Goal: Information Seeking & Learning: Learn about a topic

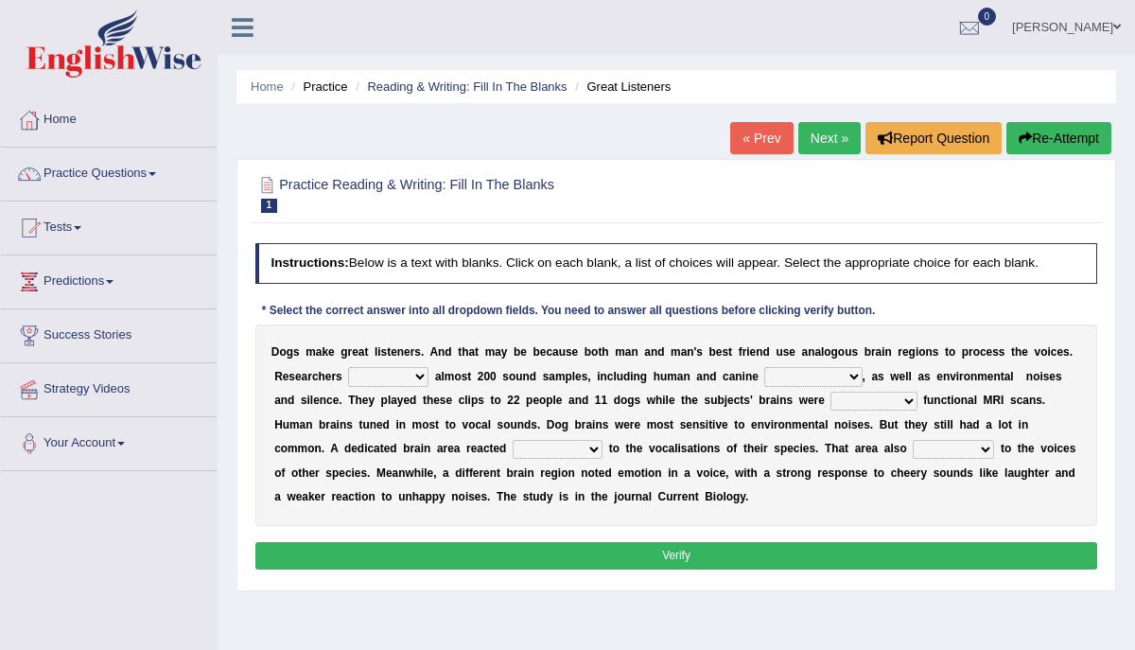
click at [361, 374] on select "collected herald developed checkup" at bounding box center [388, 376] width 80 height 19
click at [348, 367] on select "collected herald developed checkup" at bounding box center [388, 376] width 80 height 19
click at [361, 374] on select "collected herald developed checkup" at bounding box center [388, 376] width 80 height 19
select select "collected"
click at [348, 367] on select "collected herald developed checkup" at bounding box center [388, 376] width 80 height 19
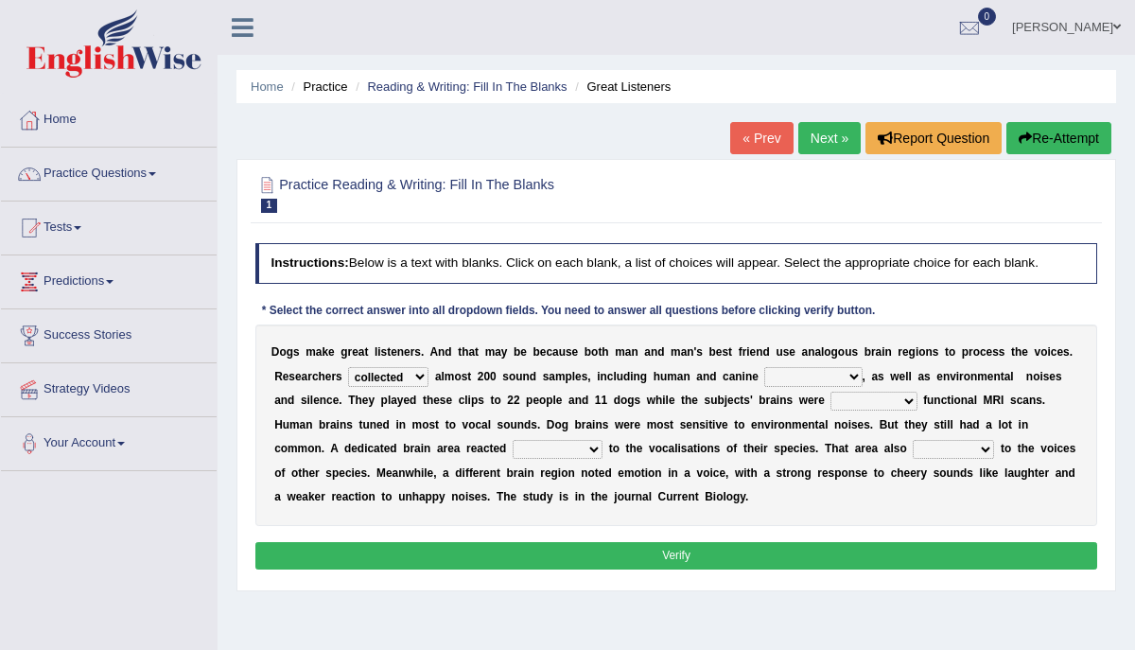
click at [786, 378] on select "sameness volcalizations occupations deformations" at bounding box center [813, 376] width 97 height 19
select select "volcalizations"
click at [765, 367] on select "sameness volcalizations occupations deformations" at bounding box center [813, 376] width 97 height 19
click at [842, 401] on select "conducting attending undergoing examining" at bounding box center [874, 401] width 86 height 19
select select "attending"
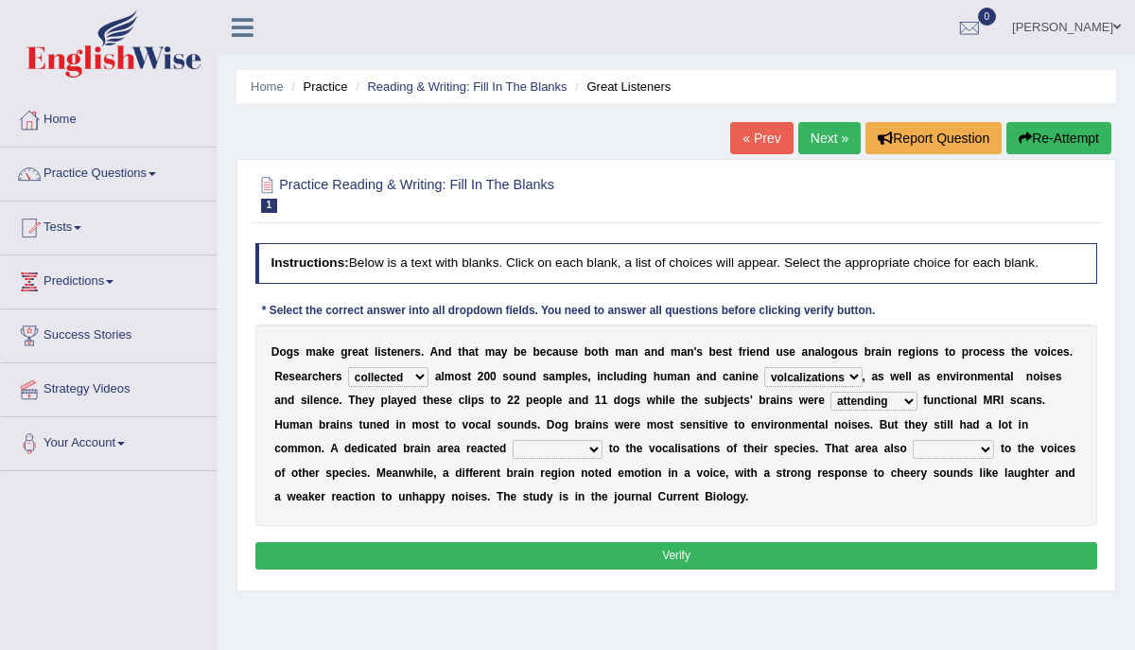
click at [831, 392] on select "conducting attending undergoing examining" at bounding box center [874, 401] width 86 height 19
click at [513, 446] on select "foamy deformatory strongly horny" at bounding box center [558, 449] width 90 height 19
click at [513, 440] on select "foamy deformatory strongly horny" at bounding box center [558, 449] width 90 height 19
click at [513, 446] on select "foamy deformatory strongly horny" at bounding box center [558, 449] width 90 height 19
select select "strongly"
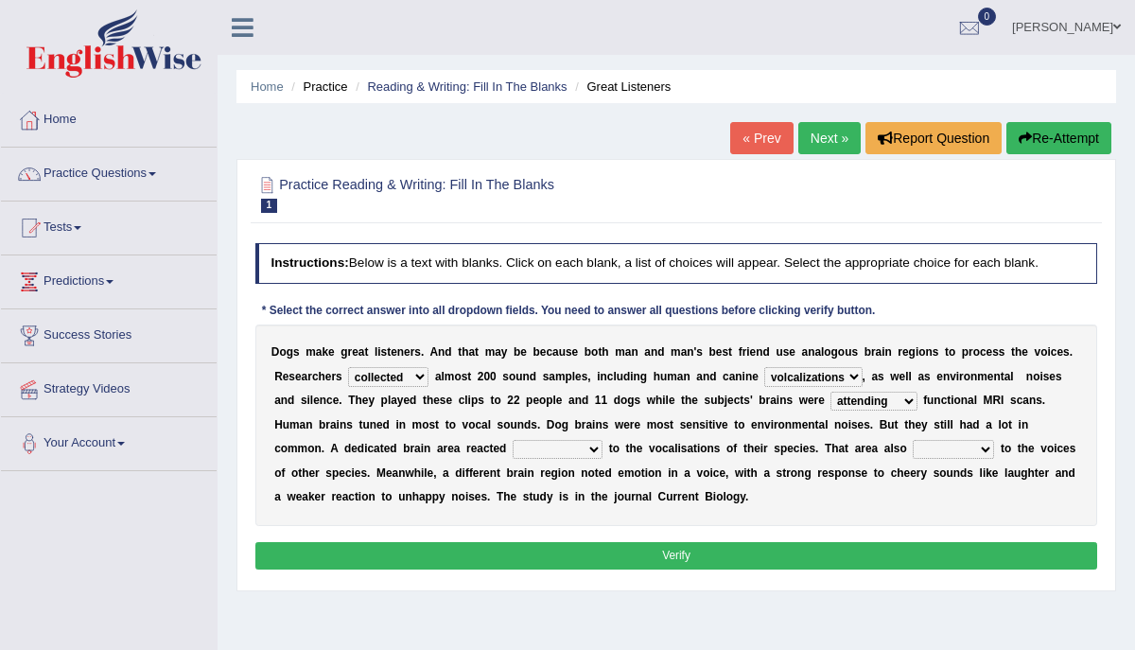
click at [513, 440] on select "foamy deformatory strongly horny" at bounding box center [558, 449] width 90 height 19
click at [913, 447] on select "splatted shoplift insulted responded" at bounding box center [953, 449] width 81 height 19
select select "responded"
click at [913, 440] on select "splatted shoplift insulted responded" at bounding box center [953, 449] width 81 height 19
click at [376, 378] on select "collected herald developed checkup" at bounding box center [388, 376] width 80 height 19
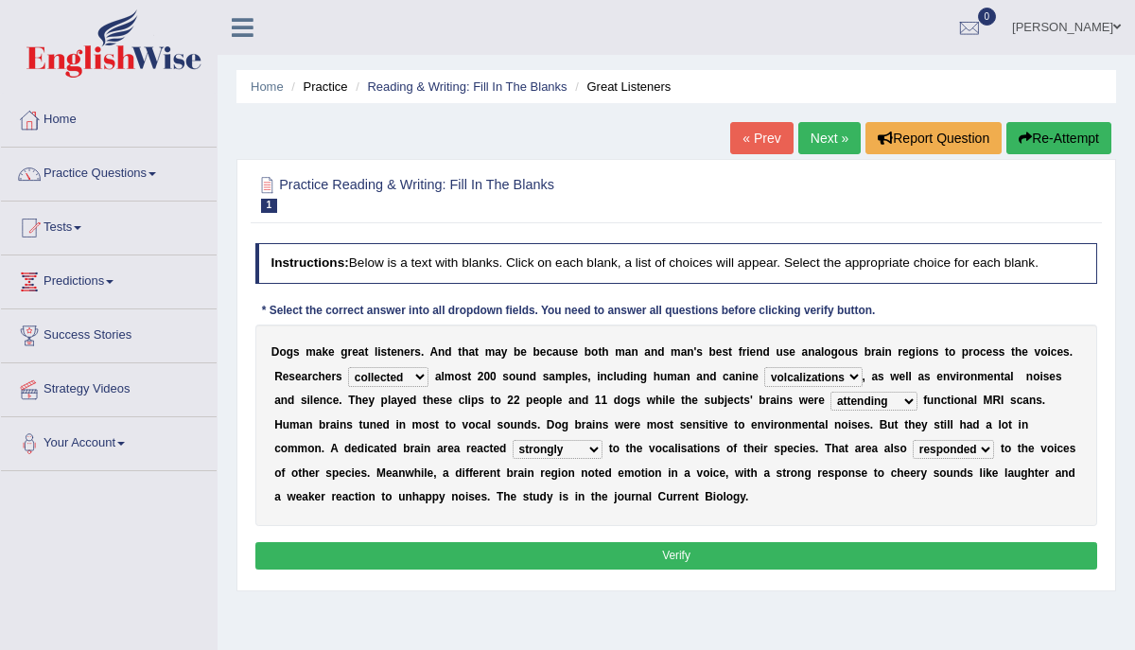
click at [348, 367] on select "collected herald developed checkup" at bounding box center [388, 376] width 80 height 19
click at [375, 379] on select "collected herald developed checkup" at bounding box center [388, 376] width 80 height 19
click at [813, 375] on select "sameness volcalizations occupations deformations" at bounding box center [813, 376] width 97 height 19
click at [765, 367] on select "sameness volcalizations occupations deformations" at bounding box center [813, 376] width 97 height 19
click at [843, 397] on select "conducting attending undergoing examining" at bounding box center [874, 401] width 86 height 19
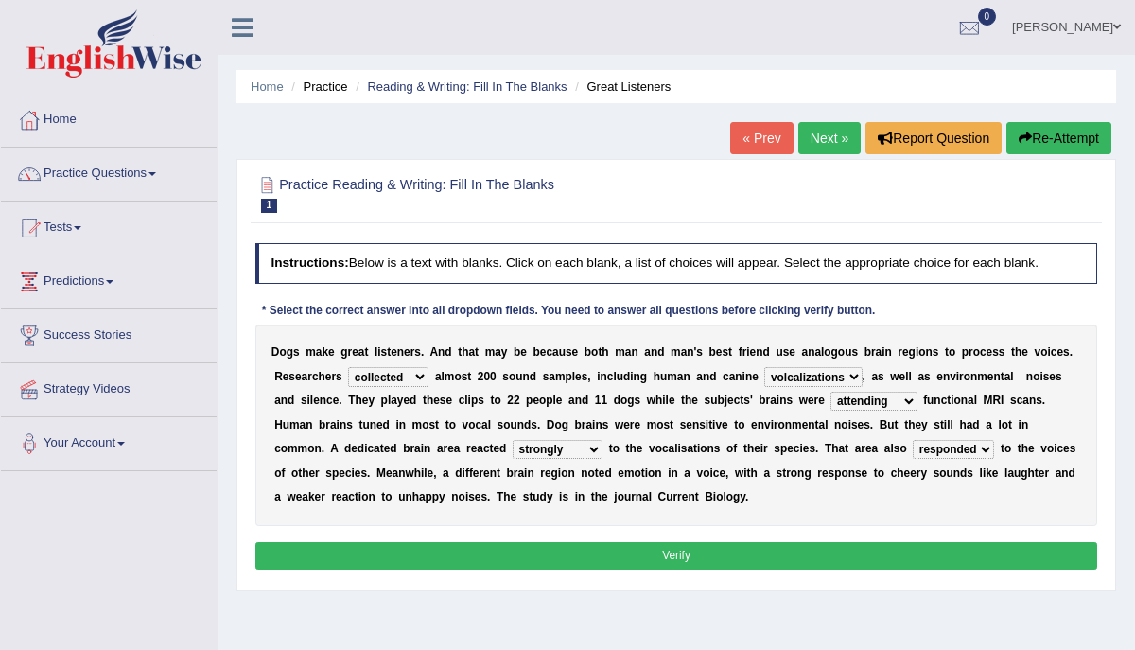
select select "undergoing"
click at [831, 392] on select "conducting attending undergoing examining" at bounding box center [874, 401] width 86 height 19
click at [513, 449] on select "foamy deformatory strongly horny" at bounding box center [558, 449] width 90 height 19
click at [913, 449] on select "splatted shoplift insulted responded" at bounding box center [953, 449] width 81 height 19
click at [712, 554] on button "Verify" at bounding box center [676, 555] width 843 height 27
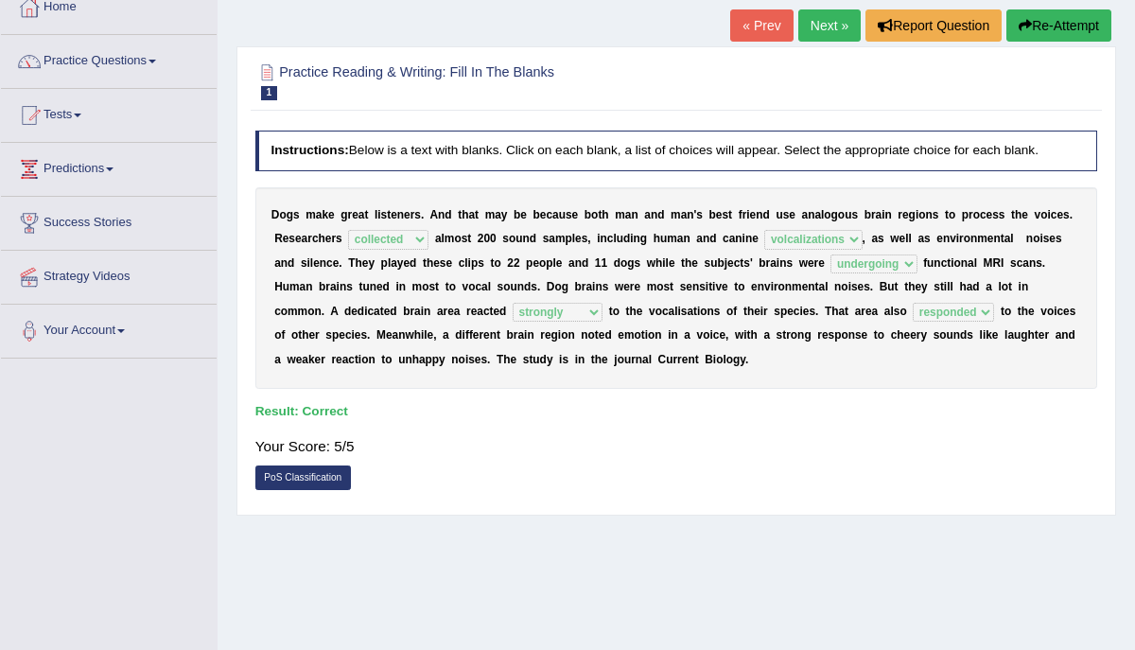
scroll to position [132, 0]
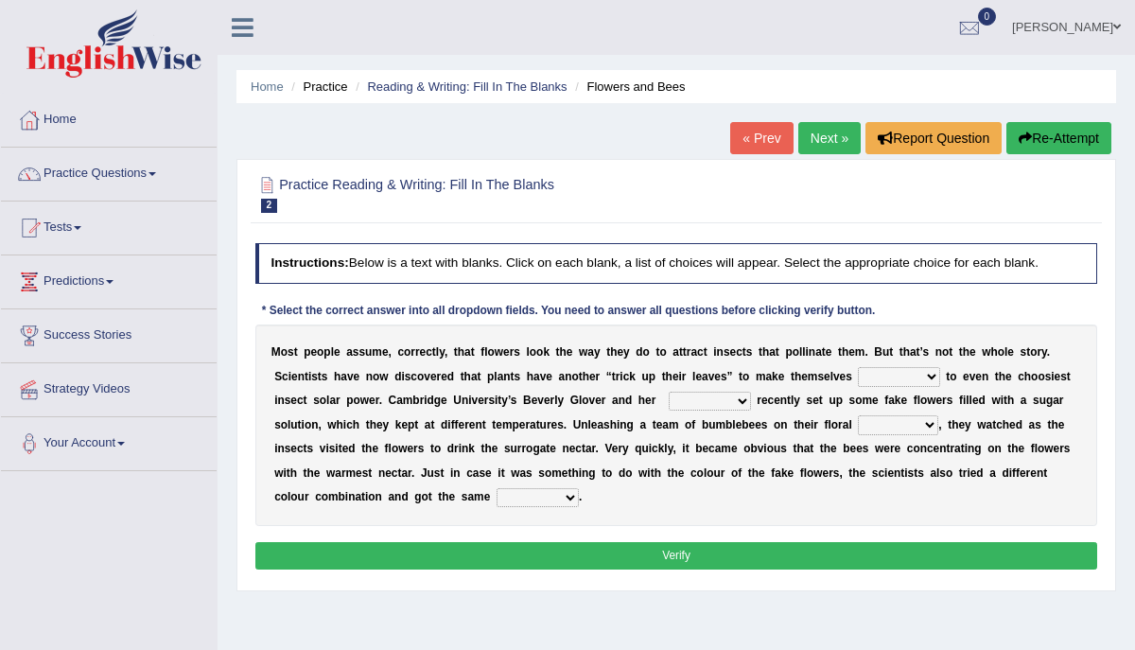
click at [669, 399] on select "friends relatives colleagues workers" at bounding box center [710, 401] width 82 height 19
click at [669, 392] on select "friends relatives colleagues workers" at bounding box center [710, 401] width 82 height 19
click at [878, 378] on select "irresistible foundable rounded astounded" at bounding box center [898, 376] width 81 height 19
select select "foundable"
click at [858, 367] on select "irresistible foundable rounded astounded" at bounding box center [898, 376] width 81 height 19
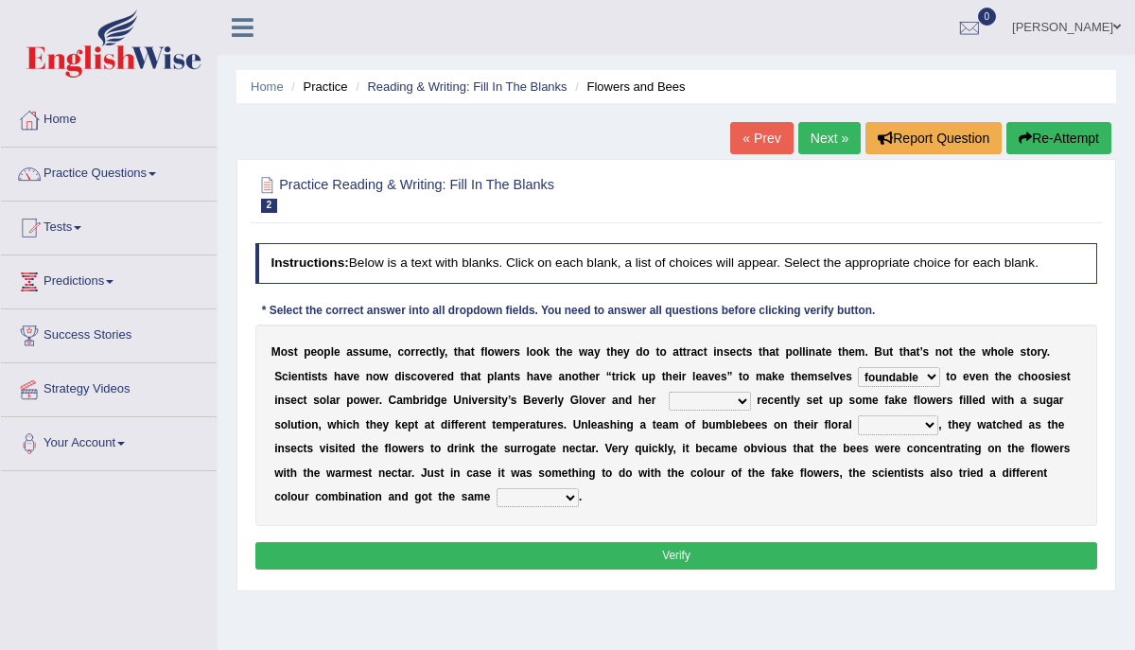
click at [898, 379] on select "irresistible foundable rounded astounded" at bounding box center [898, 376] width 81 height 19
click at [875, 376] on select "irresistible foundable rounded astounded" at bounding box center [898, 376] width 81 height 19
click at [912, 369] on select "irresistible foundable rounded astounded" at bounding box center [898, 376] width 81 height 19
click at [880, 376] on select "irresistible foundable rounded astounded" at bounding box center [898, 376] width 81 height 19
select select "foundable"
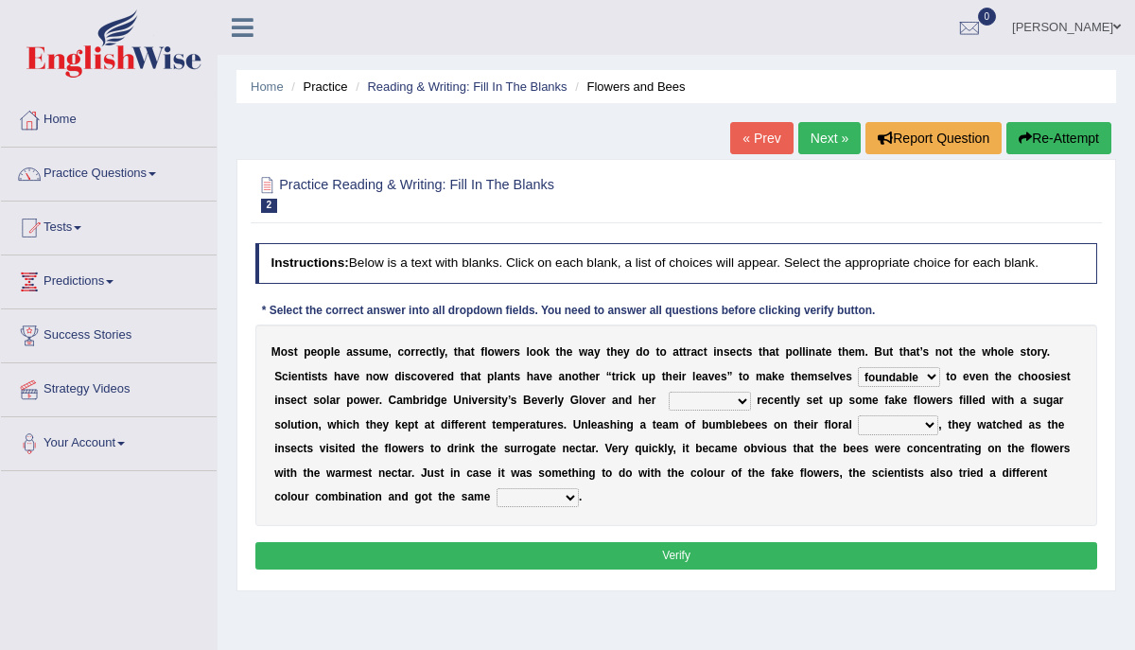
click at [858, 367] on select "irresistible foundable rounded astounded" at bounding box center [898, 376] width 81 height 19
click at [688, 401] on select "friends relatives colleagues workers" at bounding box center [710, 401] width 82 height 19
click at [669, 392] on select "friends relatives colleagues workers" at bounding box center [710, 401] width 82 height 19
click at [713, 397] on select "friends relatives colleagues workers" at bounding box center [710, 401] width 82 height 19
click at [669, 392] on select "friends relatives colleagues workers" at bounding box center [710, 401] width 82 height 19
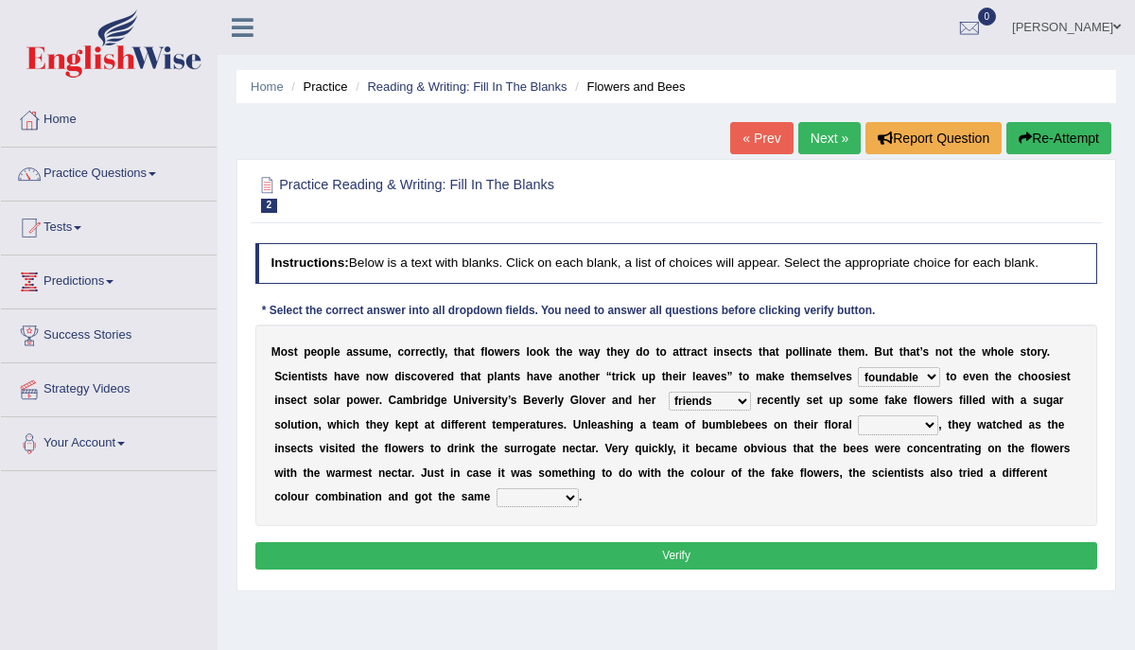
click at [702, 400] on select "friends relatives colleagues workers" at bounding box center [710, 401] width 82 height 19
click at [669, 392] on select "friends relatives colleagues workers" at bounding box center [710, 401] width 82 height 19
click at [702, 400] on select "friends relatives colleagues workers" at bounding box center [710, 401] width 82 height 19
select select "colleagues"
click at [669, 392] on select "friends relatives colleagues workers" at bounding box center [710, 401] width 82 height 19
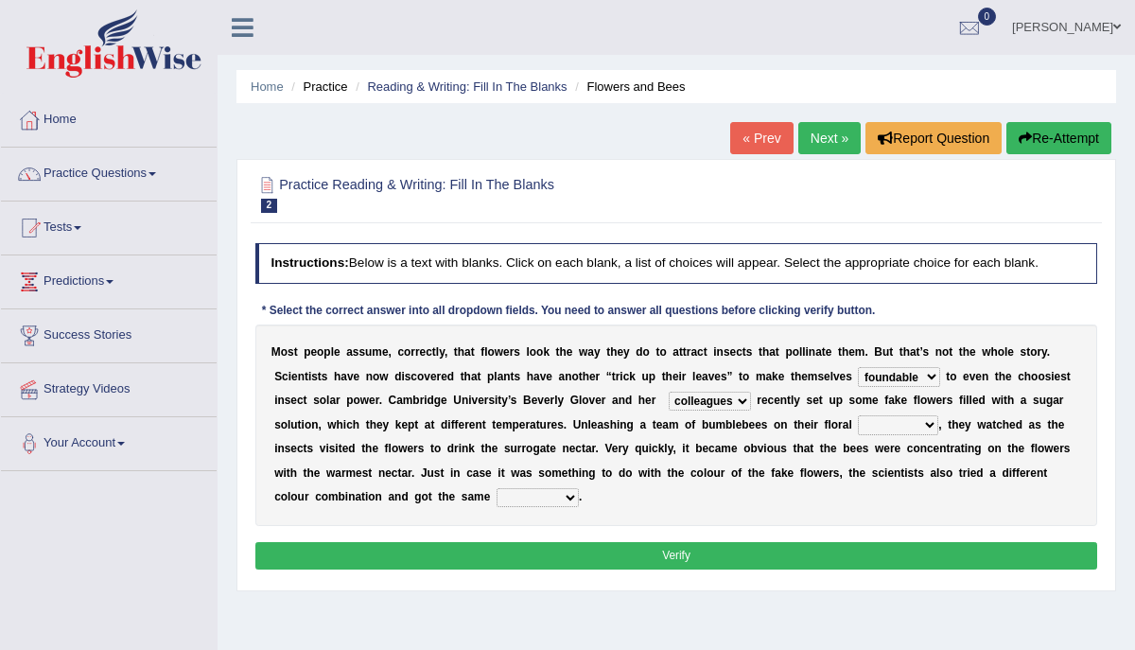
click at [876, 421] on select "sufferings offerings warming colouring" at bounding box center [898, 424] width 80 height 19
click at [858, 415] on select "sufferings offerings warming colouring" at bounding box center [898, 424] width 80 height 19
click at [876, 421] on select "sufferings offerings warming colouring" at bounding box center [898, 424] width 80 height 19
click at [858, 415] on select "sufferings offerings warming colouring" at bounding box center [898, 424] width 80 height 19
click at [905, 423] on select "sufferings offerings warming colouring" at bounding box center [898, 424] width 80 height 19
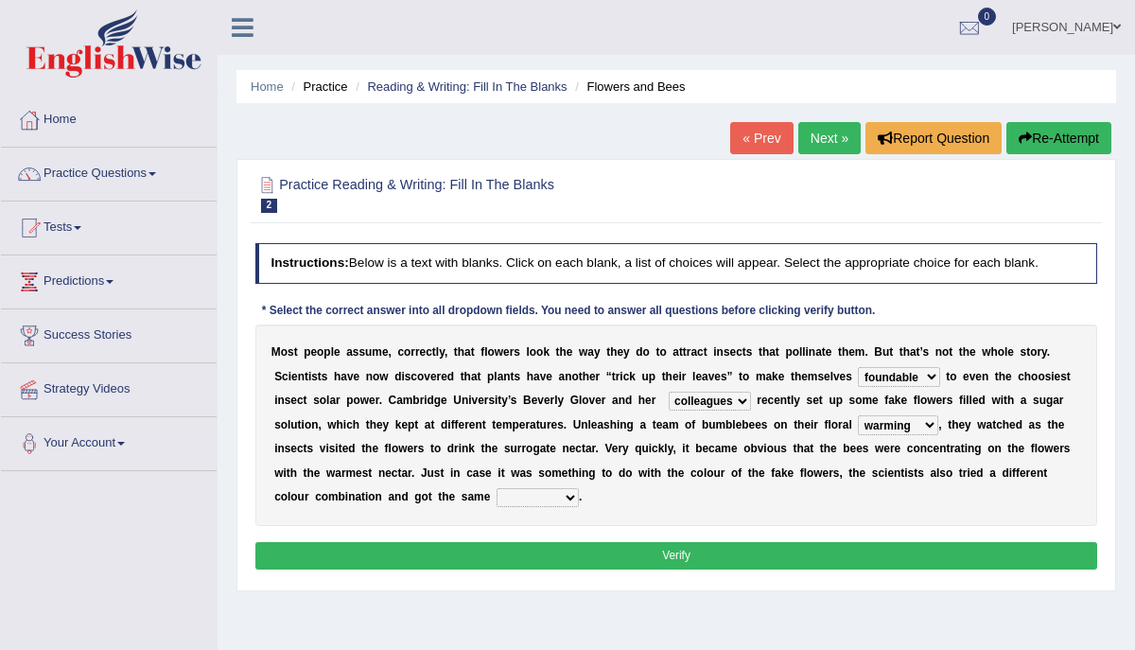
select select "colouring"
click at [858, 415] on select "sufferings offerings warming colouring" at bounding box center [898, 424] width 80 height 19
click at [533, 493] on select "ensigns result affirmation codes" at bounding box center [538, 497] width 82 height 19
select select "result"
click at [497, 488] on select "ensigns result affirmation codes" at bounding box center [538, 497] width 82 height 19
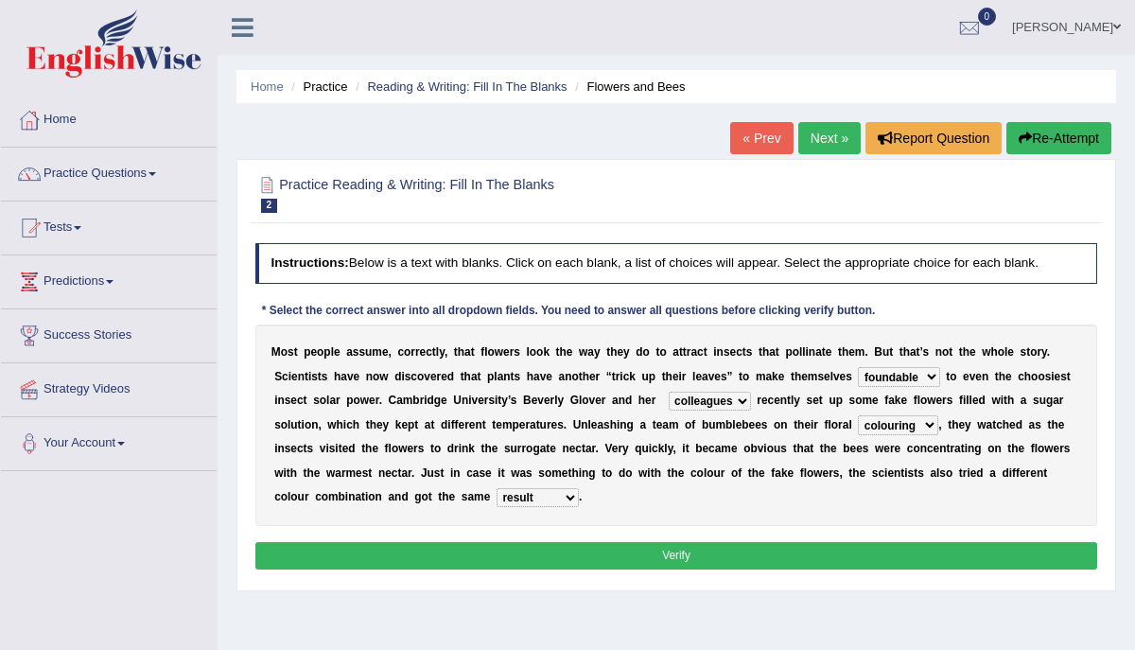
click at [899, 376] on select "irresistible foundable rounded astounded" at bounding box center [898, 376] width 81 height 19
click at [858, 367] on select "irresistible foundable rounded astounded" at bounding box center [898, 376] width 81 height 19
click at [717, 399] on select "friends relatives colleagues workers" at bounding box center [710, 401] width 82 height 19
click at [669, 392] on select "friends relatives colleagues workers" at bounding box center [710, 401] width 82 height 19
click at [875, 425] on select "sufferings offerings warming colouring" at bounding box center [898, 424] width 80 height 19
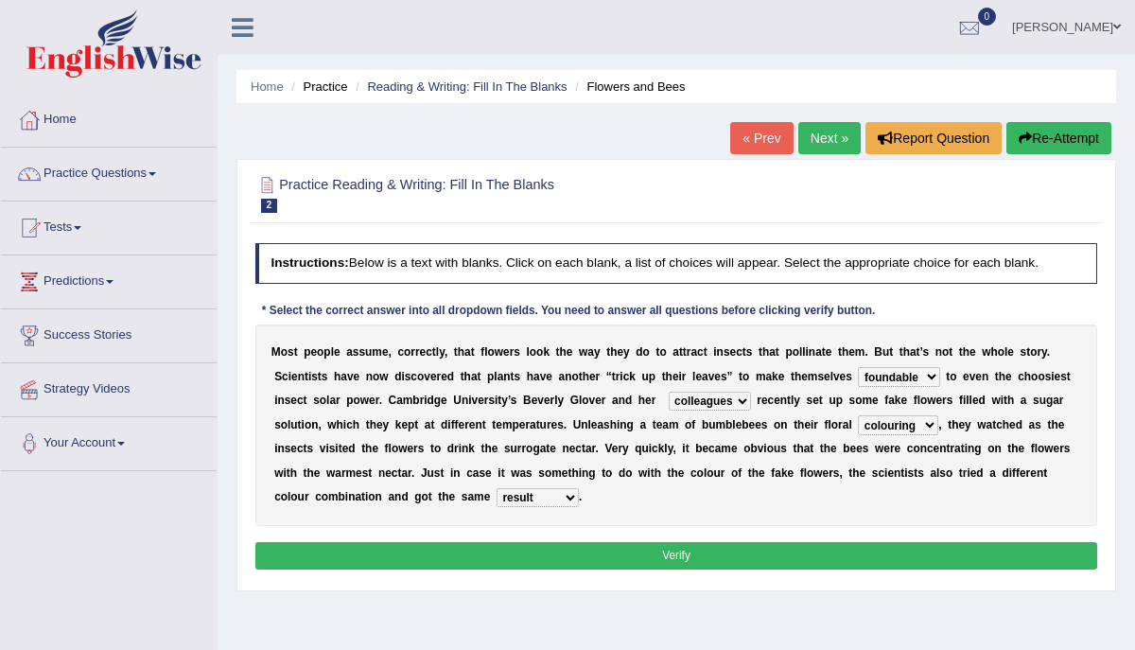
click at [858, 415] on select "sufferings offerings warming colouring" at bounding box center [898, 424] width 80 height 19
click at [540, 498] on select "ensigns result affirmation codes" at bounding box center [538, 497] width 82 height 19
click at [497, 488] on select "ensigns result affirmation codes" at bounding box center [538, 497] width 82 height 19
click at [903, 371] on select "irresistible foundable rounded astounded" at bounding box center [898, 376] width 81 height 19
click at [876, 378] on select "irresistible foundable rounded astounded" at bounding box center [898, 376] width 81 height 19
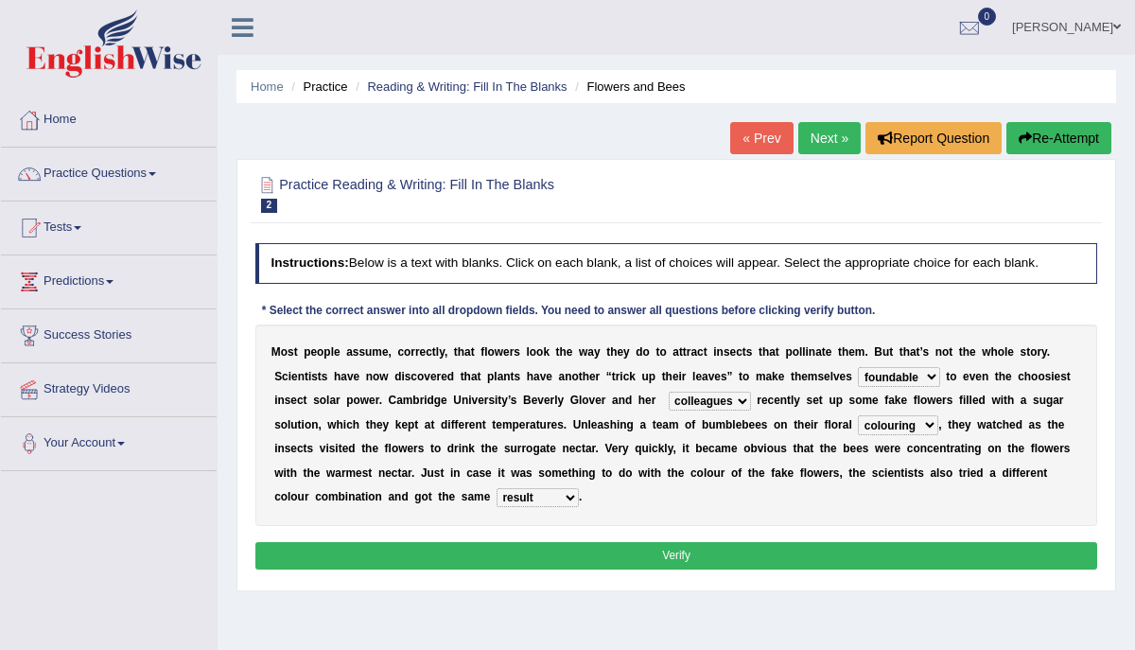
click at [858, 367] on select "irresistible foundable rounded astounded" at bounding box center [898, 376] width 81 height 19
click at [679, 405] on select "friends relatives colleagues workers" at bounding box center [710, 401] width 82 height 19
click at [669, 392] on select "friends relatives colleagues workers" at bounding box center [710, 401] width 82 height 19
click at [894, 379] on select "irresistible foundable rounded astounded" at bounding box center [898, 376] width 81 height 19
click at [868, 377] on select "irresistible foundable rounded astounded" at bounding box center [898, 376] width 81 height 19
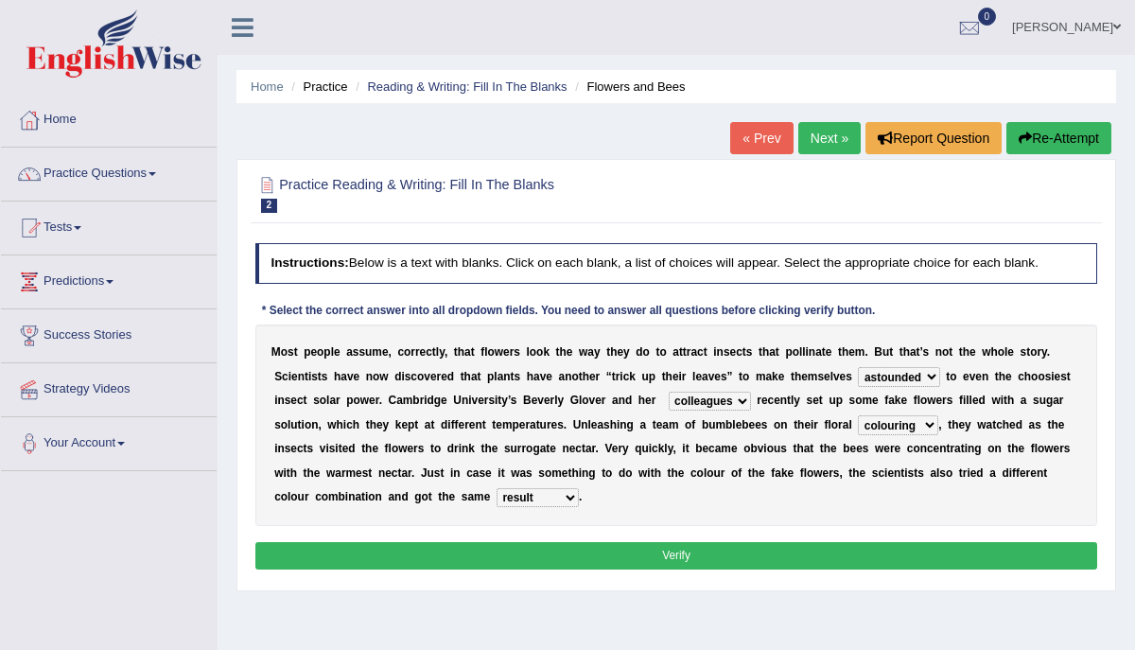
select select "irresistible"
click at [858, 367] on select "irresistible foundable rounded astounded" at bounding box center [898, 376] width 81 height 19
click at [679, 408] on select "friends relatives colleagues workers" at bounding box center [710, 401] width 82 height 19
click at [669, 392] on select "friends relatives colleagues workers" at bounding box center [710, 401] width 82 height 19
click at [872, 427] on select "sufferings offerings warming colouring" at bounding box center [898, 424] width 80 height 19
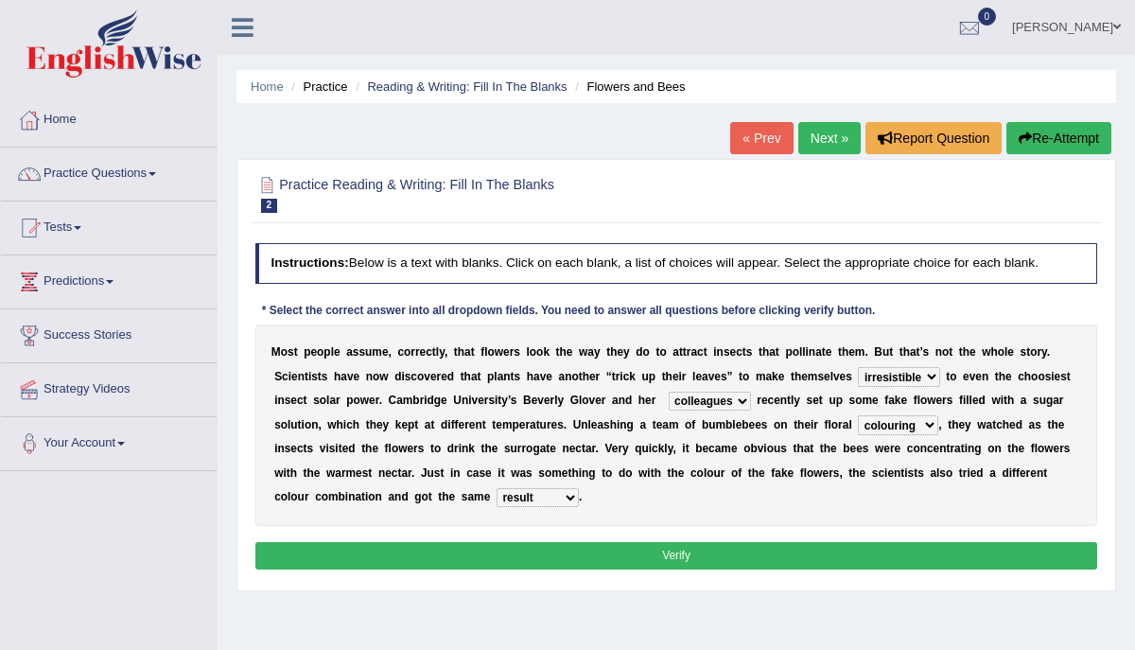
click at [873, 428] on select "sufferings offerings warming colouring" at bounding box center [898, 424] width 80 height 19
select select "offerings"
click at [858, 415] on select "sufferings offerings warming colouring" at bounding box center [898, 424] width 80 height 19
click at [504, 499] on select "ensigns result affirmation codes" at bounding box center [538, 497] width 82 height 19
click at [497, 488] on select "ensigns result affirmation codes" at bounding box center [538, 497] width 82 height 19
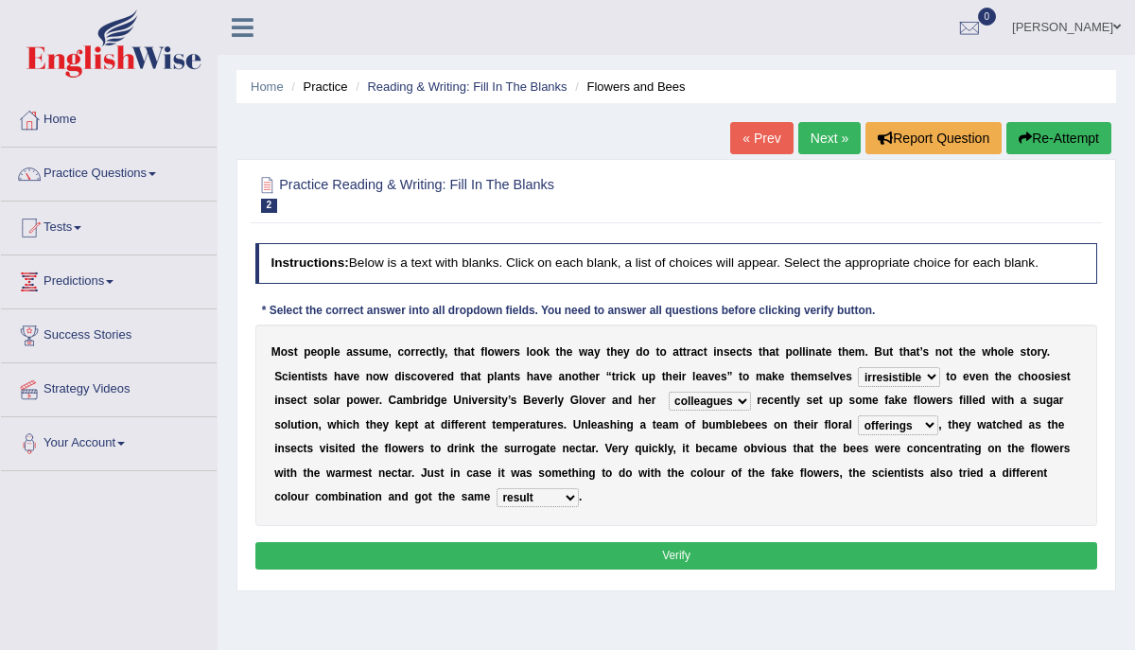
click at [592, 557] on button "Verify" at bounding box center [676, 555] width 843 height 27
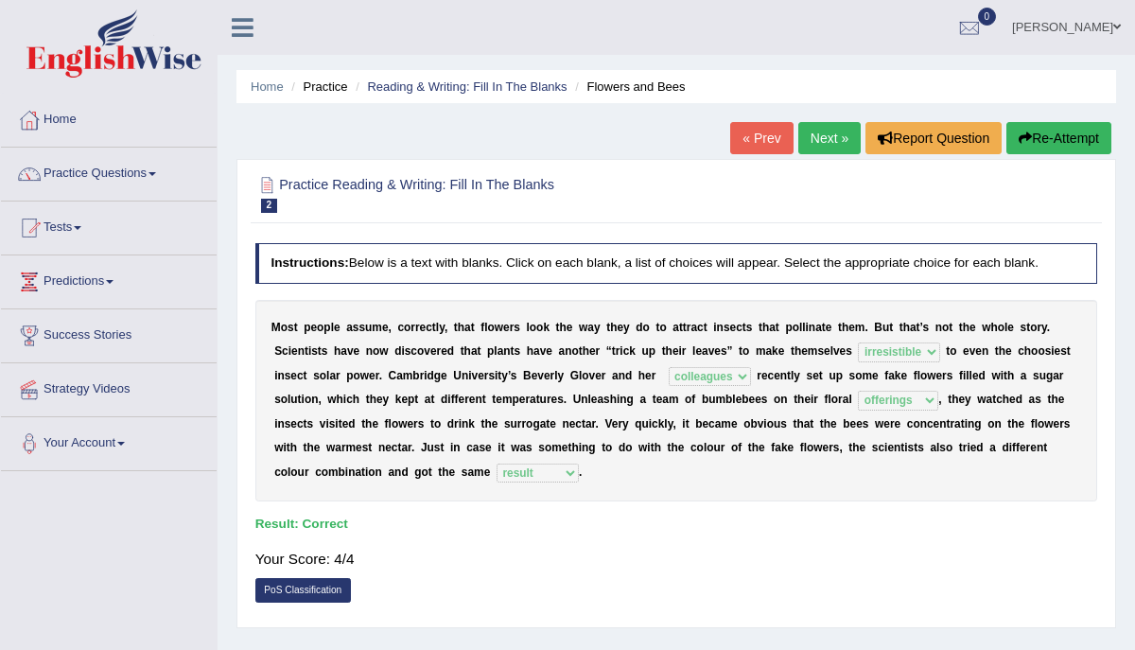
click at [817, 131] on link "Next »" at bounding box center [830, 138] width 62 height 32
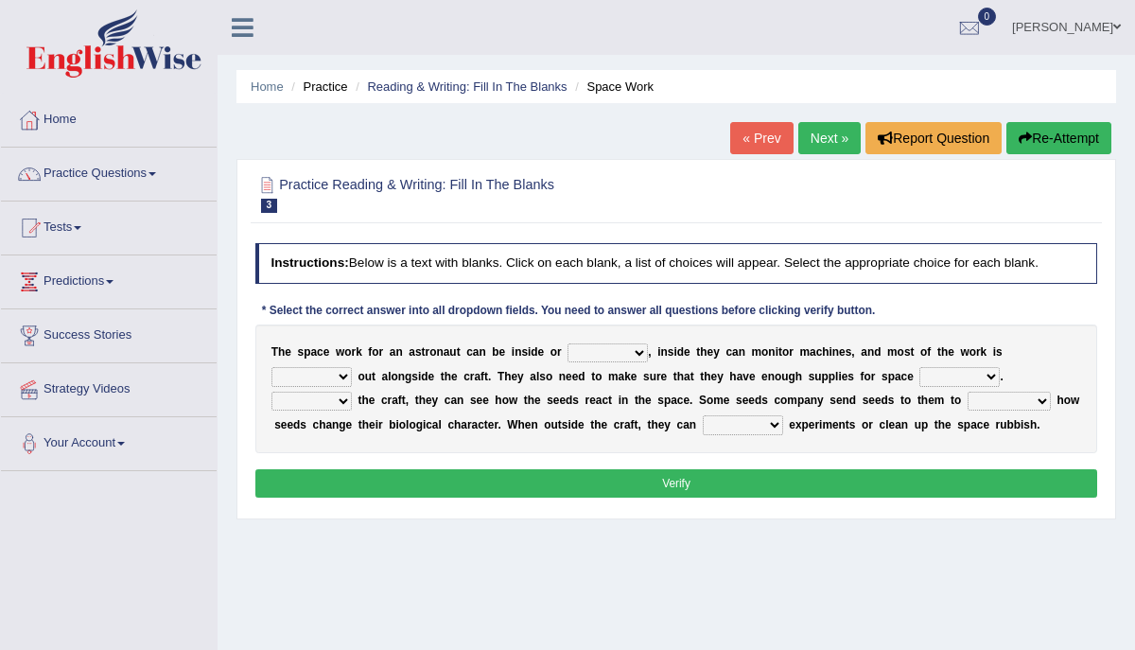
click at [589, 349] on select "anywhere outside wherever slided" at bounding box center [608, 352] width 80 height 19
select select "outside"
click at [568, 343] on select "anywhere outside wherever slided" at bounding box center [608, 352] width 80 height 19
click at [320, 376] on select "forwarded carried longed stared" at bounding box center [312, 376] width 80 height 19
click at [272, 367] on select "forwarded carried longed stared" at bounding box center [312, 376] width 80 height 19
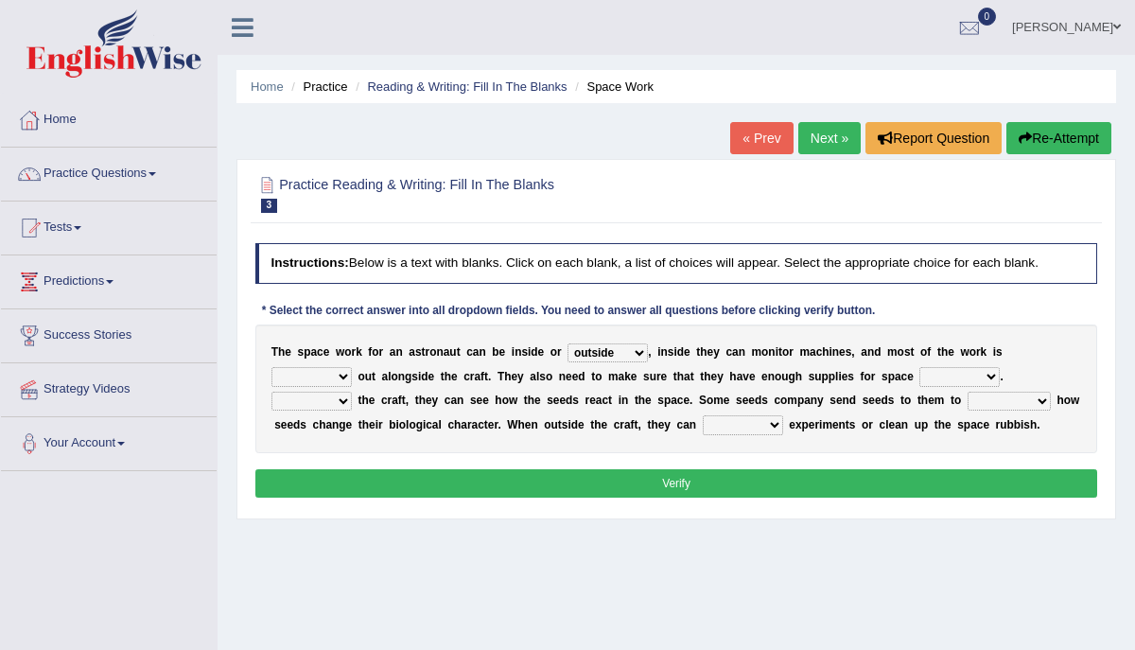
click at [628, 357] on select "anywhere outside wherever slided" at bounding box center [608, 352] width 80 height 19
click at [568, 343] on select "anywhere outside wherever slided" at bounding box center [608, 352] width 80 height 19
click at [322, 378] on select "forwarded carried longed stared" at bounding box center [312, 376] width 80 height 19
select select "carried"
click at [272, 367] on select "forwarded carried longed stared" at bounding box center [312, 376] width 80 height 19
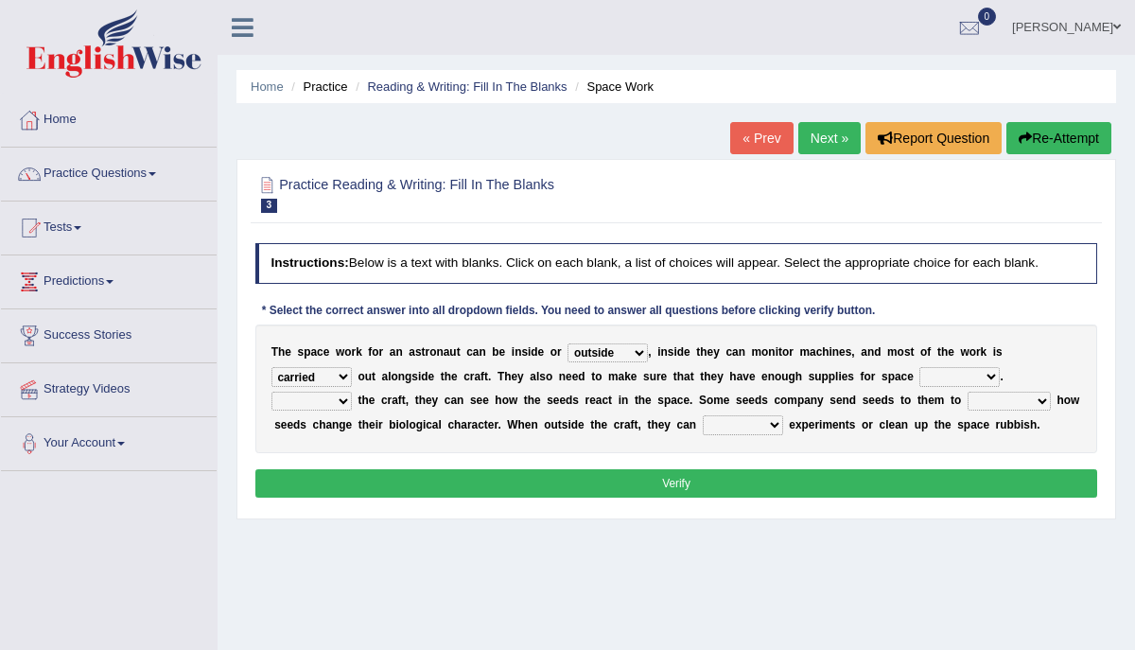
click at [931, 375] on select "tour ramp travel power" at bounding box center [960, 376] width 80 height 19
click at [942, 376] on select "tour ramp travel power" at bounding box center [960, 376] width 80 height 19
click at [926, 378] on select "tour ramp travel power" at bounding box center [960, 376] width 80 height 19
select select "ramp"
click at [920, 367] on select "tour ramp travel power" at bounding box center [960, 376] width 80 height 19
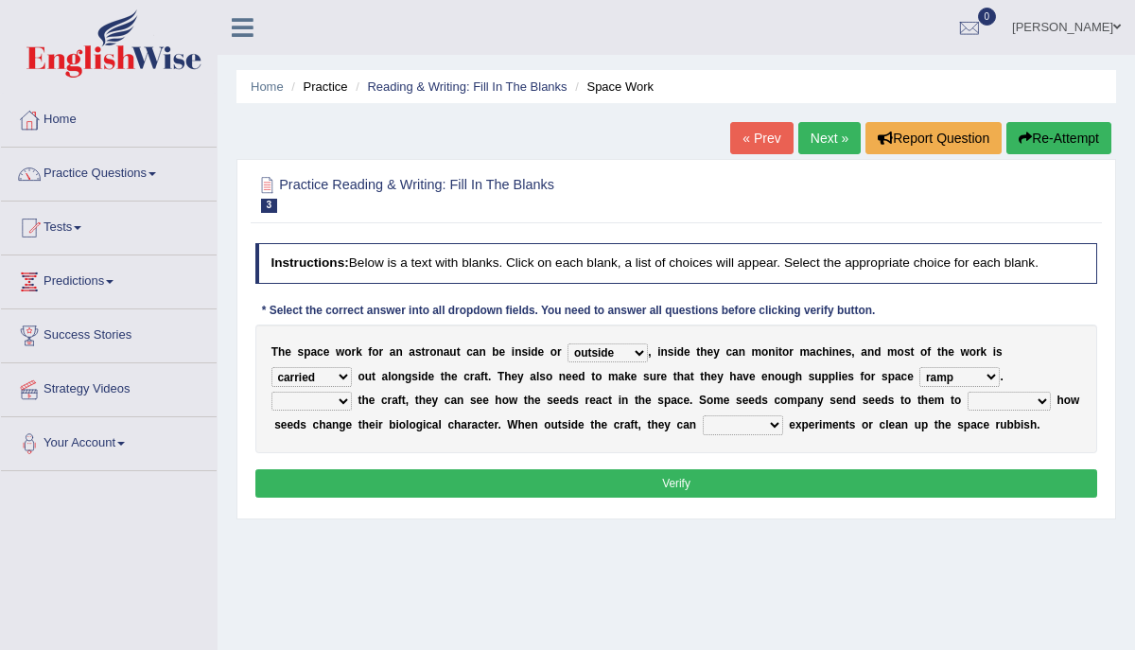
click at [300, 402] on select "Inside Infact Outside Outraged" at bounding box center [312, 401] width 80 height 19
select select "Inside"
click at [272, 392] on select "Inside Infact Outside Outraged" at bounding box center [312, 401] width 80 height 19
click at [988, 401] on select "investigate shuttled shifted removed" at bounding box center [1009, 401] width 83 height 19
select select "investigate"
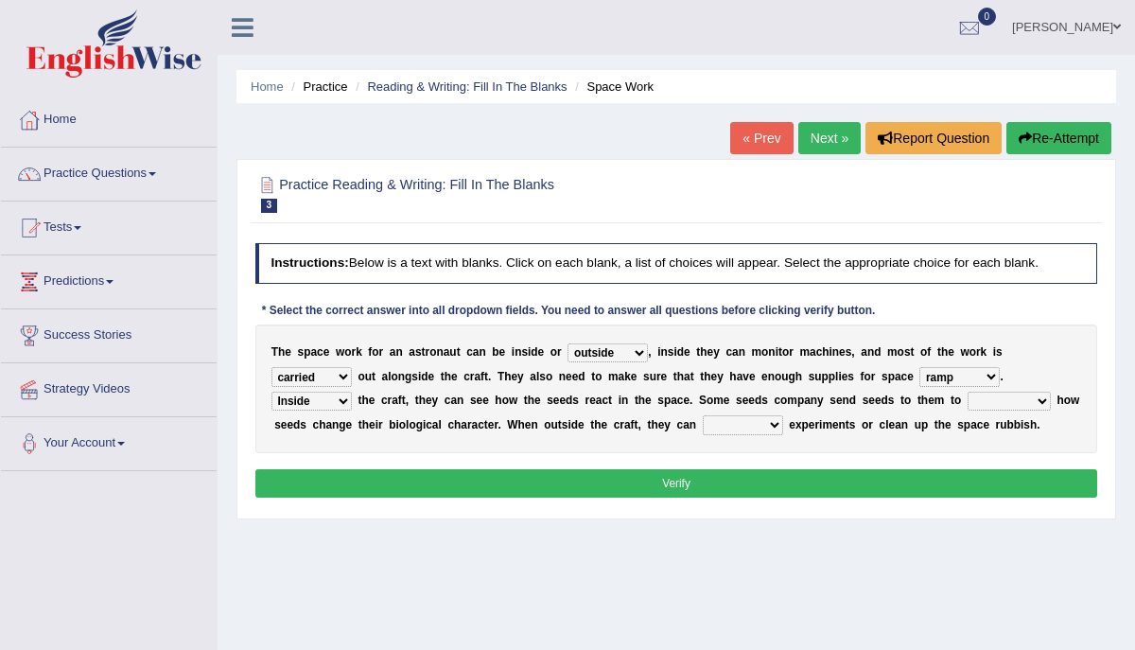
click at [970, 392] on select "investigate shuttled shifted removed" at bounding box center [1009, 401] width 83 height 19
click at [722, 428] on select "set along set aside set up set as" at bounding box center [743, 424] width 80 height 19
select select "set up"
click at [703, 415] on select "set along set aside set up set as" at bounding box center [743, 424] width 80 height 19
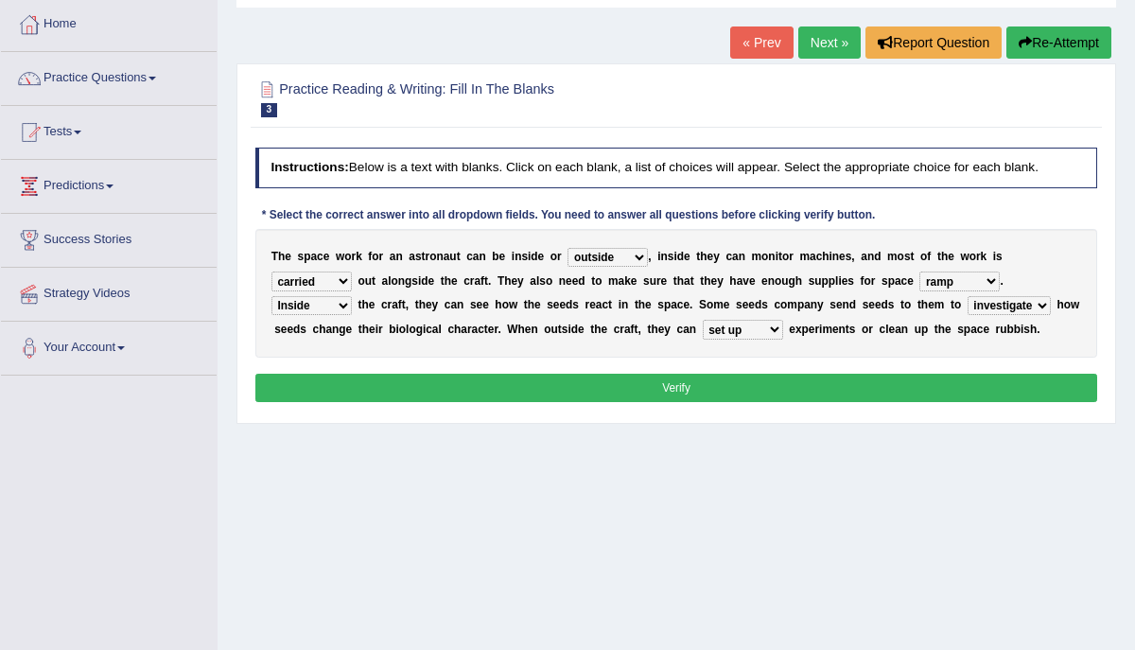
scroll to position [100, 0]
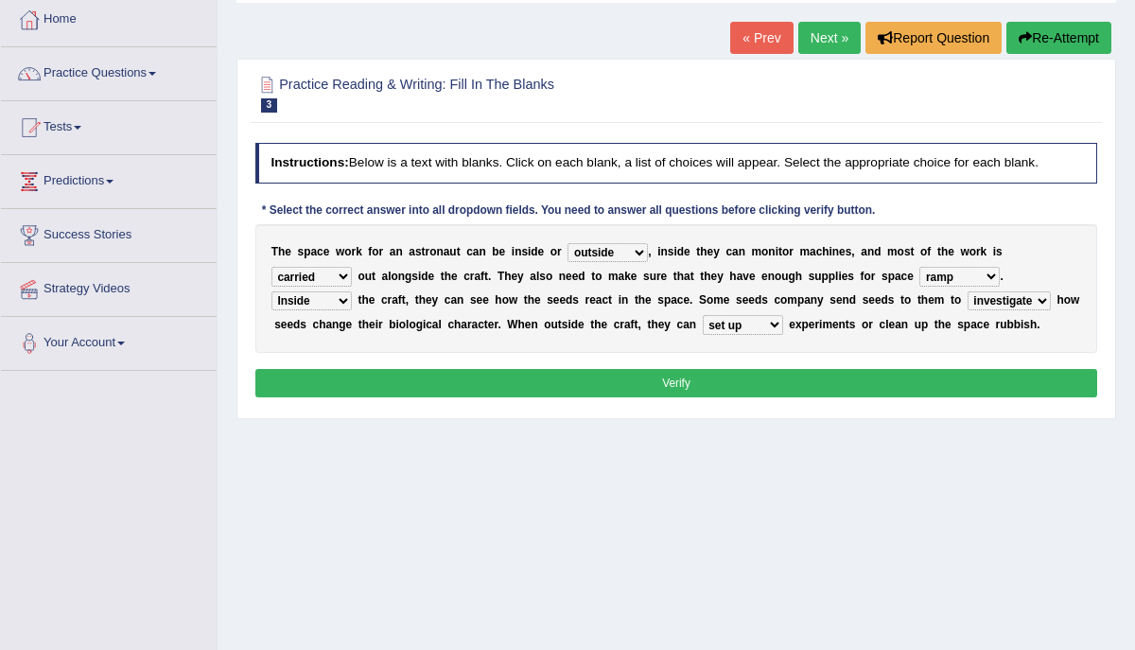
click at [746, 317] on select "set along set aside set up set as" at bounding box center [743, 324] width 80 height 19
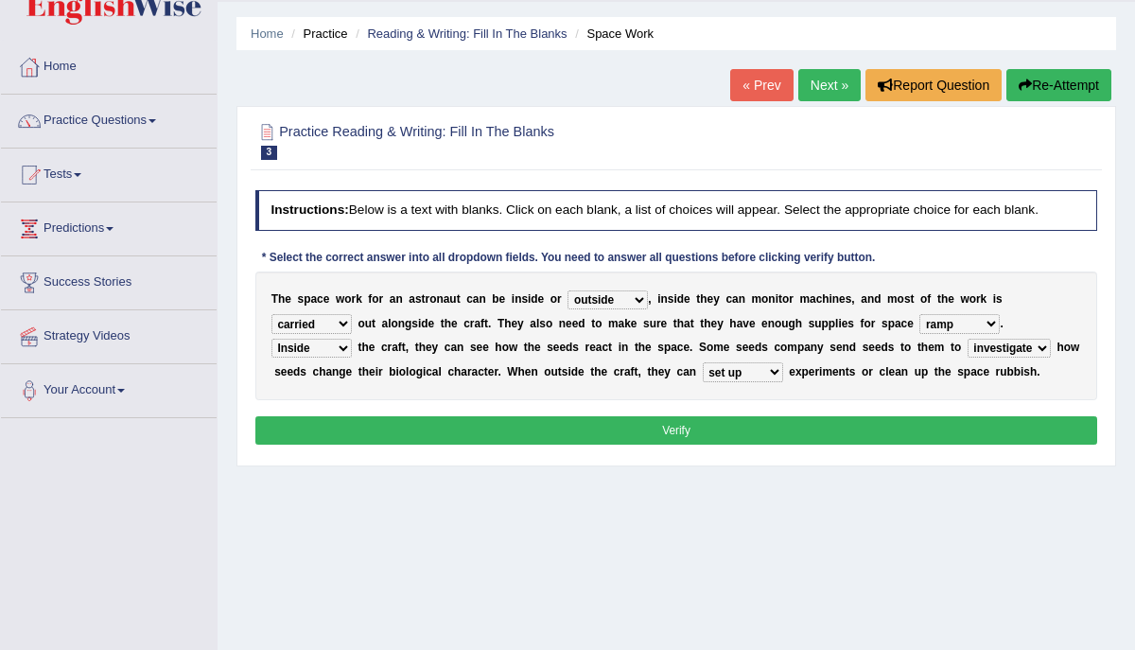
scroll to position [39, 0]
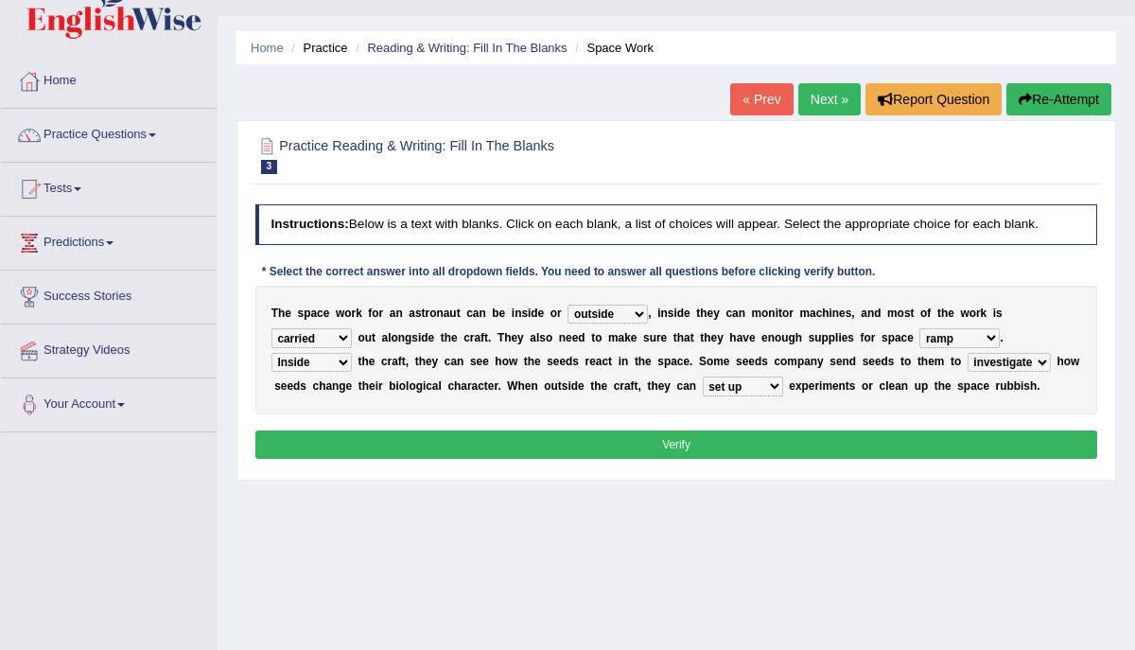
click at [613, 311] on select "anywhere outside wherever slided" at bounding box center [608, 314] width 80 height 19
click at [568, 305] on select "anywhere outside wherever slided" at bounding box center [608, 314] width 80 height 19
click at [610, 317] on select "anywhere outside wherever slided" at bounding box center [608, 314] width 80 height 19
click at [310, 361] on select "Inside Infact Outside Outraged" at bounding box center [312, 362] width 80 height 19
select select "Outside"
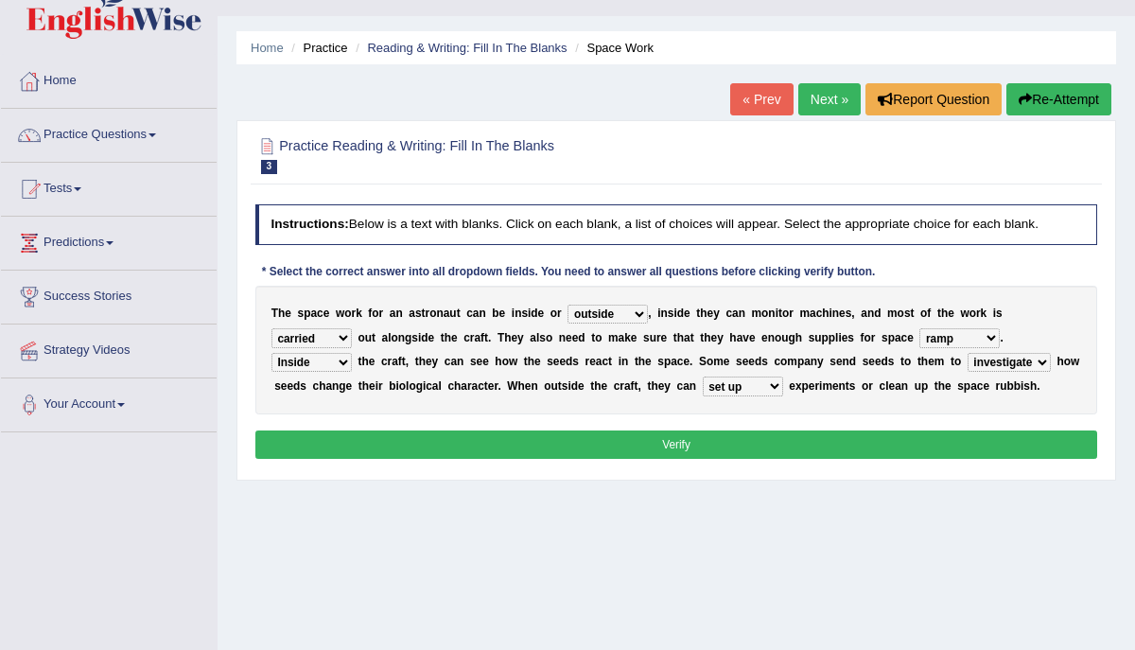
click at [272, 353] on select "Inside Infact Outside Outraged" at bounding box center [312, 362] width 80 height 19
click at [308, 339] on select "forwarded carried longed stared" at bounding box center [312, 337] width 80 height 19
click at [272, 328] on select "forwarded carried longed stared" at bounding box center [312, 337] width 80 height 19
click at [928, 340] on select "tour ramp travel power" at bounding box center [960, 337] width 80 height 19
click at [939, 338] on select "tour ramp travel power" at bounding box center [960, 337] width 80 height 19
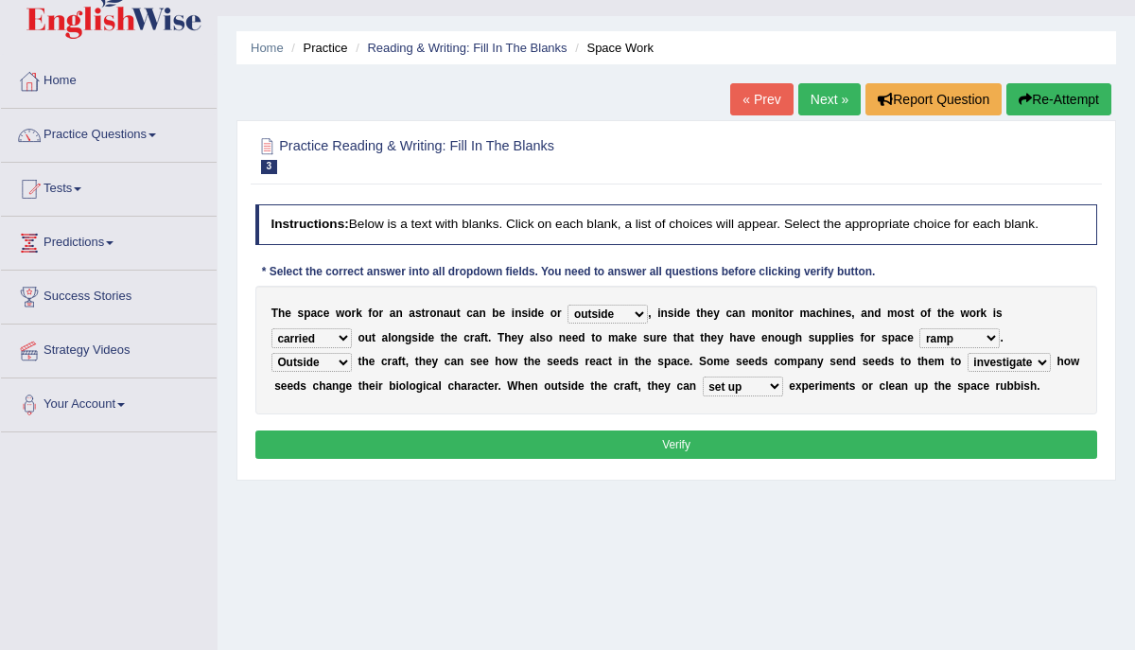
click at [920, 328] on select "tour ramp travel power" at bounding box center [960, 337] width 80 height 19
click at [933, 333] on select "tour ramp travel power" at bounding box center [960, 337] width 80 height 19
click at [920, 328] on select "tour ramp travel power" at bounding box center [960, 337] width 80 height 19
click at [927, 341] on select "tour ramp travel power" at bounding box center [960, 337] width 80 height 19
select select "travel"
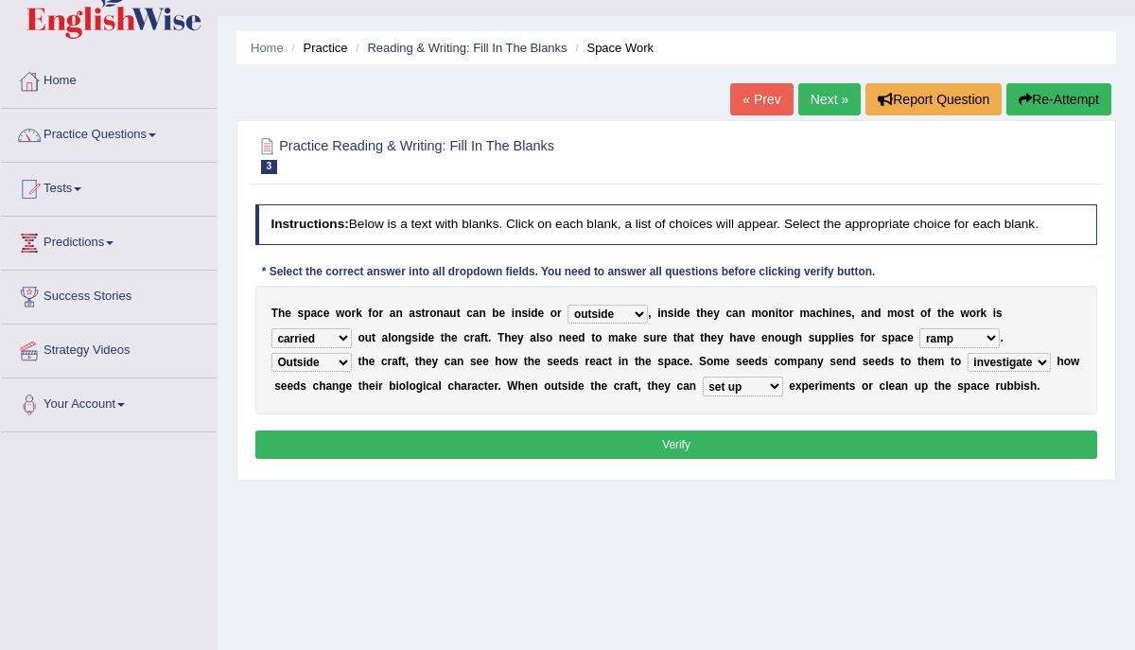
click at [920, 328] on select "tour ramp travel power" at bounding box center [960, 337] width 80 height 19
click at [991, 361] on select "investigate shuttled shifted removed" at bounding box center [1009, 362] width 83 height 19
click at [970, 353] on select "investigate shuttled shifted removed" at bounding box center [1009, 362] width 83 height 19
click at [991, 360] on select "investigate shuttled shifted removed" at bounding box center [1009, 362] width 83 height 19
click at [970, 353] on select "investigate shuttled shifted removed" at bounding box center [1009, 362] width 83 height 19
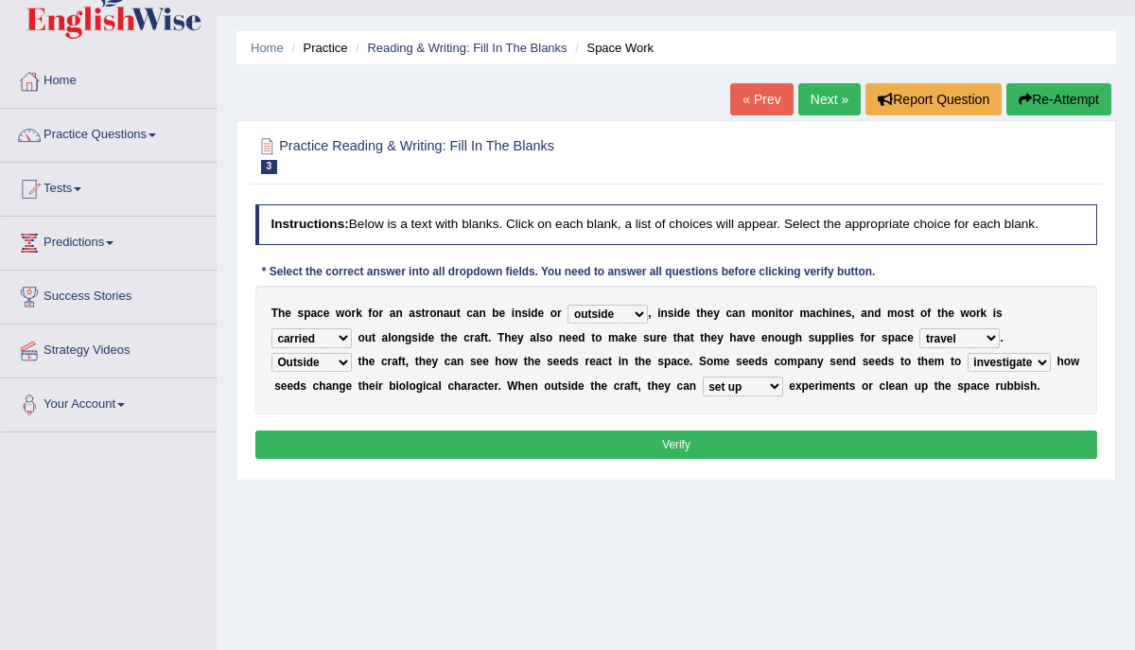
click at [731, 389] on select "set along set aside set up set as" at bounding box center [743, 386] width 80 height 19
click at [703, 377] on select "set along set aside set up set as" at bounding box center [743, 386] width 80 height 19
click at [730, 385] on select "set along set aside set up set as" at bounding box center [743, 386] width 80 height 19
click at [703, 377] on select "set along set aside set up set as" at bounding box center [743, 386] width 80 height 19
click at [736, 379] on select "set along set aside set up set as" at bounding box center [743, 386] width 80 height 19
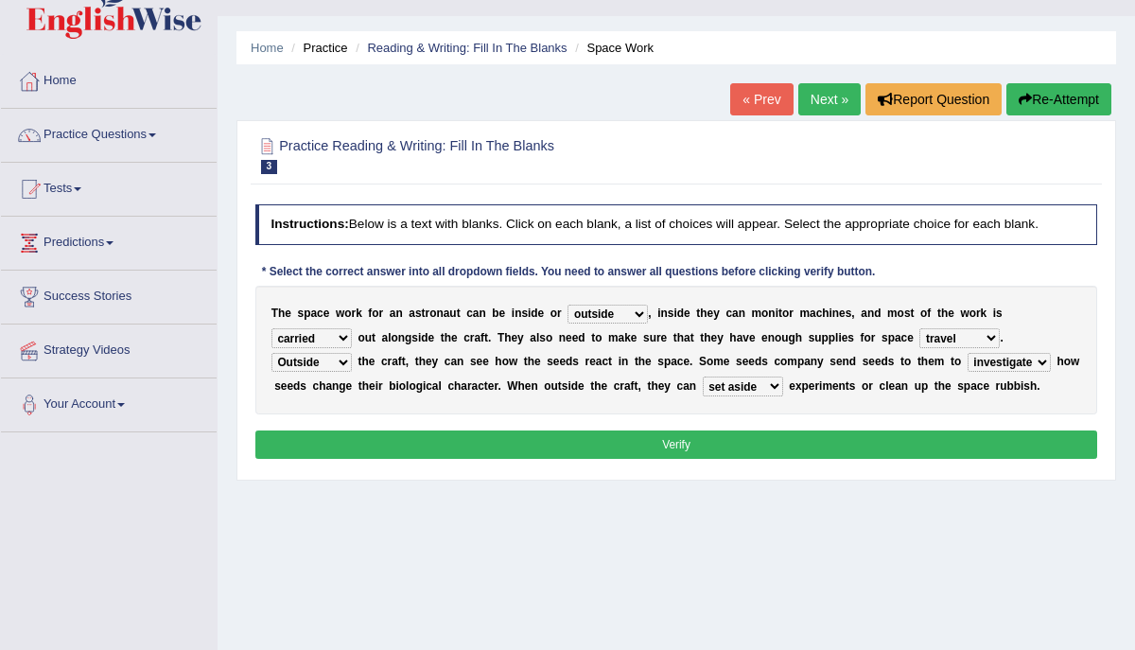
click at [703, 377] on select "set along set aside set up set as" at bounding box center [743, 386] width 80 height 19
click at [719, 386] on select "set along set aside set up set as" at bounding box center [743, 386] width 80 height 19
select select "set up"
click at [703, 377] on select "set along set aside set up set as" at bounding box center [743, 386] width 80 height 19
click at [685, 443] on button "Verify" at bounding box center [676, 444] width 843 height 27
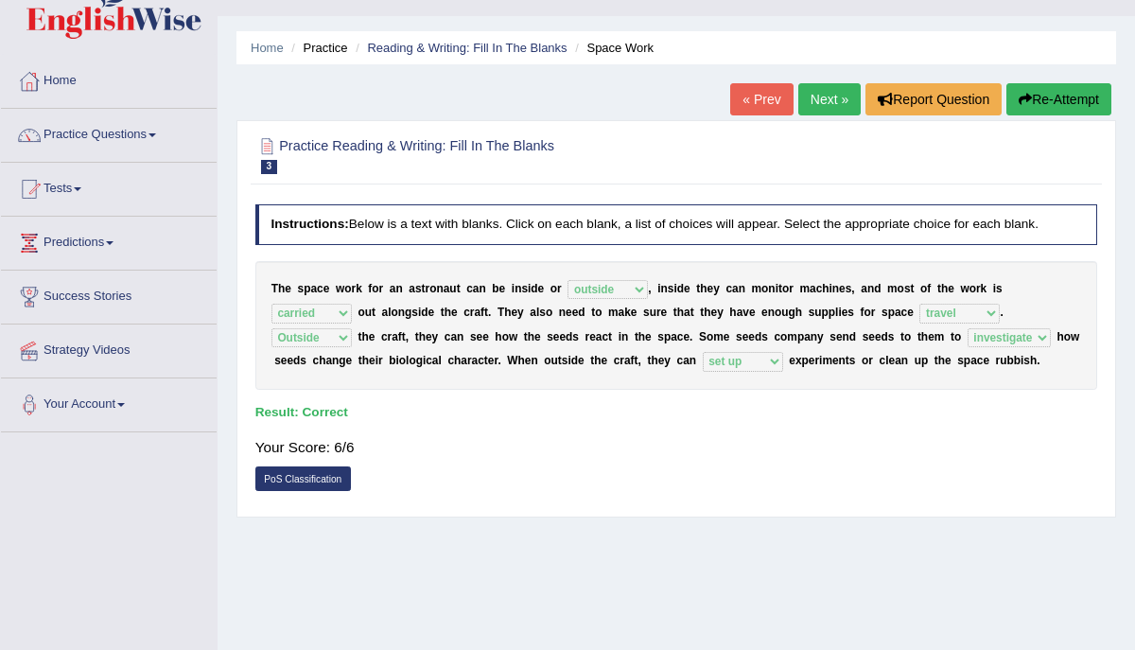
click at [811, 101] on link "Next »" at bounding box center [830, 99] width 62 height 32
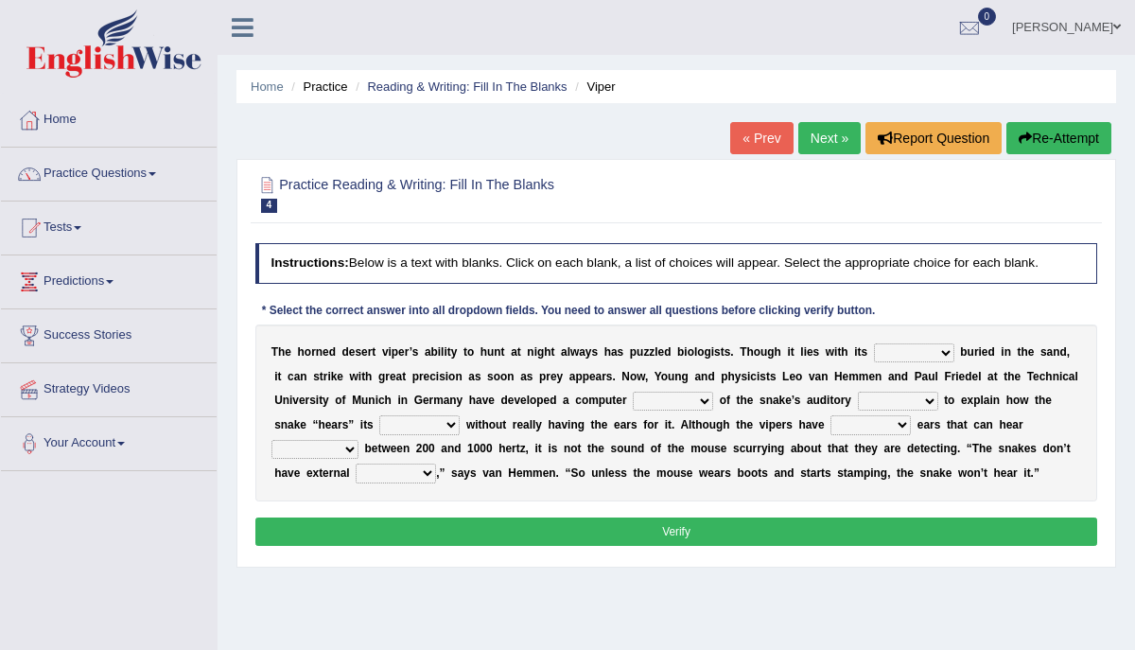
click at [879, 351] on select "outside inside body head" at bounding box center [914, 352] width 80 height 19
click at [874, 343] on select "outside inside body head" at bounding box center [914, 352] width 80 height 19
click at [887, 355] on select "outside inside body head" at bounding box center [914, 352] width 80 height 19
select select "outside"
click at [874, 343] on select "outside inside body head" at bounding box center [914, 352] width 80 height 19
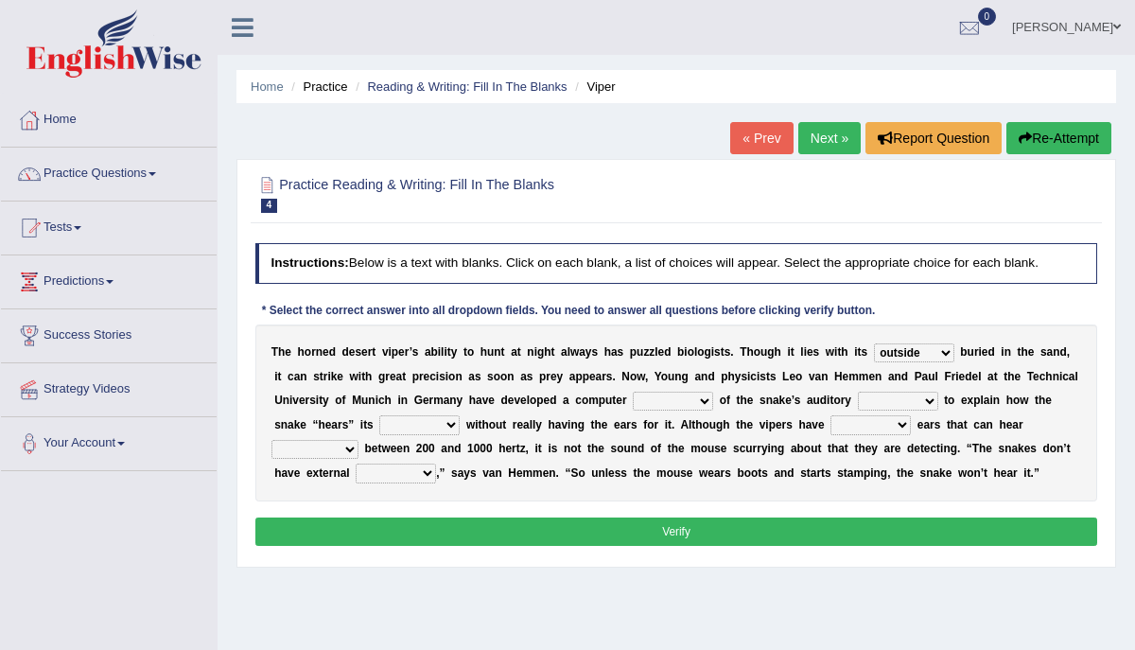
click at [647, 397] on select "moral model maple story" at bounding box center [673, 401] width 80 height 19
select select "model"
click at [633, 392] on select "moral model maple story" at bounding box center [673, 401] width 80 height 19
click at [865, 401] on select "rating part staff system" at bounding box center [898, 401] width 80 height 19
select select "part"
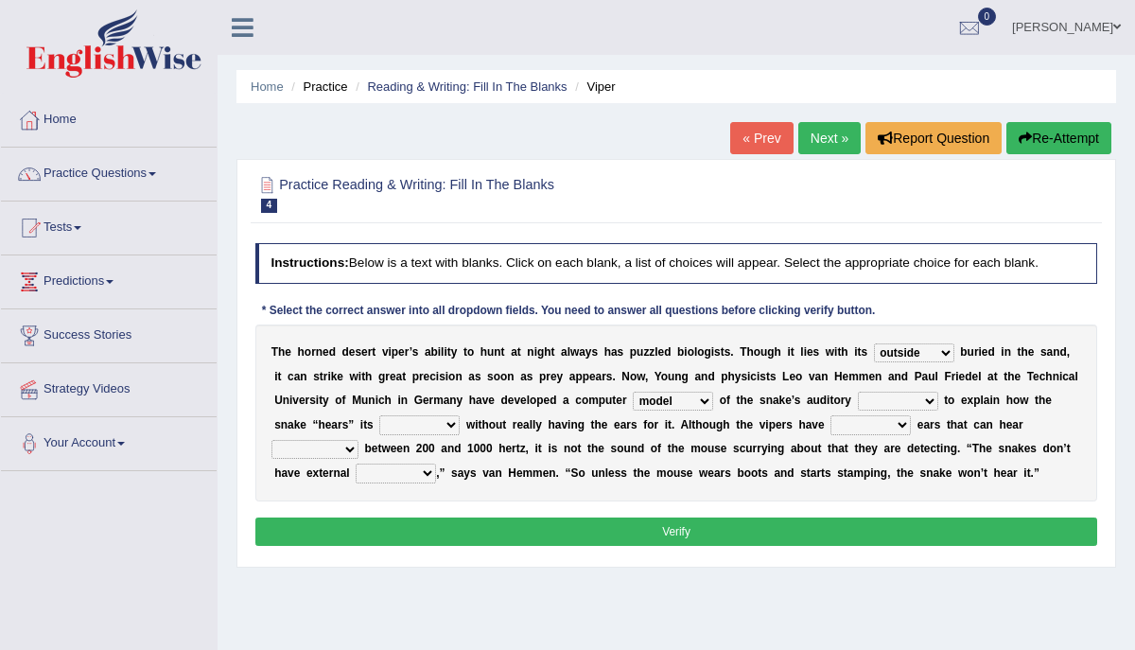
click at [858, 392] on select "rating part staff system" at bounding box center [898, 401] width 80 height 19
click at [396, 427] on select "dance prey song singing" at bounding box center [419, 424] width 80 height 19
select select "song"
click at [379, 415] on select "dance prey song singing" at bounding box center [419, 424] width 80 height 19
click at [852, 424] on select "external internal closing stamped" at bounding box center [871, 424] width 80 height 19
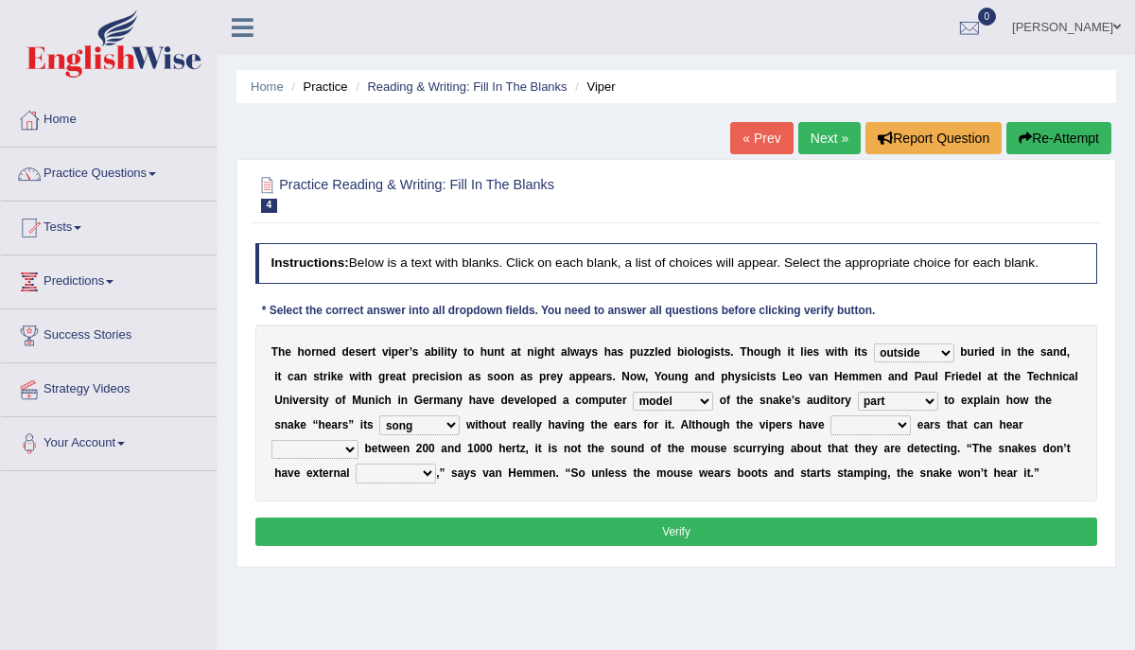
click at [844, 422] on select "external internal closing stamped" at bounding box center [871, 424] width 80 height 19
select select "external"
click at [831, 415] on select "external internal closing stamped" at bounding box center [871, 424] width 80 height 19
click at [334, 447] on select "emergency frequencies warning extending" at bounding box center [315, 449] width 87 height 19
click at [272, 440] on select "emergency frequencies warning extending" at bounding box center [315, 449] width 87 height 19
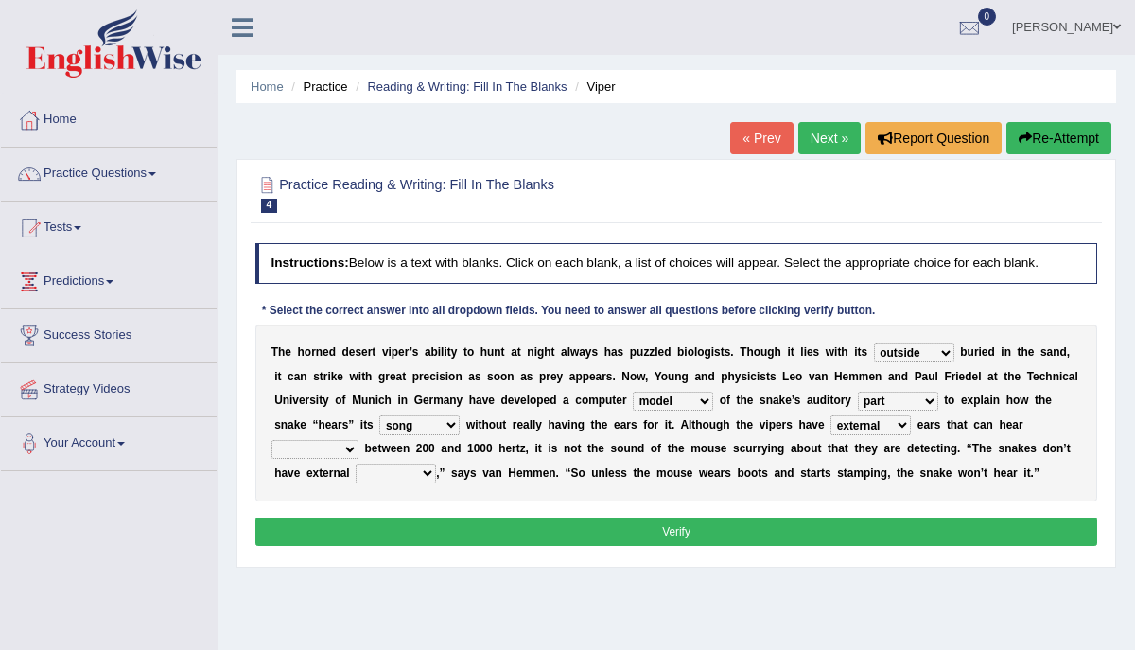
click at [329, 446] on select "emergency frequencies warning extending" at bounding box center [315, 449] width 87 height 19
click at [272, 440] on select "emergency frequencies warning extending" at bounding box center [315, 449] width 87 height 19
click at [302, 448] on select "emergency frequencies warning extending" at bounding box center [315, 449] width 87 height 19
click at [292, 450] on select "emergency frequencies warning extending" at bounding box center [315, 449] width 87 height 19
select select "extending"
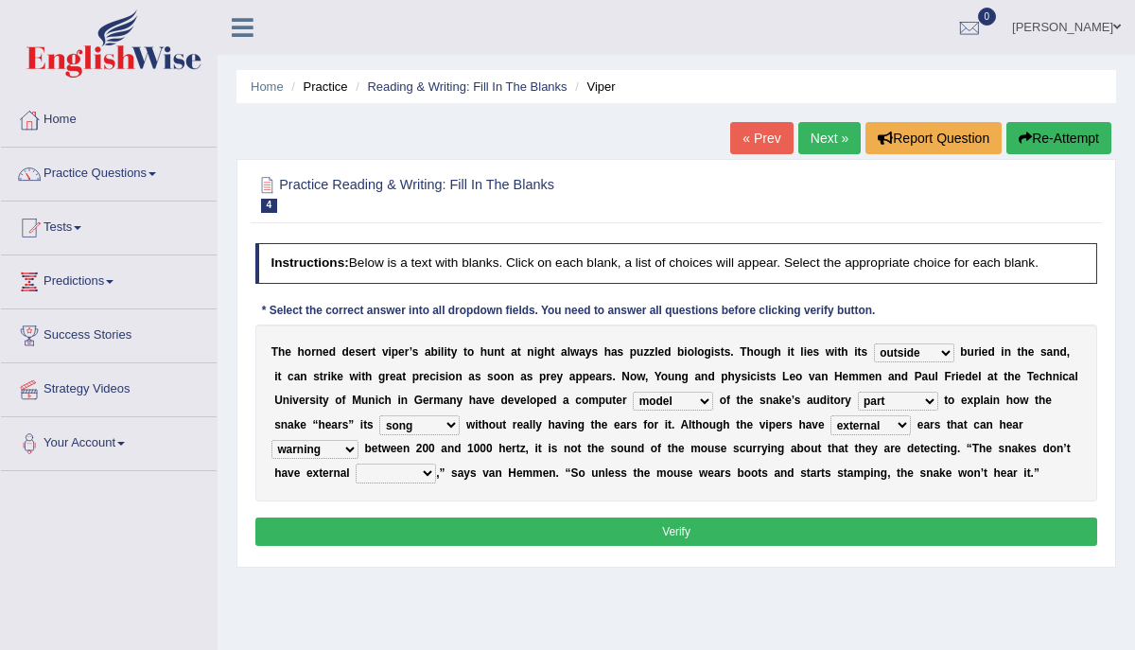
click at [272, 440] on select "emergency frequencies warning extending" at bounding box center [315, 449] width 87 height 19
click at [373, 471] on select "parts reserves eardrums tendors" at bounding box center [396, 473] width 80 height 19
select select "eardrums"
click at [356, 464] on select "parts reserves eardrums tendors" at bounding box center [396, 473] width 80 height 19
click at [406, 476] on select "parts reserves eardrums tendors" at bounding box center [396, 473] width 80 height 19
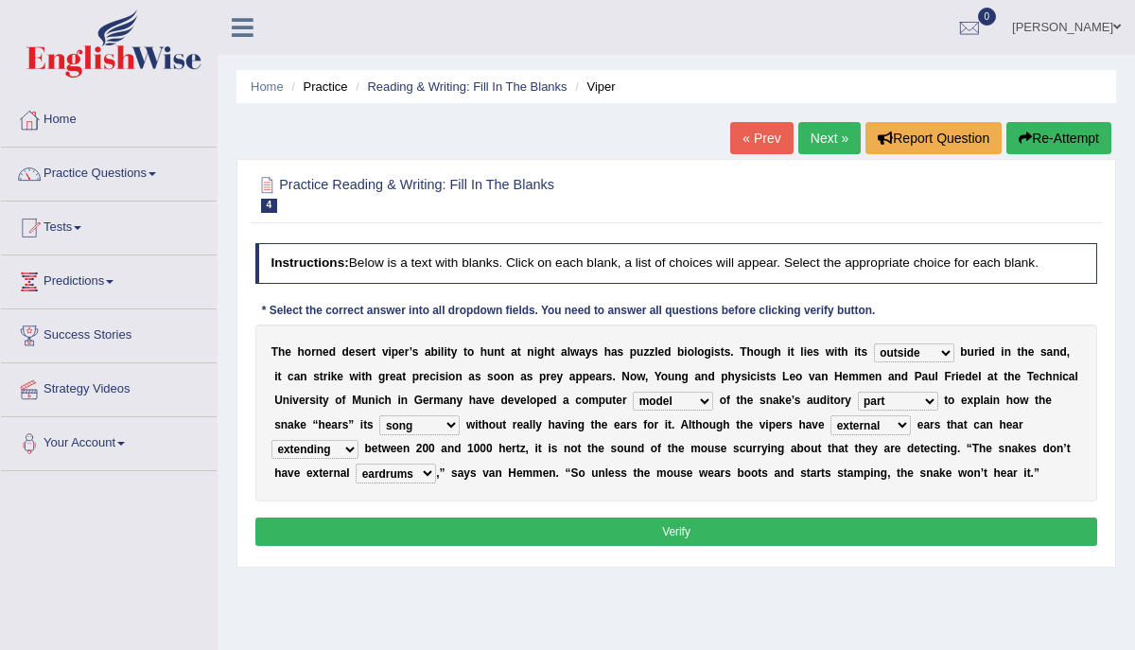
click at [899, 350] on select "outside inside body head" at bounding box center [914, 352] width 80 height 19
select select "head"
click at [874, 343] on select "outside inside body head" at bounding box center [914, 352] width 80 height 19
click at [675, 400] on select "moral model maple story" at bounding box center [673, 401] width 80 height 19
click at [879, 402] on select "rating part staff system" at bounding box center [898, 401] width 80 height 19
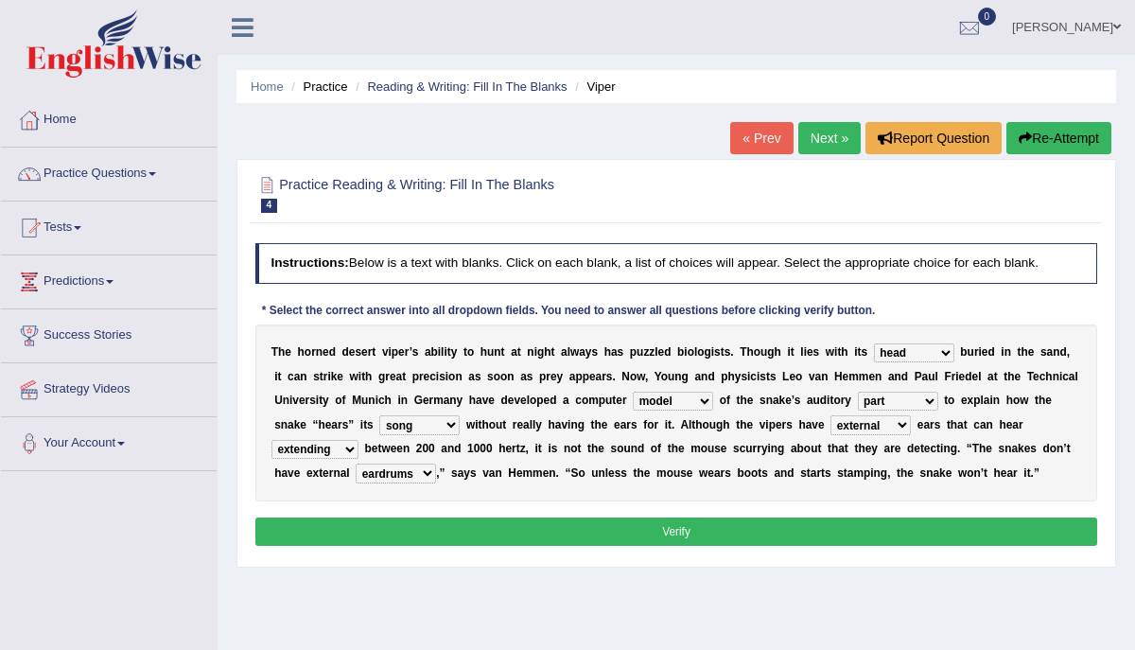
select select "system"
click at [858, 392] on select "rating part staff system" at bounding box center [898, 401] width 80 height 19
click at [418, 425] on select "dance prey song singing" at bounding box center [419, 424] width 80 height 19
click at [379, 415] on select "dance prey song singing" at bounding box center [419, 424] width 80 height 19
click at [396, 426] on select "dance prey song singing" at bounding box center [419, 424] width 80 height 19
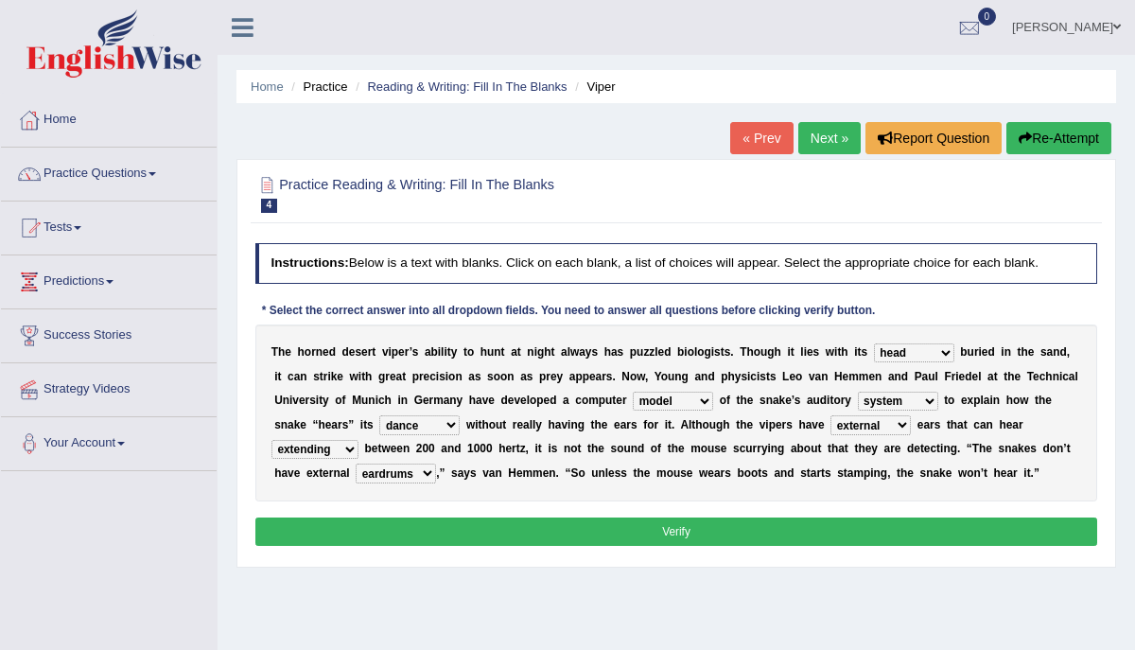
click at [379, 415] on select "dance prey song singing" at bounding box center [419, 424] width 80 height 19
click at [422, 425] on select "dance prey song singing" at bounding box center [419, 424] width 80 height 19
select select "prey"
click at [379, 415] on select "dance prey song singing" at bounding box center [419, 424] width 80 height 19
click at [869, 423] on select "external internal closing stamped" at bounding box center [871, 424] width 80 height 19
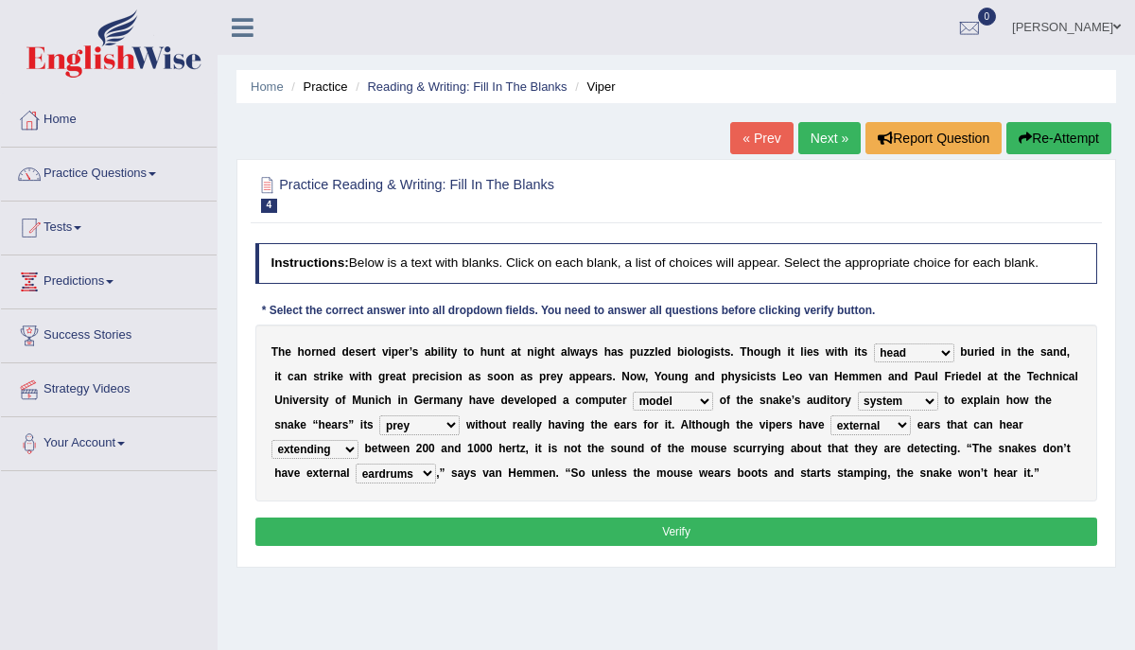
select select "internal"
click at [831, 415] on select "external internal closing stamped" at bounding box center [871, 424] width 80 height 19
click at [306, 447] on select "emergency frequencies warning extending" at bounding box center [315, 449] width 87 height 19
select select "frequencies"
click at [272, 440] on select "emergency frequencies warning extending" at bounding box center [315, 449] width 87 height 19
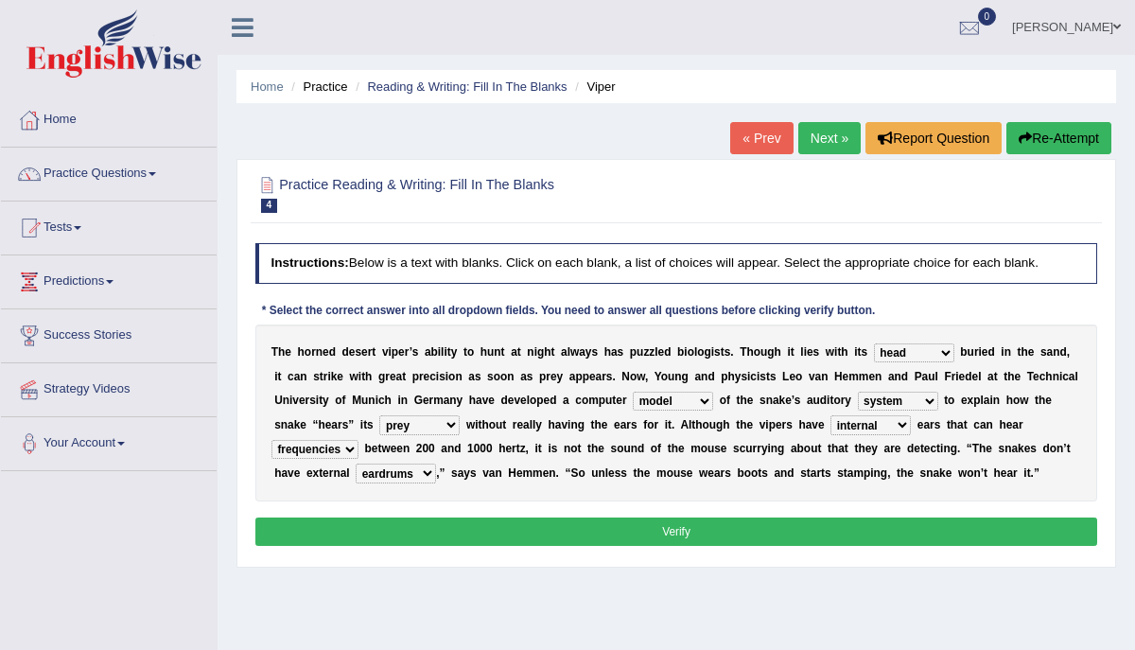
click at [386, 471] on select "parts reserves eardrums tendors" at bounding box center [396, 473] width 80 height 19
click at [356, 464] on select "parts reserves eardrums tendors" at bounding box center [396, 473] width 80 height 19
click at [409, 520] on button "Verify" at bounding box center [676, 531] width 843 height 27
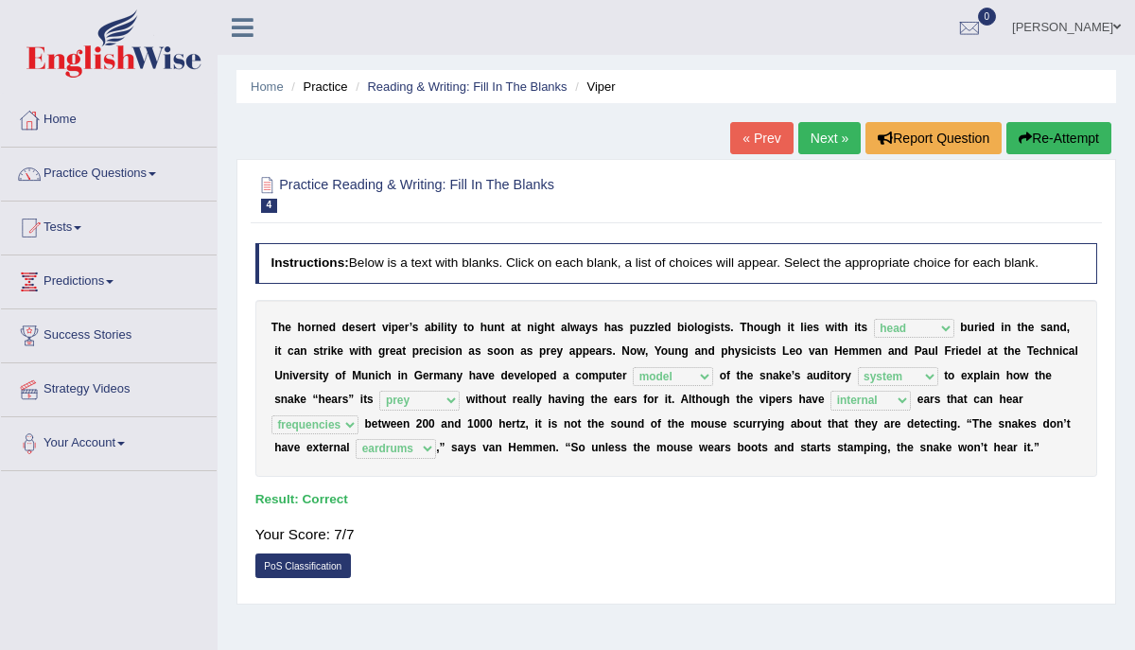
click at [818, 138] on link "Next »" at bounding box center [830, 138] width 62 height 32
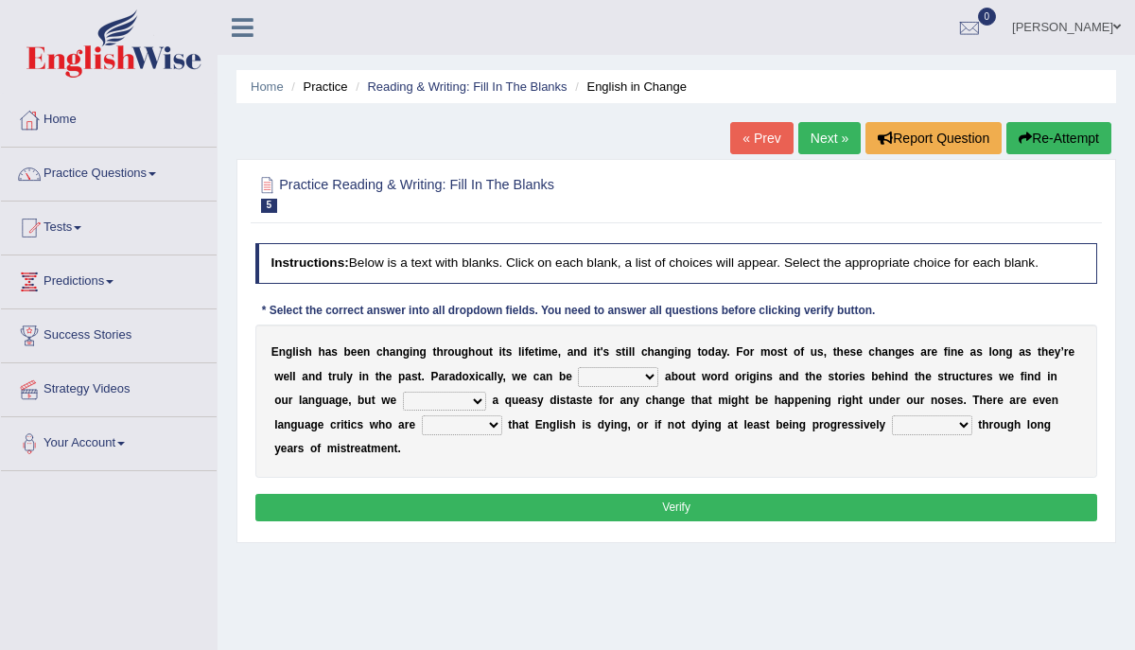
click at [607, 378] on select "curious various emaculate stipulate" at bounding box center [618, 376] width 80 height 19
select select "curious"
click at [578, 367] on select "curious various emaculate stipulate" at bounding box center [618, 376] width 80 height 19
click at [414, 401] on select "experience think bring enhance" at bounding box center [444, 401] width 83 height 19
select select "bring"
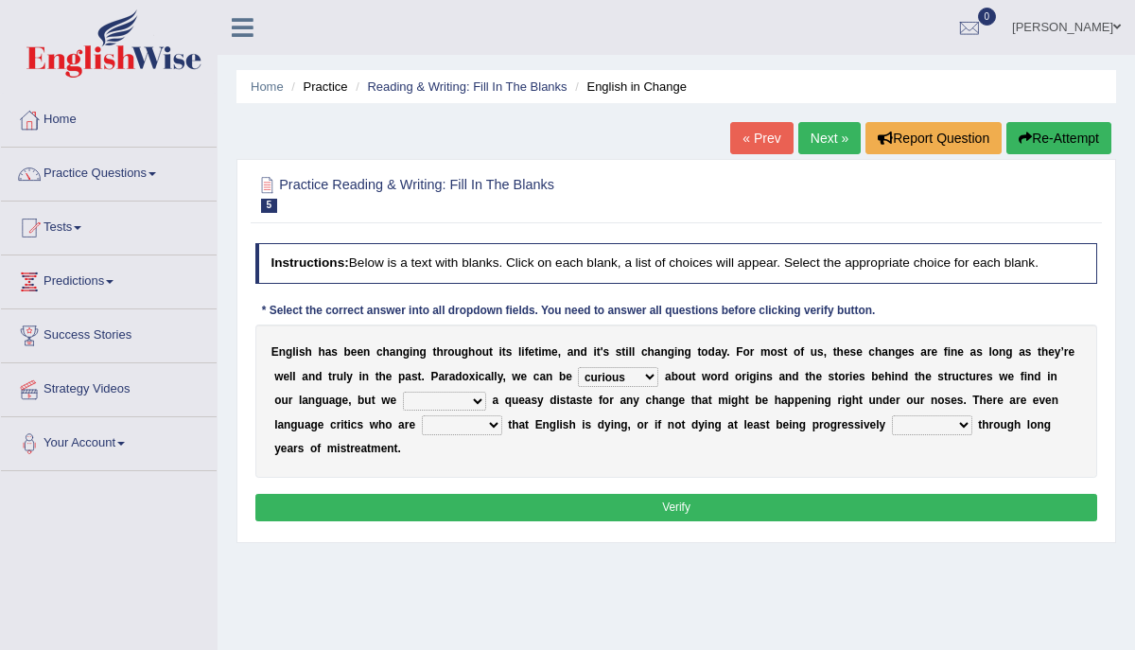
click at [403, 392] on select "experience think bring enhance" at bounding box center [444, 401] width 83 height 19
click at [436, 425] on select "preferred helped treated convinced" at bounding box center [462, 424] width 80 height 19
select select "preferred"
click at [422, 415] on select "preferred helped treated convinced" at bounding box center [462, 424] width 80 height 19
click at [902, 423] on select "saged graded stayed damaged" at bounding box center [932, 424] width 80 height 19
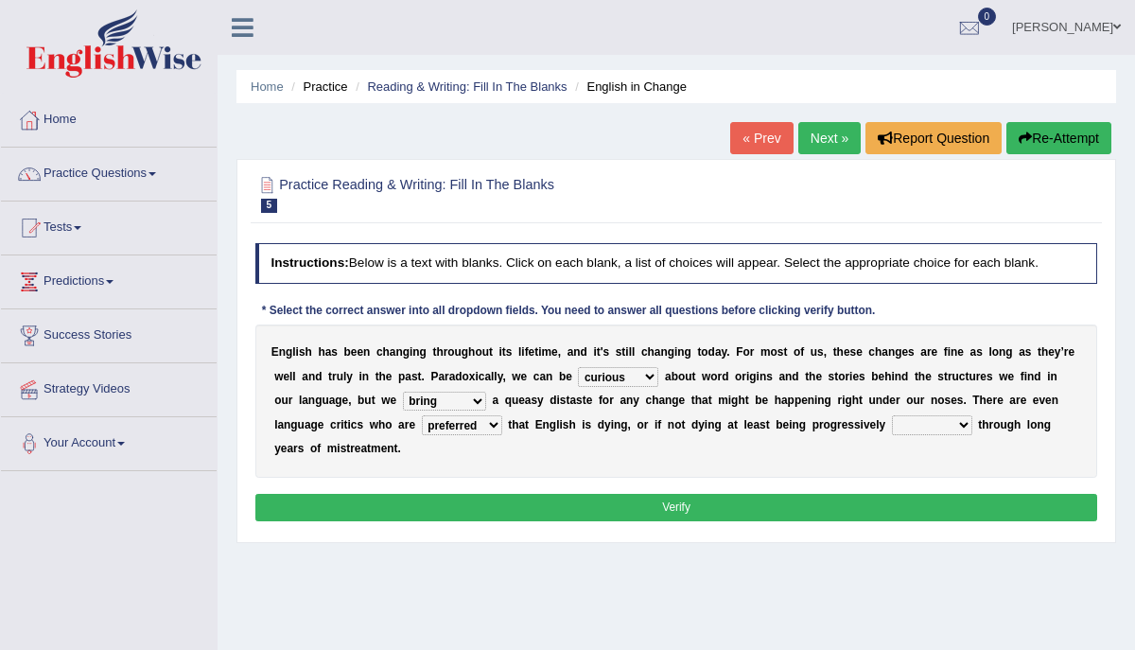
select select "stayed"
click at [892, 415] on select "saged graded stayed damaged" at bounding box center [932, 424] width 80 height 19
click at [824, 505] on button "Verify" at bounding box center [676, 507] width 843 height 27
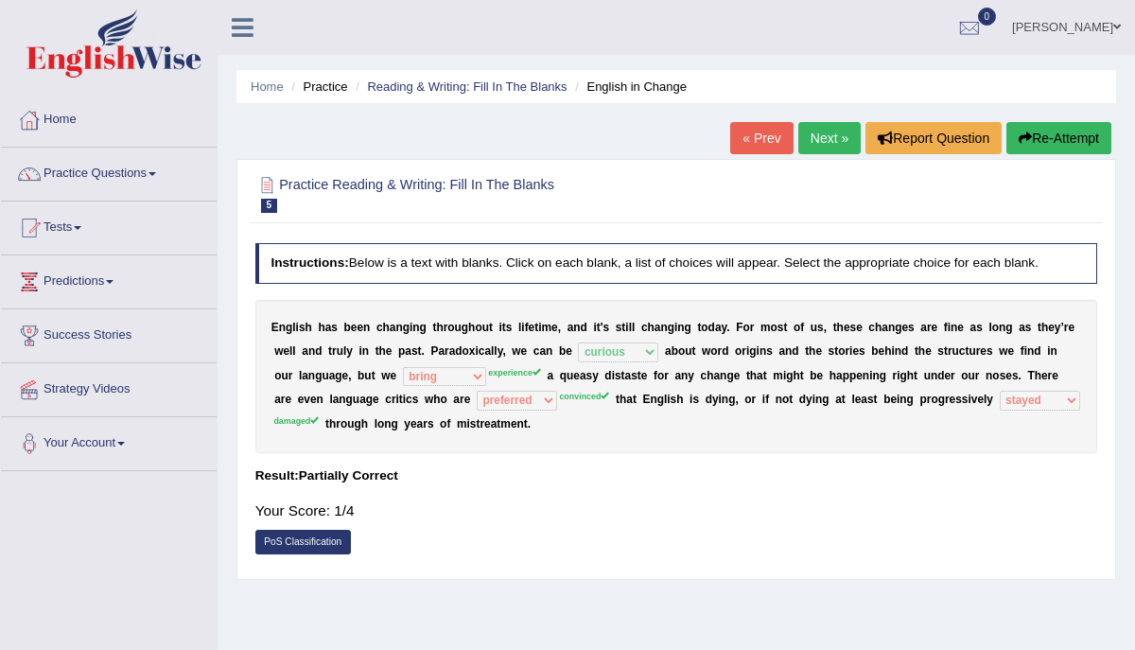
click at [822, 135] on link "Next »" at bounding box center [830, 138] width 62 height 32
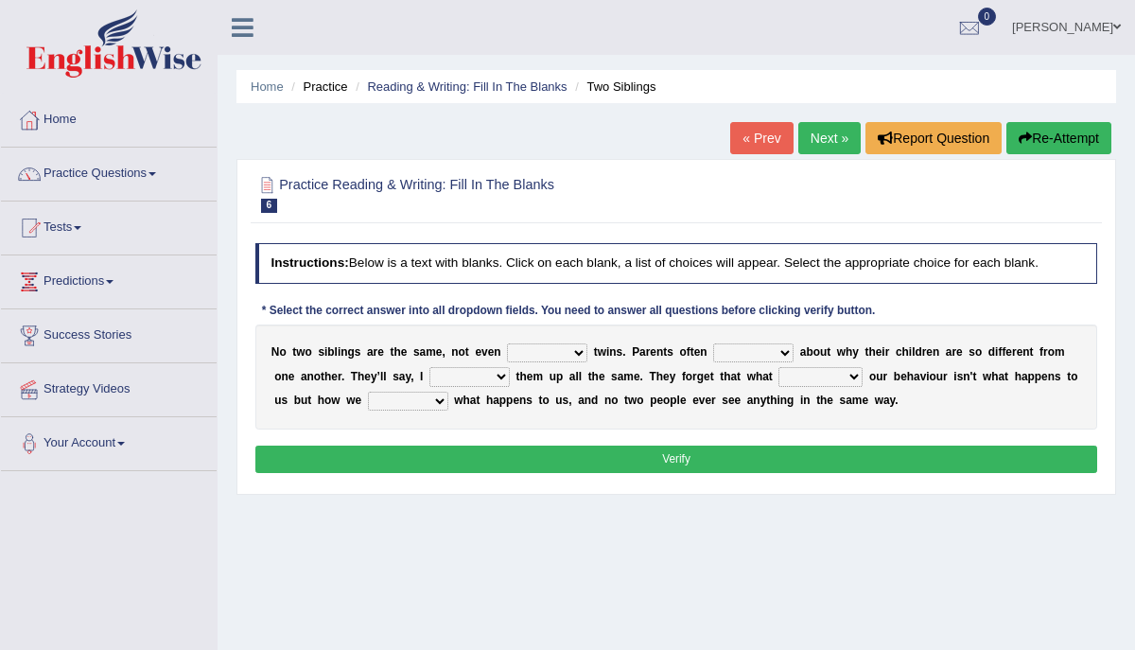
click at [522, 351] on select "identical similar rare steady" at bounding box center [547, 352] width 80 height 19
select select "similar"
click at [507, 343] on select "identical similar rare steady" at bounding box center [547, 352] width 80 height 19
click at [726, 351] on select "asked thought puzzle forget" at bounding box center [753, 352] width 80 height 19
click at [713, 343] on select "asked thought puzzle forget" at bounding box center [753, 352] width 80 height 19
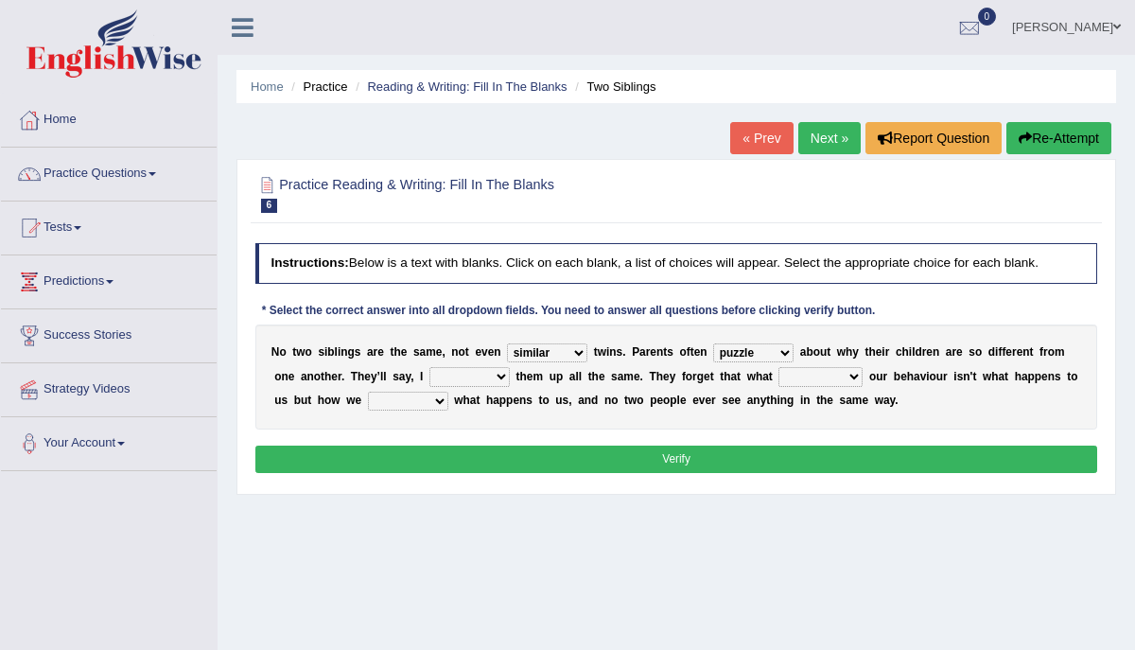
click at [761, 353] on select "asked thought puzzle forget" at bounding box center [753, 352] width 80 height 19
click at [713, 343] on select "asked thought puzzle forget" at bounding box center [753, 352] width 80 height 19
click at [754, 356] on select "asked thought puzzle forget" at bounding box center [753, 352] width 80 height 19
select select "asked"
click at [713, 343] on select "asked thought puzzle forget" at bounding box center [753, 352] width 80 height 19
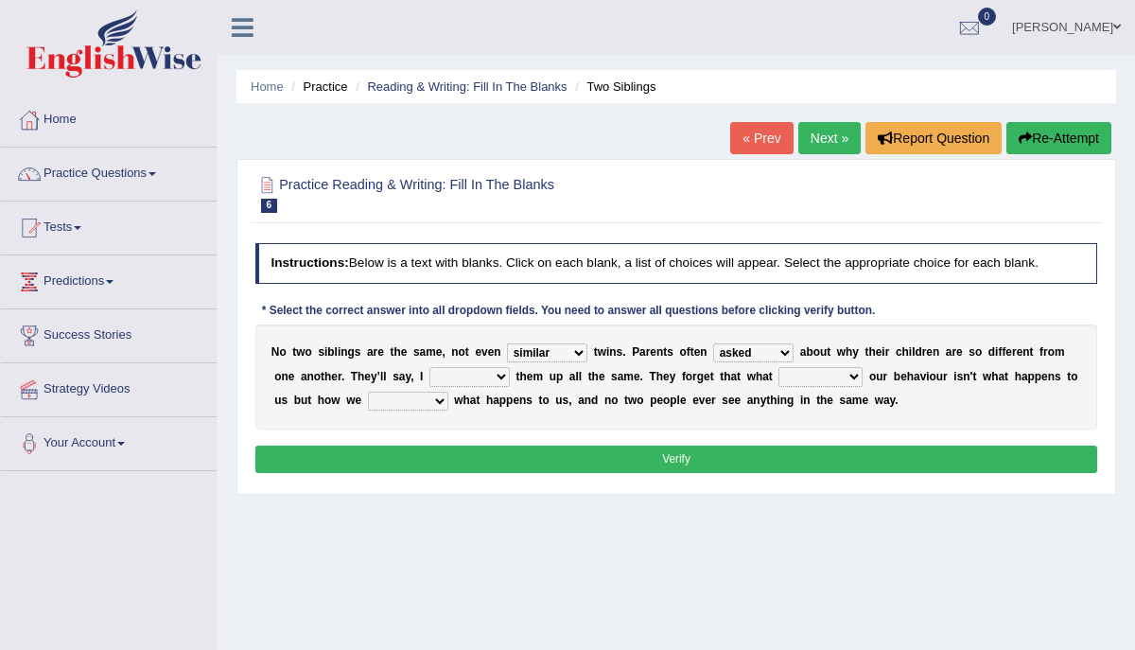
click at [449, 378] on select "bring brought thought stared" at bounding box center [470, 376] width 80 height 19
select select "bring"
click at [430, 367] on select "bring brought thought stared" at bounding box center [470, 376] width 80 height 19
click at [800, 378] on select "thinks deserves determines brings" at bounding box center [821, 376] width 84 height 19
click at [779, 367] on select "thinks deserves determines brings" at bounding box center [821, 376] width 84 height 19
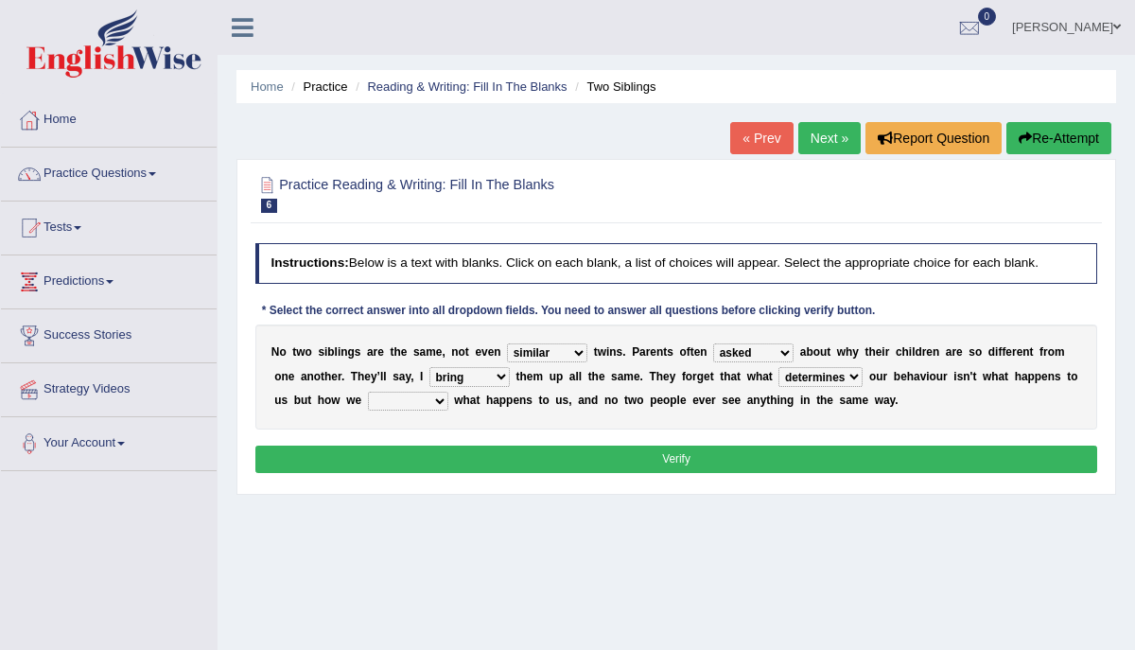
click at [804, 378] on select "thinks deserves determines brings" at bounding box center [821, 376] width 84 height 19
select select "thinks"
click at [779, 367] on select "thinks deserves determines brings" at bounding box center [821, 376] width 84 height 19
click at [390, 398] on select "toggle stopped interpret change" at bounding box center [408, 401] width 80 height 19
select select "stopped"
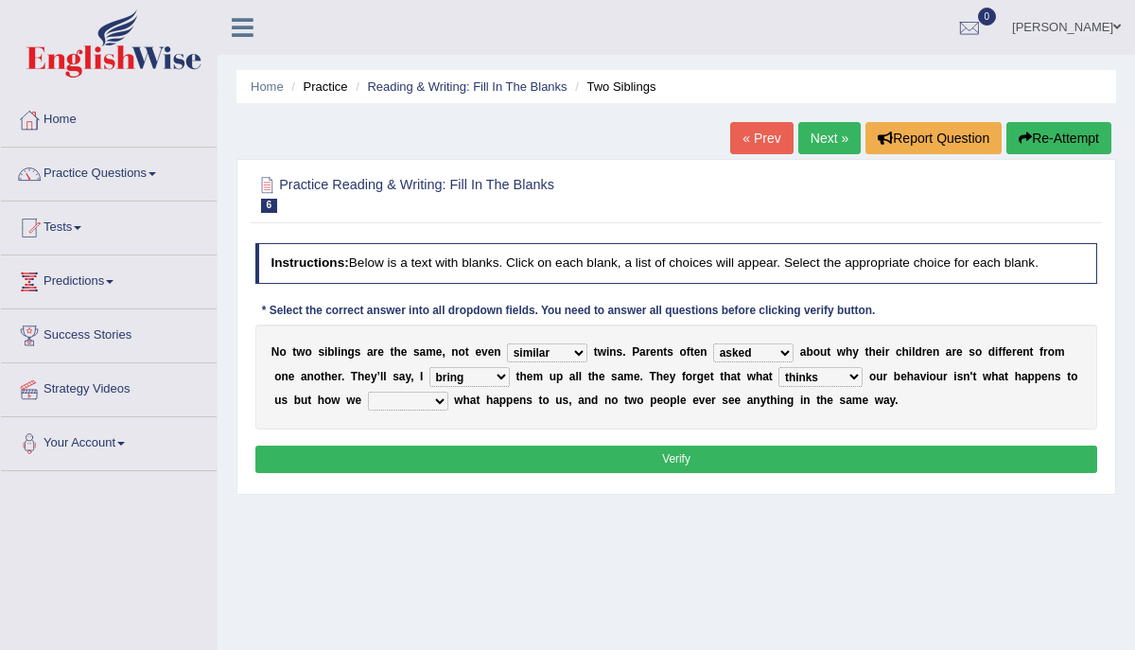
click at [368, 392] on select "toggle stopped interpret change" at bounding box center [408, 401] width 80 height 19
click at [400, 402] on select "toggle stopped interpret change" at bounding box center [408, 401] width 80 height 19
click at [416, 400] on select "toggle stopped interpret change" at bounding box center [408, 401] width 80 height 19
click at [368, 392] on select "toggle stopped interpret change" at bounding box center [408, 401] width 80 height 19
click at [444, 453] on button "Verify" at bounding box center [676, 459] width 843 height 27
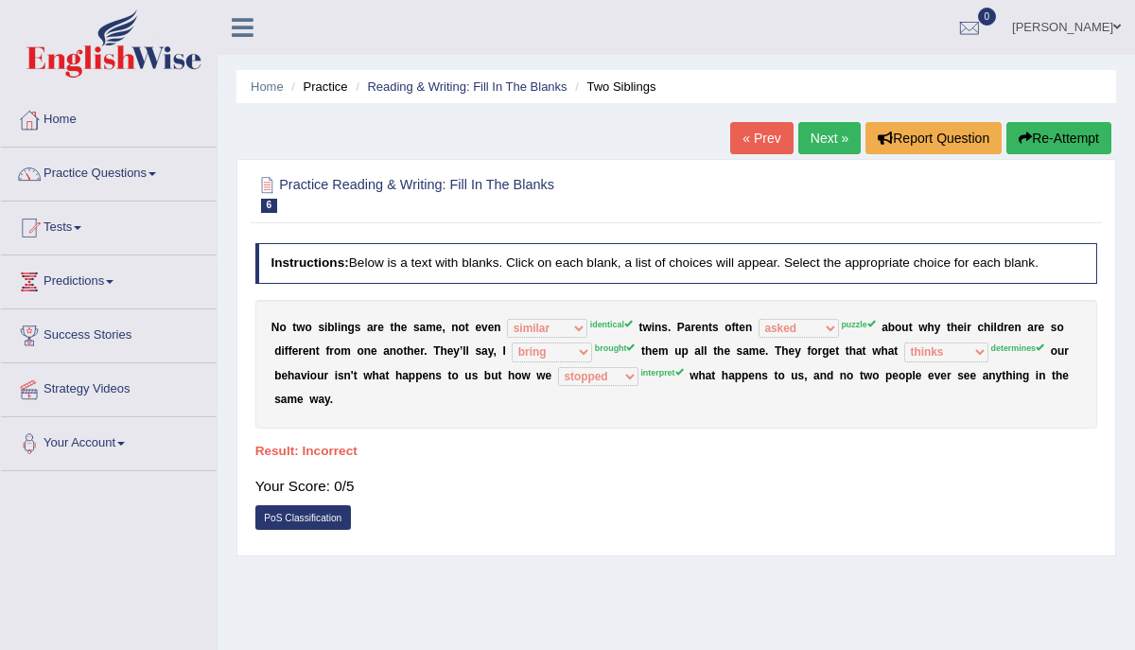
click at [822, 137] on link "Next »" at bounding box center [830, 138] width 62 height 32
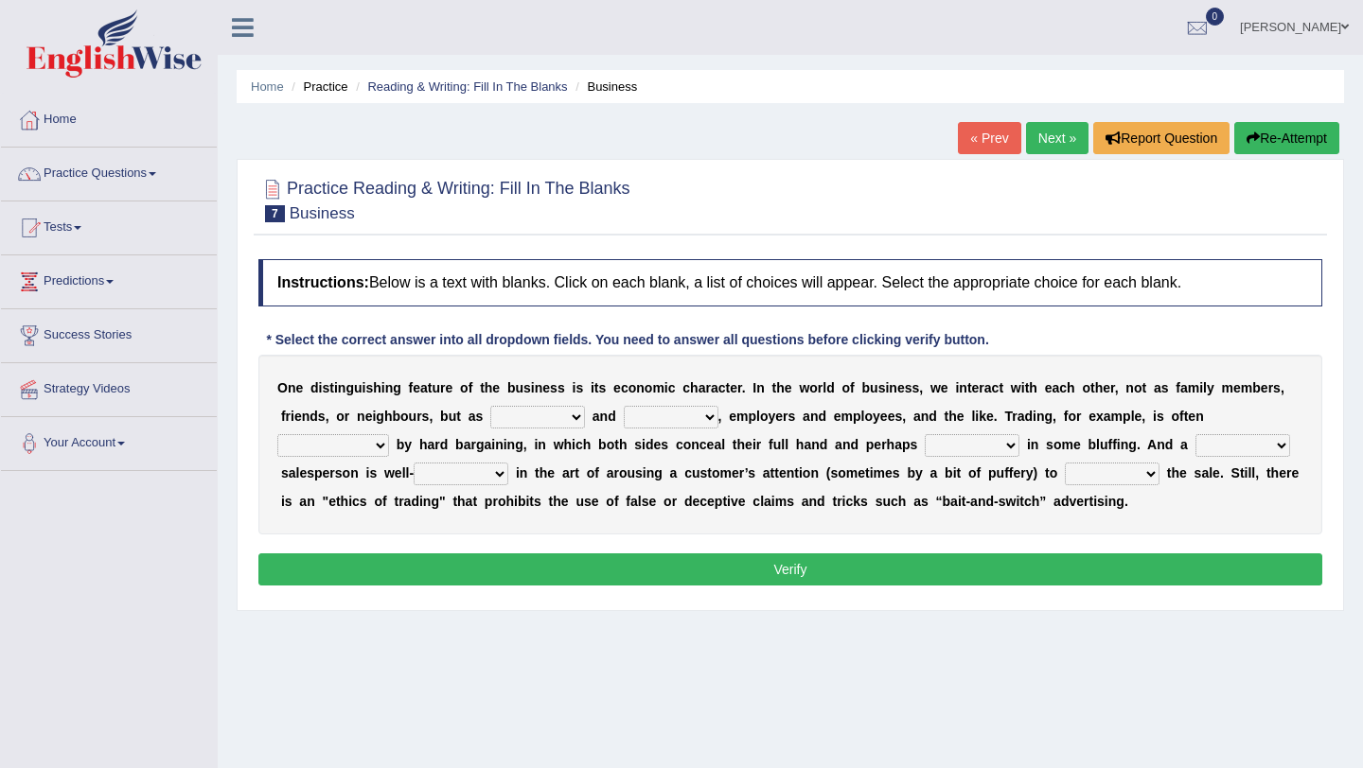
click at [523, 415] on select "thinkers buyers suppliers demands" at bounding box center [537, 417] width 95 height 23
select select "thinkers"
click at [490, 406] on select "thinkers buyers suppliers demands" at bounding box center [537, 417] width 95 height 23
click at [673, 414] on select "sellers supppliers buyers opposers" at bounding box center [671, 417] width 95 height 23
select select "buyers"
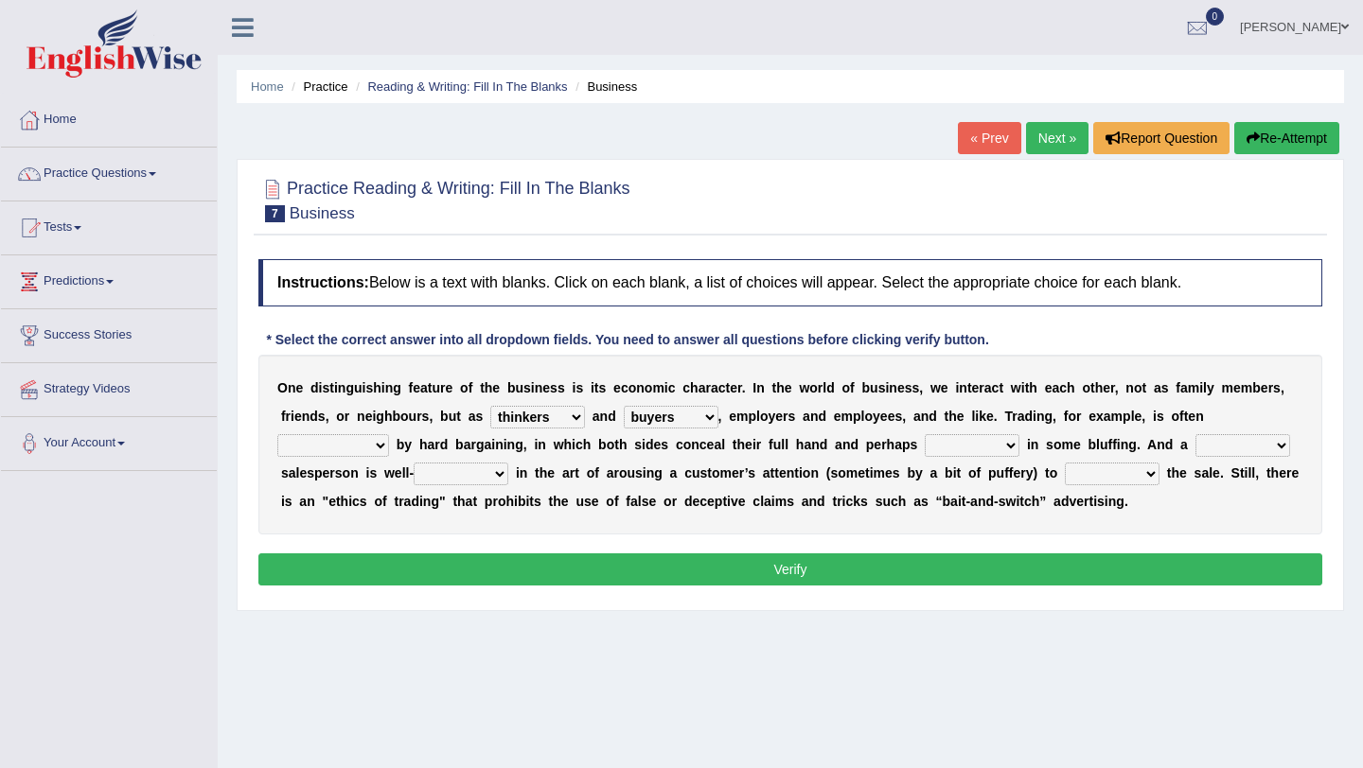
click at [624, 406] on select "sellers supppliers buyers opposers" at bounding box center [671, 417] width 95 height 23
click at [341, 447] on select "accompanied managed stipulated adversed" at bounding box center [333, 445] width 112 height 23
select select "managed"
click at [277, 434] on select "accompanied managed stipulated adversed" at bounding box center [333, 445] width 112 height 23
click at [948, 445] on select "rage stage engage envisage" at bounding box center [971, 445] width 95 height 23
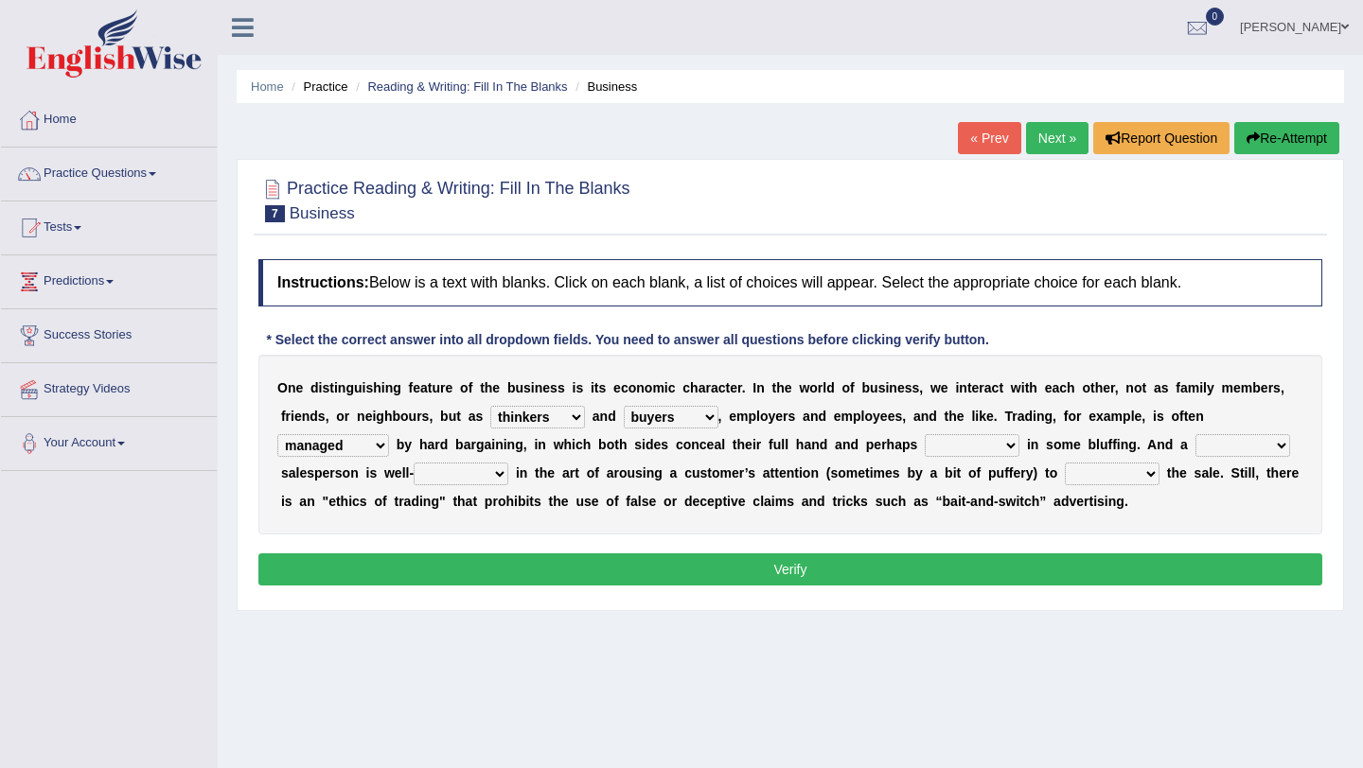
select select "engage"
click at [924, 434] on select "rage stage engage envisage" at bounding box center [971, 445] width 95 height 23
click at [1135, 443] on select "grilled skilled intelligent great" at bounding box center [1242, 445] width 95 height 23
select select "skilled"
click at [1135, 434] on select "grilled skilled intelligent great" at bounding box center [1242, 445] width 95 height 23
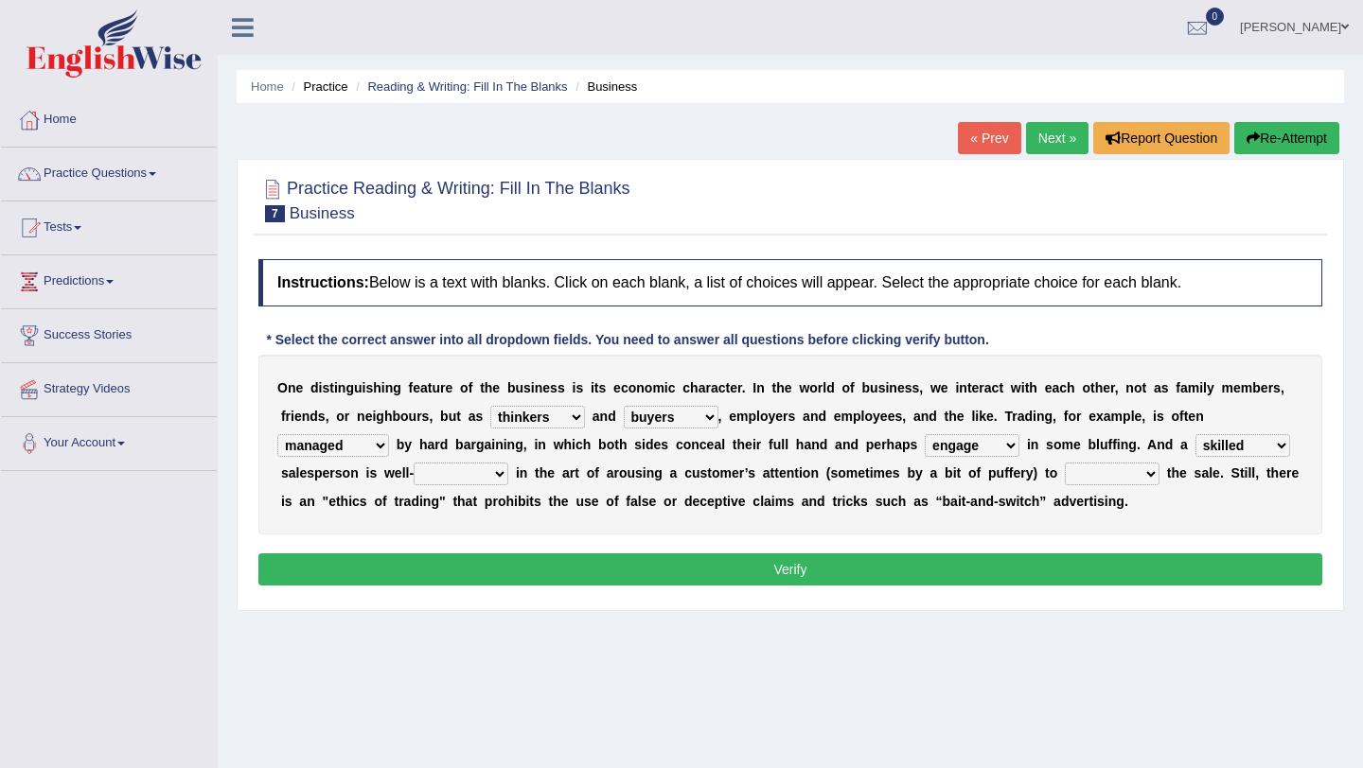
click at [435, 478] on select "adjusted settled enhanced versed" at bounding box center [460, 474] width 95 height 23
select select "settled"
click at [413, 463] on select "adjusted settled enhanced versed" at bounding box center [460, 474] width 95 height 23
click at [1075, 471] on select "clinch set installed raged" at bounding box center [1111, 474] width 95 height 23
select select "set"
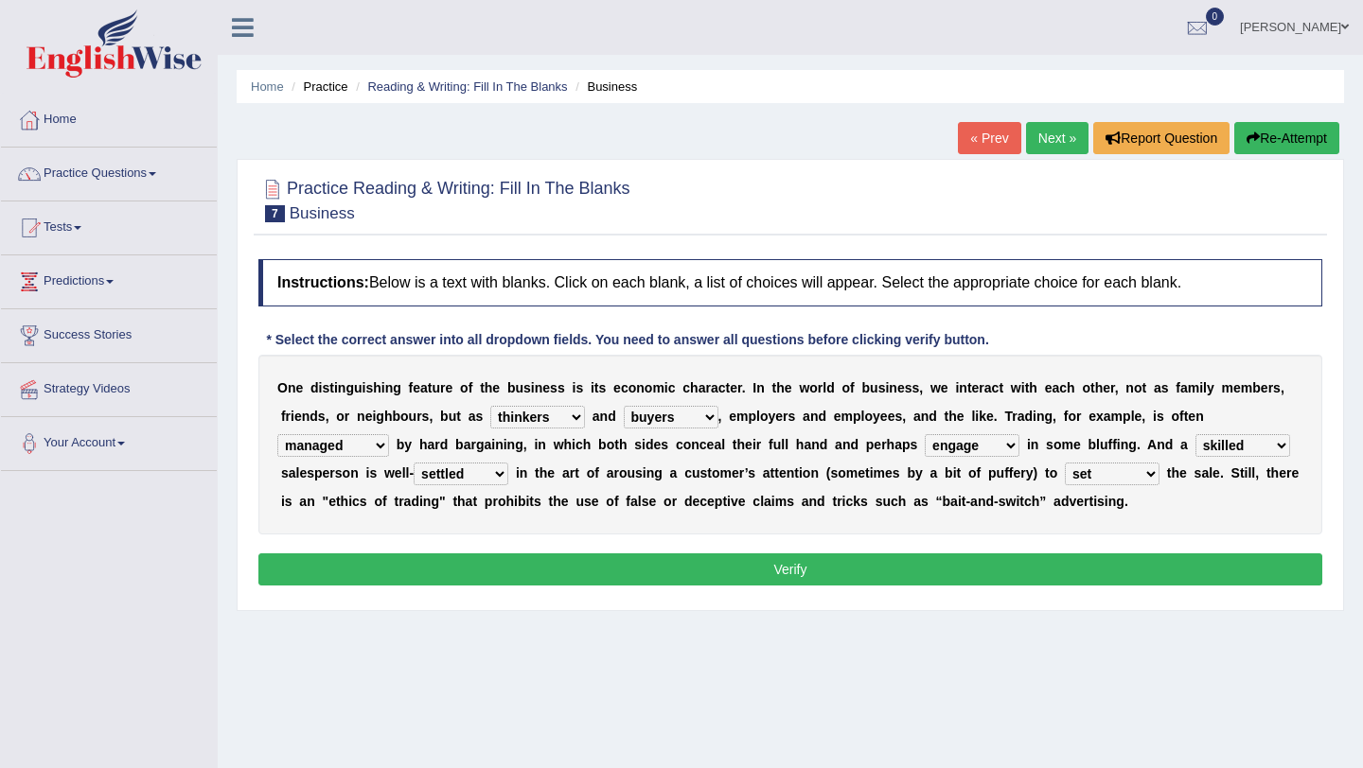
click at [1064, 463] on select "clinch set installed raged" at bounding box center [1111, 474] width 95 height 23
click at [998, 574] on button "Verify" at bounding box center [790, 570] width 1064 height 32
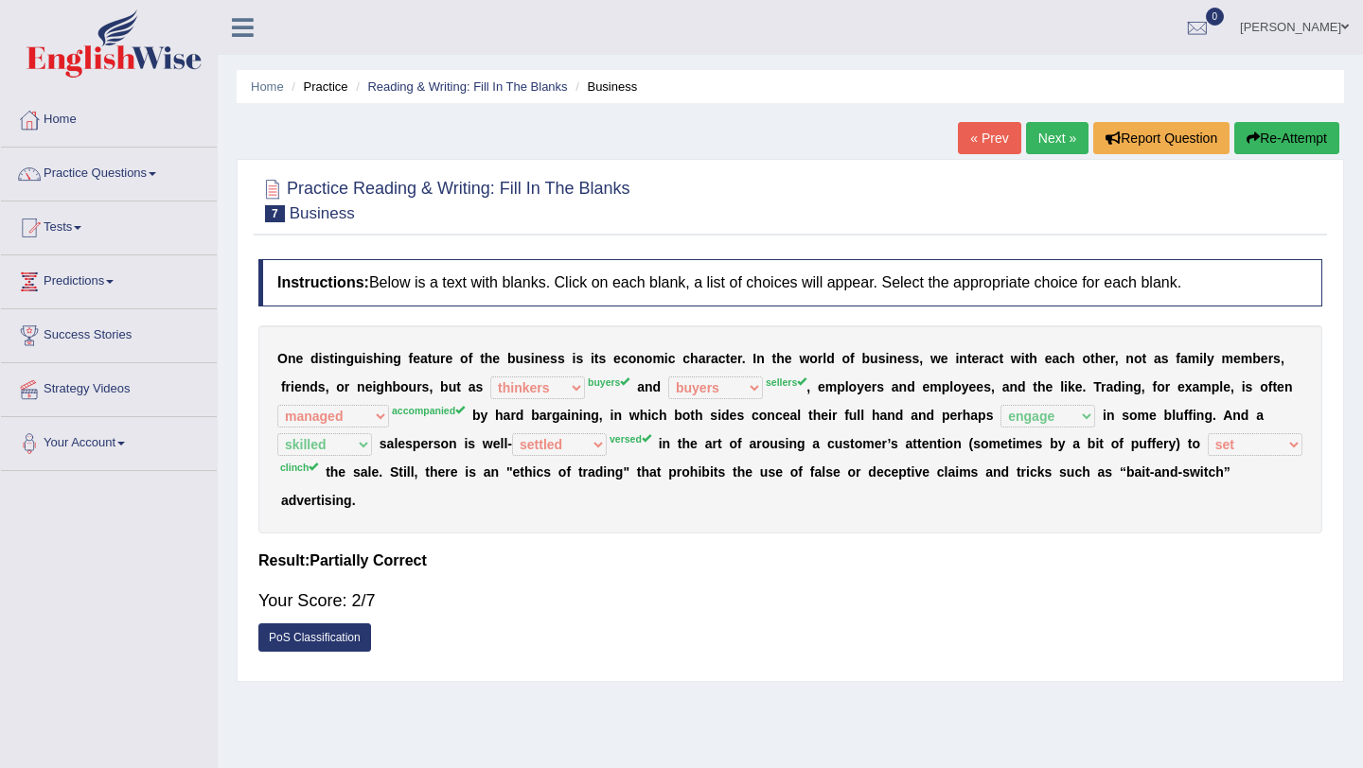
click at [1053, 139] on link "Next »" at bounding box center [1057, 138] width 62 height 32
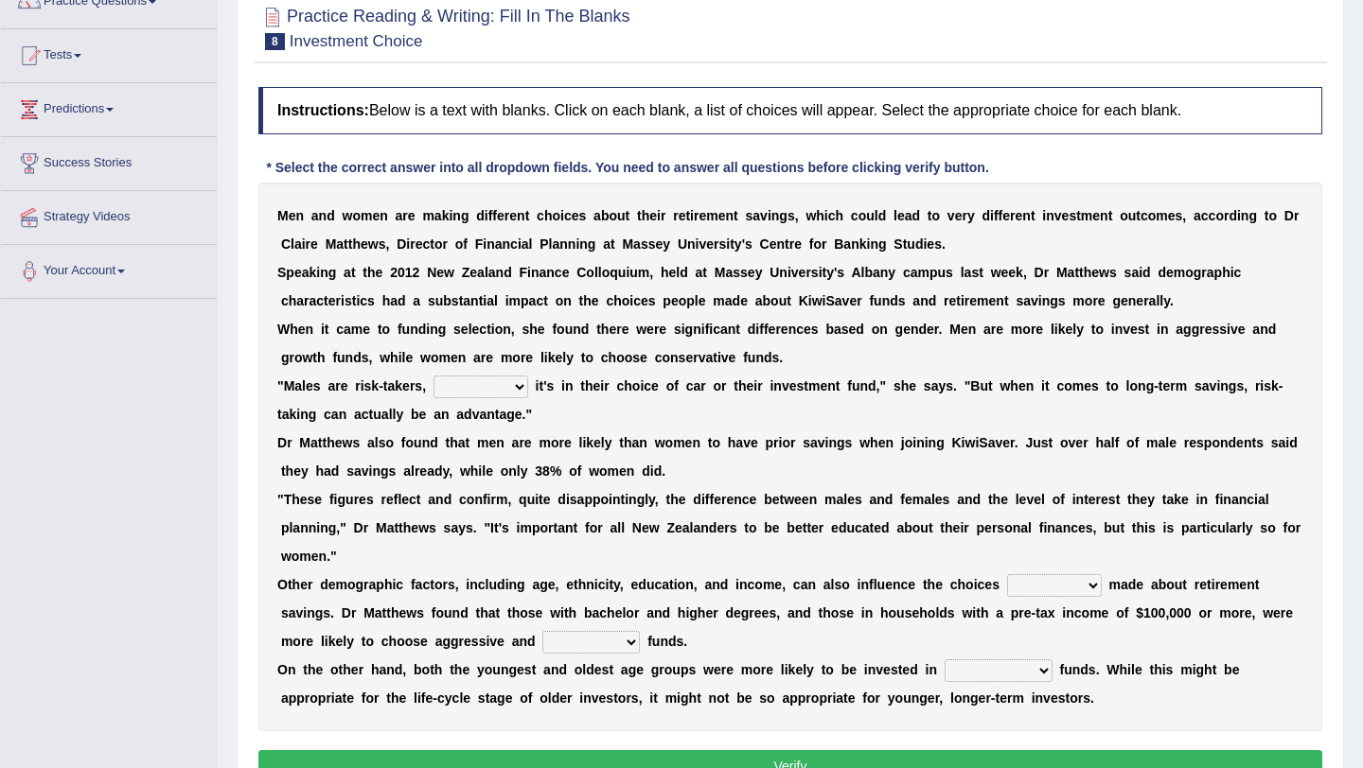
scroll to position [171, 0]
click at [485, 391] on select "whether shatter rather other" at bounding box center [480, 388] width 95 height 23
click at [435, 377] on select "whether shatter rather other" at bounding box center [480, 388] width 95 height 23
click at [486, 385] on select "whether shatter rather other" at bounding box center [480, 388] width 95 height 23
select select "whether"
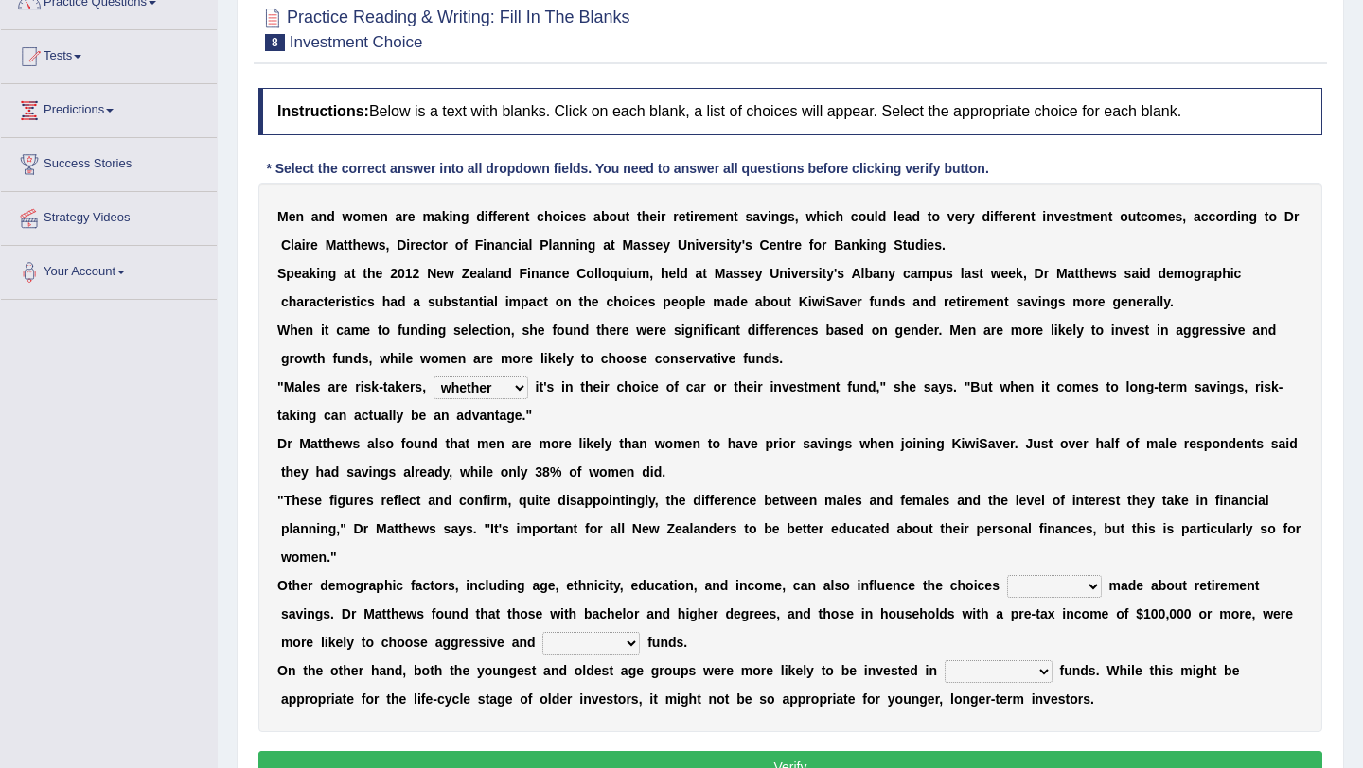
click at [435, 377] on select "whether shatter rather other" at bounding box center [480, 388] width 95 height 23
click at [1022, 585] on select "about therefore being rather" at bounding box center [1054, 586] width 95 height 23
select select "rather"
click at [1007, 575] on select "about therefore being rather" at bounding box center [1054, 586] width 95 height 23
click at [566, 642] on select "fulfill growth tax stimulating" at bounding box center [590, 643] width 97 height 23
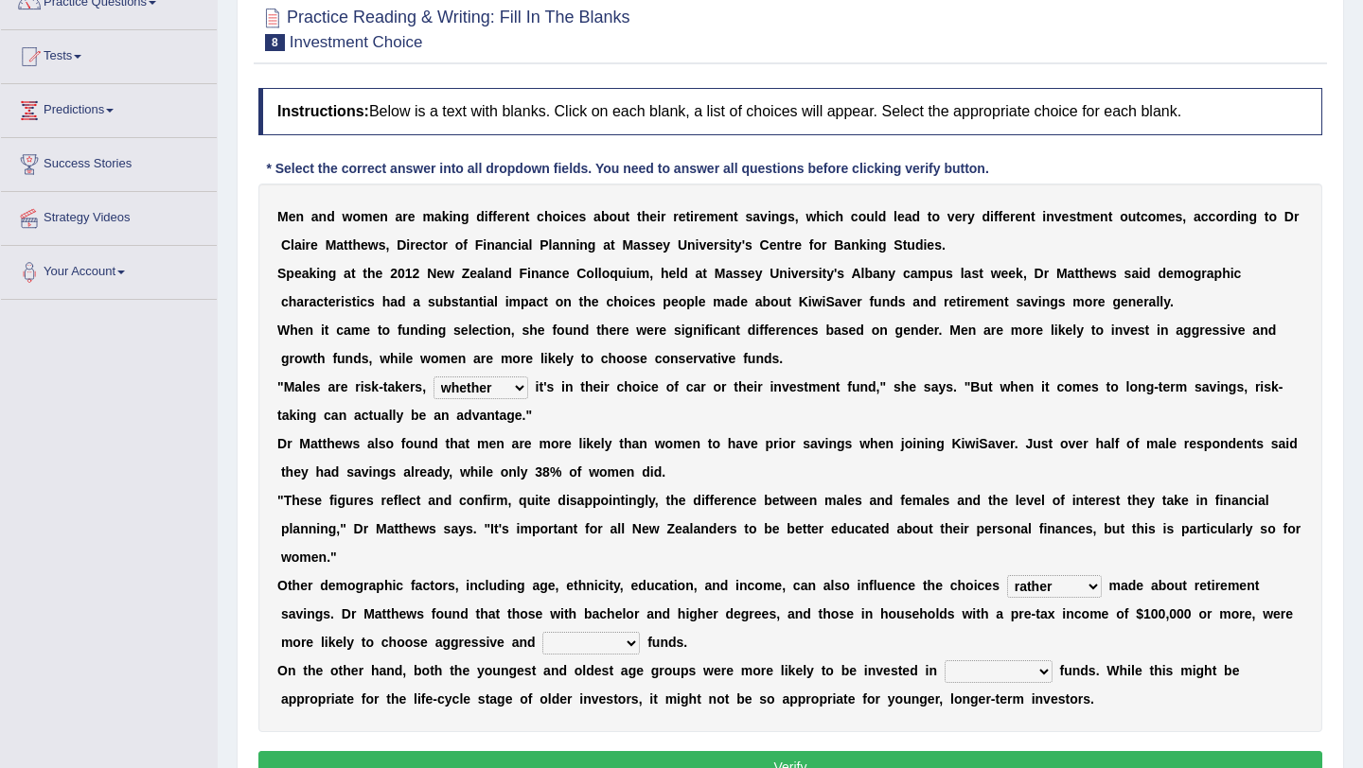
select select "fulfill"
click at [542, 632] on select "fulfill growth tax stimulating" at bounding box center [590, 643] width 97 height 23
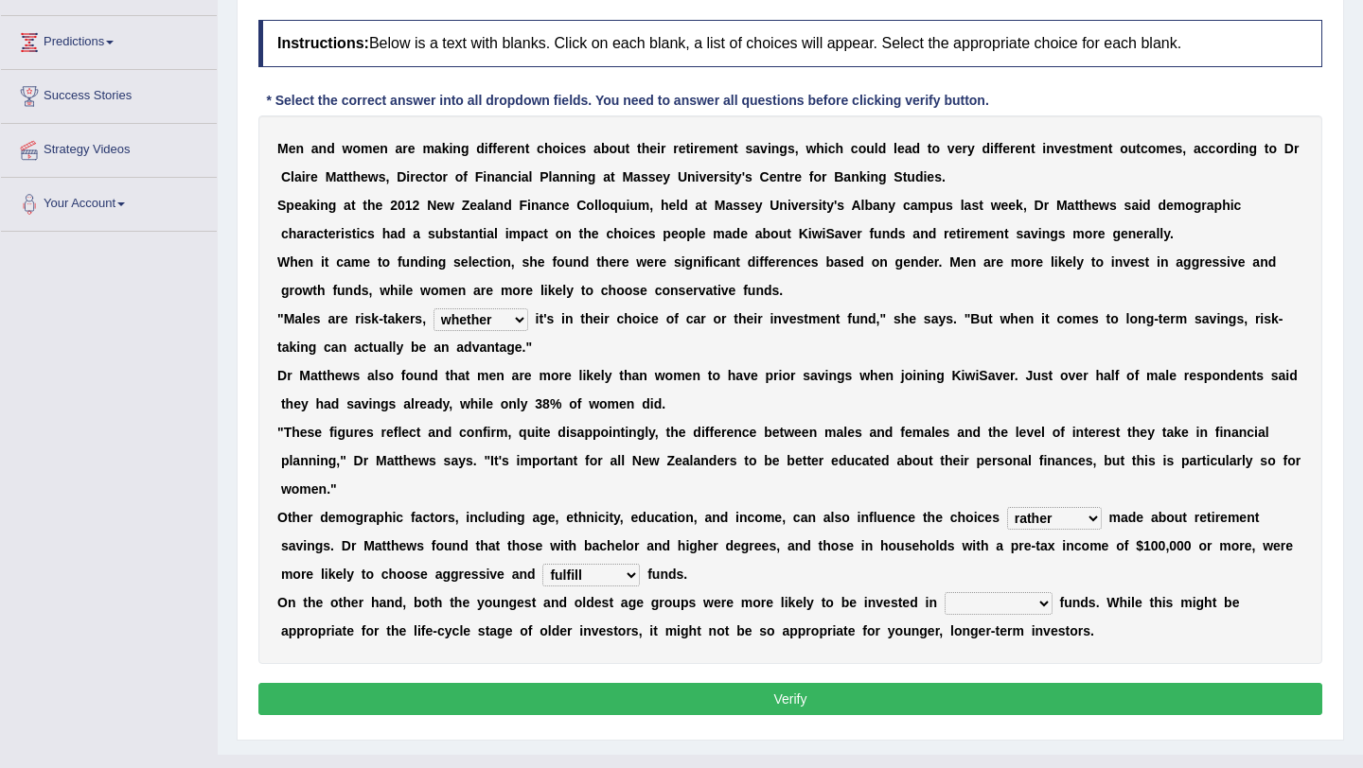
scroll to position [242, 0]
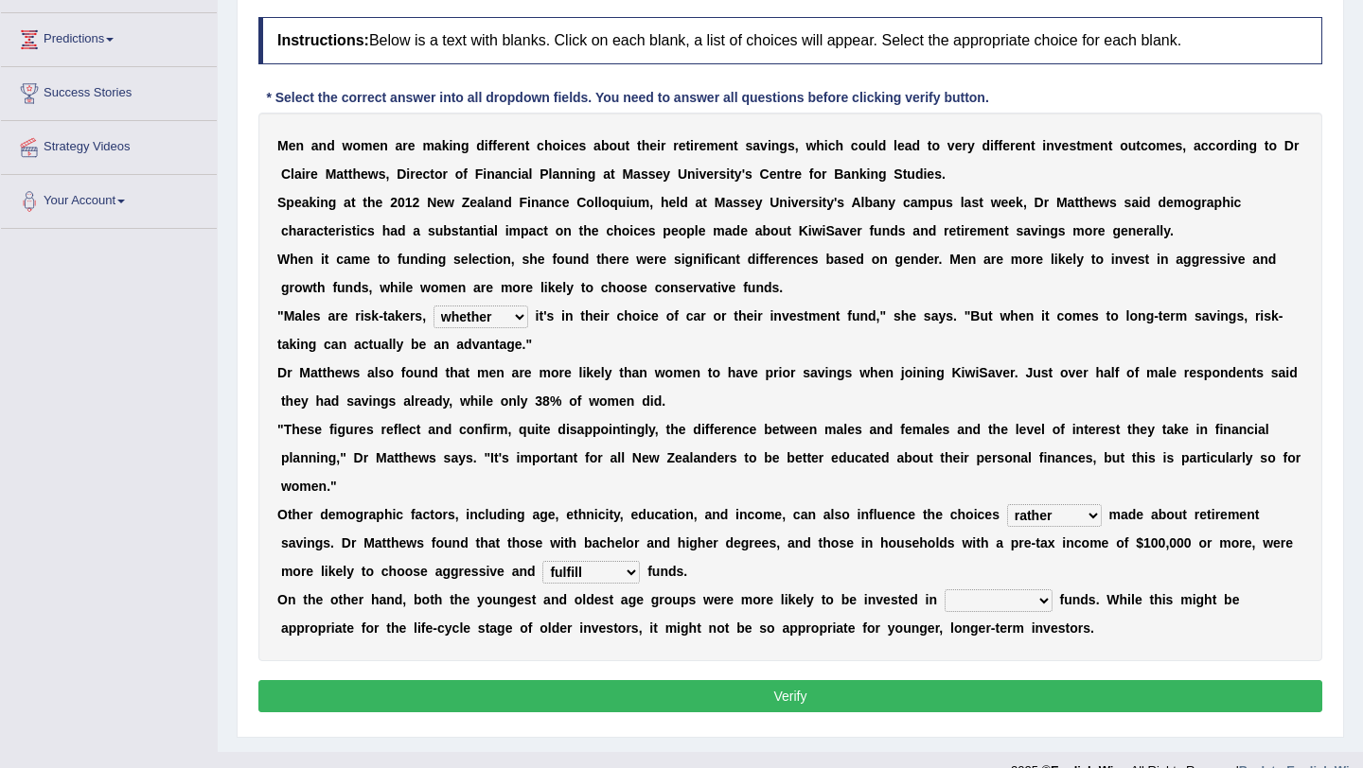
click at [963, 598] on select "exact conservative special reserve" at bounding box center [998, 600] width 108 height 23
select select "conservative"
click at [944, 589] on select "exact conservative special reserve" at bounding box center [998, 600] width 108 height 23
click at [945, 710] on button "Verify" at bounding box center [790, 696] width 1064 height 32
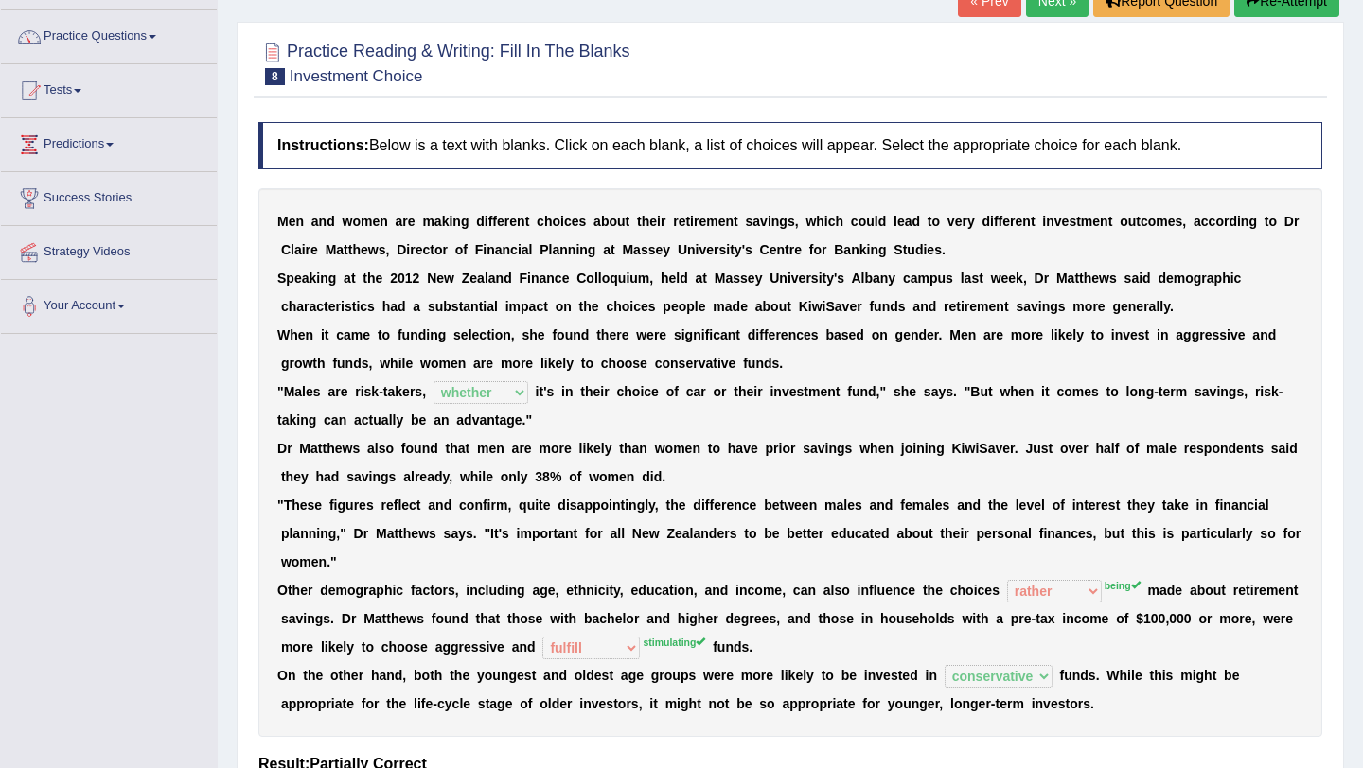
scroll to position [0, 0]
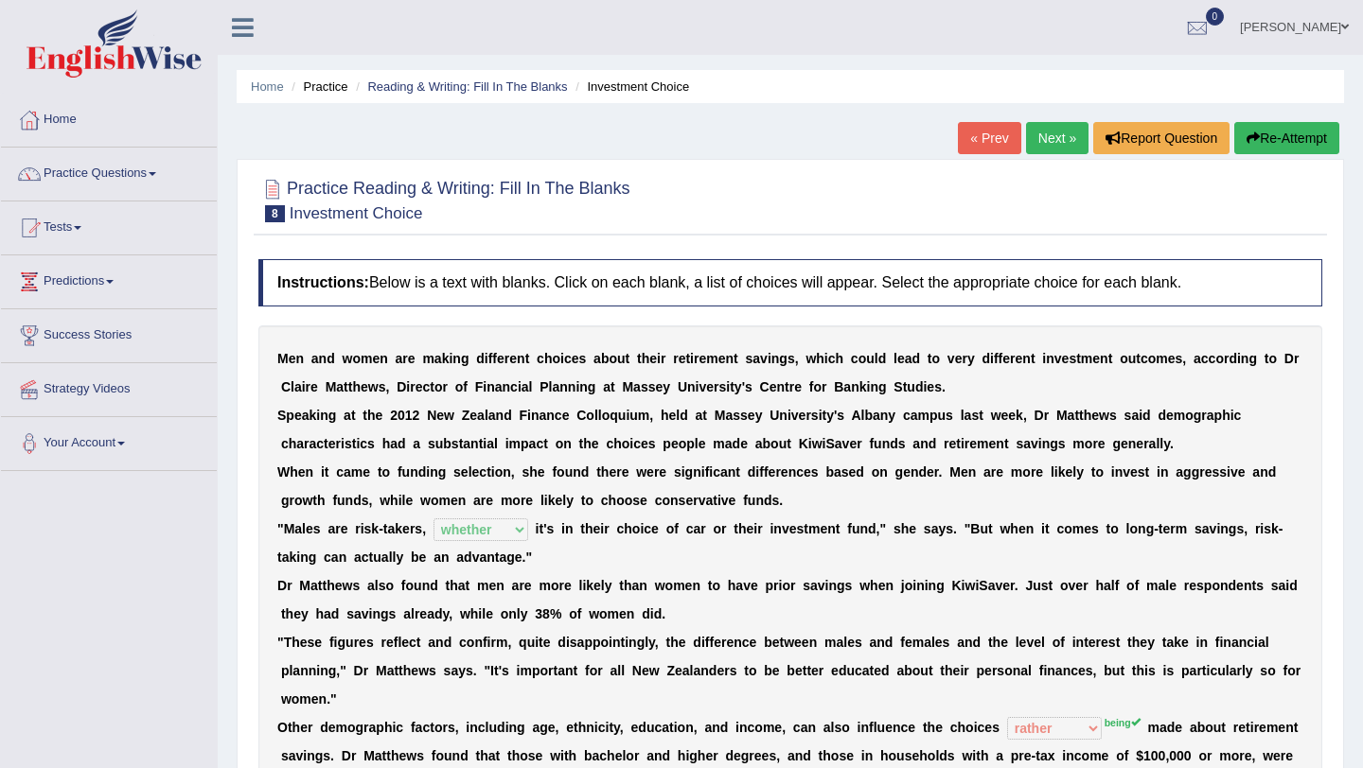
click at [1037, 132] on link "Next »" at bounding box center [1057, 138] width 62 height 32
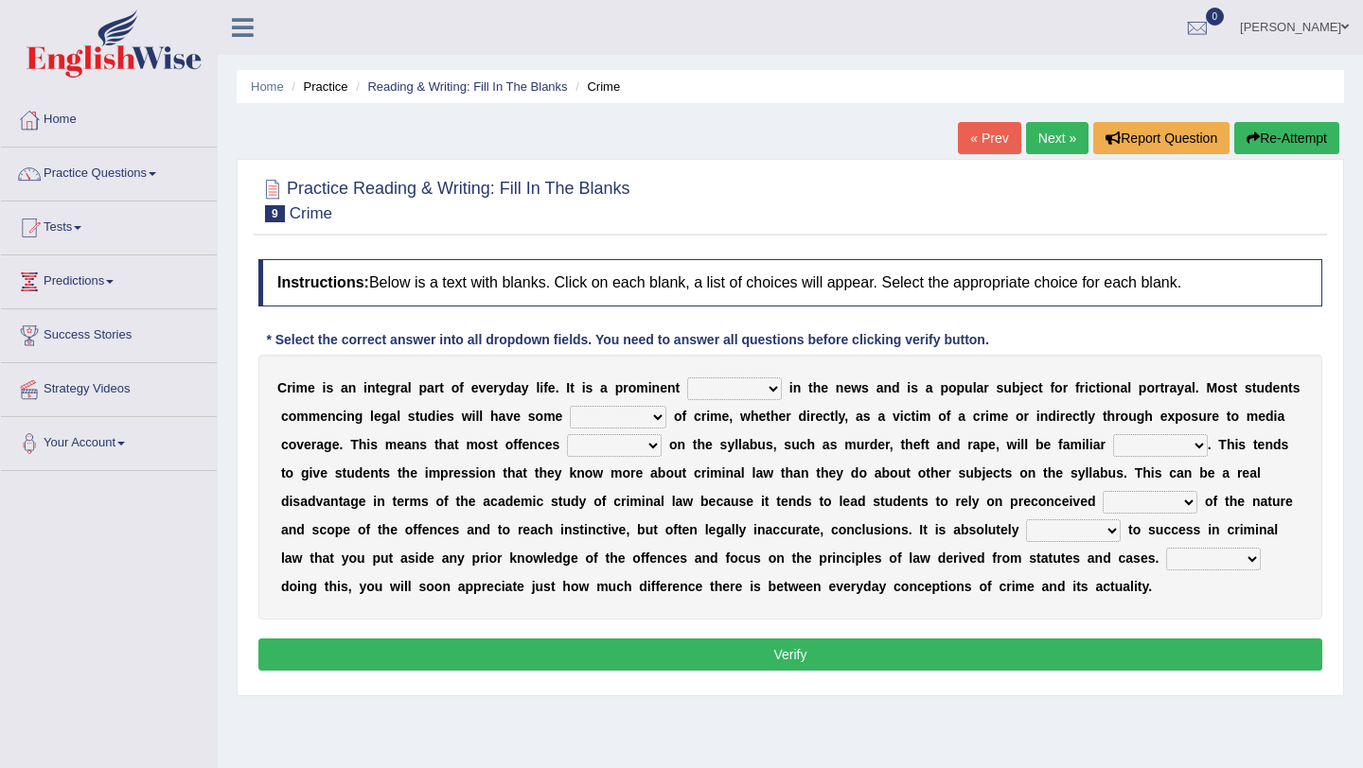
click at [739, 394] on select "way feature direction subject" at bounding box center [734, 389] width 95 height 23
click at [733, 396] on select "way feature direction subject" at bounding box center [734, 389] width 95 height 23
select select "subject"
click at [687, 378] on select "way feature direction subject" at bounding box center [734, 389] width 95 height 23
click at [588, 412] on select "experience extension prevention offence" at bounding box center [618, 417] width 97 height 23
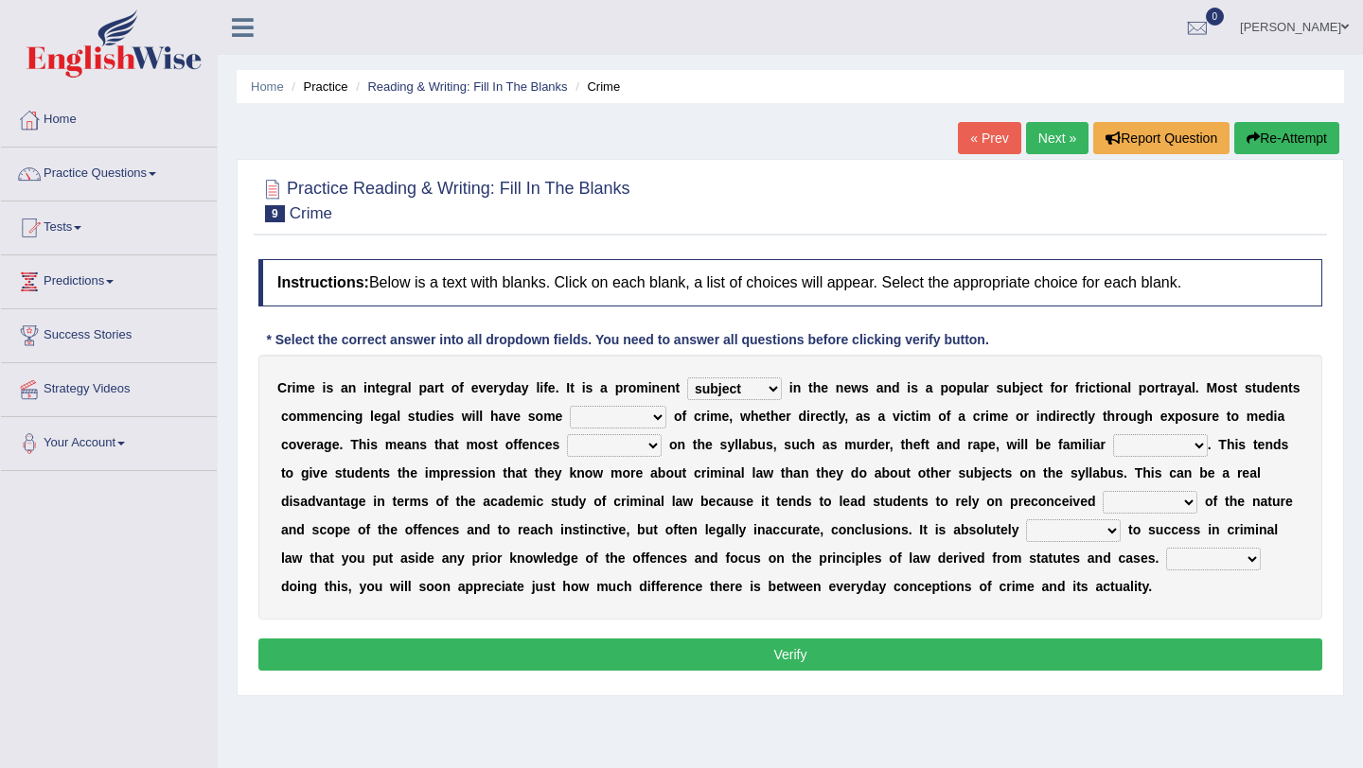
select select "experience"
click at [570, 406] on select "experience extension prevention offence" at bounding box center [618, 417] width 97 height 23
click at [584, 444] on select "lowered stored mopped covered" at bounding box center [614, 445] width 95 height 23
select select "covered"
click at [567, 434] on select "lowered stored mopped covered" at bounding box center [614, 445] width 95 height 23
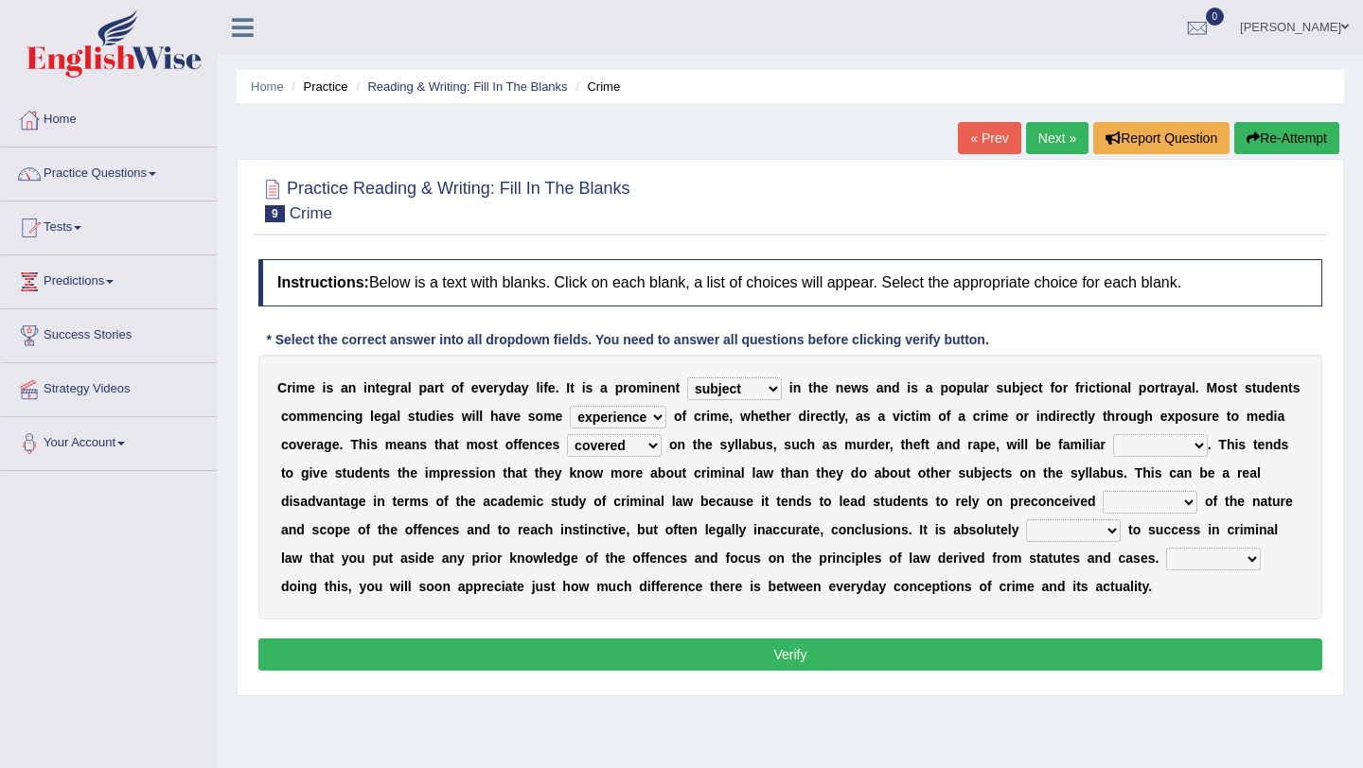
click at [1131, 446] on select "firmly rent supply terms" at bounding box center [1160, 445] width 95 height 23
click at [1113, 434] on select "firmly rent supply terms" at bounding box center [1160, 445] width 95 height 23
click at [1131, 449] on select "firmly rent supply terms" at bounding box center [1160, 445] width 95 height 23
select select "terms"
click at [1113, 434] on select "firmly rent supply terms" at bounding box center [1160, 445] width 95 height 23
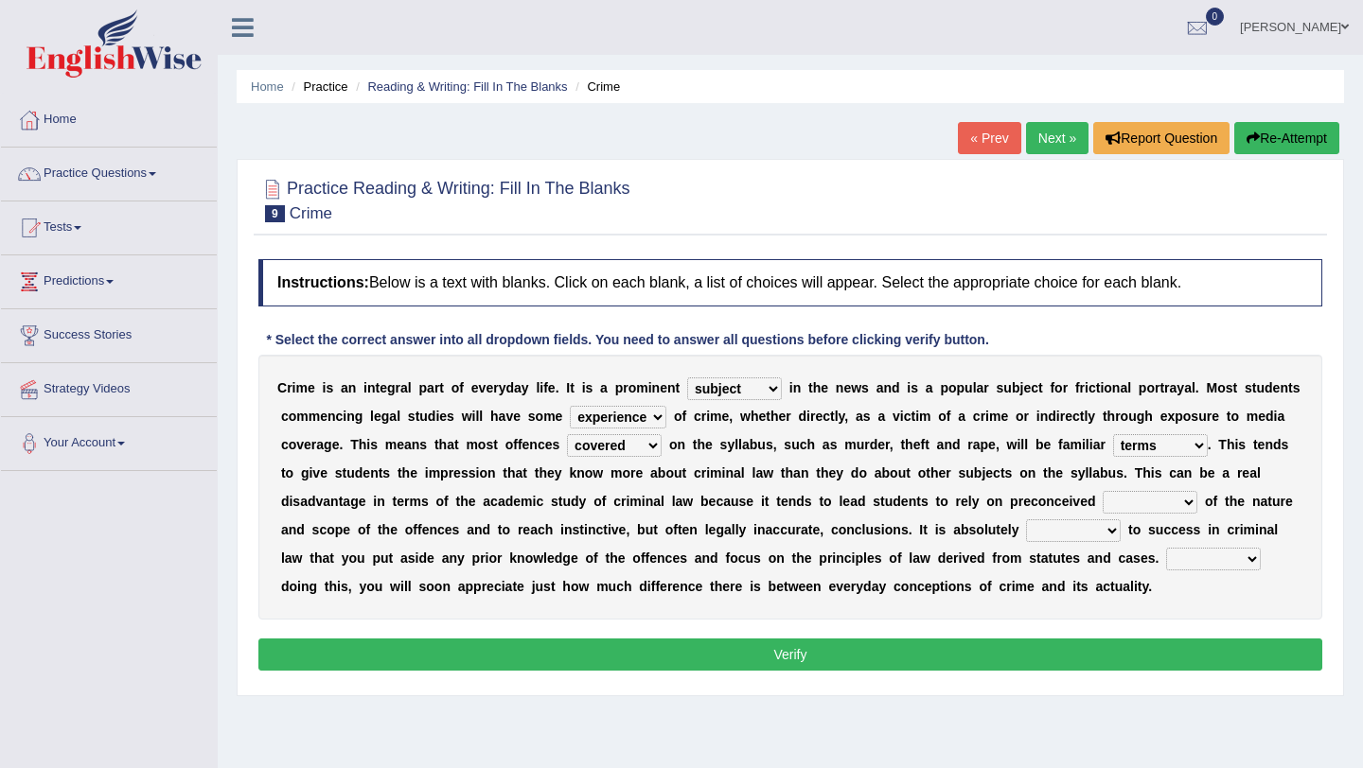
click at [1145, 508] on select "mentions motion notions ramps" at bounding box center [1149, 502] width 95 height 23
click at [1102, 491] on select "mentions motion notions ramps" at bounding box center [1149, 502] width 95 height 23
click at [1146, 501] on select "mentions motion notions ramps" at bounding box center [1149, 502] width 95 height 23
select select "motion"
click at [1102, 491] on select "mentions motion notions ramps" at bounding box center [1149, 502] width 95 height 23
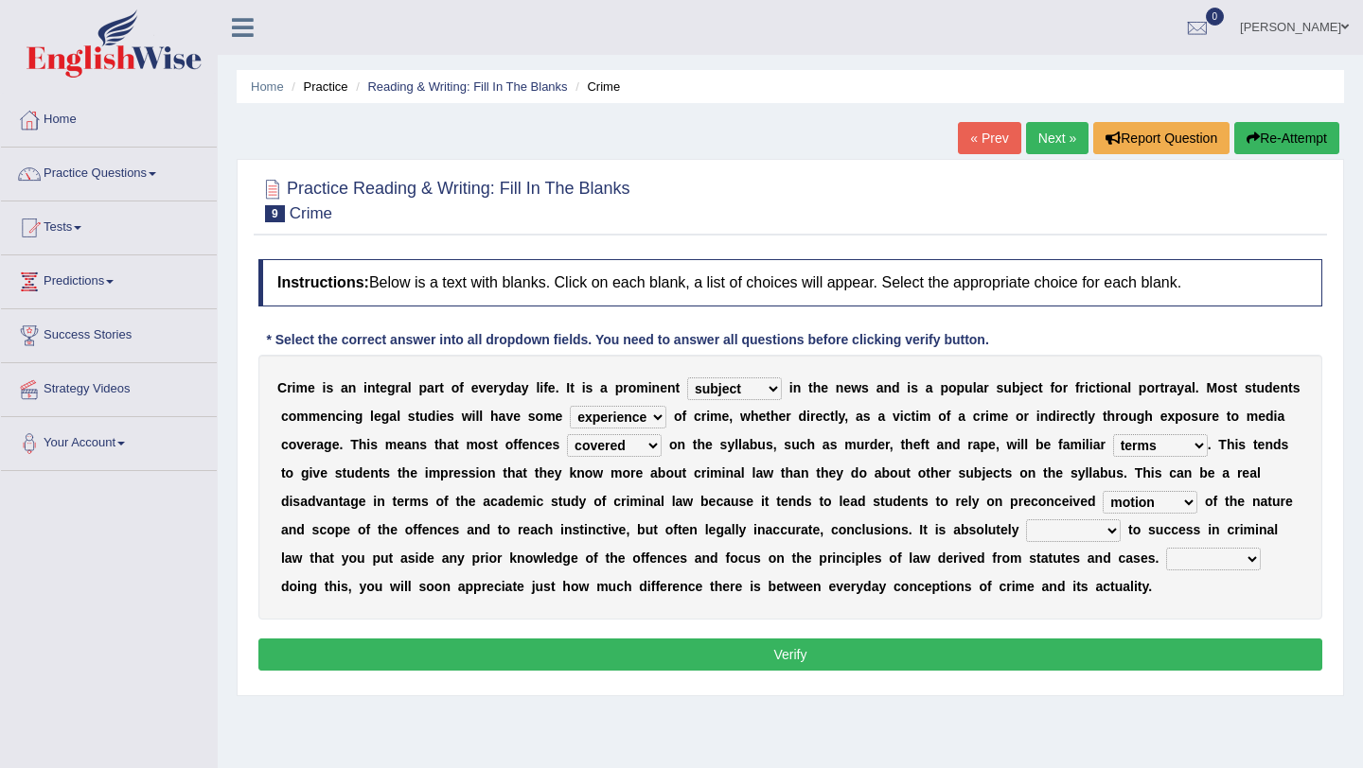
click at [1045, 526] on select "realised fabulous essential great" at bounding box center [1073, 530] width 95 height 23
select select "great"
click at [1026, 519] on select "realised fabulous essential great" at bounding box center [1073, 530] width 95 height 23
click at [1186, 557] on select "By Too In Yet" at bounding box center [1213, 559] width 95 height 23
select select "By"
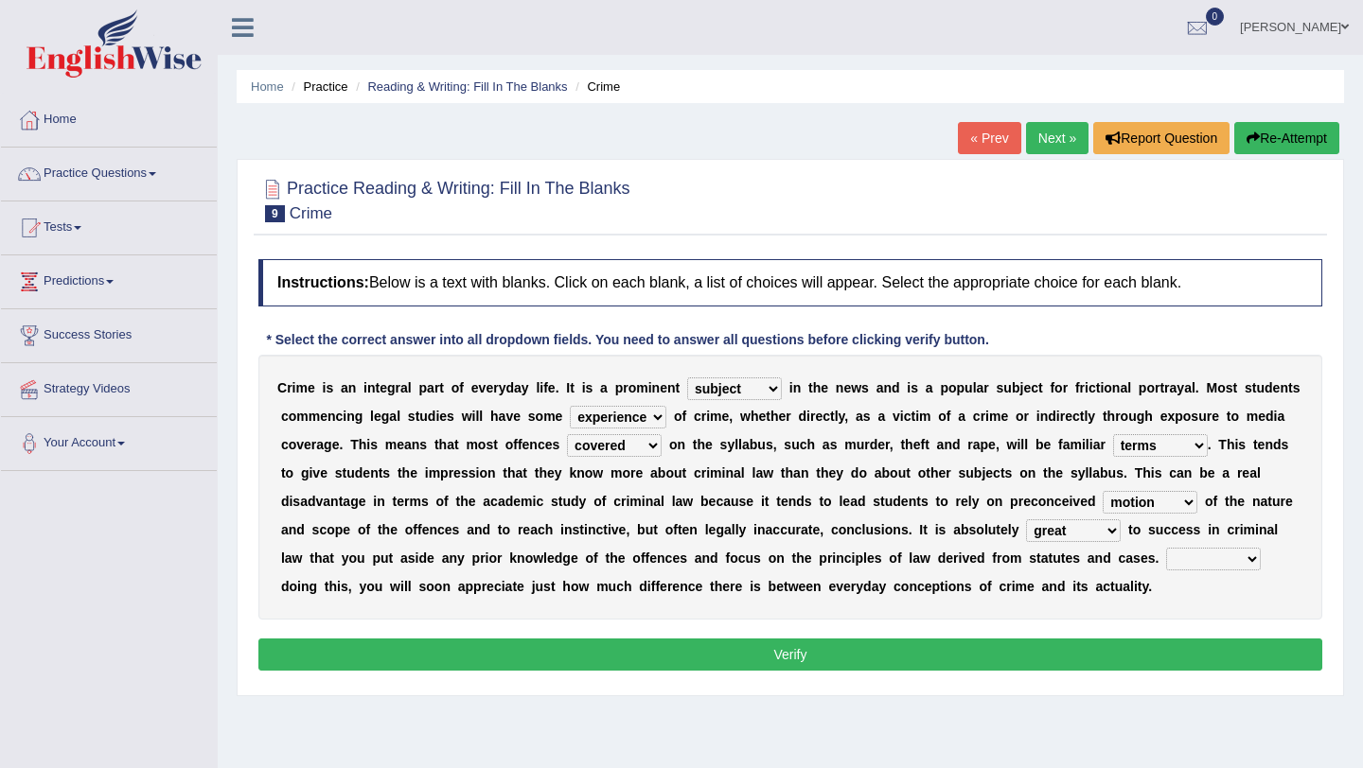
click at [1166, 548] on select "By Too In Yet" at bounding box center [1213, 559] width 95 height 23
click at [1142, 660] on button "Verify" at bounding box center [790, 655] width 1064 height 32
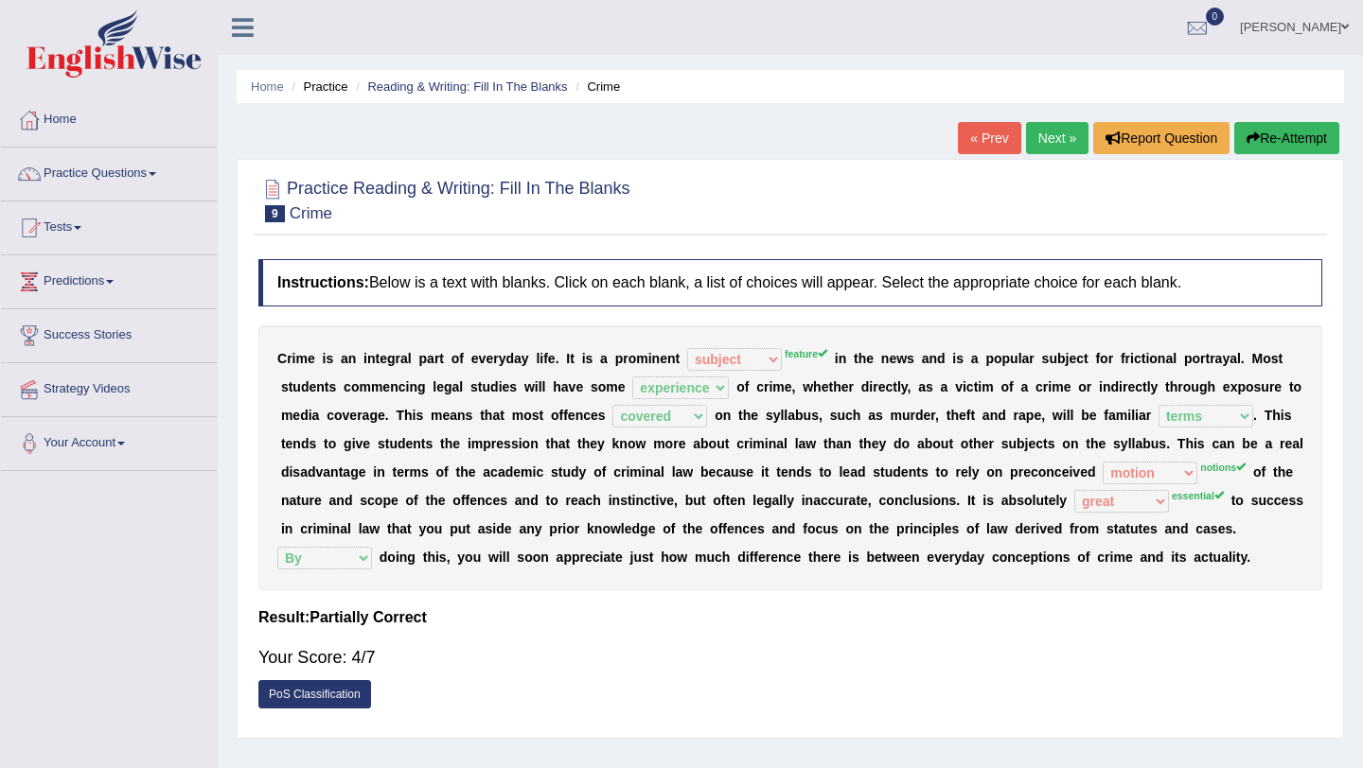
click at [1036, 134] on link "Next »" at bounding box center [1057, 138] width 62 height 32
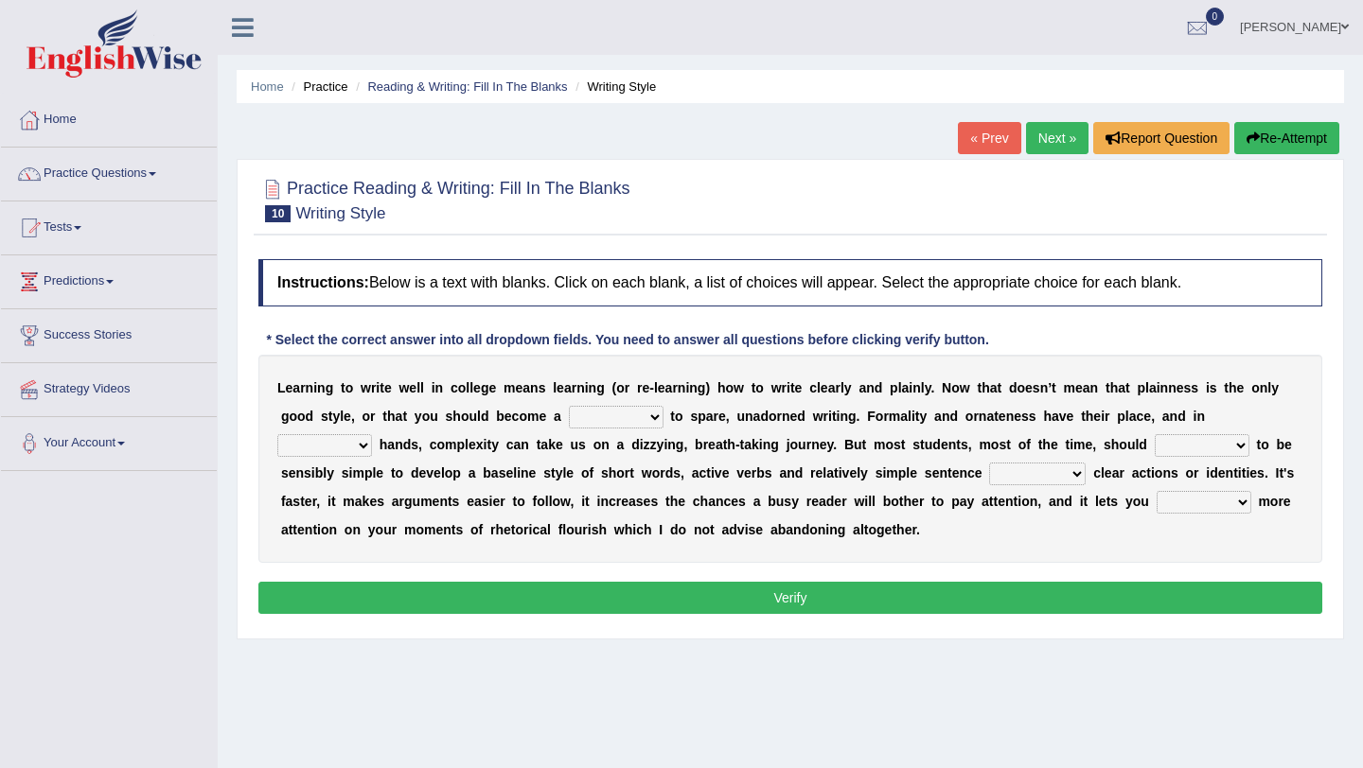
click at [991, 135] on link "« Prev" at bounding box center [989, 138] width 62 height 32
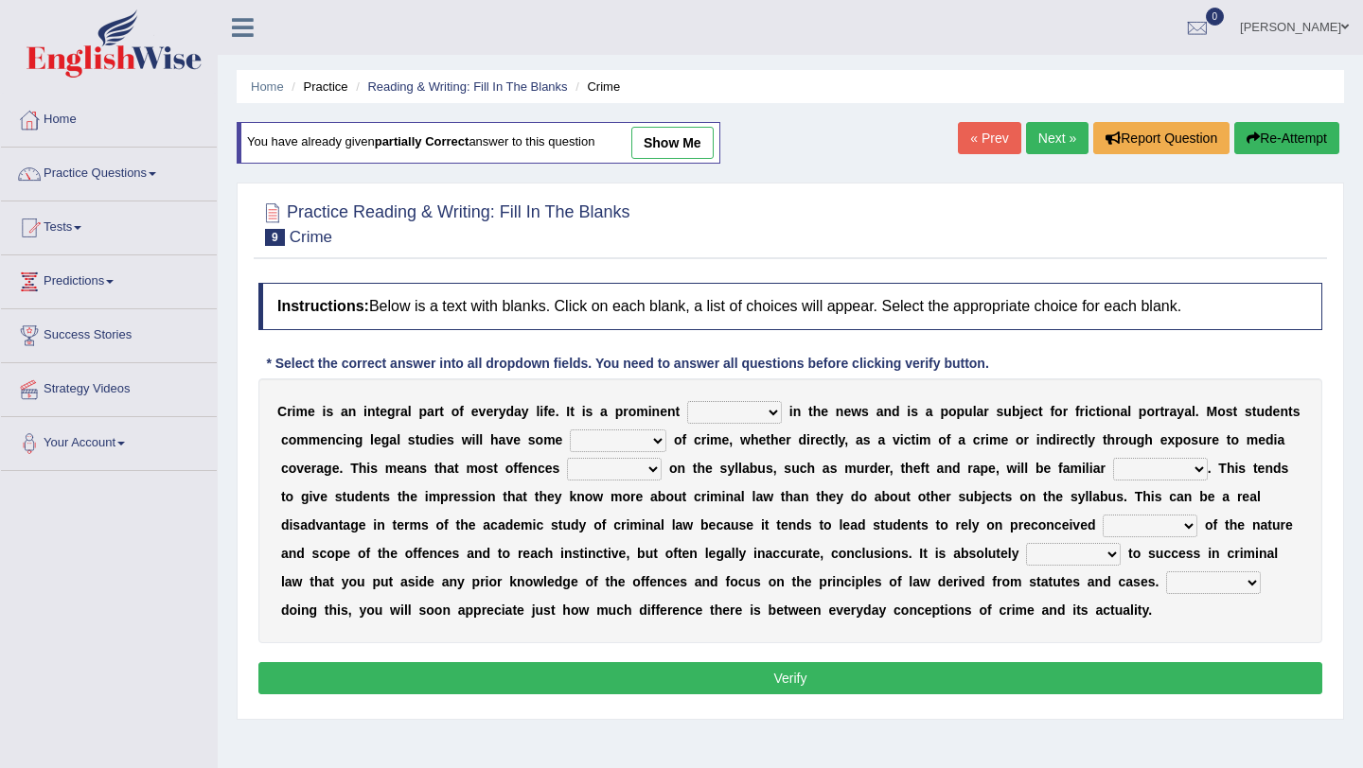
click at [702, 412] on select "way feature direction subject" at bounding box center [734, 412] width 95 height 23
select select "feature"
click at [687, 401] on select "way feature direction subject" at bounding box center [734, 412] width 95 height 23
click at [617, 435] on select "experience extension prevention offence" at bounding box center [618, 441] width 97 height 23
select select "experience"
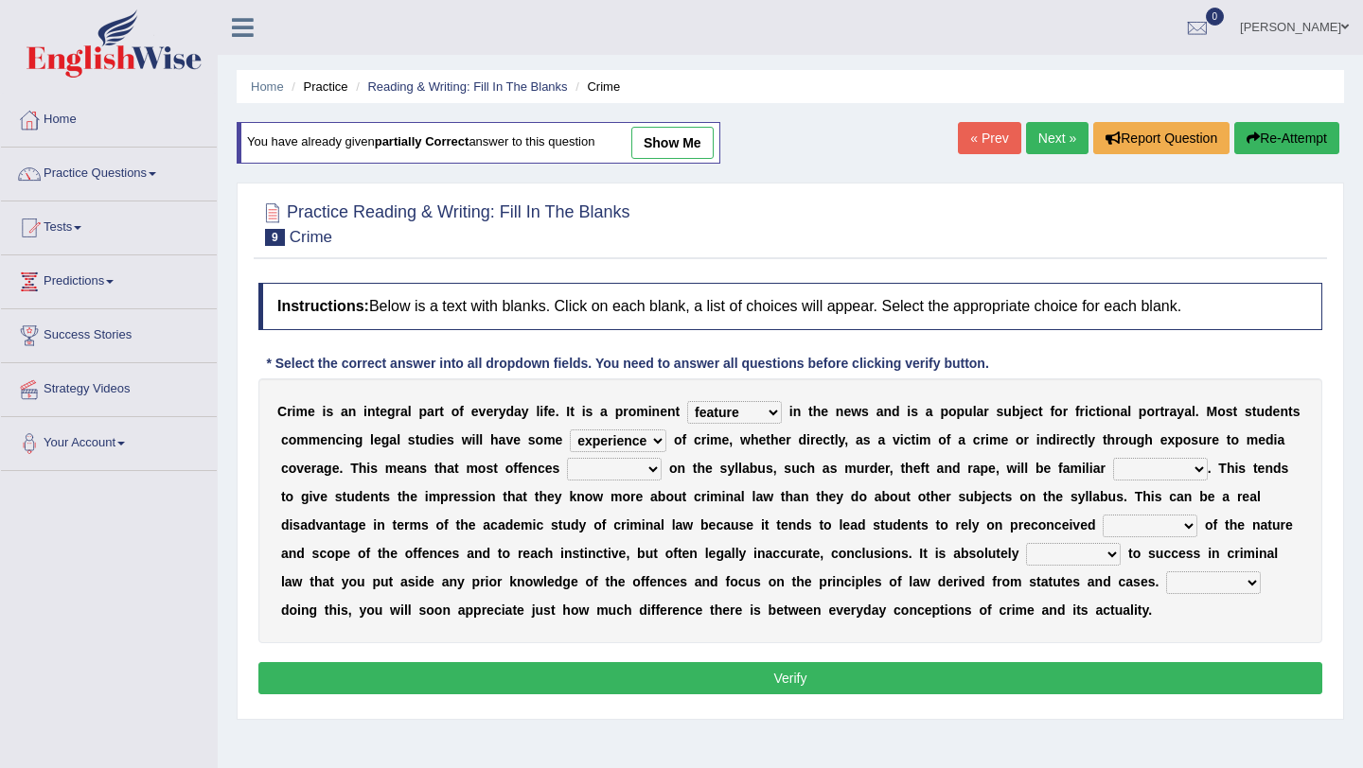
click at [570, 430] on select "experience extension prevention offence" at bounding box center [618, 441] width 97 height 23
click at [623, 469] on select "lowered stored mopped covered" at bounding box center [614, 469] width 95 height 23
select select "lowered"
click at [567, 458] on select "lowered stored mopped covered" at bounding box center [614, 469] width 95 height 23
click at [1134, 462] on select "firmly rent supply terms" at bounding box center [1160, 469] width 95 height 23
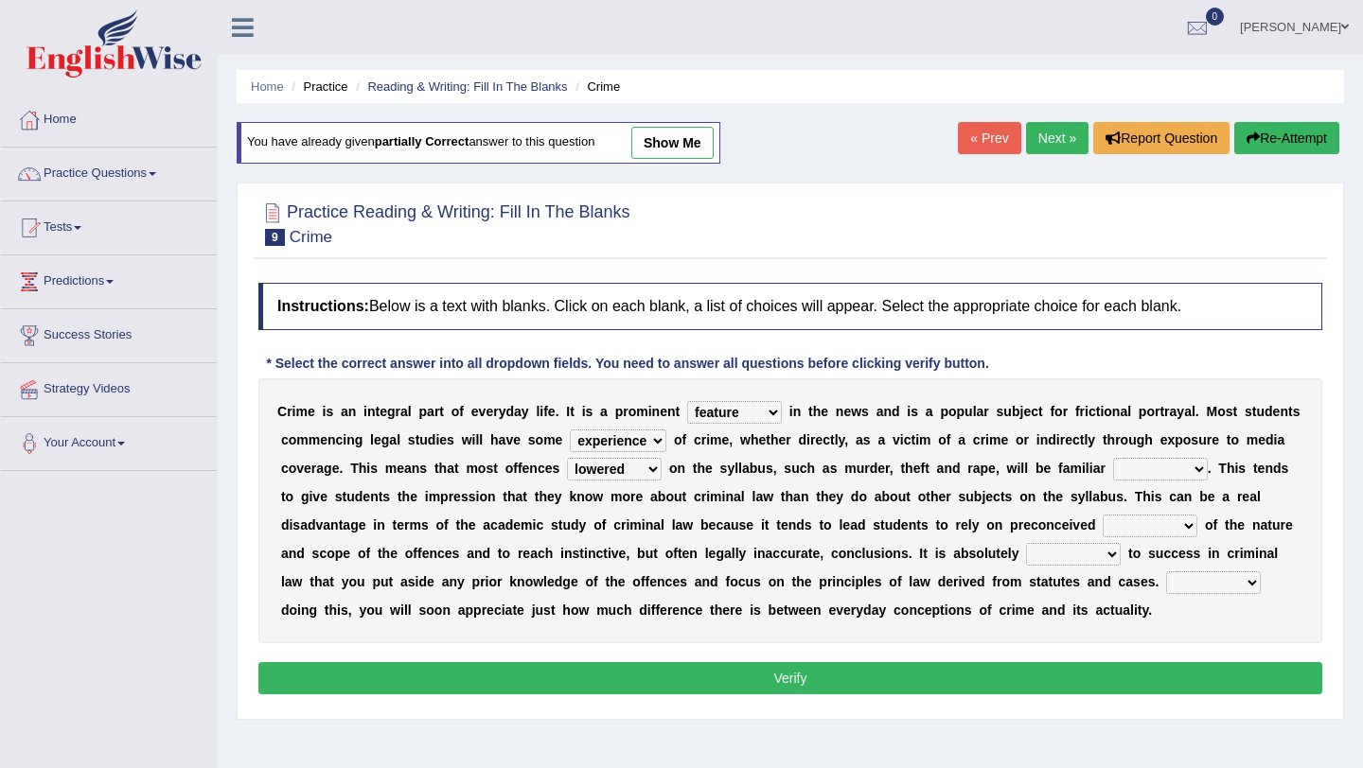
select select "terms"
click at [1113, 458] on select "firmly rent supply terms" at bounding box center [1160, 469] width 95 height 23
click at [1187, 586] on select "By Too In Yet" at bounding box center [1213, 583] width 95 height 23
select select "By"
click at [1166, 572] on select "By Too In Yet" at bounding box center [1213, 583] width 95 height 23
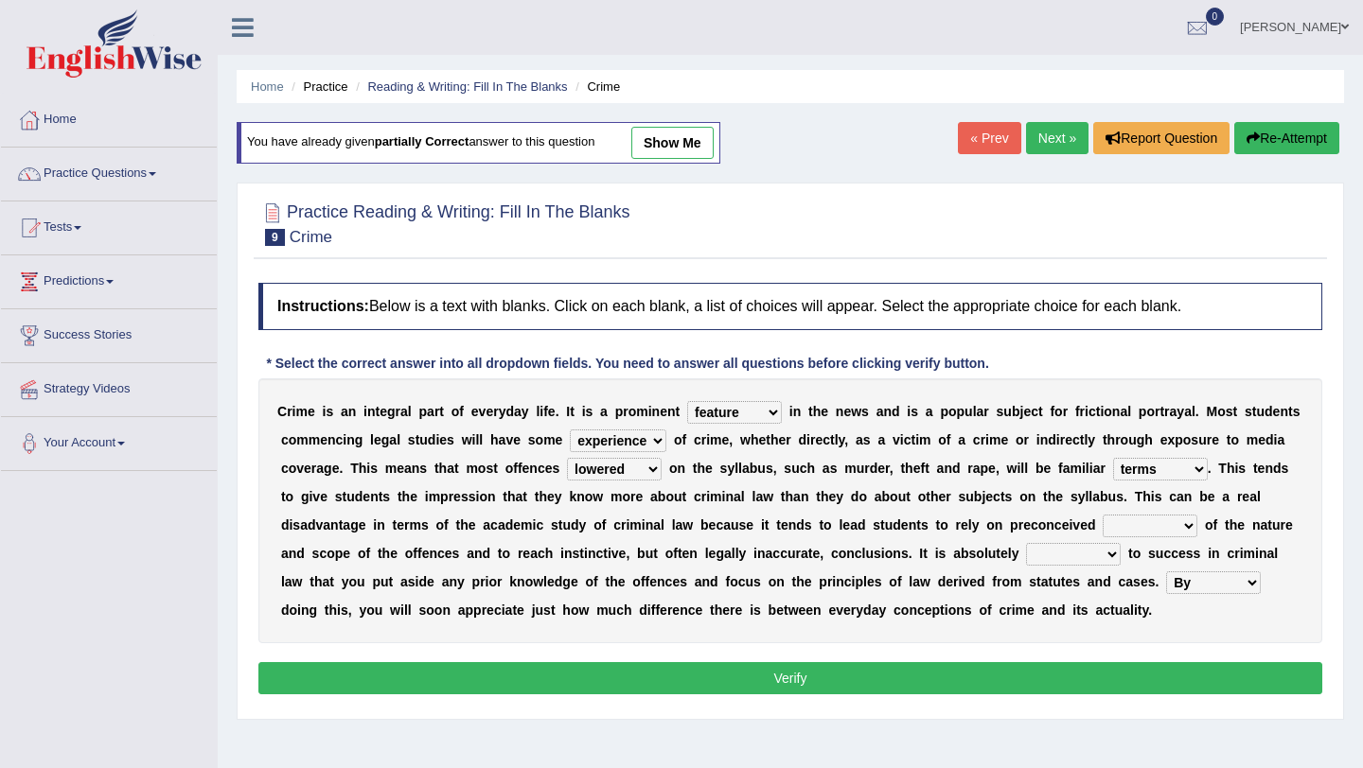
click at [1129, 522] on select "mentions motion notions ramps" at bounding box center [1149, 526] width 95 height 23
select select "motion"
click at [1102, 515] on select "mentions motion notions ramps" at bounding box center [1149, 526] width 95 height 23
click at [1060, 555] on select "realised fabulous essential great" at bounding box center [1073, 554] width 95 height 23
select select "realised"
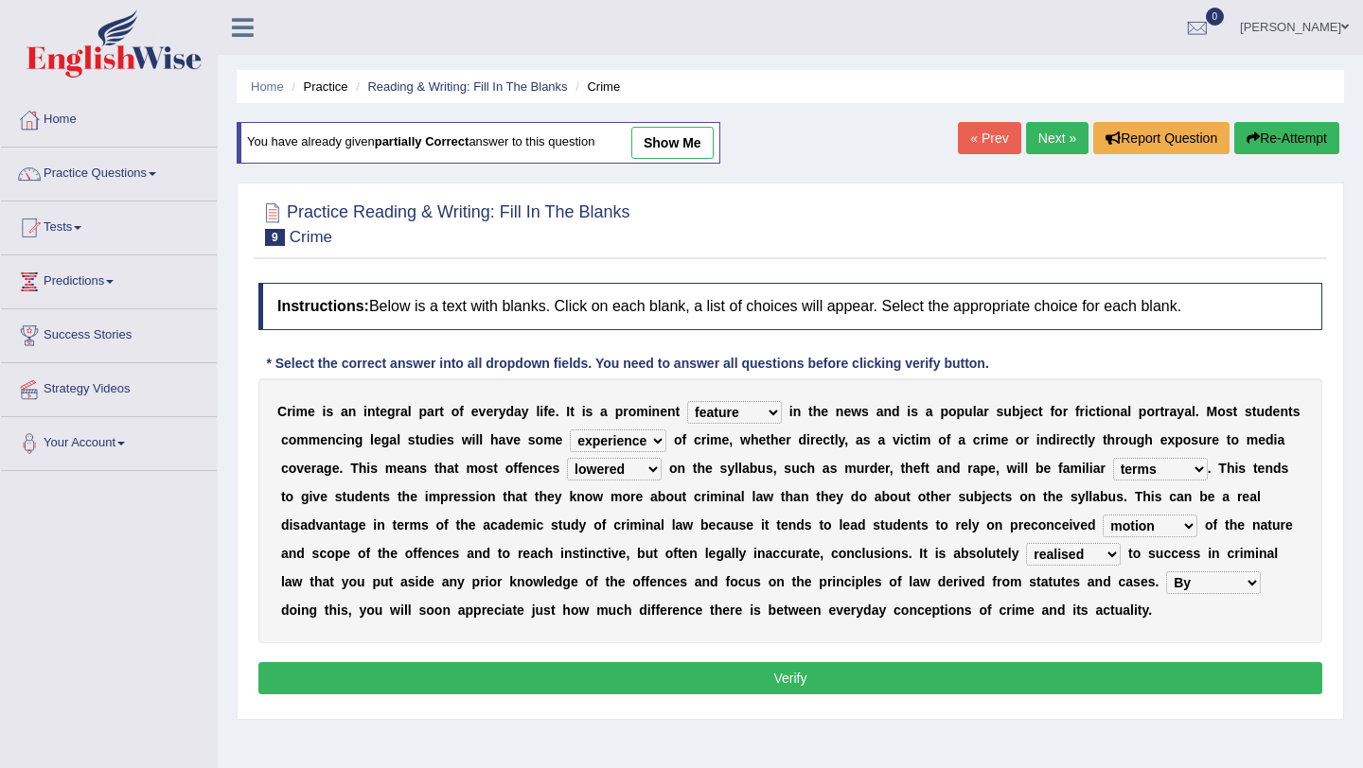
click at [1026, 543] on select "realised fabulous essential great" at bounding box center [1073, 554] width 95 height 23
click at [1009, 687] on button "Verify" at bounding box center [790, 678] width 1064 height 32
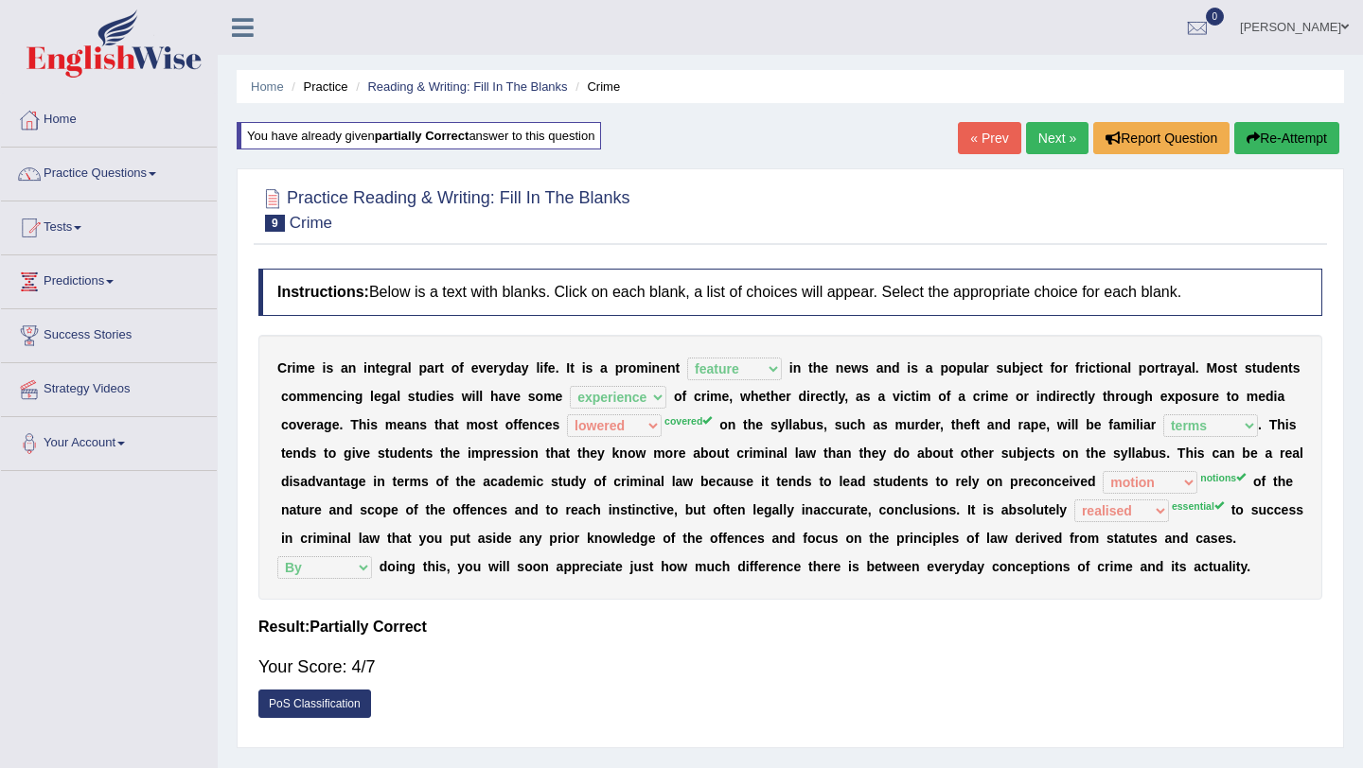
click at [1273, 134] on button "Re-Attempt" at bounding box center [1286, 138] width 105 height 32
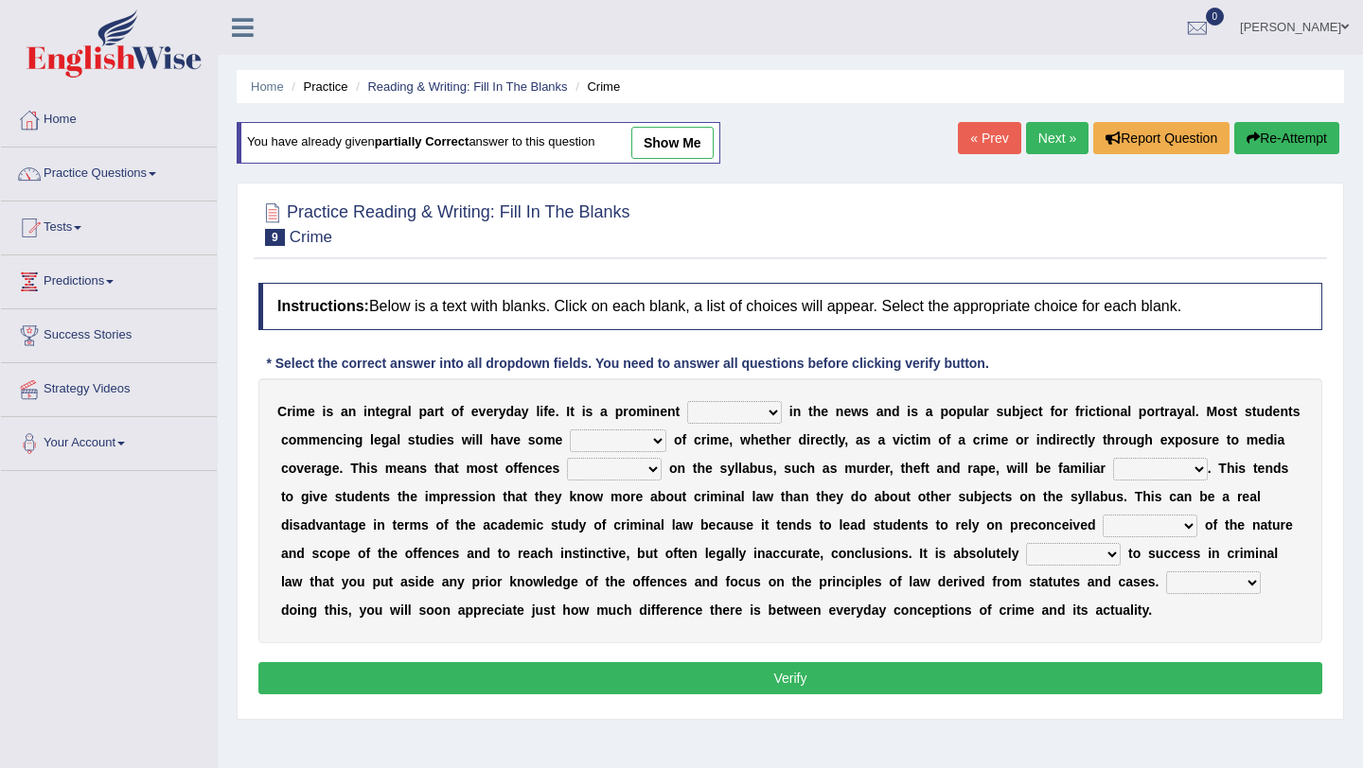
click at [1112, 520] on select "mentions motion notions ramps" at bounding box center [1149, 526] width 95 height 23
select select "notions"
click at [1102, 515] on select "mentions motion notions ramps" at bounding box center [1149, 526] width 95 height 23
click at [748, 407] on select "way feature direction subject" at bounding box center [734, 412] width 95 height 23
select select "feature"
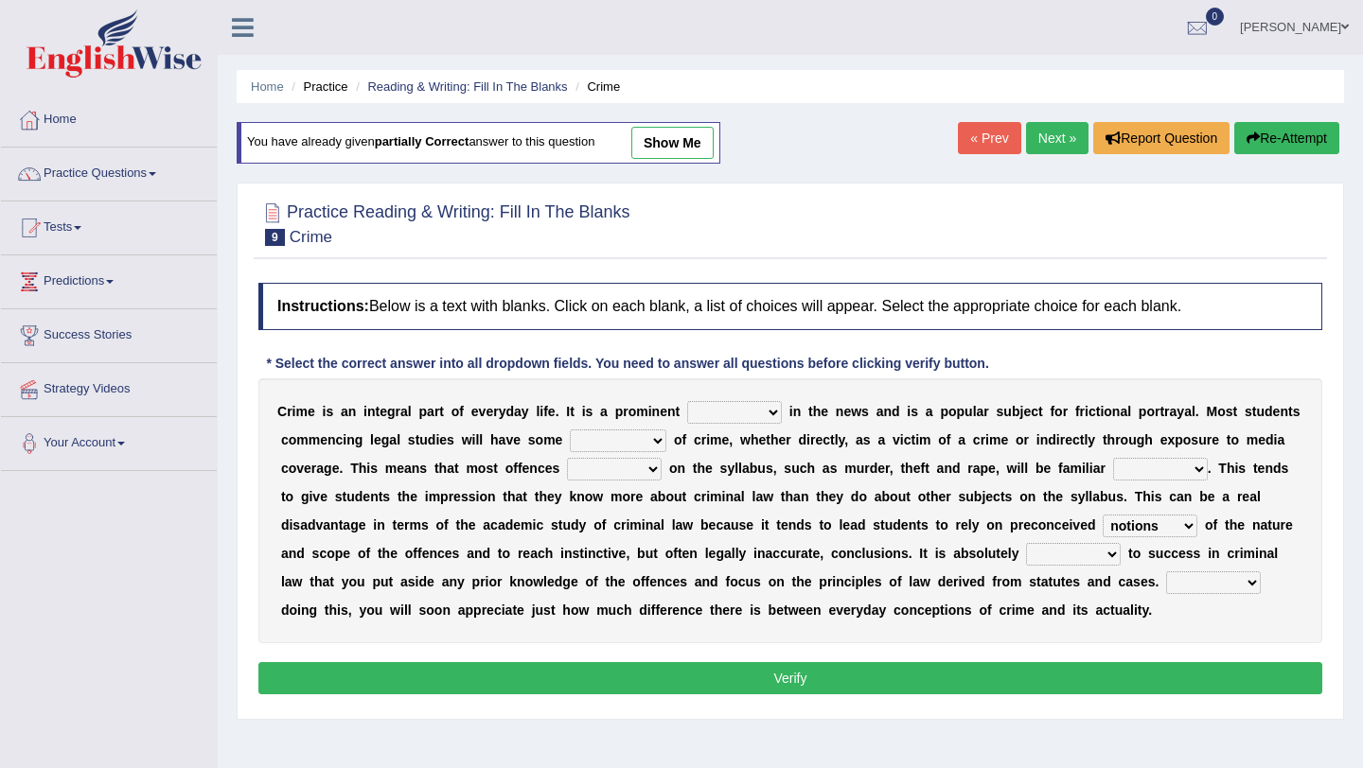
click at [687, 401] on select "way feature direction subject" at bounding box center [734, 412] width 95 height 23
click at [635, 440] on select "experience extension prevention offence" at bounding box center [618, 441] width 97 height 23
select select "experience"
click at [570, 430] on select "experience extension prevention offence" at bounding box center [618, 441] width 97 height 23
click at [1202, 583] on select "By Too In Yet" at bounding box center [1213, 583] width 95 height 23
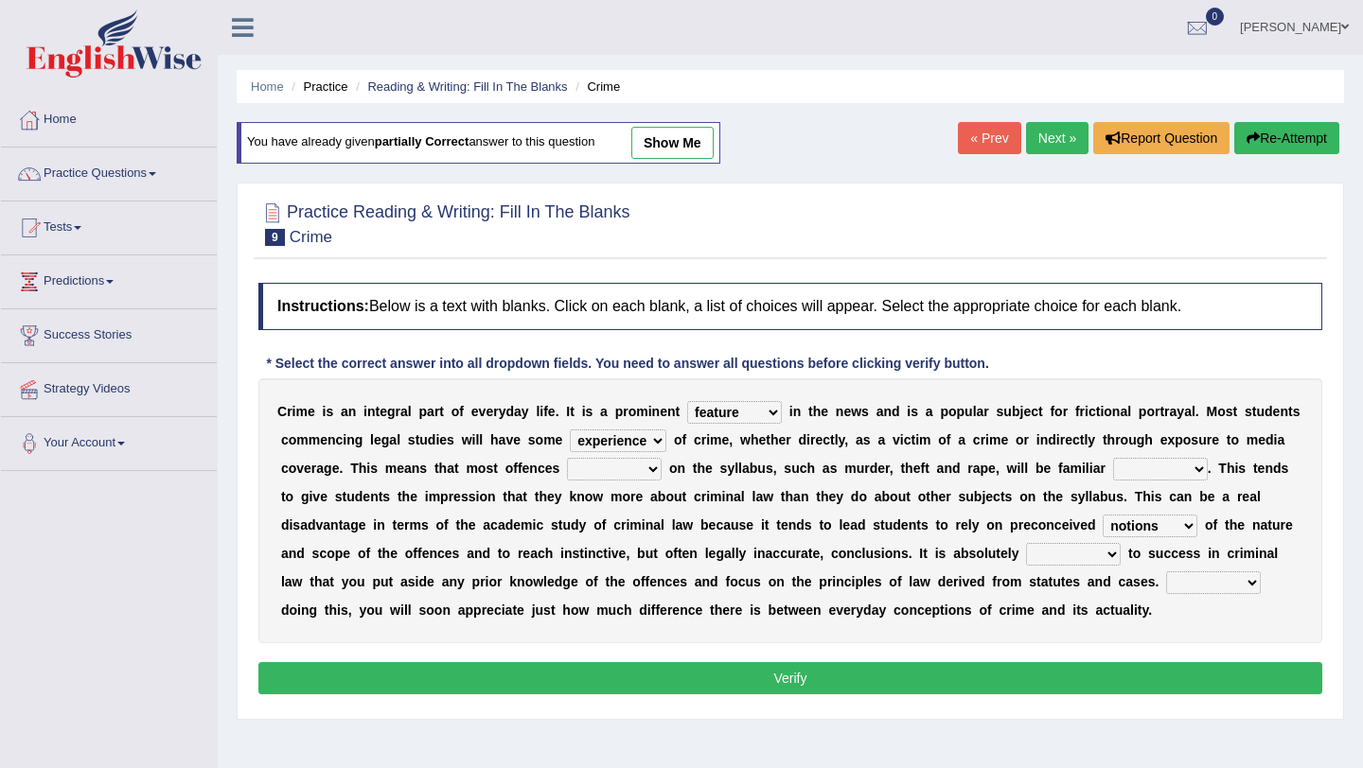
select select "By"
click at [1166, 572] on select "By Too In Yet" at bounding box center [1213, 583] width 95 height 23
click at [1140, 471] on select "firmly rent supply terms" at bounding box center [1160, 469] width 95 height 23
select select "terms"
click at [1113, 458] on select "firmly rent supply terms" at bounding box center [1160, 469] width 95 height 23
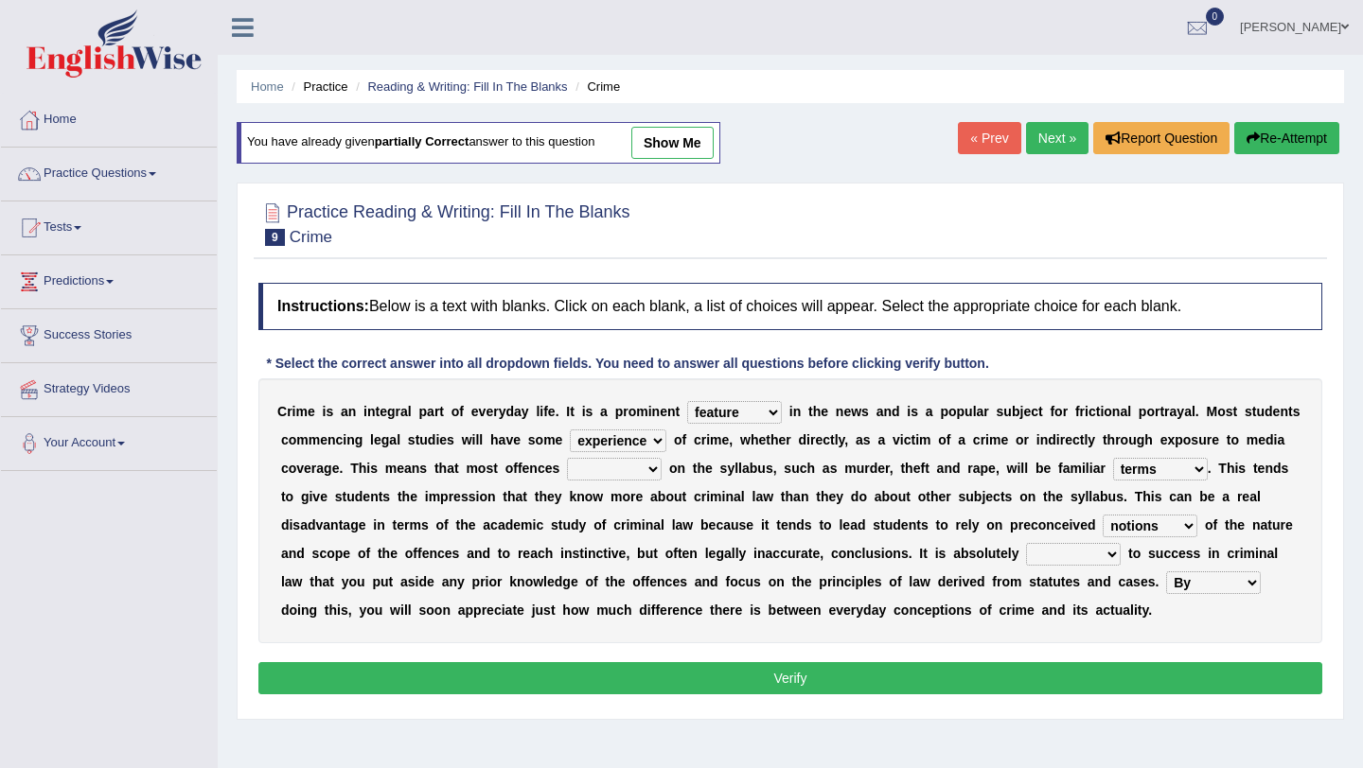
click at [620, 478] on select "lowered stored mopped covered" at bounding box center [614, 469] width 95 height 23
select select "lowered"
click at [567, 458] on select "lowered stored mopped covered" at bounding box center [614, 469] width 95 height 23
click at [1058, 554] on select "realised fabulous essential great" at bounding box center [1073, 554] width 95 height 23
select select "fabulous"
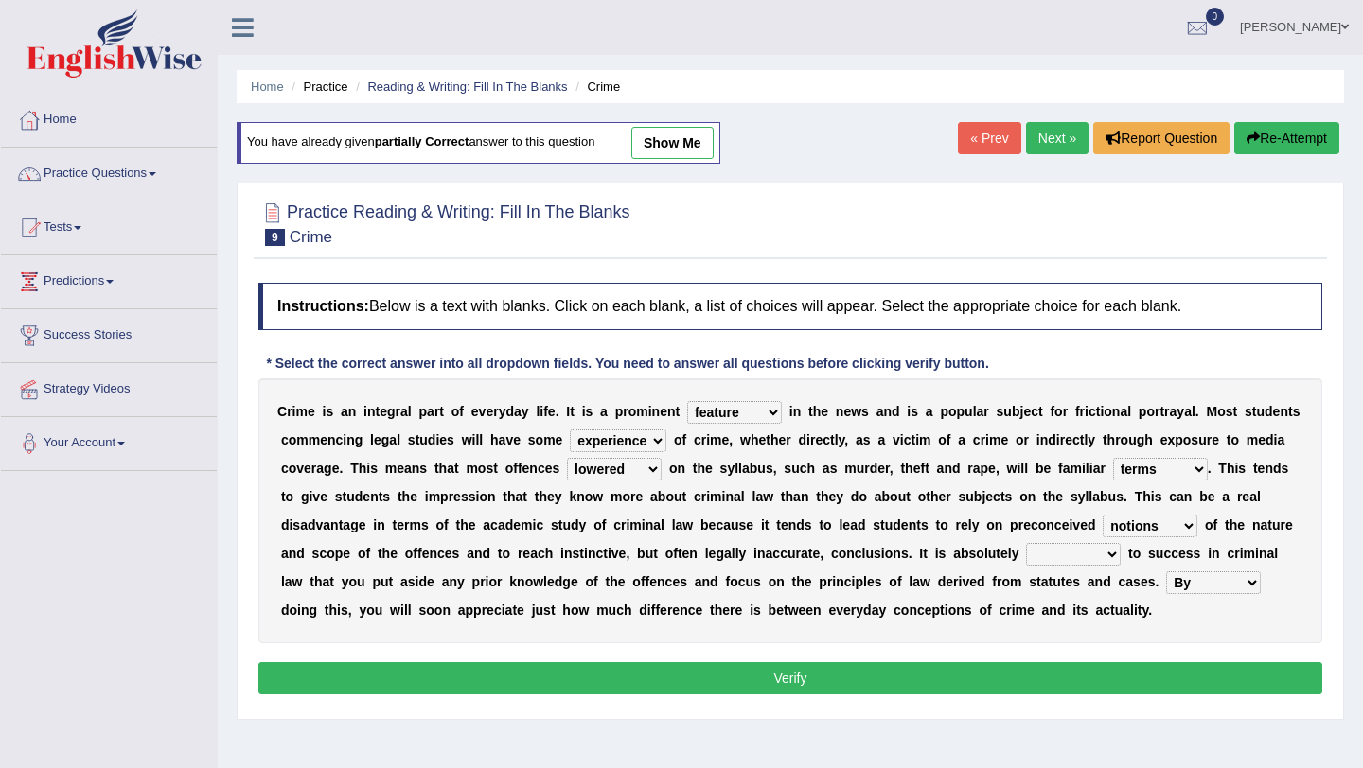
click at [1026, 543] on select "realised fabulous essential great" at bounding box center [1073, 554] width 95 height 23
click at [1052, 673] on button "Verify" at bounding box center [790, 678] width 1064 height 32
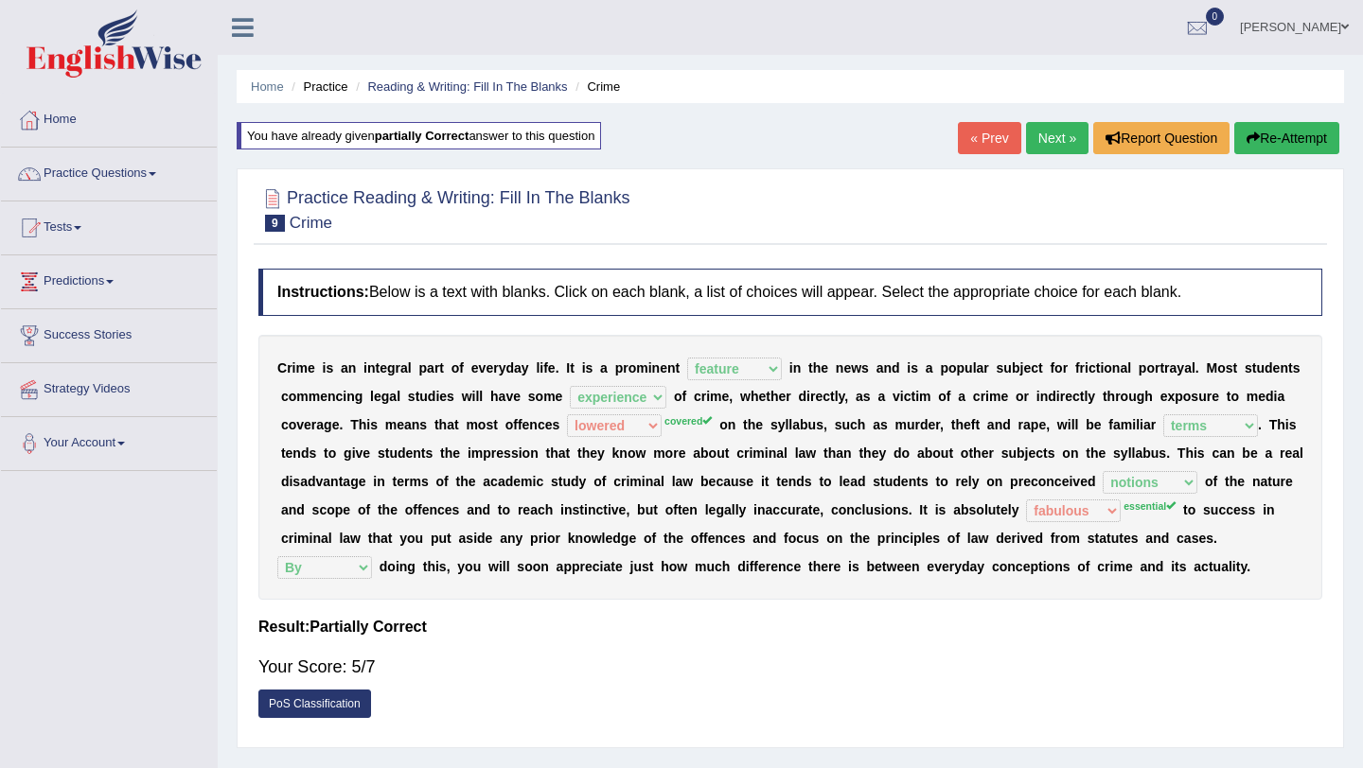
click at [1046, 138] on link "Next »" at bounding box center [1057, 138] width 62 height 32
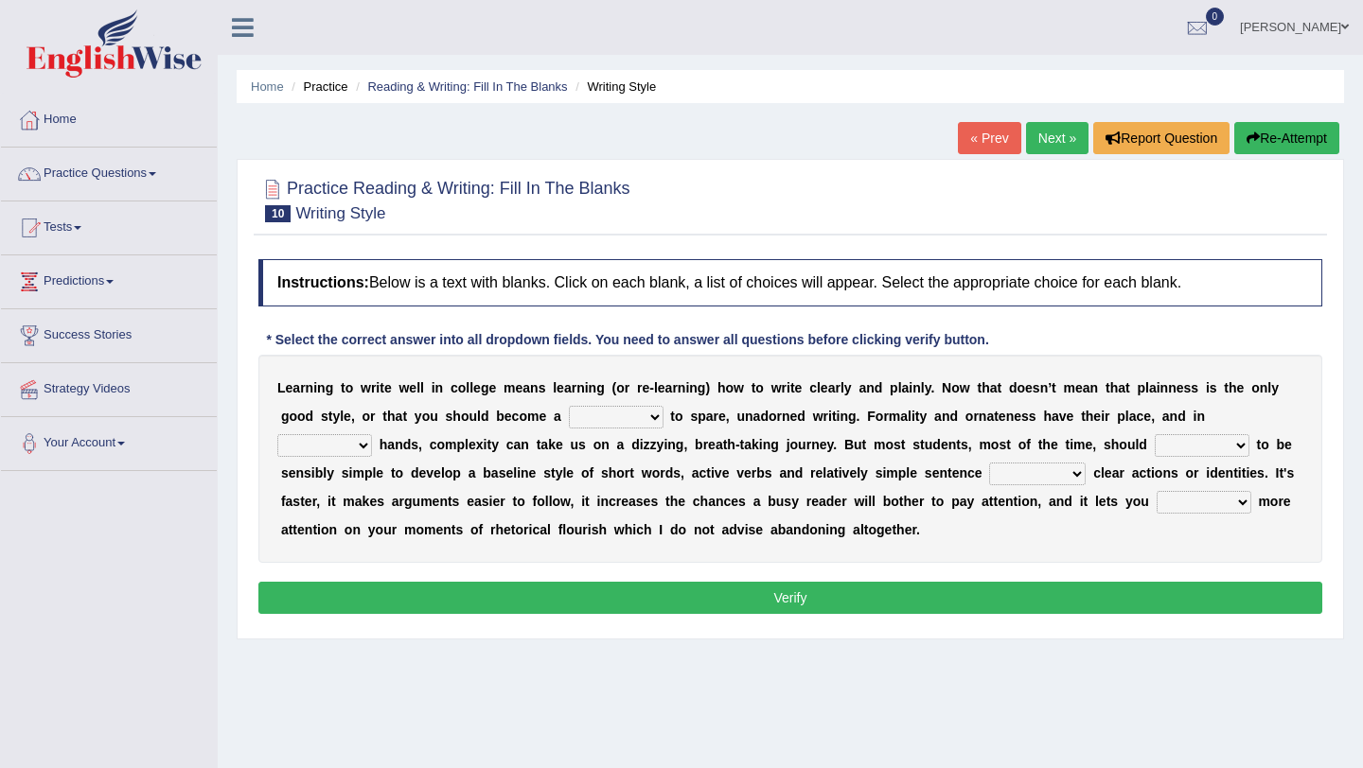
click at [589, 422] on select "blame slave style wear" at bounding box center [616, 417] width 95 height 23
select select "slave"
click at [569, 406] on select "blame slave style wear" at bounding box center [616, 417] width 95 height 23
click at [314, 456] on select "smaller double straight competent" at bounding box center [324, 445] width 95 height 23
select select "straight"
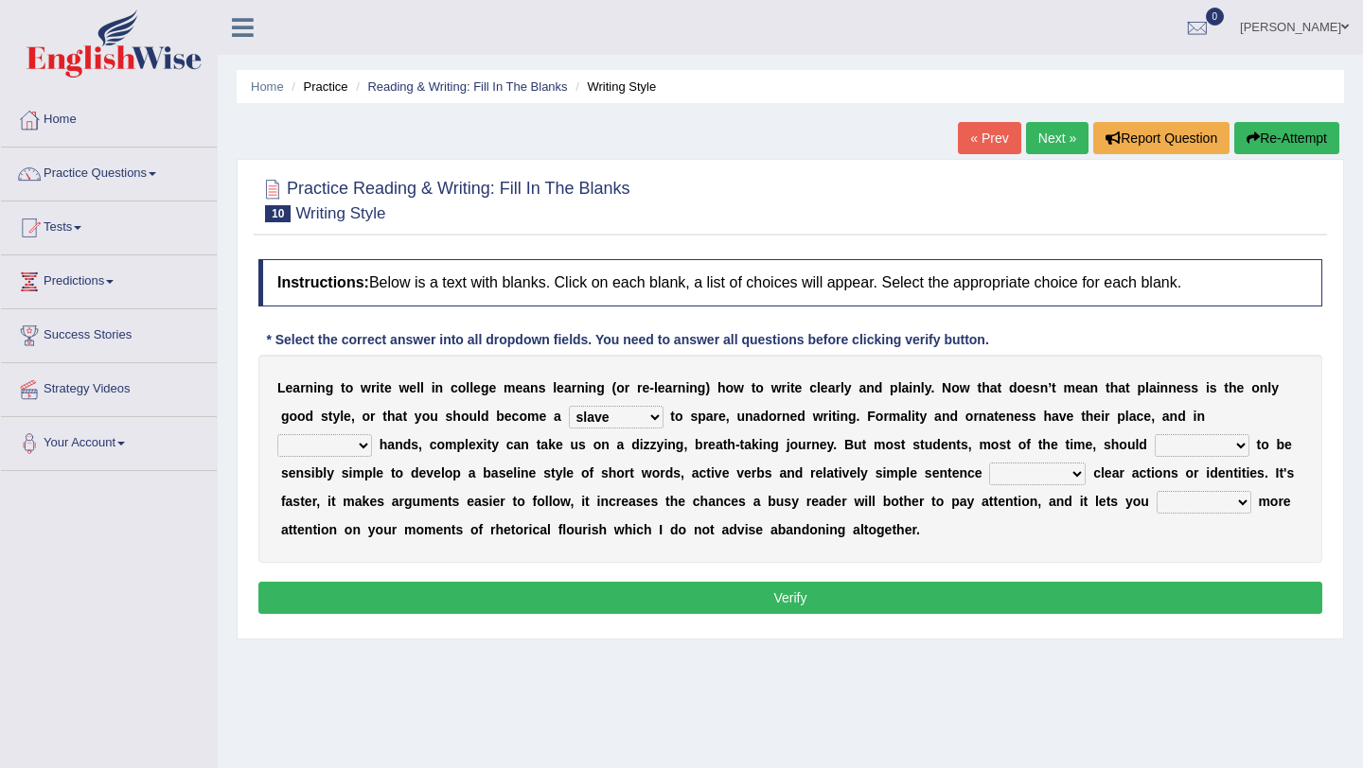
click at [277, 434] on select "smaller double straight competent" at bounding box center [324, 445] width 95 height 23
click at [1177, 445] on select "spy swear strive spare" at bounding box center [1201, 445] width 95 height 23
select select "spare"
click at [1154, 434] on select "spy swear strive spare" at bounding box center [1201, 445] width 95 height 23
click at [998, 473] on select "telling compelling strolling conveying" at bounding box center [1037, 474] width 97 height 23
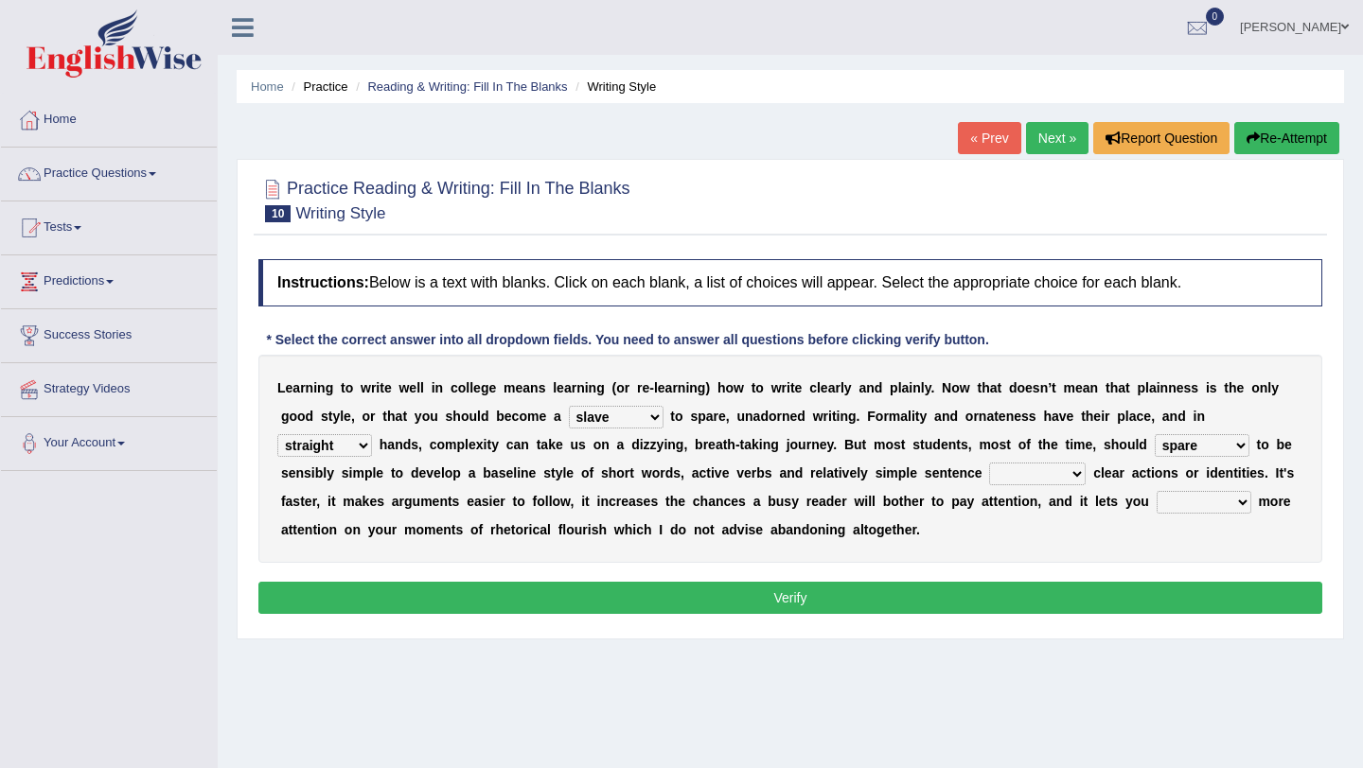
select select "telling"
click at [989, 463] on select "telling compelling strolling conveying" at bounding box center [1037, 474] width 97 height 23
click at [1170, 501] on select "rings focus tell think" at bounding box center [1203, 502] width 95 height 23
select select "focus"
click at [1156, 491] on select "rings focus tell think" at bounding box center [1203, 502] width 95 height 23
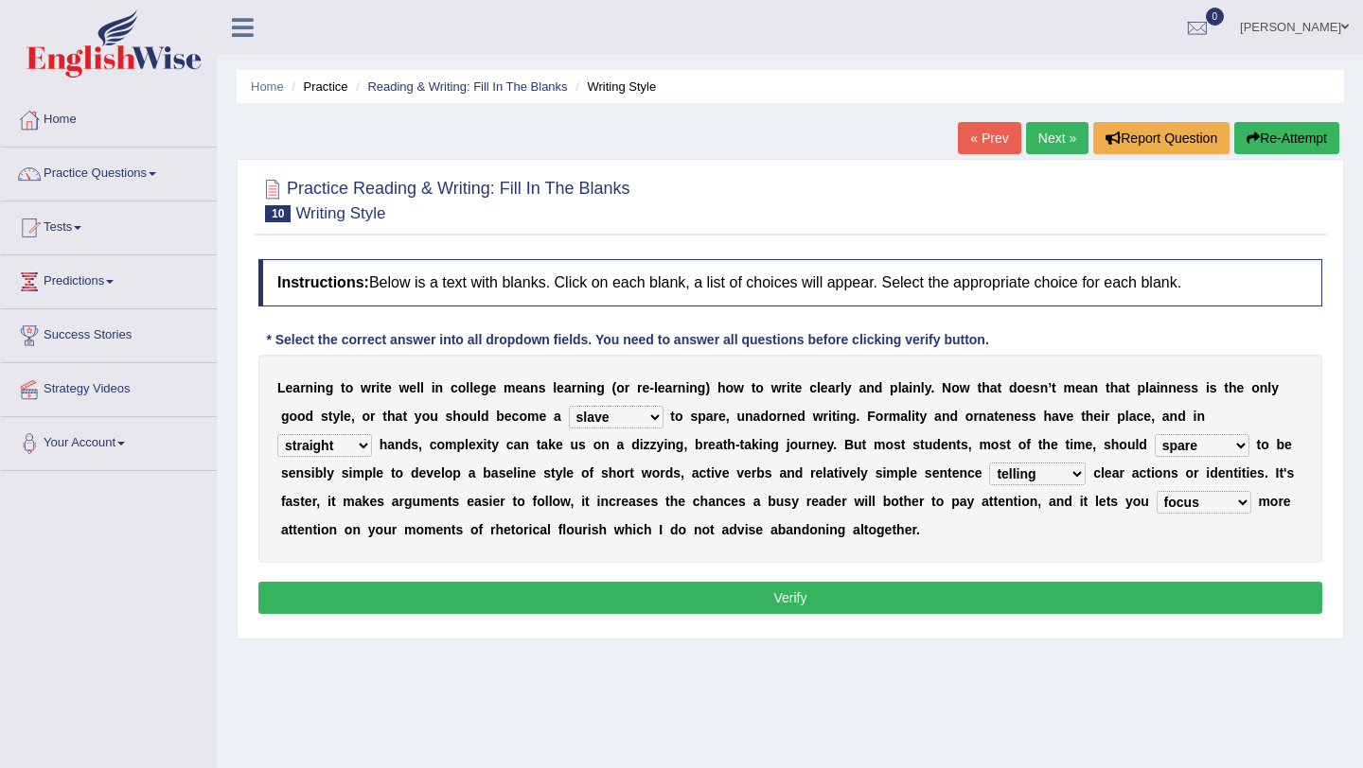
click at [1138, 598] on button "Verify" at bounding box center [790, 598] width 1064 height 32
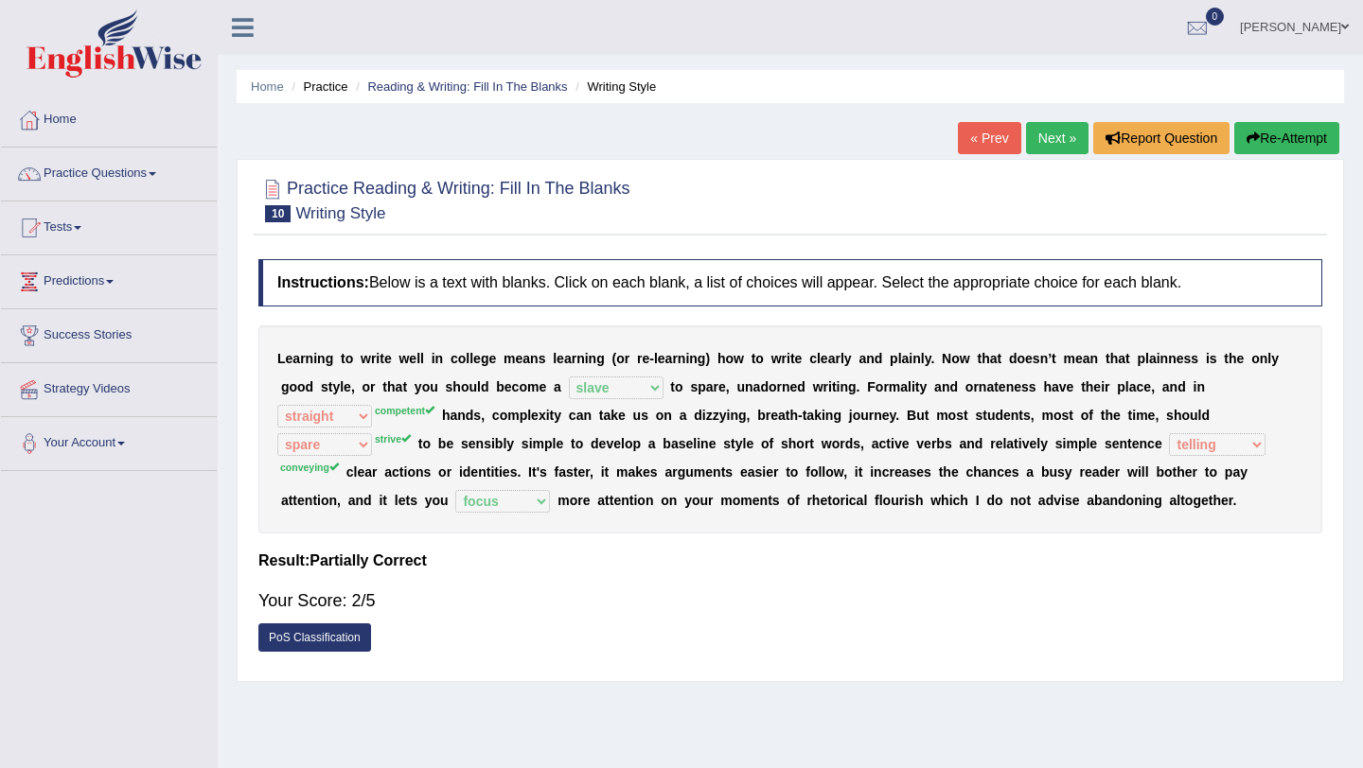
click at [1252, 132] on icon "button" at bounding box center [1252, 138] width 13 height 13
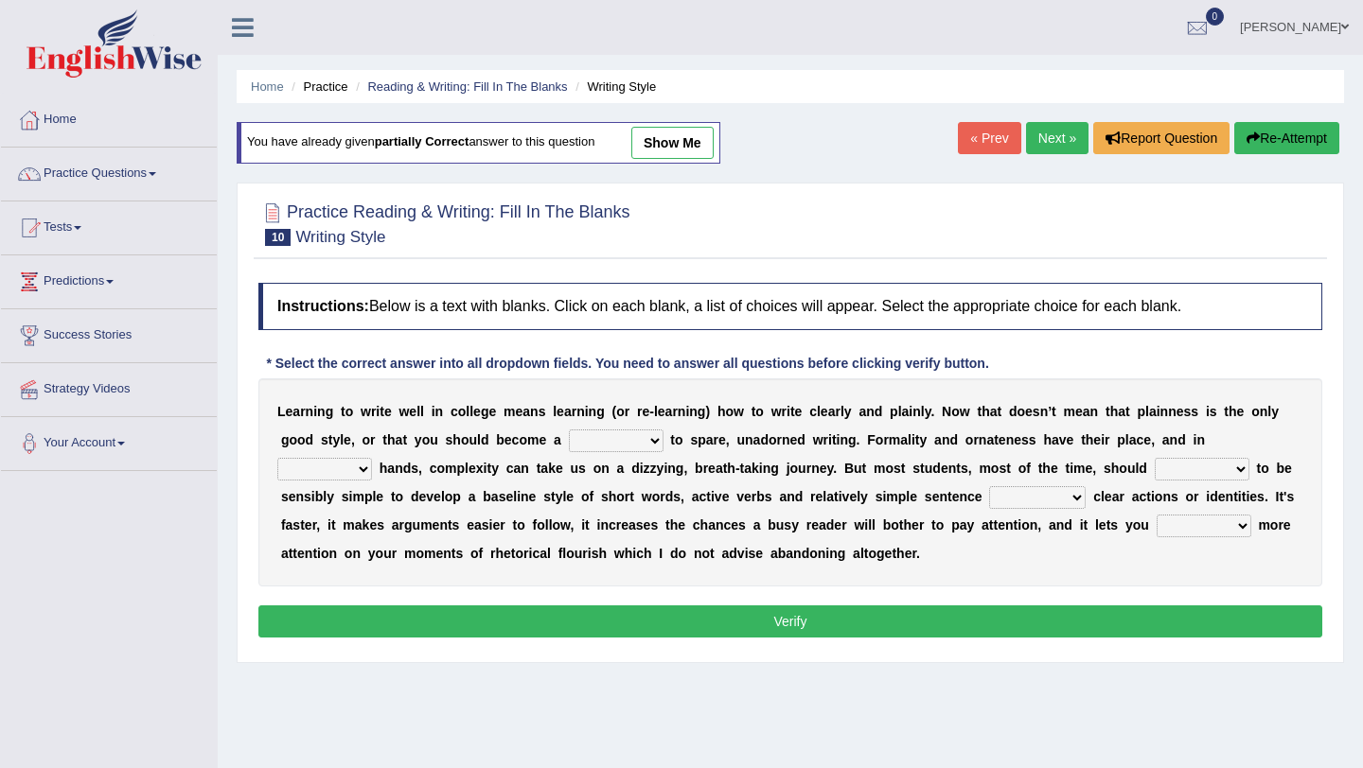
click at [631, 439] on select "blame slave style wear" at bounding box center [616, 441] width 95 height 23
select select "slave"
click at [569, 430] on select "blame slave style wear" at bounding box center [616, 441] width 95 height 23
click at [353, 469] on select "smaller double straight competent" at bounding box center [324, 469] width 95 height 23
select select "competent"
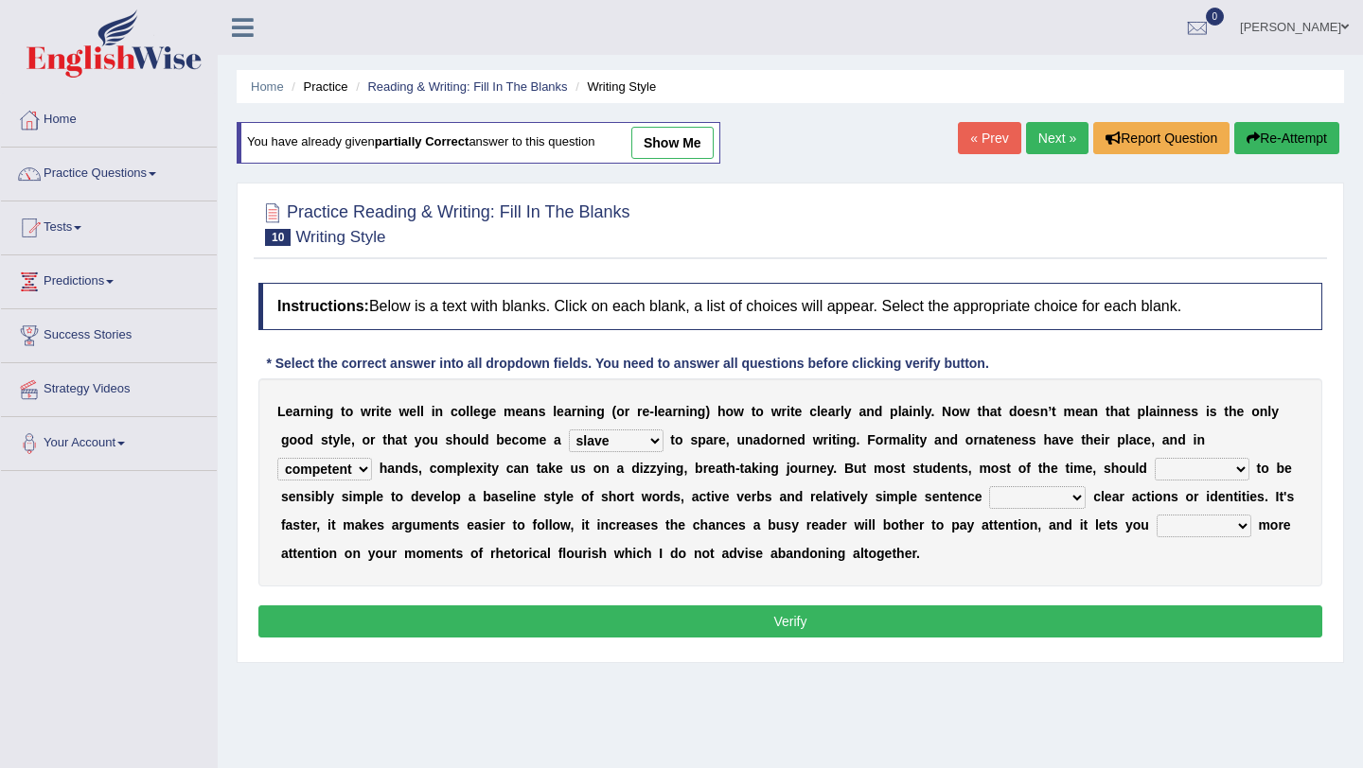
click at [277, 458] on select "smaller double straight competent" at bounding box center [324, 469] width 95 height 23
click at [1174, 468] on select "spy swear strive spare" at bounding box center [1201, 469] width 95 height 23
select select "spare"
click at [1154, 458] on select "spy swear strive spare" at bounding box center [1201, 469] width 95 height 23
click at [1004, 498] on select "telling compelling strolling conveying" at bounding box center [1037, 497] width 97 height 23
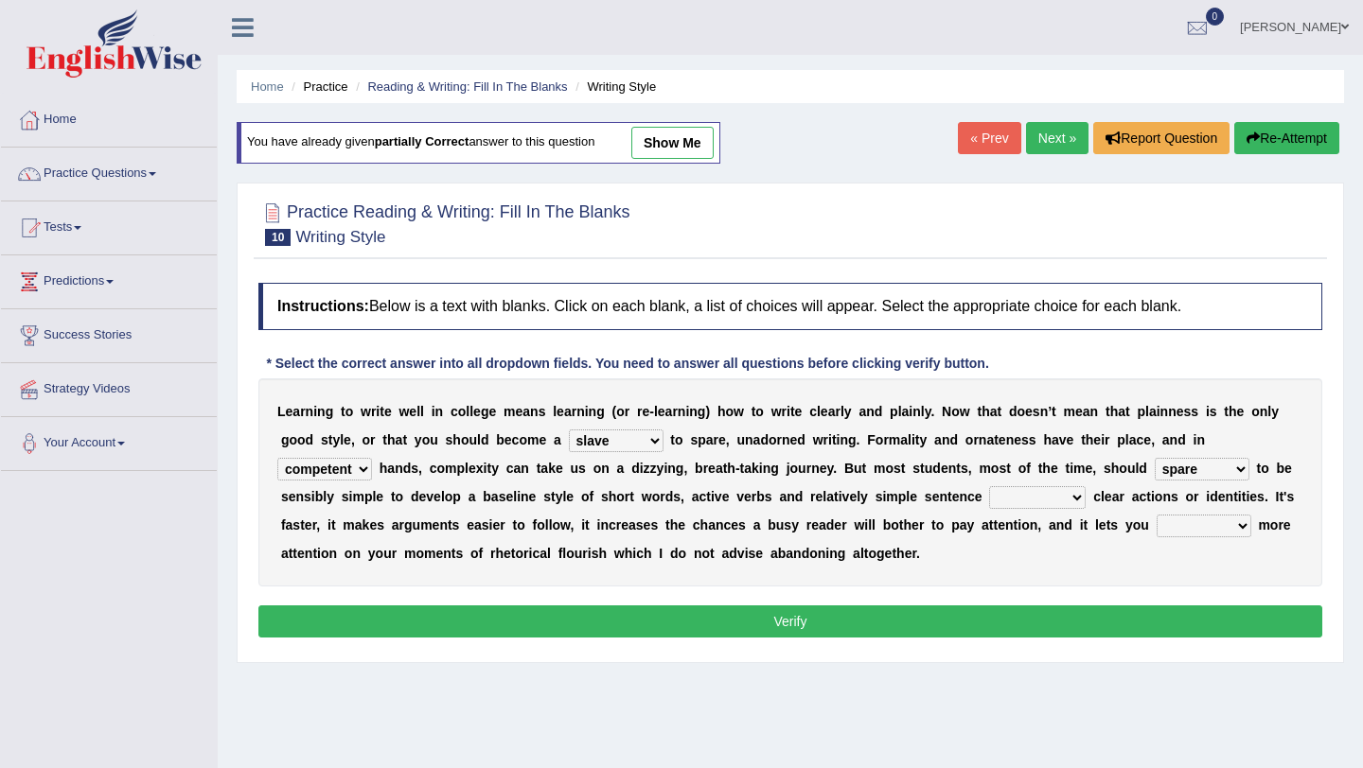
select select "compelling"
click at [989, 486] on select "telling compelling strolling conveying" at bounding box center [1037, 497] width 97 height 23
click at [1187, 524] on select "rings focus tell think" at bounding box center [1203, 526] width 95 height 23
select select "focus"
click at [1156, 515] on select "rings focus tell think" at bounding box center [1203, 526] width 95 height 23
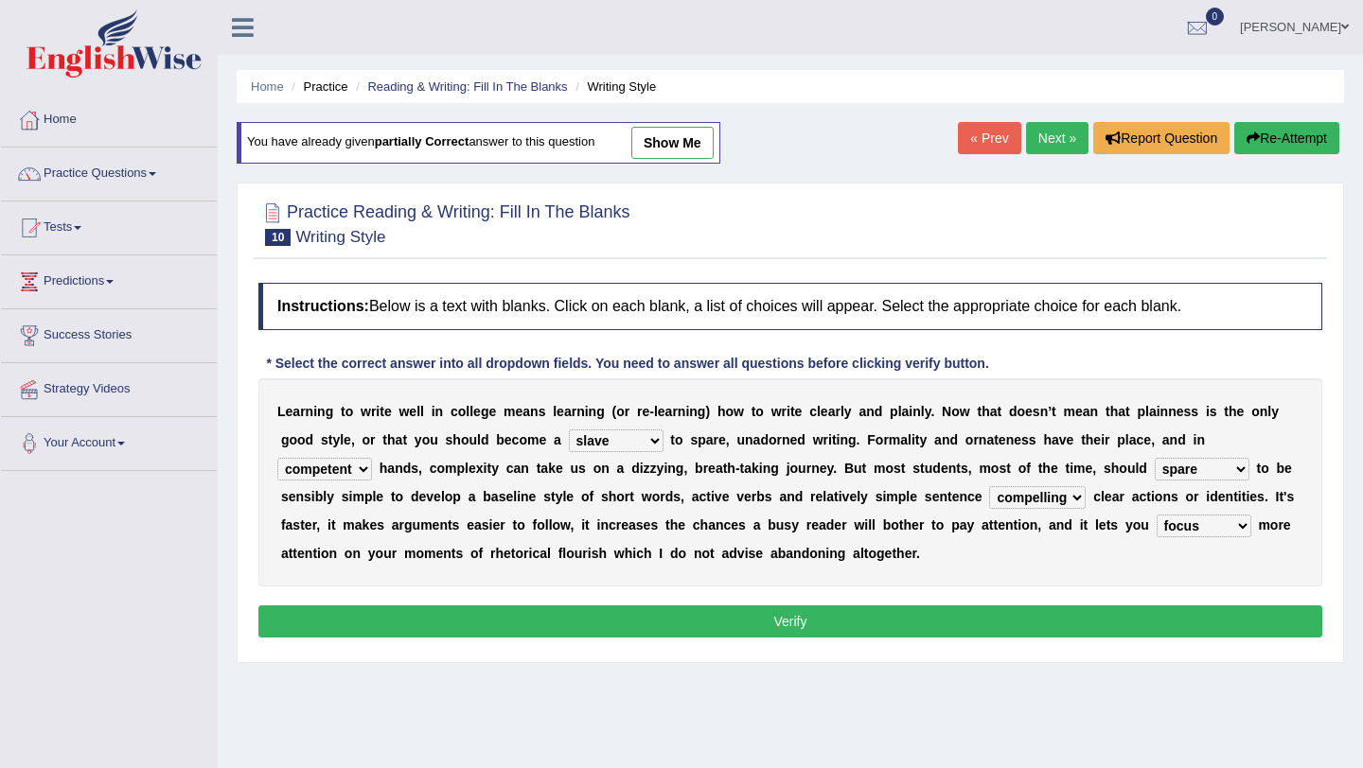
click at [1139, 621] on button "Verify" at bounding box center [790, 622] width 1064 height 32
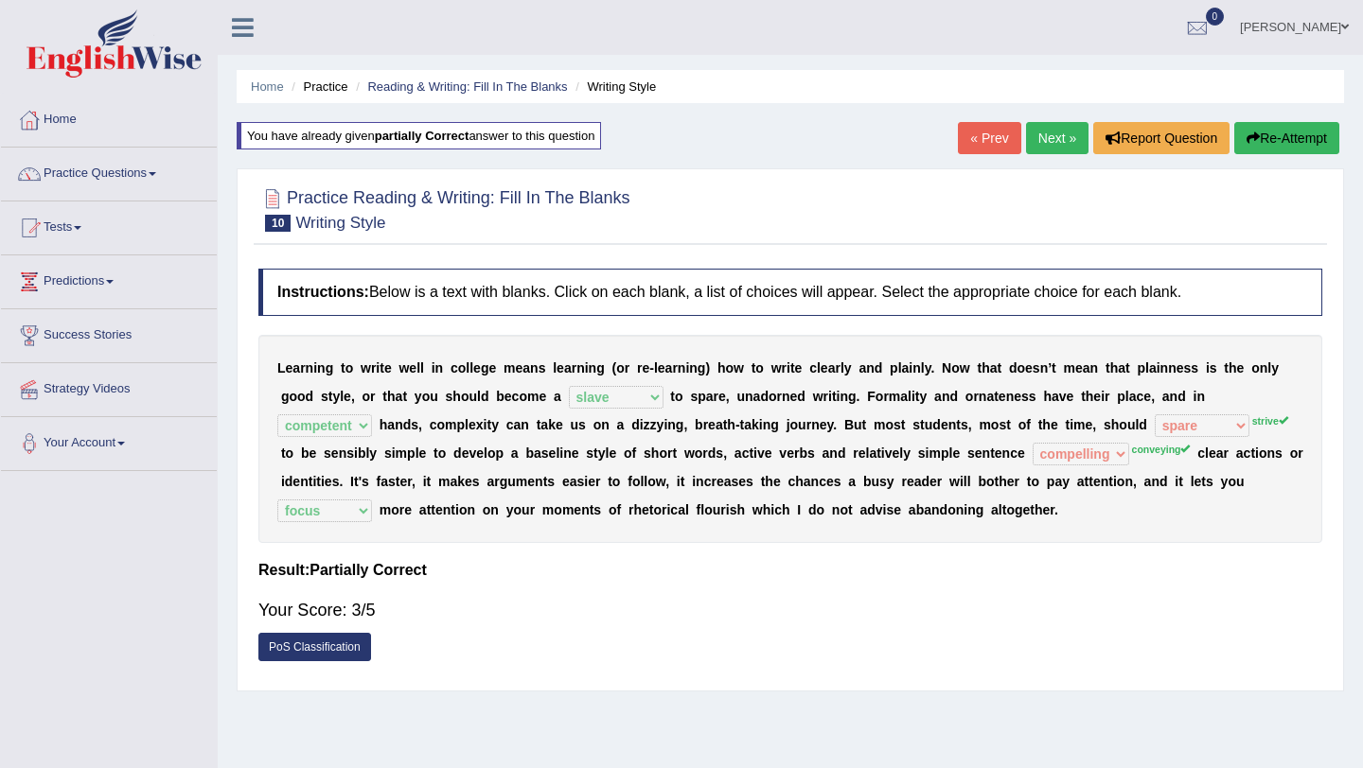
click at [1290, 141] on button "Re-Attempt" at bounding box center [1286, 138] width 105 height 32
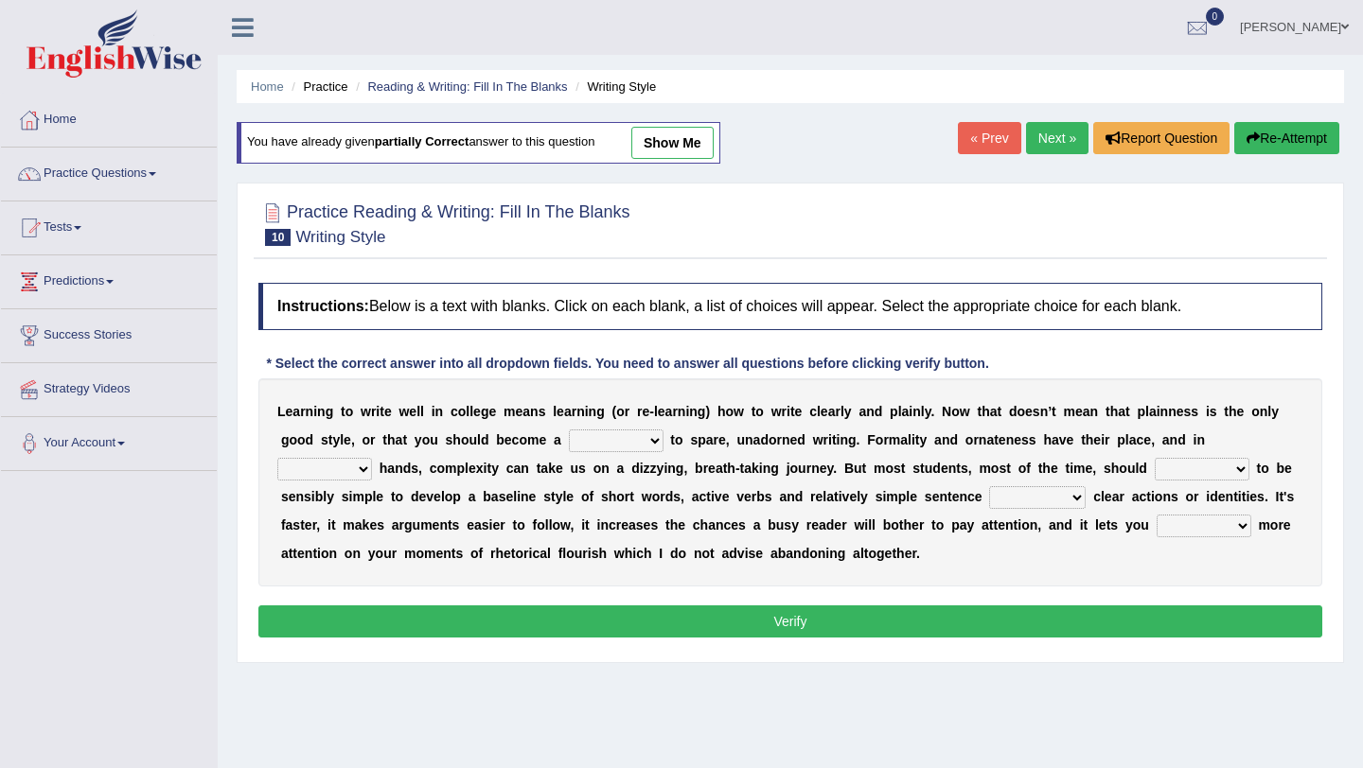
click at [607, 438] on select "blame slave style wear" at bounding box center [616, 441] width 95 height 23
select select "slave"
click at [569, 430] on select "blame slave style wear" at bounding box center [616, 441] width 95 height 23
click at [347, 466] on select "smaller double straight competent" at bounding box center [324, 469] width 95 height 23
select select "competent"
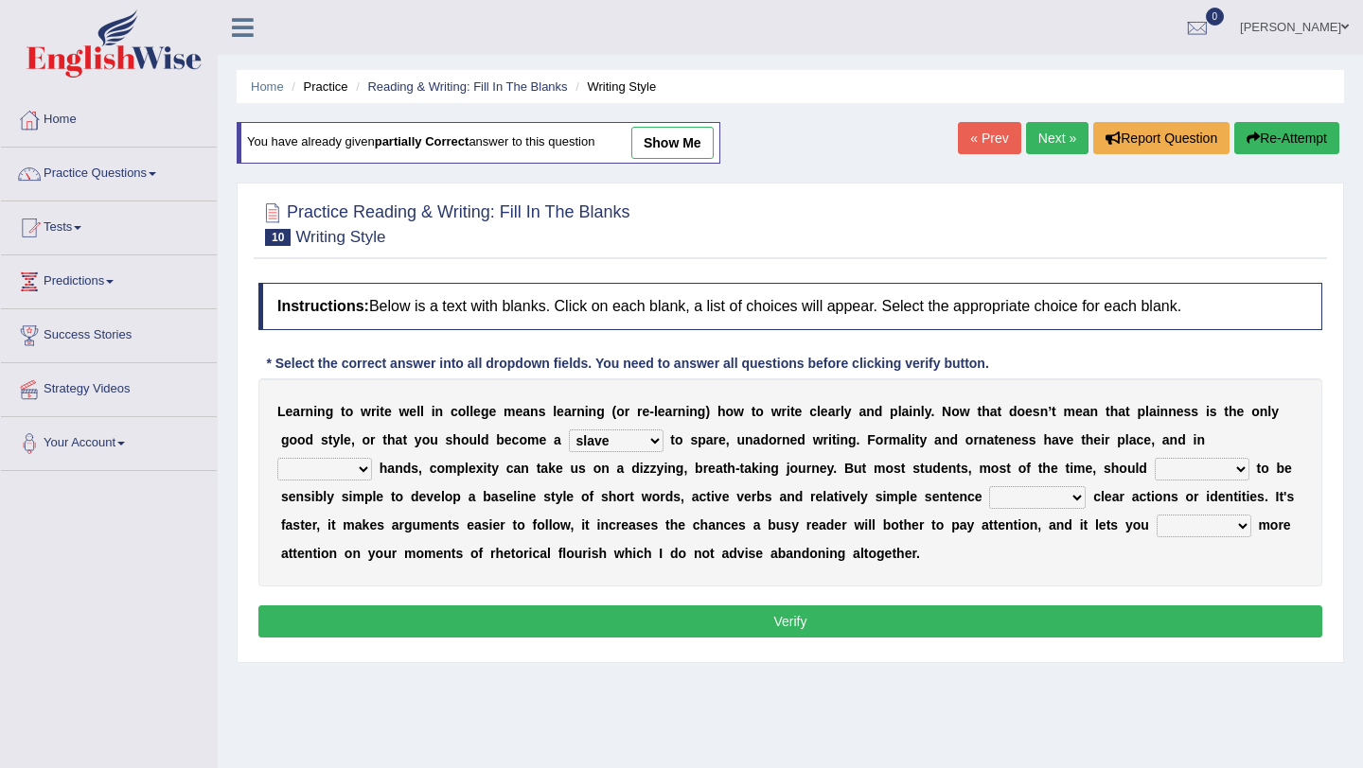
click at [277, 458] on select "smaller double straight competent" at bounding box center [324, 469] width 95 height 23
click at [1189, 464] on select "spy swear strive spare" at bounding box center [1201, 469] width 95 height 23
select select "strive"
click at [1154, 458] on select "spy swear strive spare" at bounding box center [1201, 469] width 95 height 23
click at [1037, 504] on select "telling compelling strolling conveying" at bounding box center [1037, 497] width 97 height 23
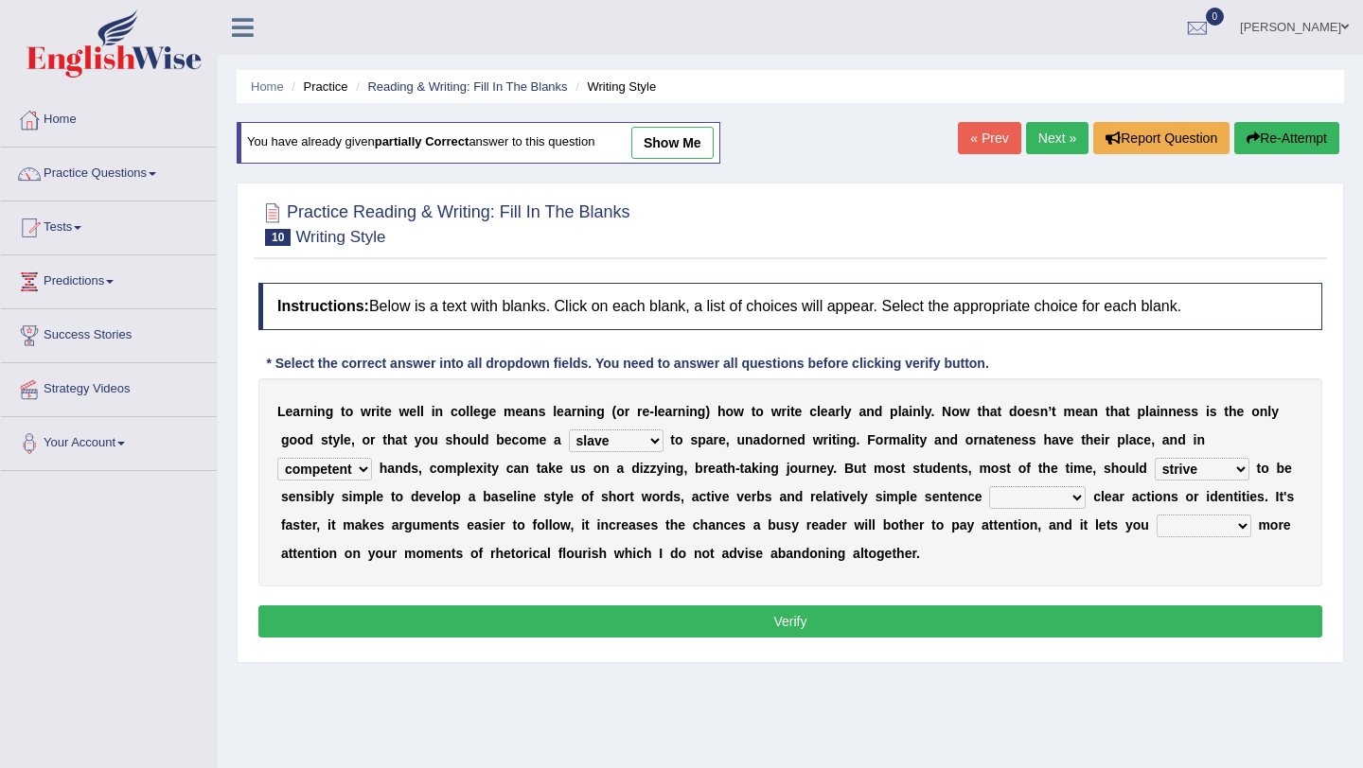
select select "conveying"
click at [989, 486] on select "telling compelling strolling conveying" at bounding box center [1037, 497] width 97 height 23
click at [1167, 526] on select "rings focus tell think" at bounding box center [1203, 526] width 95 height 23
select select "focus"
click at [1156, 515] on select "rings focus tell think" at bounding box center [1203, 526] width 95 height 23
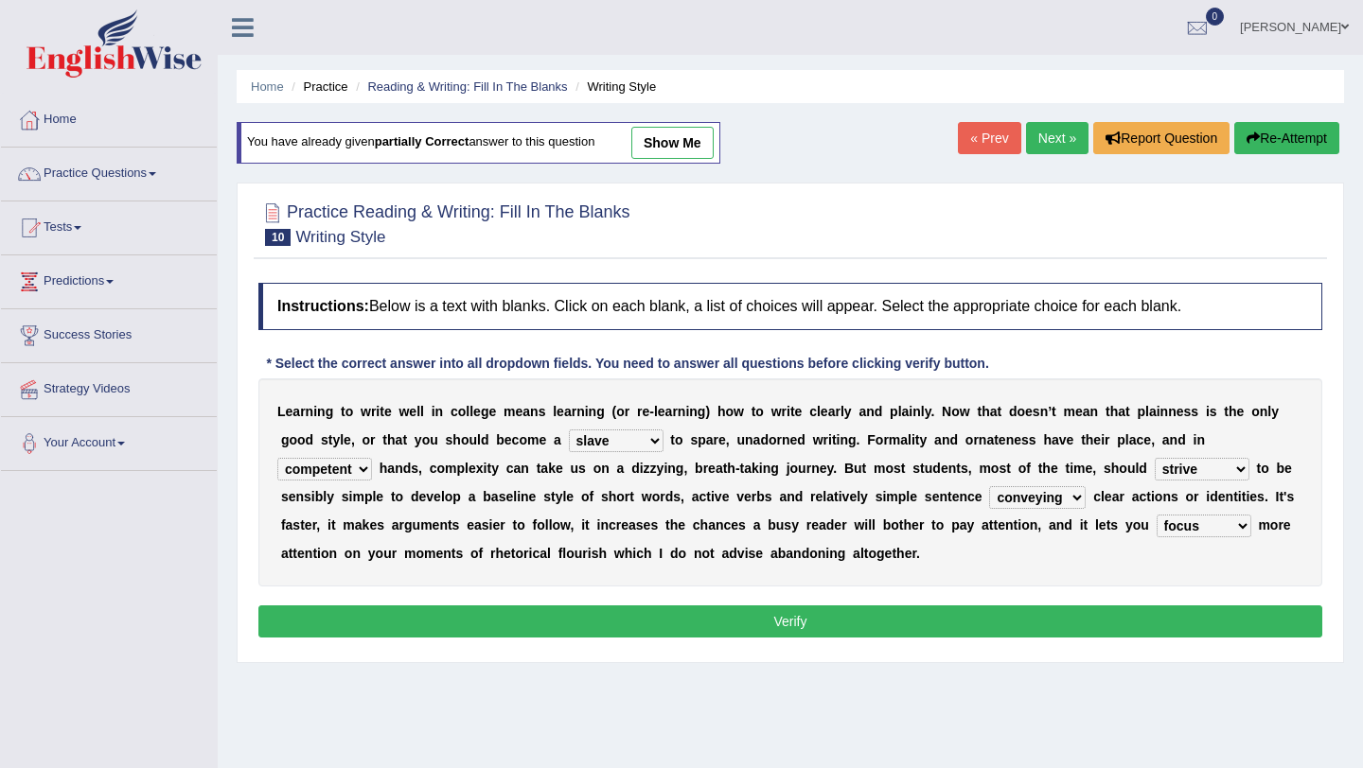
click at [1087, 624] on button "Verify" at bounding box center [790, 622] width 1064 height 32
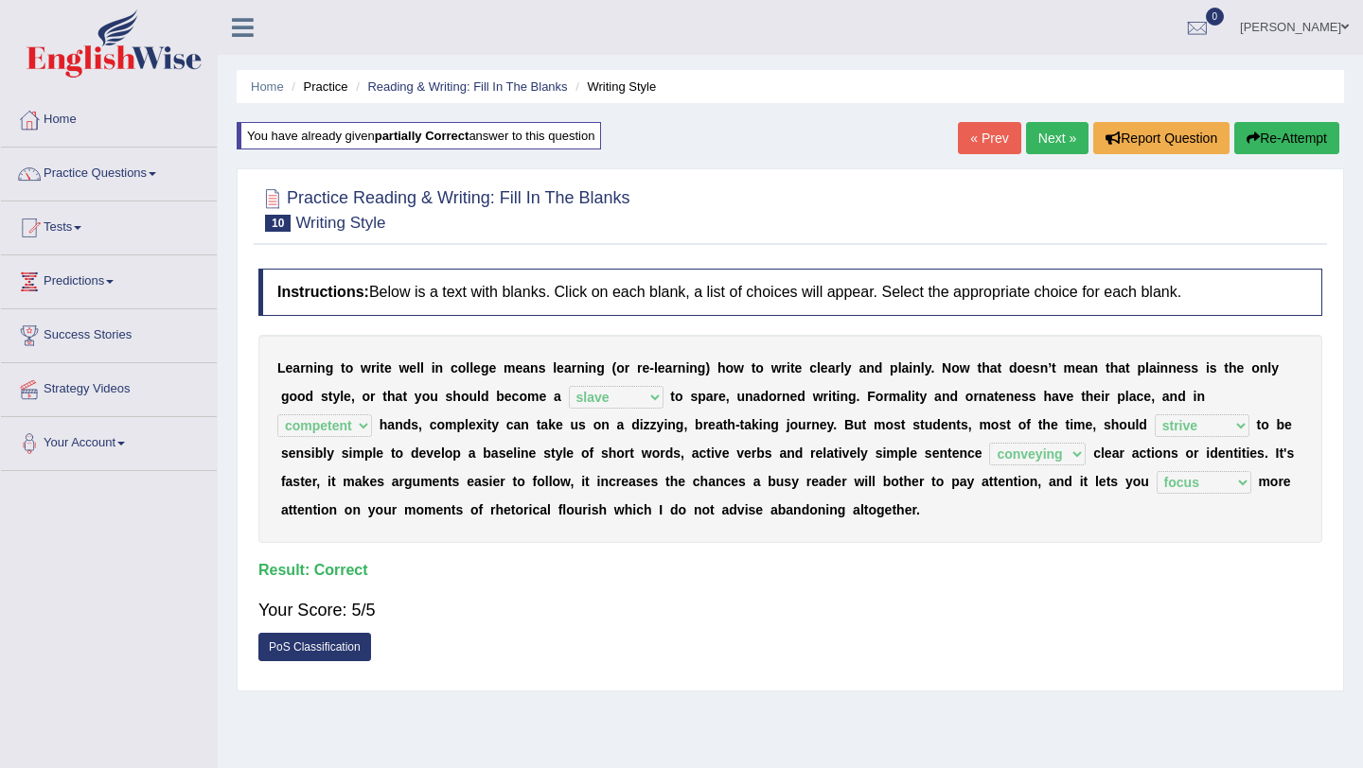
click at [1048, 130] on link "Next »" at bounding box center [1057, 138] width 62 height 32
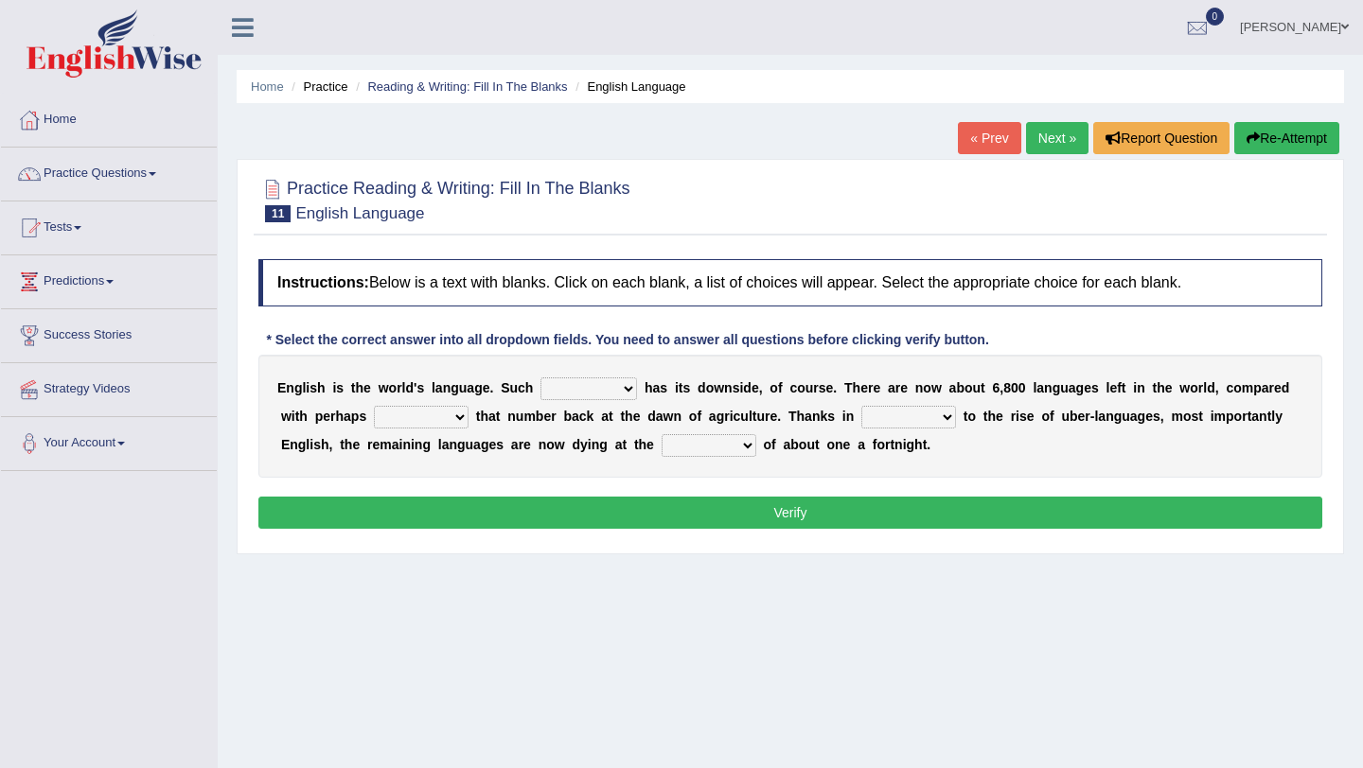
click at [572, 388] on select "power idea subject dominance" at bounding box center [588, 389] width 97 height 23
click at [540, 378] on select "power idea subject dominance" at bounding box center [588, 389] width 97 height 23
click at [572, 388] on select "power idea subject dominance" at bounding box center [588, 389] width 97 height 23
select select "subject"
click at [540, 378] on select "power idea subject dominance" at bounding box center [588, 389] width 97 height 23
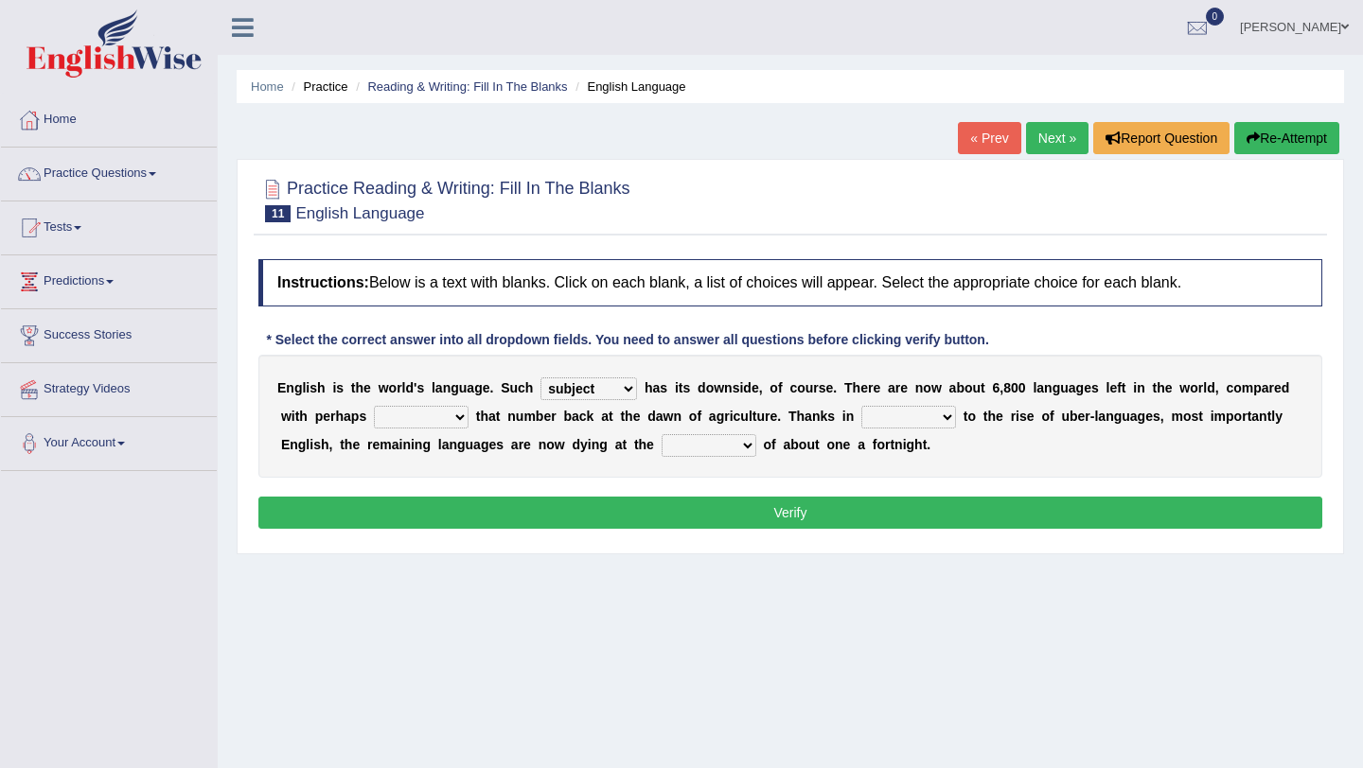
click at [436, 412] on select "rise twice firstly never" at bounding box center [421, 417] width 95 height 23
select select "rise"
click at [374, 406] on select "rise twice firstly never" at bounding box center [421, 417] width 95 height 23
click at [900, 414] on select "rare start part bother" at bounding box center [908, 417] width 95 height 23
select select "part"
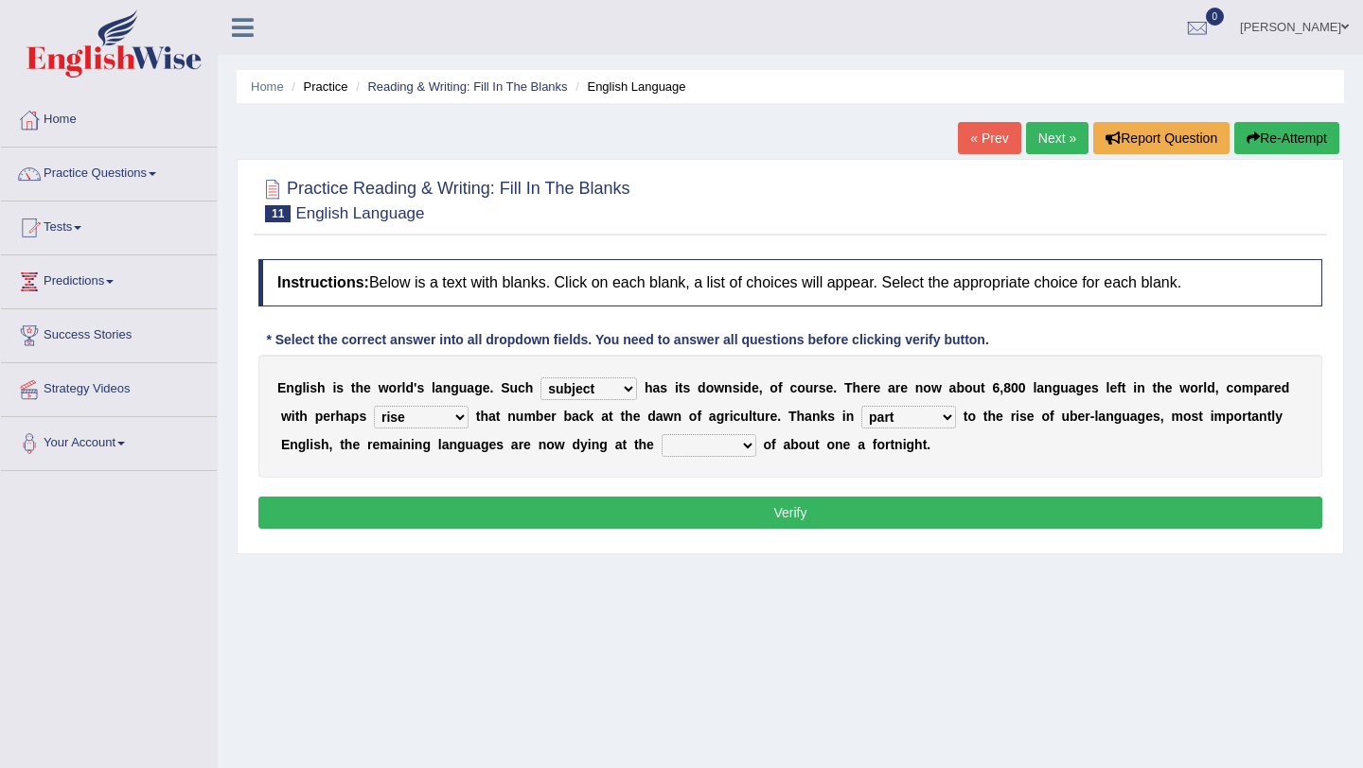
click at [862, 406] on select "rare start part bother" at bounding box center [908, 417] width 95 height 23
click at [691, 445] on select "state rate wait great" at bounding box center [708, 445] width 95 height 23
select select "wait"
click at [661, 434] on select "state rate wait great" at bounding box center [708, 445] width 95 height 23
click at [690, 511] on button "Verify" at bounding box center [790, 513] width 1064 height 32
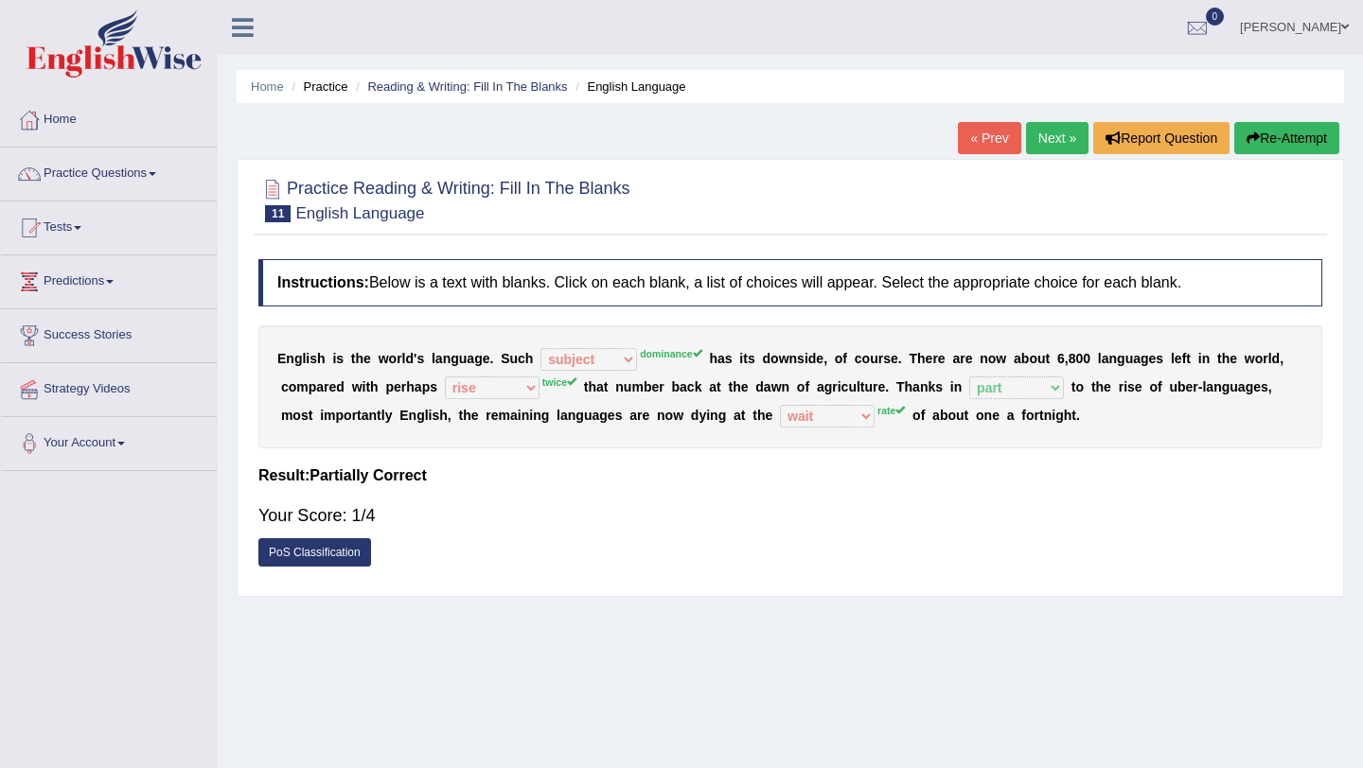
click at [1305, 135] on button "Re-Attempt" at bounding box center [1286, 138] width 105 height 32
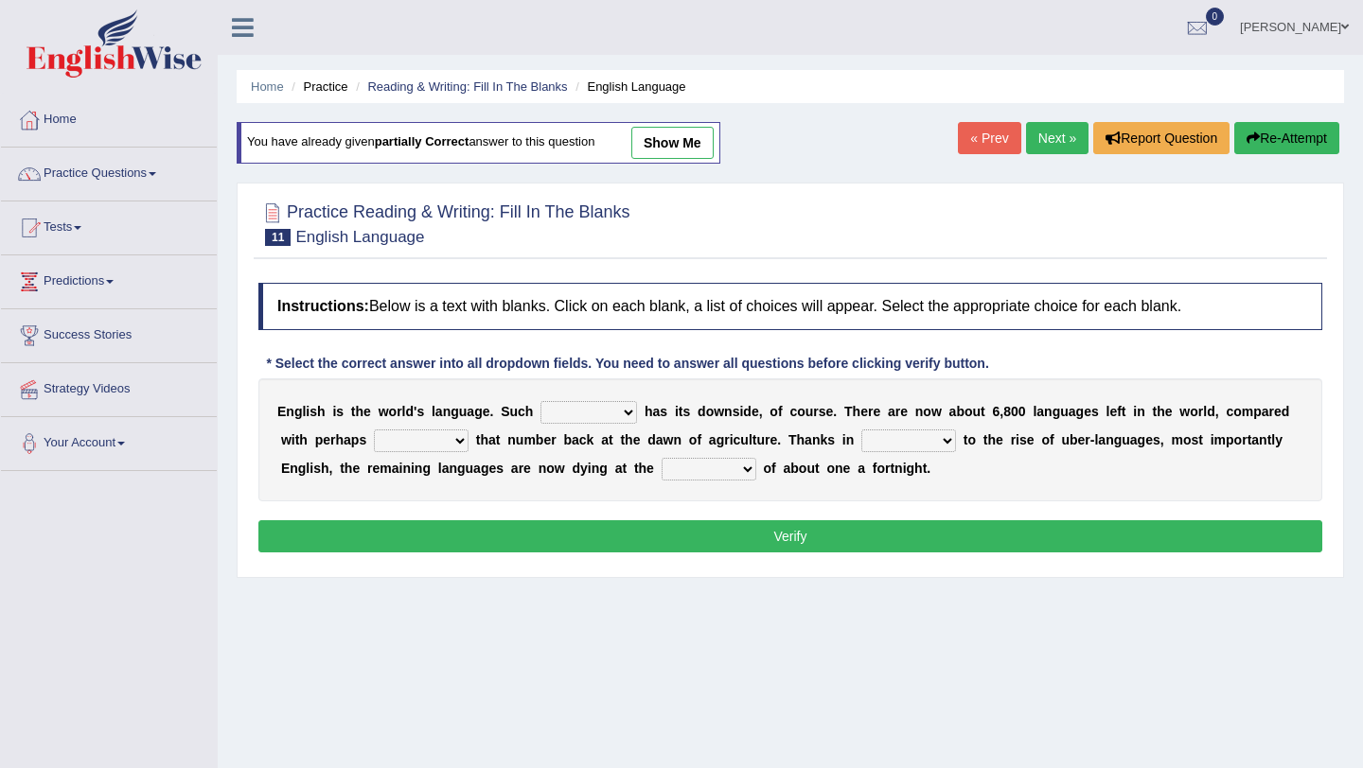
click at [572, 405] on select "power idea subject dominance" at bounding box center [588, 412] width 97 height 23
select select "dominance"
click at [540, 401] on select "power idea subject dominance" at bounding box center [588, 412] width 97 height 23
click at [412, 442] on select "rise twice firstly never" at bounding box center [421, 441] width 95 height 23
select select "rise"
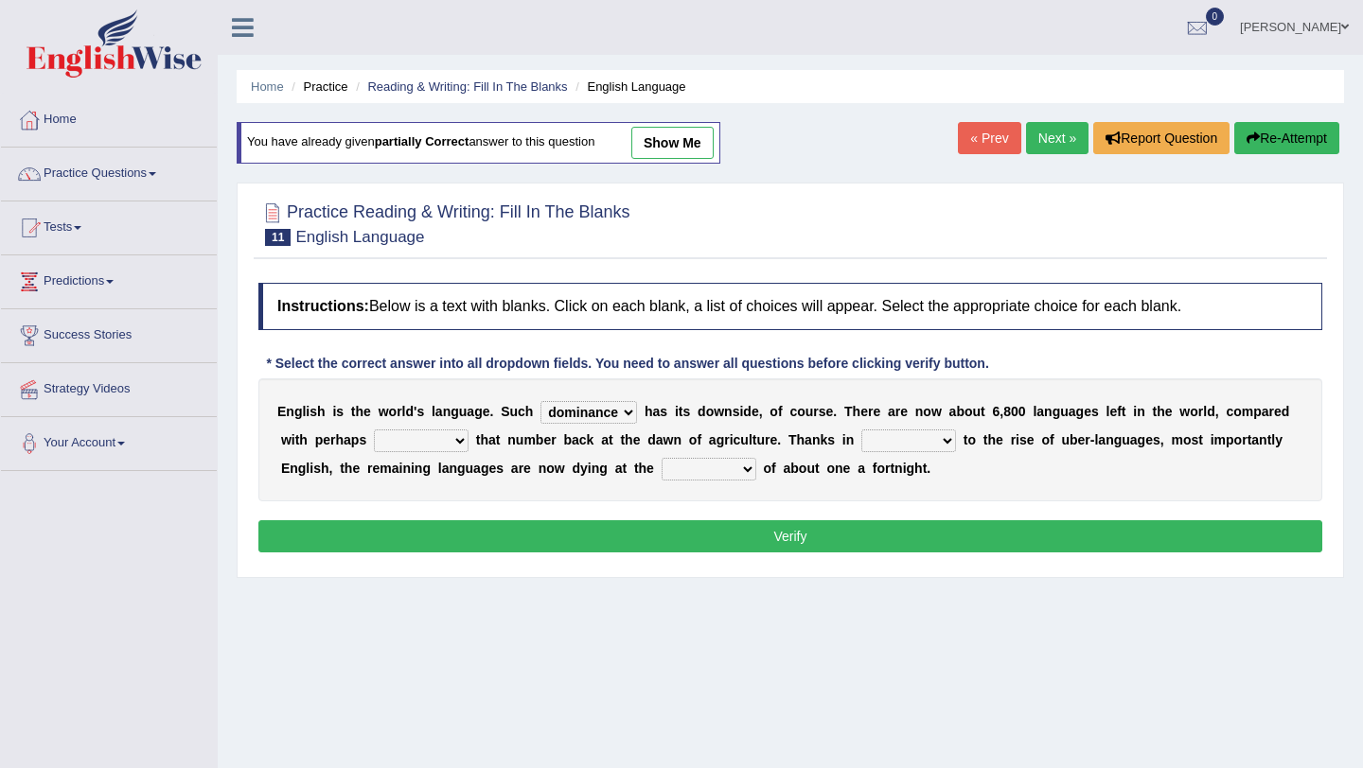
click at [374, 430] on select "rise twice firstly never" at bounding box center [421, 441] width 95 height 23
click at [888, 438] on select "rare start part bother" at bounding box center [908, 441] width 95 height 23
select select "rare"
click at [862, 430] on select "rare start part bother" at bounding box center [908, 441] width 95 height 23
click at [696, 469] on select "state rate wait great" at bounding box center [708, 469] width 95 height 23
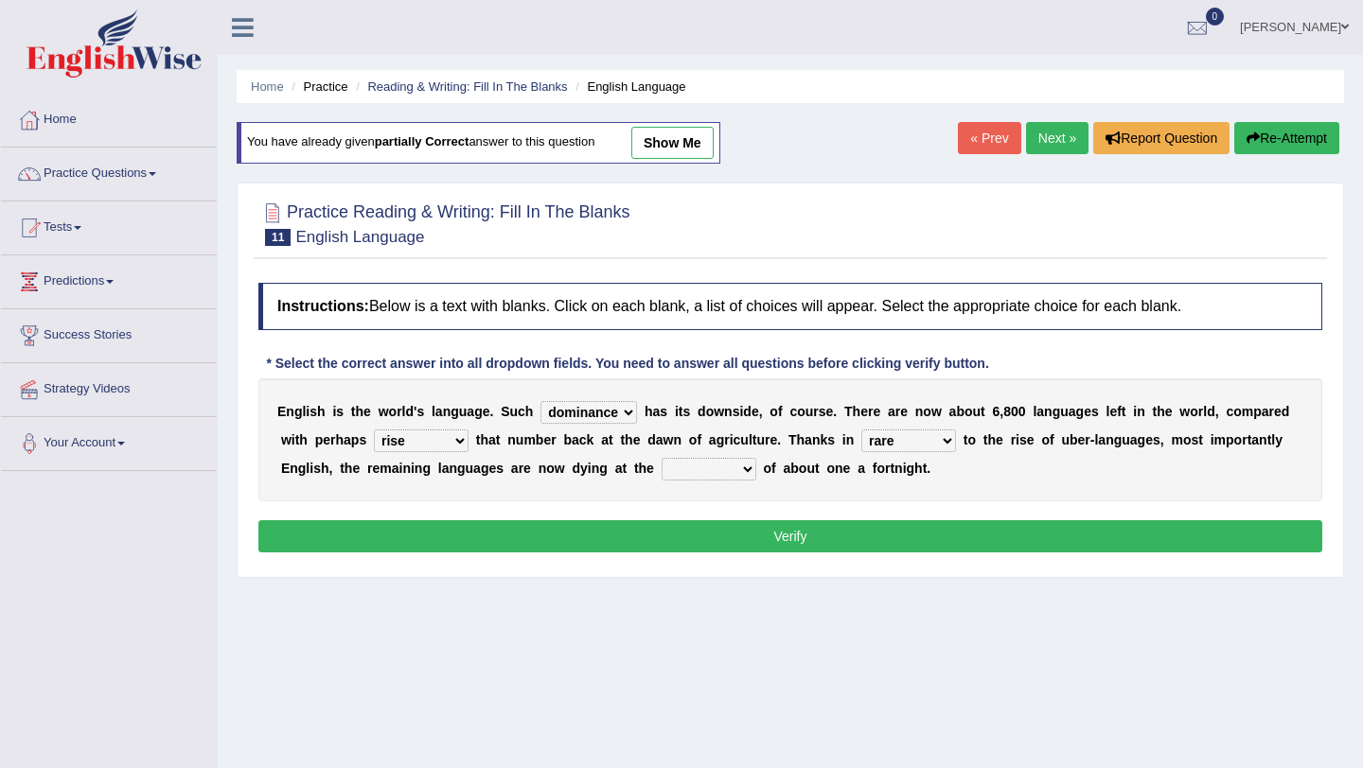
select select "rate"
click at [661, 458] on select "state rate wait great" at bounding box center [708, 469] width 95 height 23
click at [712, 536] on button "Verify" at bounding box center [790, 536] width 1064 height 32
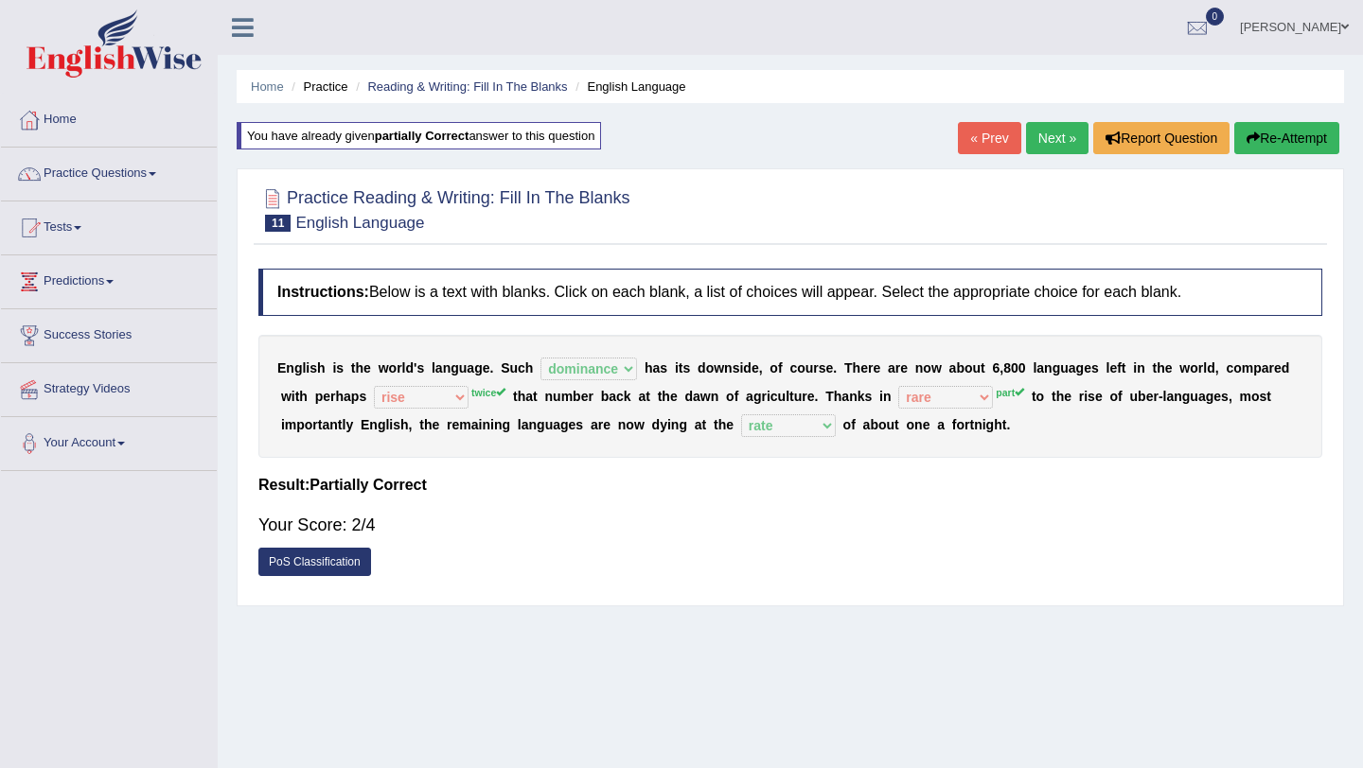
click at [1272, 140] on button "Re-Attempt" at bounding box center [1286, 138] width 105 height 32
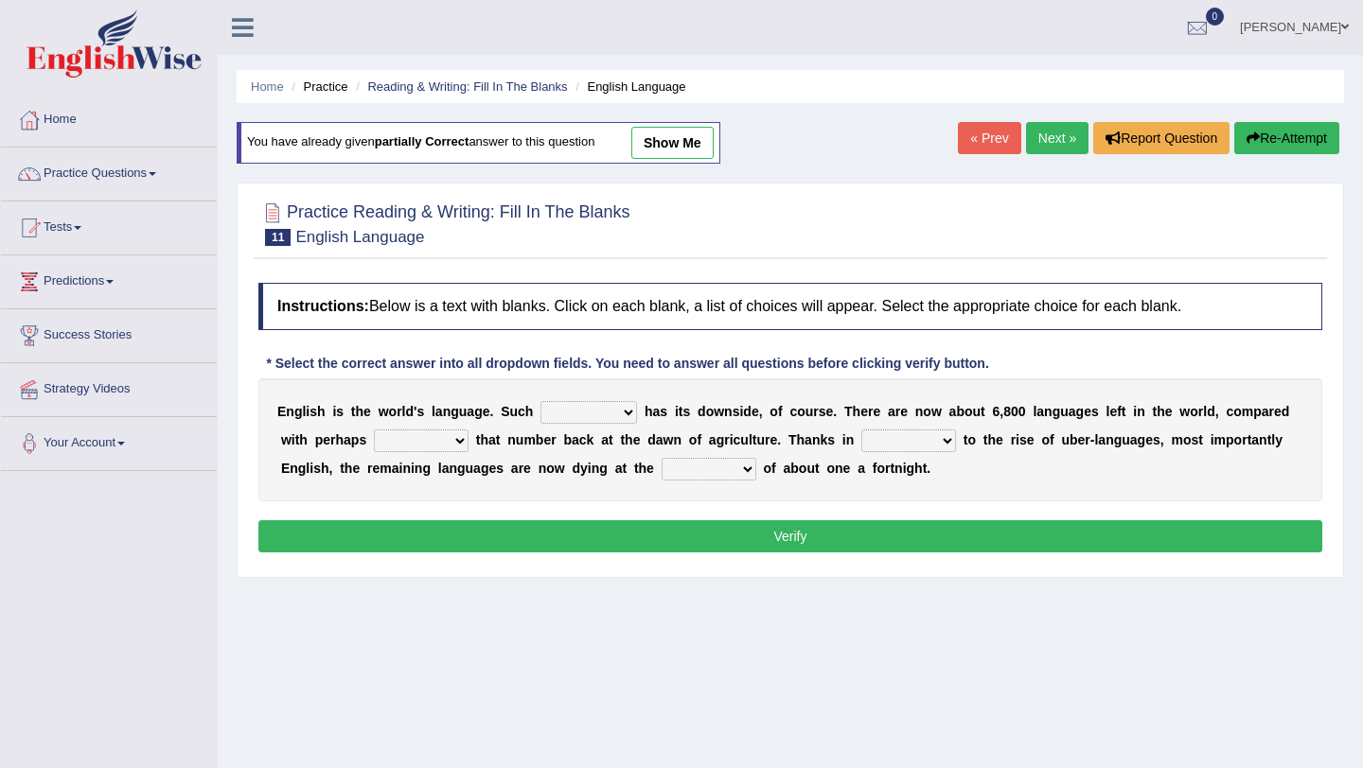
click at [576, 413] on select "power idea subject dominance" at bounding box center [588, 412] width 97 height 23
select select "dominance"
click at [540, 401] on select "power idea subject dominance" at bounding box center [588, 412] width 97 height 23
click at [428, 440] on select "rise twice firstly never" at bounding box center [421, 441] width 95 height 23
select select "twice"
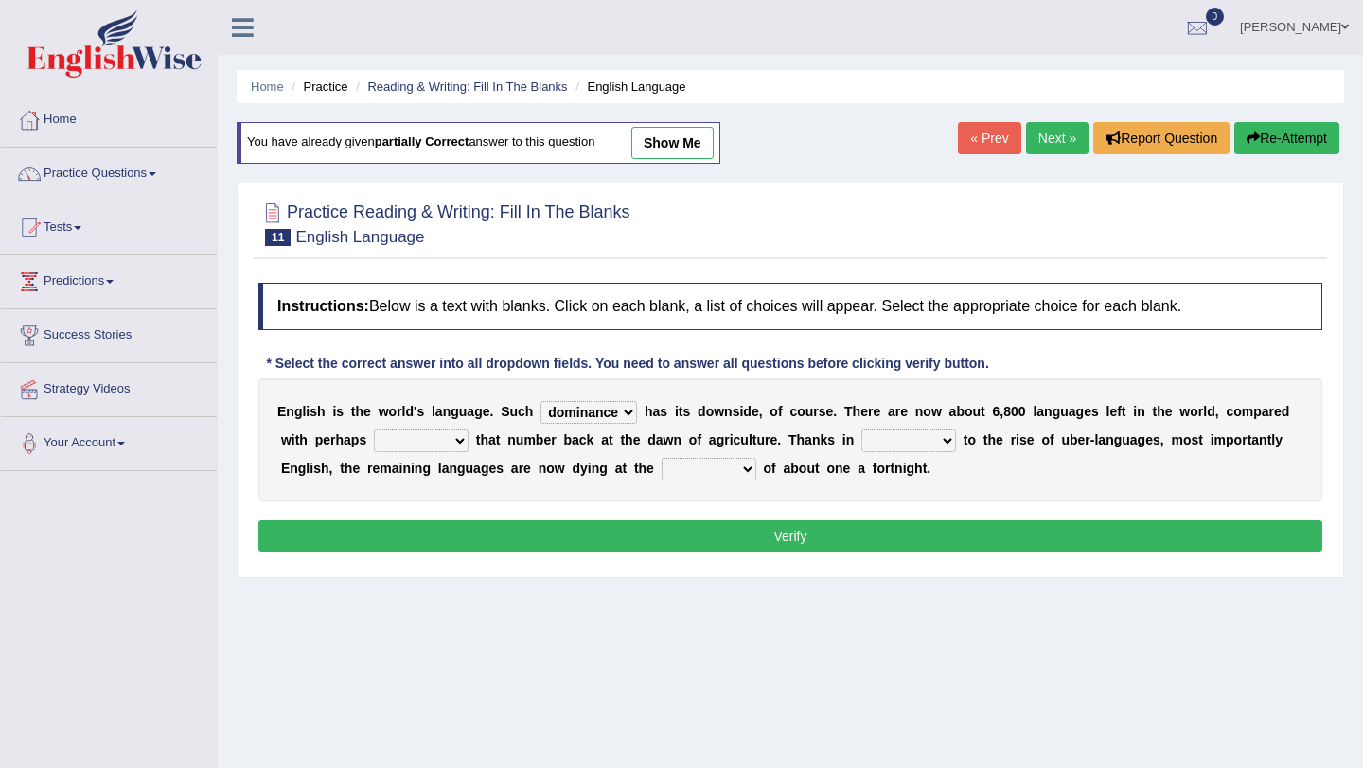
click at [374, 430] on select "rise twice firstly never" at bounding box center [421, 441] width 95 height 23
click at [917, 433] on select "rare start part bother" at bounding box center [908, 441] width 95 height 23
select select "part"
click at [862, 430] on select "rare start part bother" at bounding box center [908, 441] width 95 height 23
click at [719, 468] on select "state rate wait great" at bounding box center [708, 469] width 95 height 23
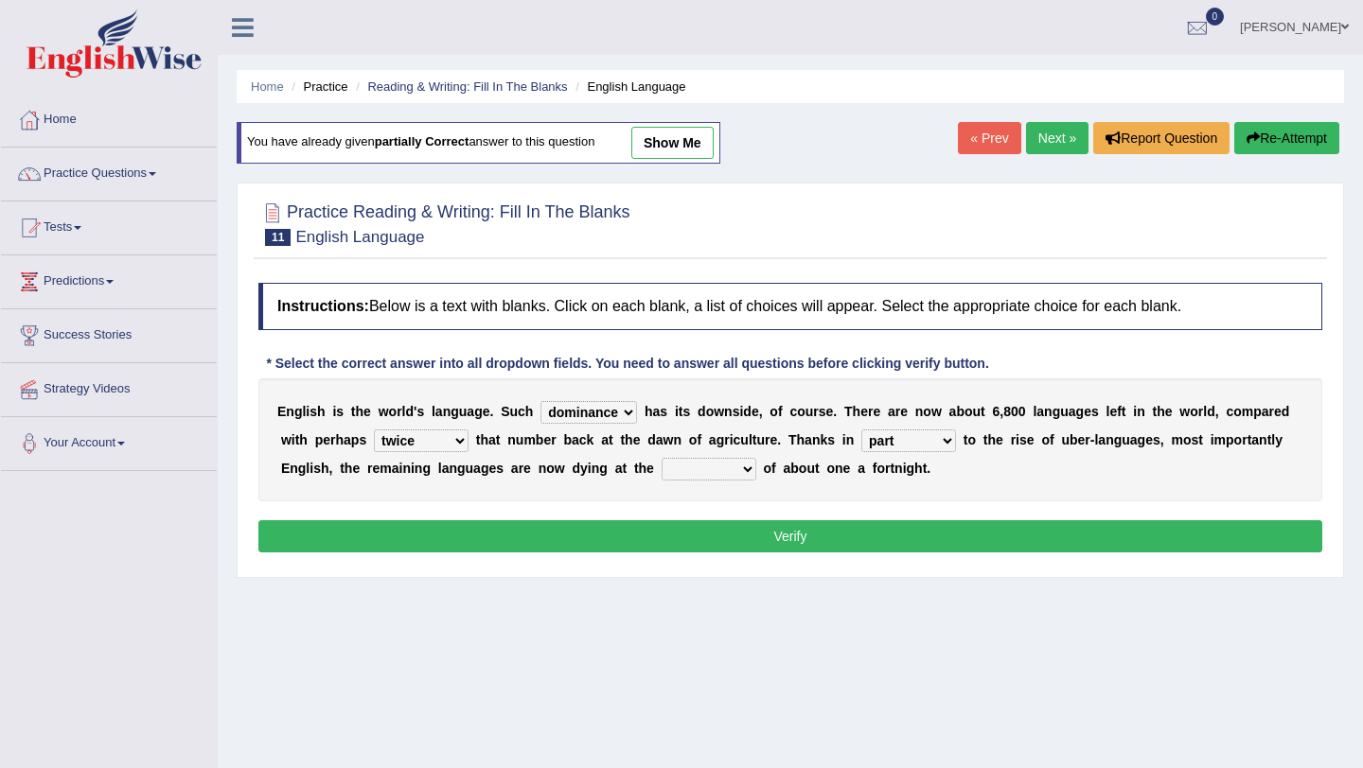
select select "rate"
click at [661, 458] on select "state rate wait great" at bounding box center [708, 469] width 95 height 23
click at [422, 442] on select "rise twice firstly never" at bounding box center [421, 441] width 95 height 23
click at [374, 430] on select "rise twice firstly never" at bounding box center [421, 441] width 95 height 23
click at [894, 441] on select "rare start part bother" at bounding box center [908, 441] width 95 height 23
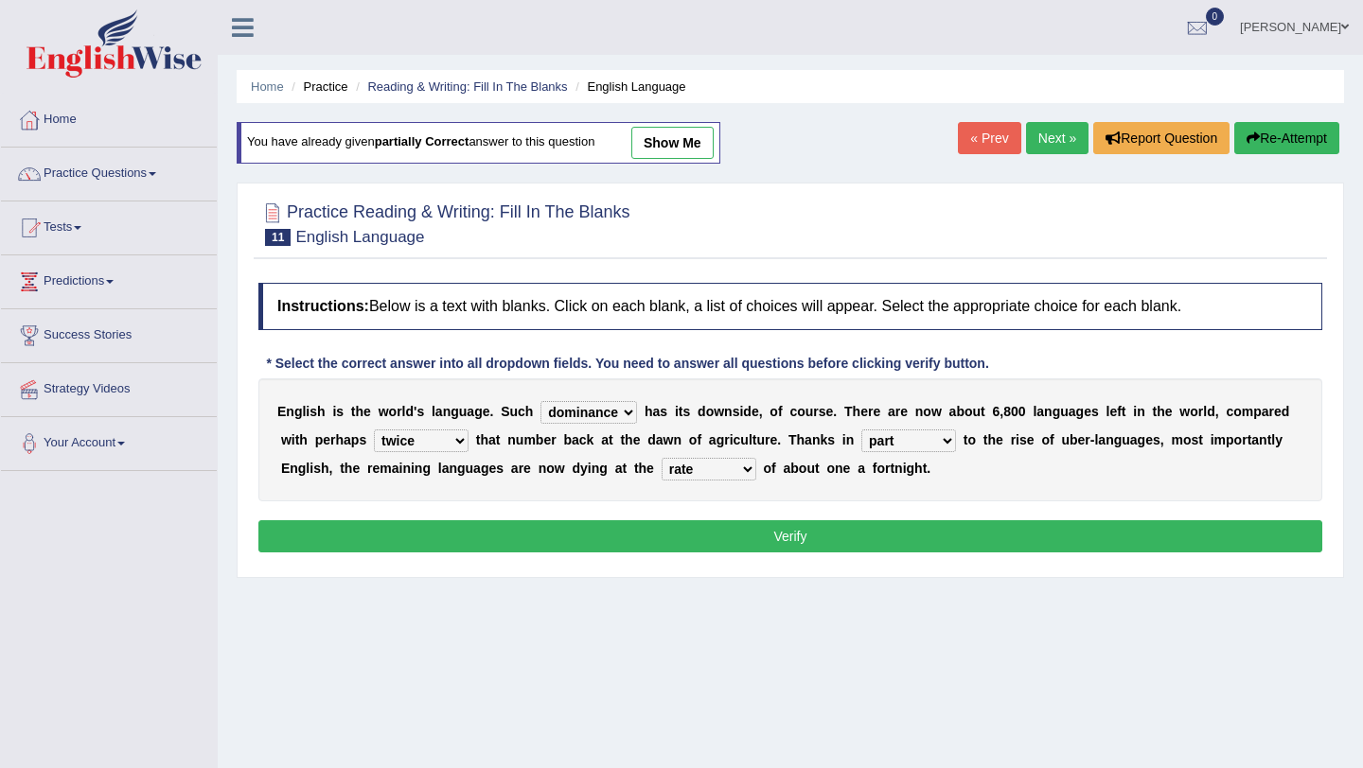
click at [862, 430] on select "rare start part bother" at bounding box center [908, 441] width 95 height 23
click at [712, 466] on select "state rate wait great" at bounding box center [708, 469] width 95 height 23
click at [661, 458] on select "state rate wait great" at bounding box center [708, 469] width 95 height 23
click at [706, 533] on button "Verify" at bounding box center [790, 536] width 1064 height 32
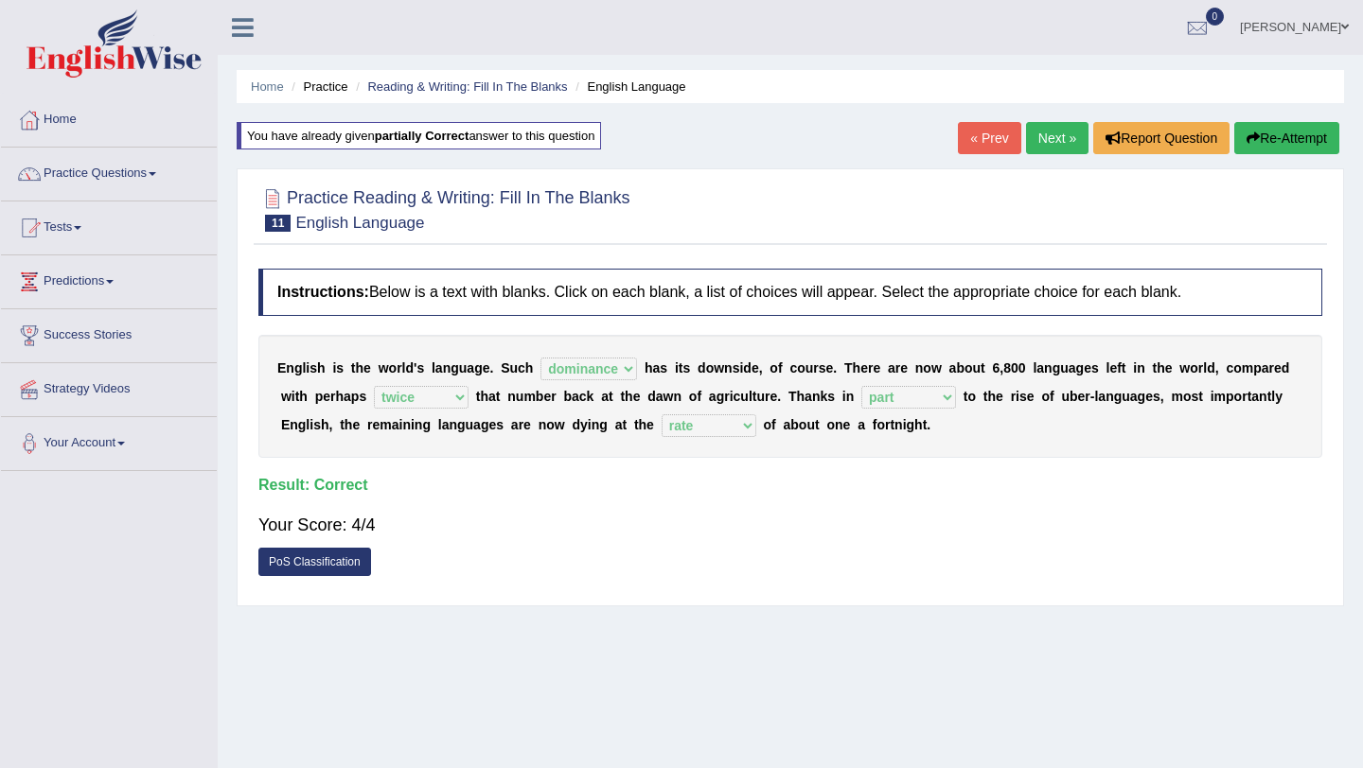
click at [1047, 135] on link "Next »" at bounding box center [1057, 138] width 62 height 32
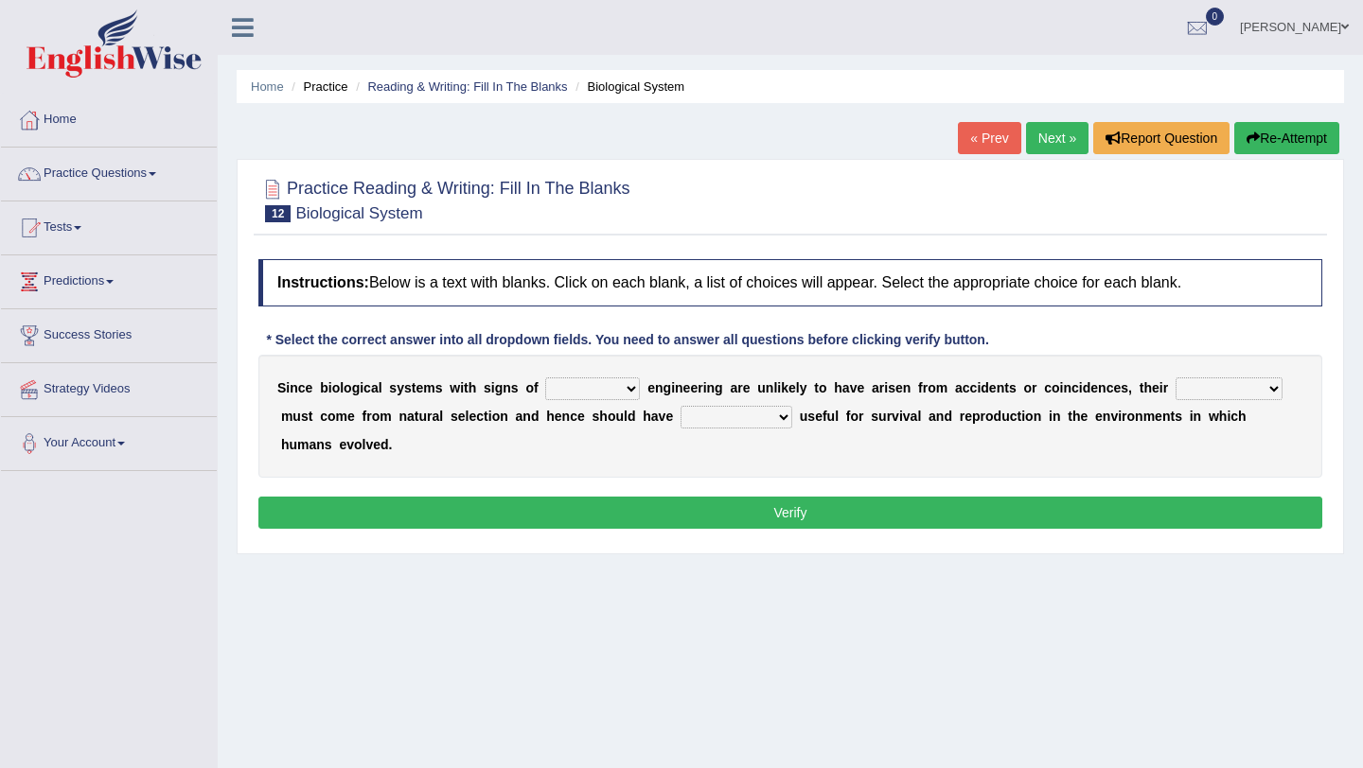
click at [1047, 135] on link "Next »" at bounding box center [1057, 138] width 62 height 32
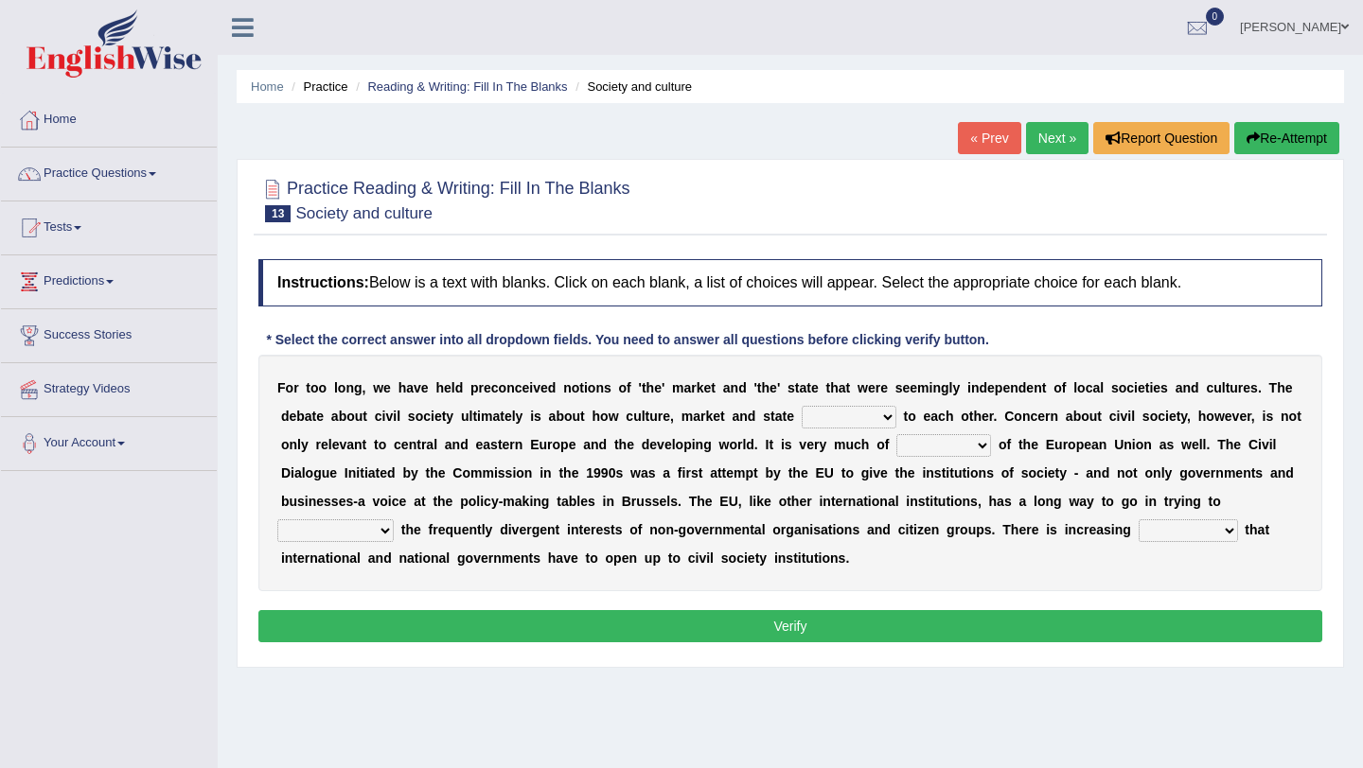
click at [977, 137] on link "« Prev" at bounding box center [989, 138] width 62 height 32
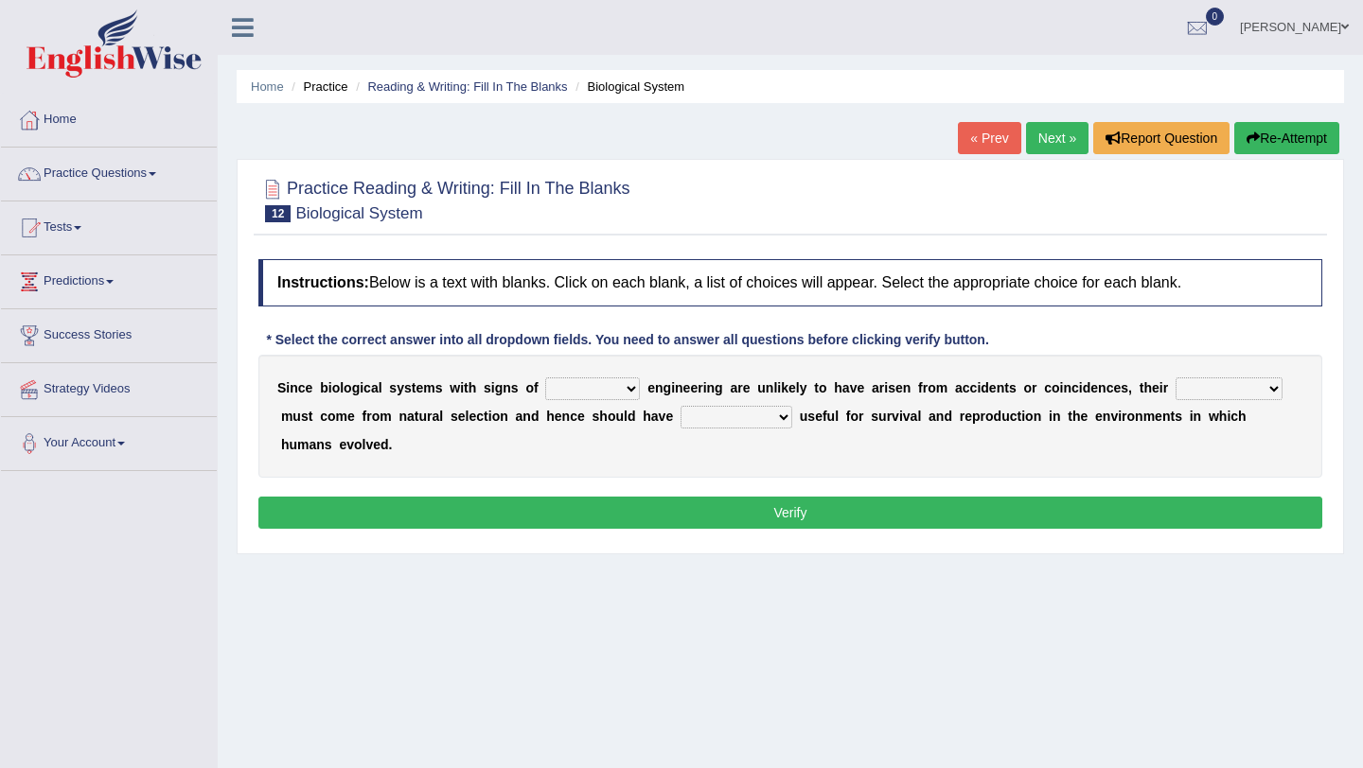
click at [580, 392] on select "system national extra complex" at bounding box center [592, 389] width 95 height 23
select select "system"
click at [545, 378] on select "system national extra complex" at bounding box center [592, 389] width 95 height 23
click at [1199, 388] on select "presence organisation registration structures" at bounding box center [1228, 389] width 107 height 23
select select "presence"
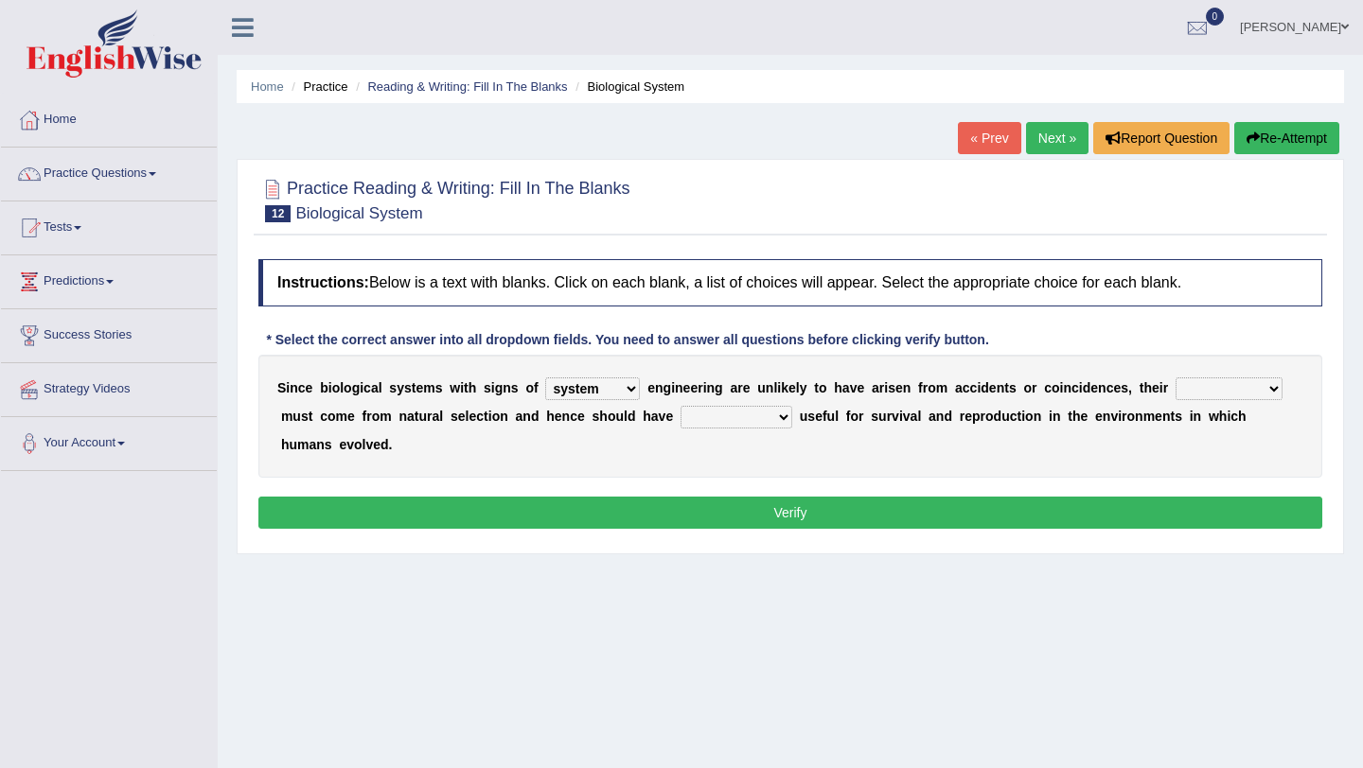
click at [1175, 378] on select "presence organisation registration structures" at bounding box center [1228, 389] width 107 height 23
click at [699, 420] on select "functions cultures samples introductions" at bounding box center [736, 417] width 112 height 23
select select "cultures"
click at [680, 406] on select "functions cultures samples introductions" at bounding box center [736, 417] width 112 height 23
click at [701, 515] on button "Verify" at bounding box center [790, 513] width 1064 height 32
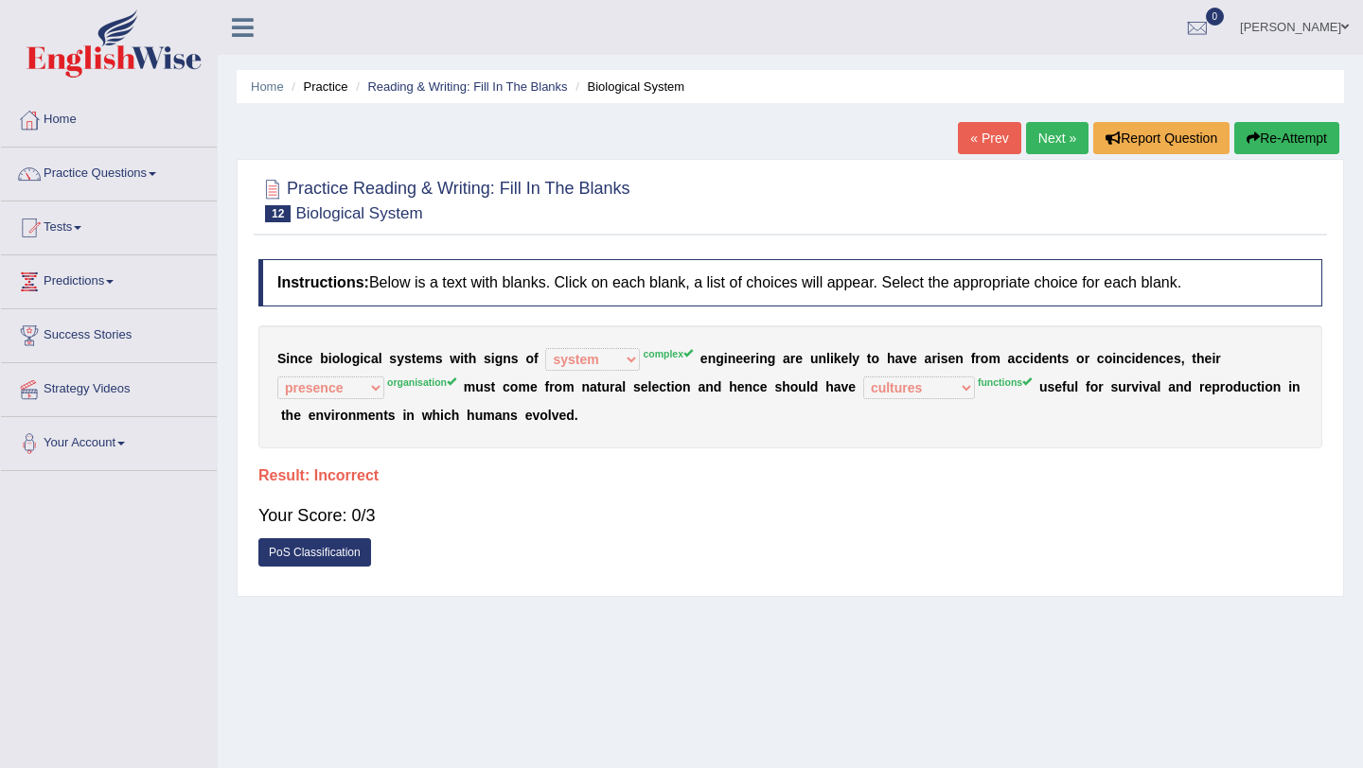
click at [1285, 141] on button "Re-Attempt" at bounding box center [1286, 138] width 105 height 32
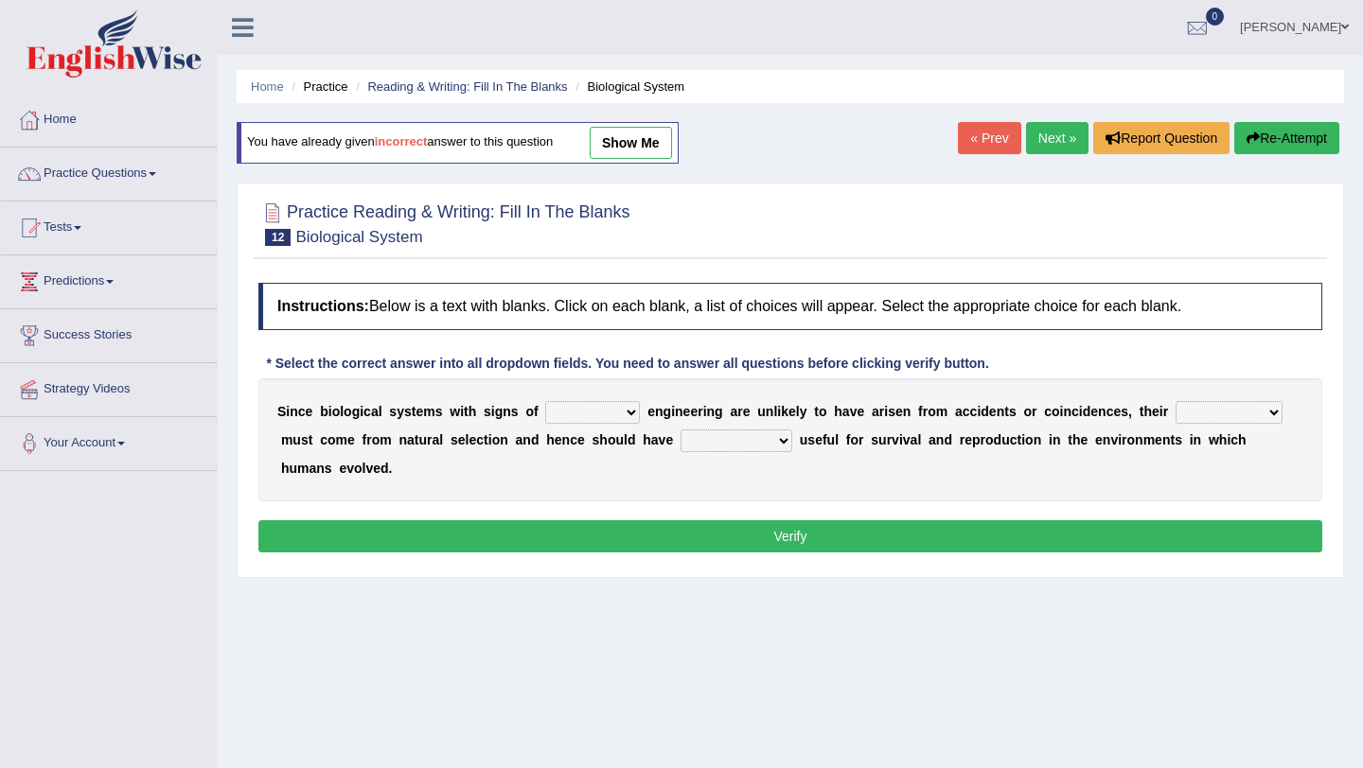
click at [573, 413] on select "system national extra complex" at bounding box center [592, 412] width 95 height 23
select select "complex"
click at [545, 401] on select "system national extra complex" at bounding box center [592, 412] width 95 height 23
click at [1192, 406] on select "presence organisation registration structures" at bounding box center [1228, 412] width 107 height 23
select select "organisation"
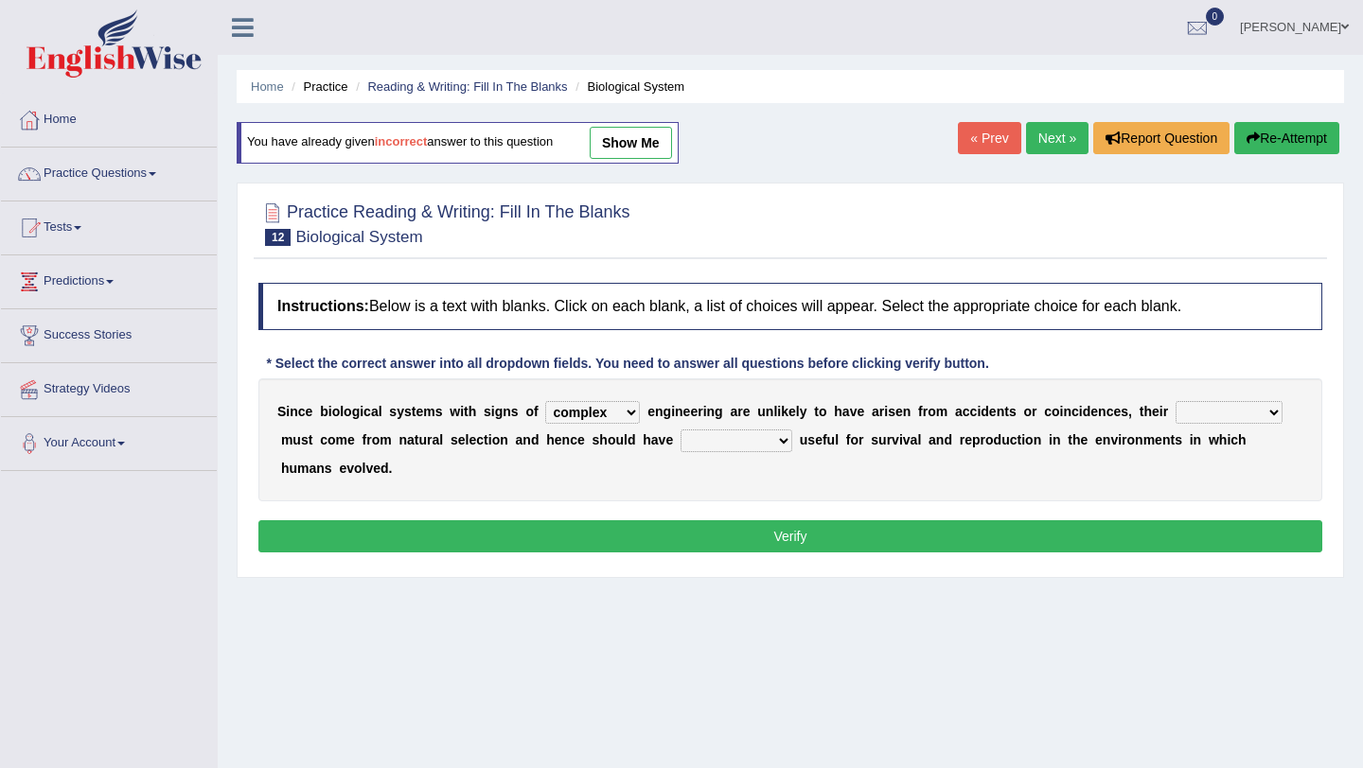
click at [1175, 401] on select "presence organisation registration structures" at bounding box center [1228, 412] width 107 height 23
click at [714, 445] on select "functions cultures samples introductions" at bounding box center [736, 441] width 112 height 23
select select "functions"
click at [680, 430] on select "functions cultures samples introductions" at bounding box center [736, 441] width 112 height 23
click at [724, 536] on button "Verify" at bounding box center [790, 536] width 1064 height 32
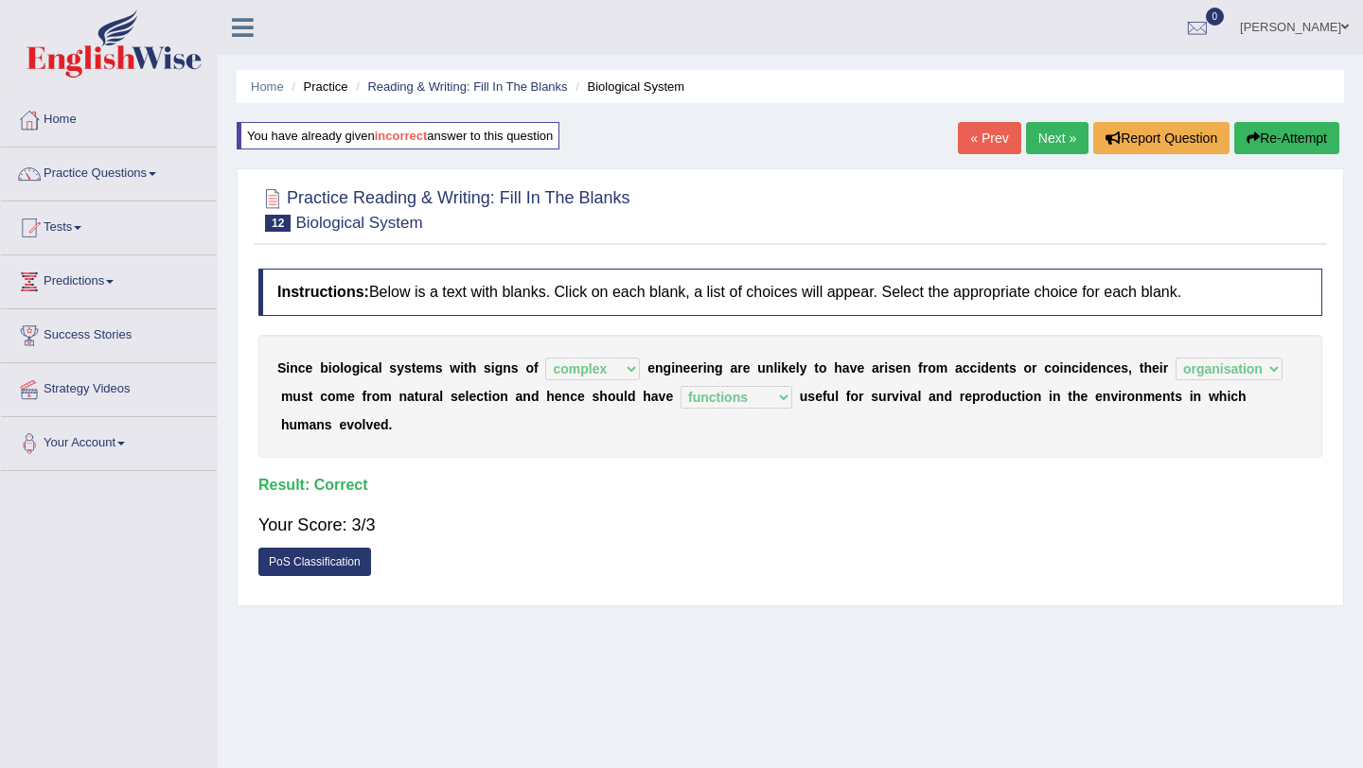
click at [1042, 140] on link "Next »" at bounding box center [1057, 138] width 62 height 32
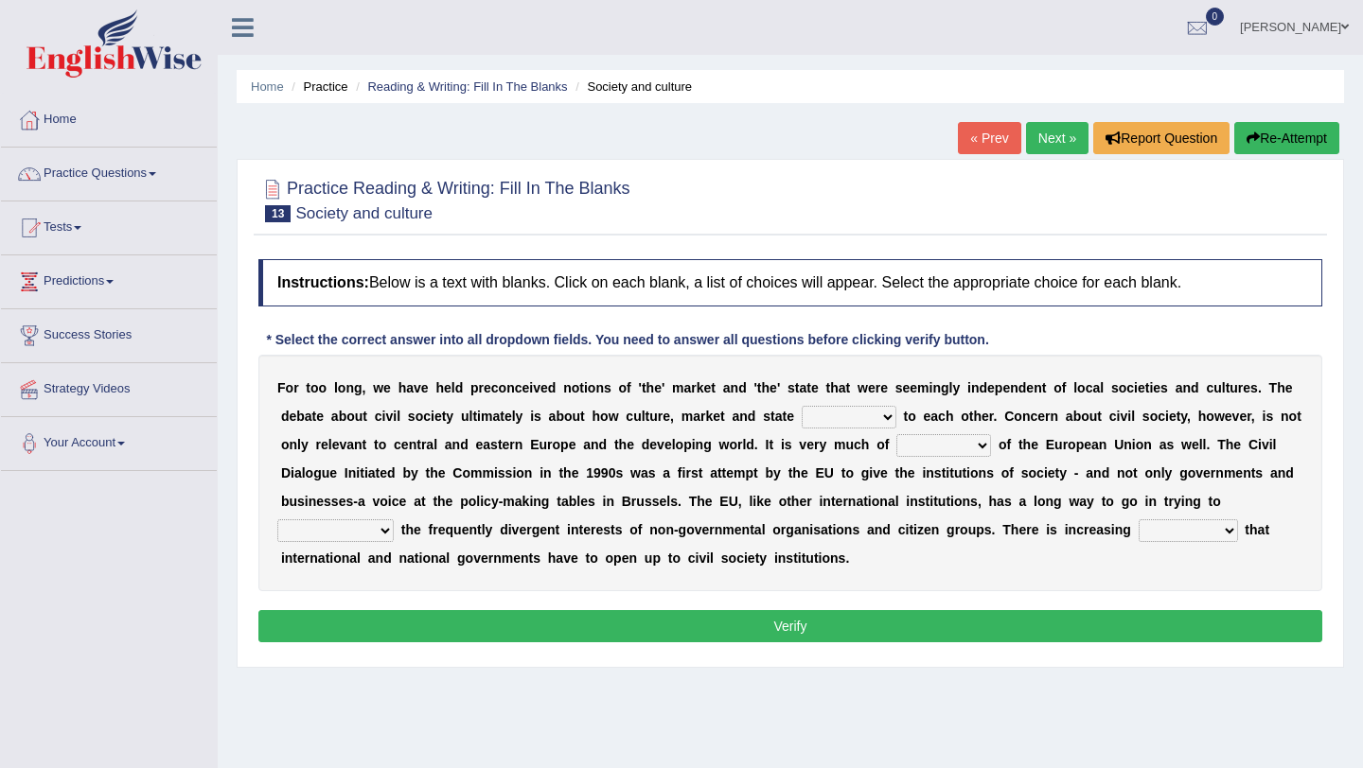
click at [830, 415] on select "stay relate bring telling" at bounding box center [848, 417] width 95 height 23
click at [801, 406] on select "stay relate bring telling" at bounding box center [848, 417] width 95 height 23
click at [833, 416] on select "stay relate bring telling" at bounding box center [848, 417] width 95 height 23
select select "relate"
click at [801, 406] on select "stay relate bring telling" at bounding box center [848, 417] width 95 height 23
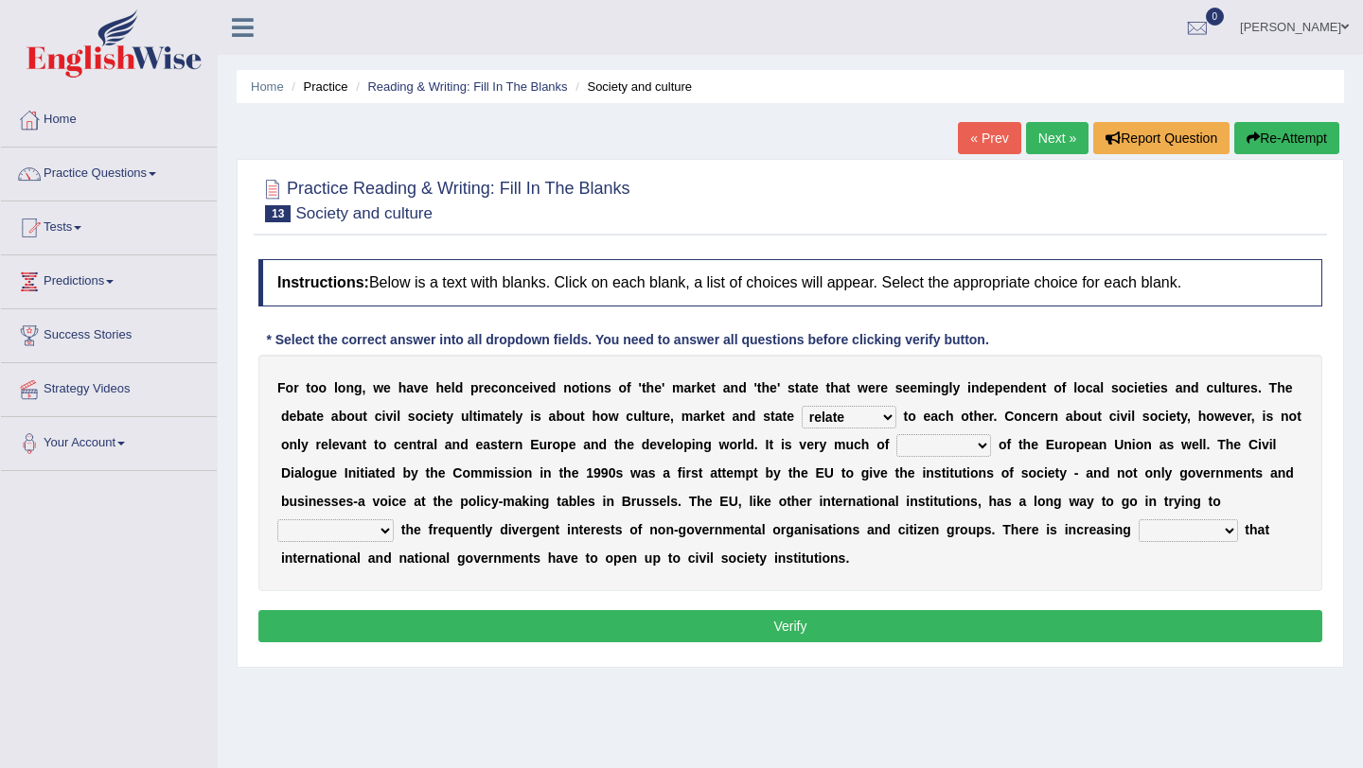
click at [924, 443] on select "interest brought shown suspect" at bounding box center [943, 445] width 95 height 23
select select "interest"
click at [896, 434] on select "interest brought shown suspect" at bounding box center [943, 445] width 95 height 23
click at [335, 529] on select "indulge express supreme accommodate" at bounding box center [335, 530] width 116 height 23
select select "express"
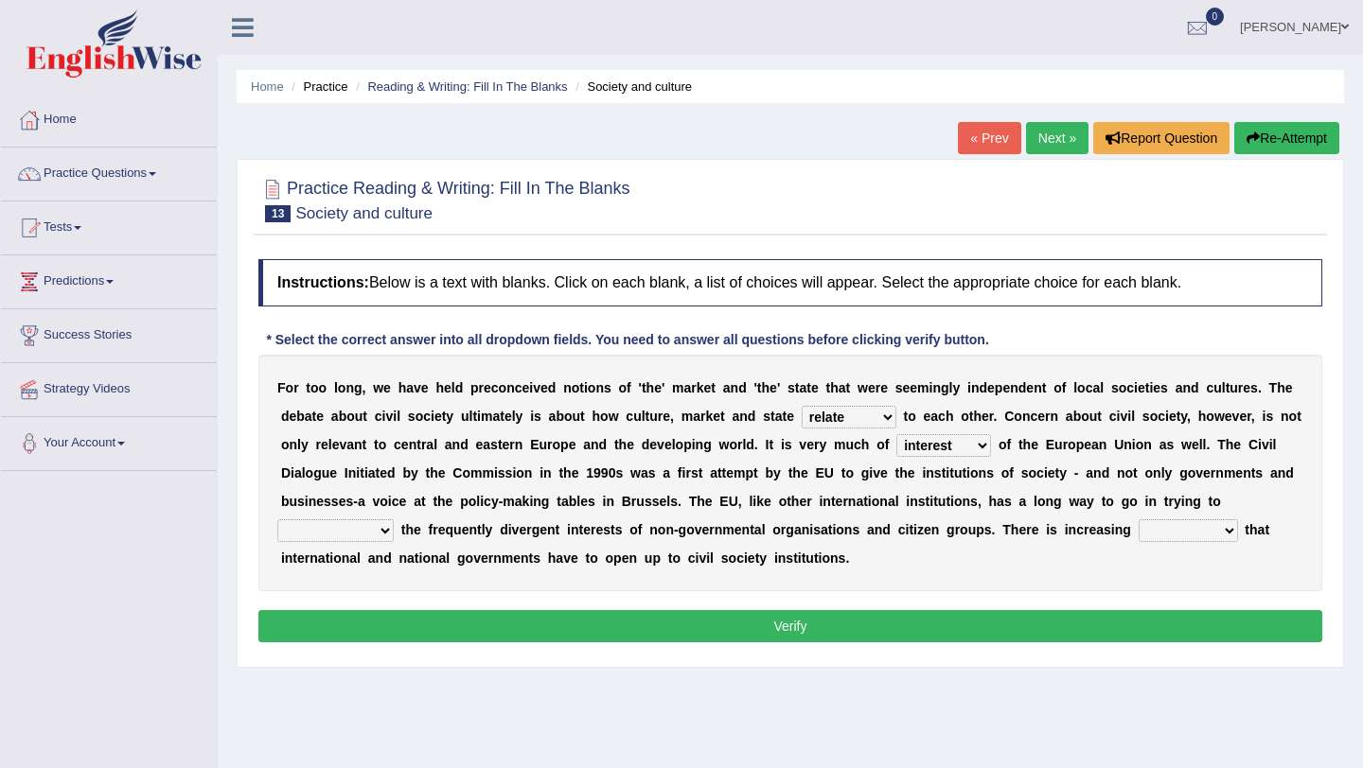
click at [277, 519] on select "indulge express supreme accommodate" at bounding box center [335, 530] width 116 height 23
click at [1153, 530] on select "tolerance expression recognition sample" at bounding box center [1187, 530] width 99 height 23
select select "sample"
click at [1138, 519] on select "tolerance expression recognition sample" at bounding box center [1187, 530] width 99 height 23
click at [1169, 617] on button "Verify" at bounding box center [790, 626] width 1064 height 32
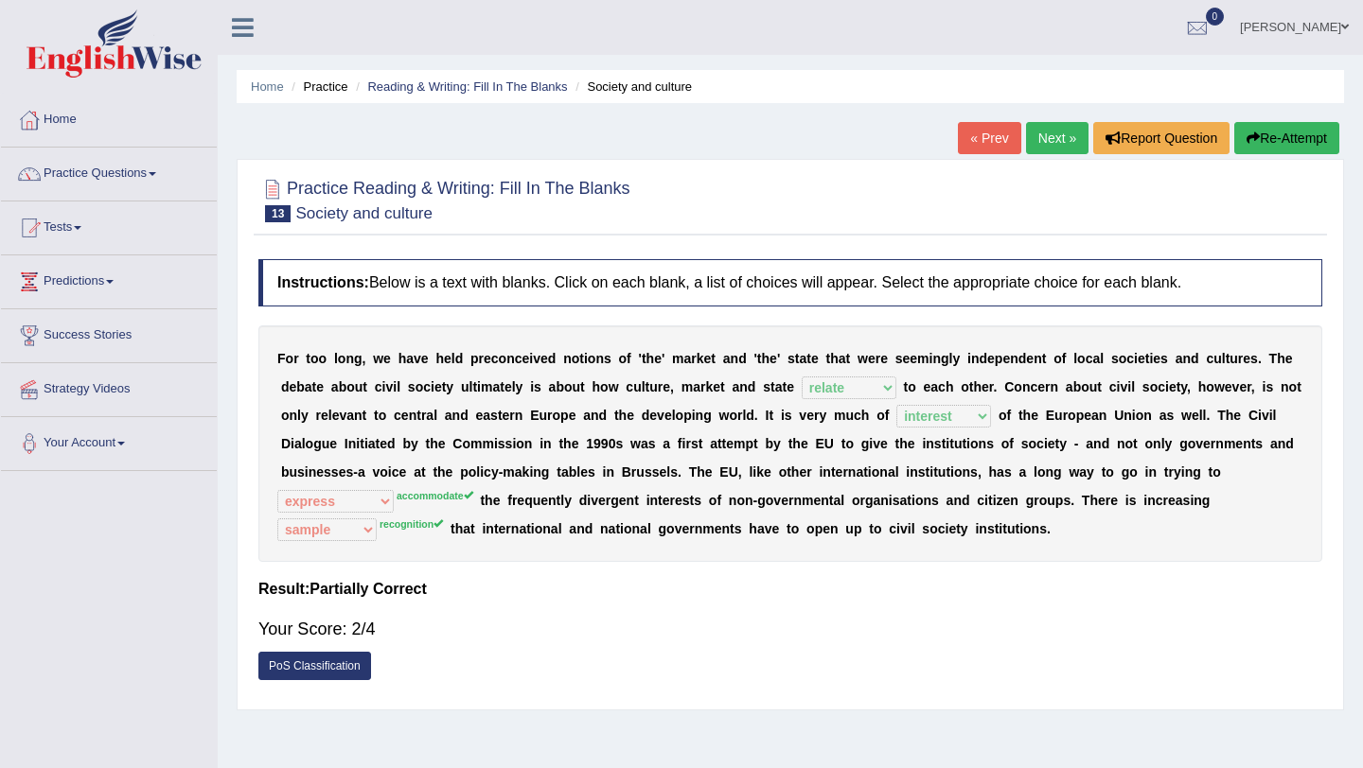
click at [1252, 134] on icon "button" at bounding box center [1252, 138] width 13 height 13
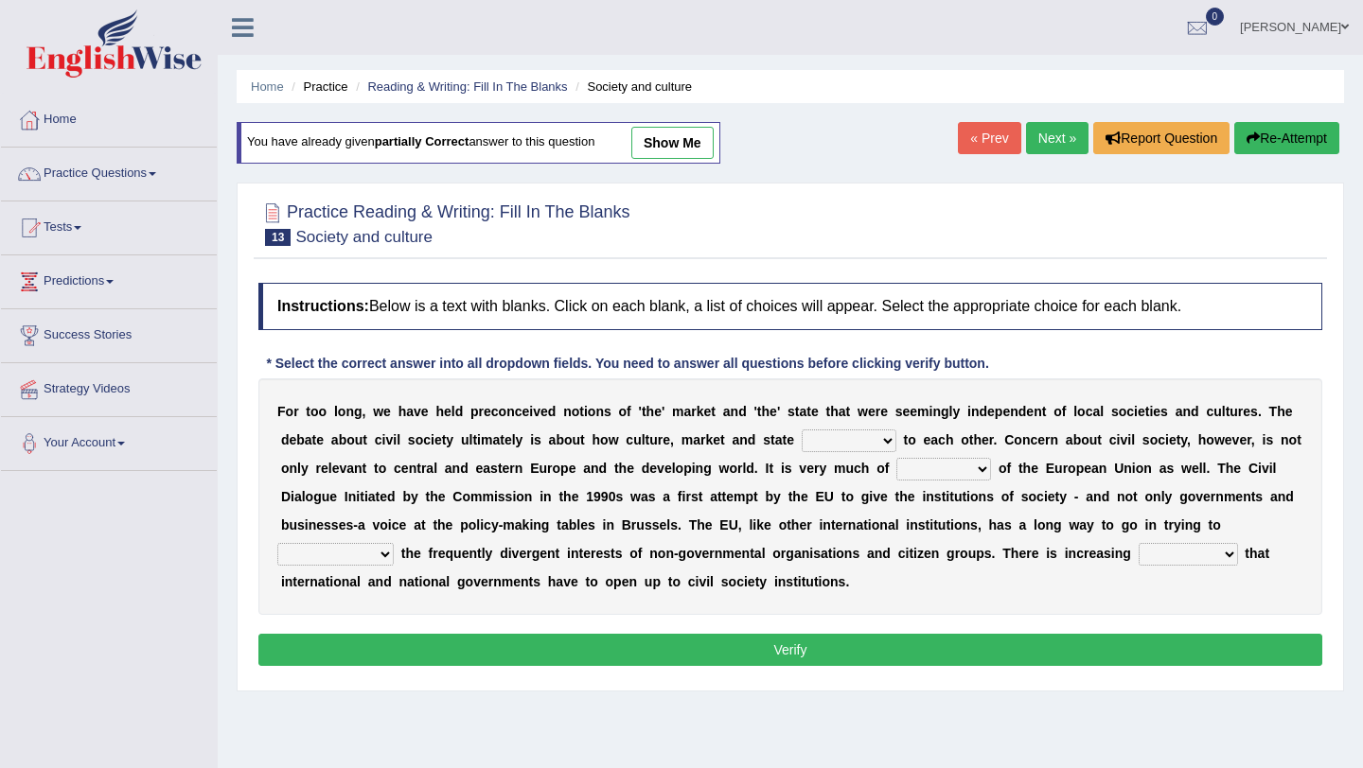
click at [831, 437] on select "stay relate bring telling" at bounding box center [848, 441] width 95 height 23
select select "relate"
click at [801, 430] on select "stay relate bring telling" at bounding box center [848, 441] width 95 height 23
click at [906, 469] on select "interest brought shown suspect" at bounding box center [943, 469] width 95 height 23
select select "interest"
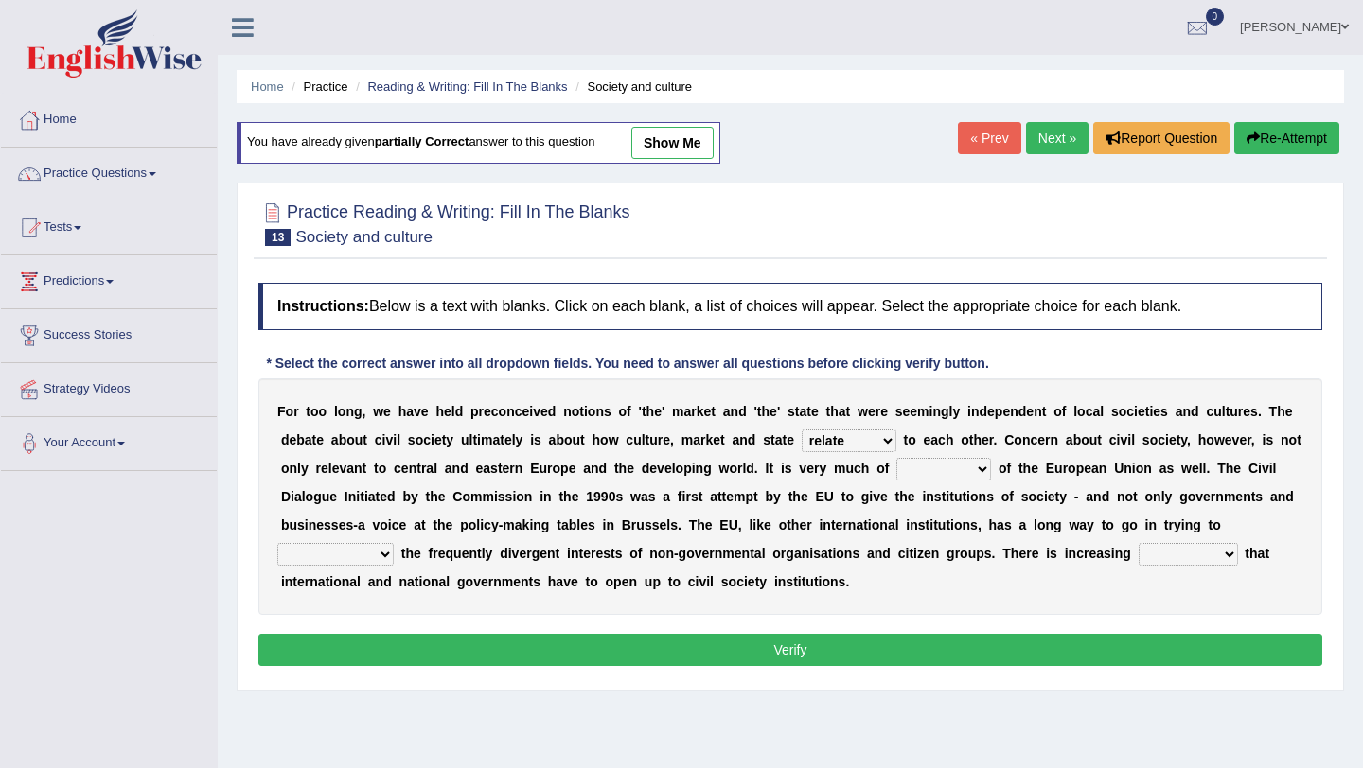
click at [896, 458] on select "interest brought shown suspect" at bounding box center [943, 469] width 95 height 23
click at [345, 556] on select "indulge express supreme accommodate" at bounding box center [335, 554] width 116 height 23
select select "accommodate"
click at [277, 543] on select "indulge express supreme accommodate" at bounding box center [335, 554] width 116 height 23
click at [1186, 548] on select "tolerance expression recognition sample" at bounding box center [1187, 554] width 99 height 23
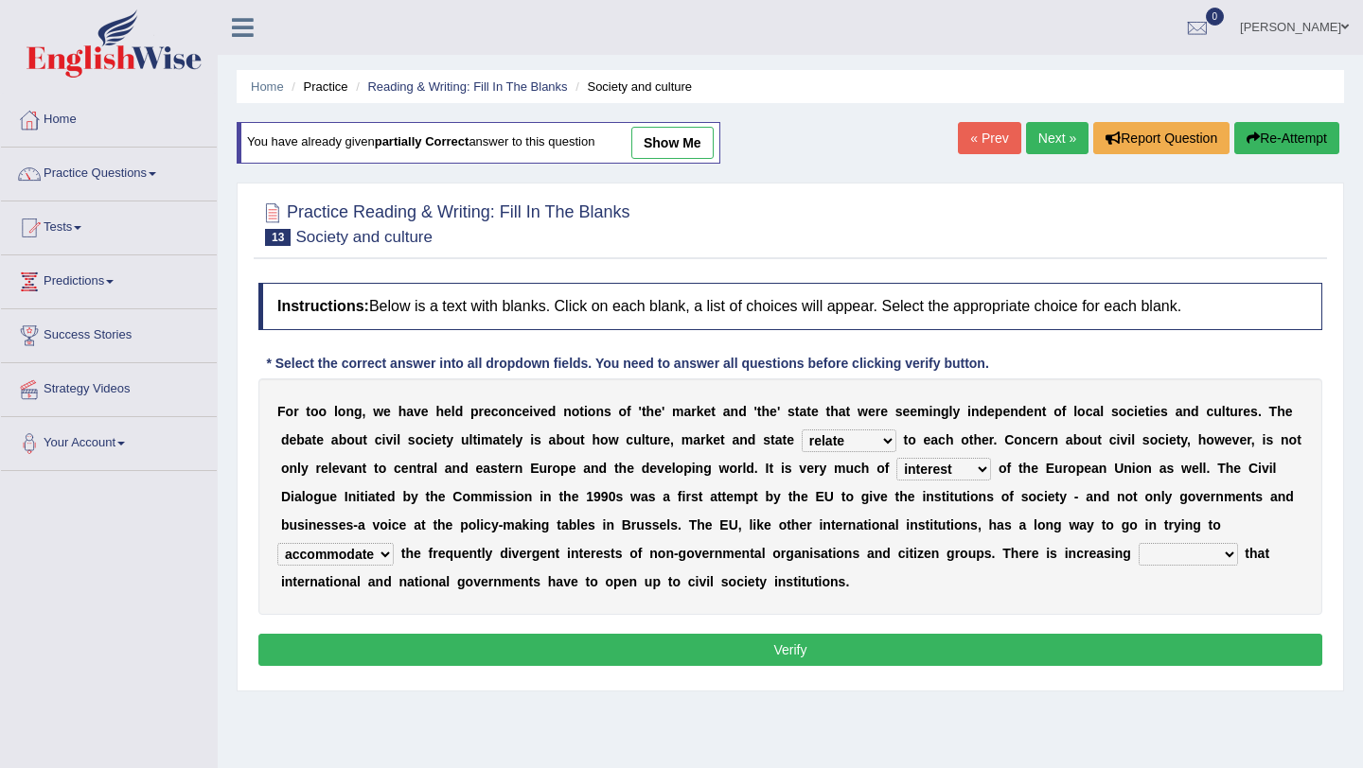
select select "expression"
click at [1138, 543] on select "tolerance expression recognition sample" at bounding box center [1187, 554] width 99 height 23
click at [1118, 649] on button "Verify" at bounding box center [790, 650] width 1064 height 32
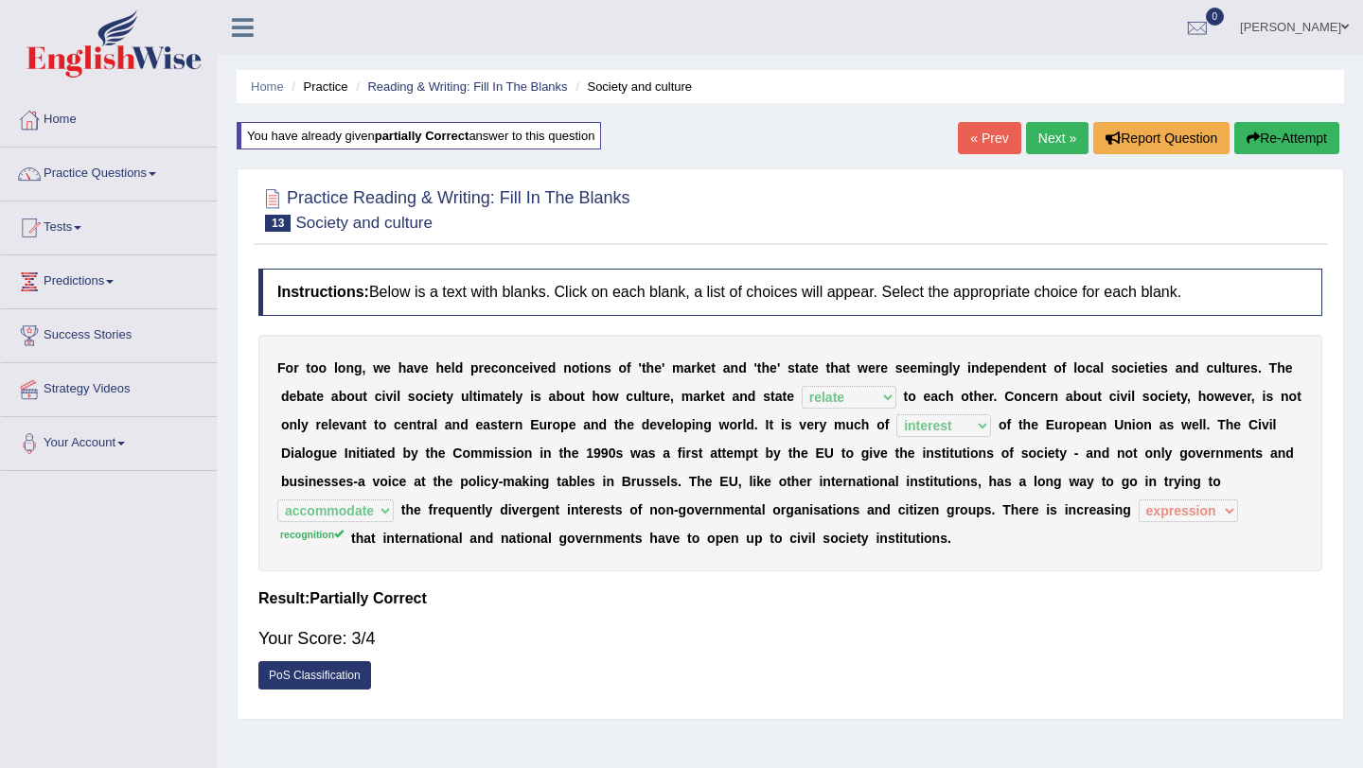
click at [1061, 138] on link "Next »" at bounding box center [1057, 138] width 62 height 32
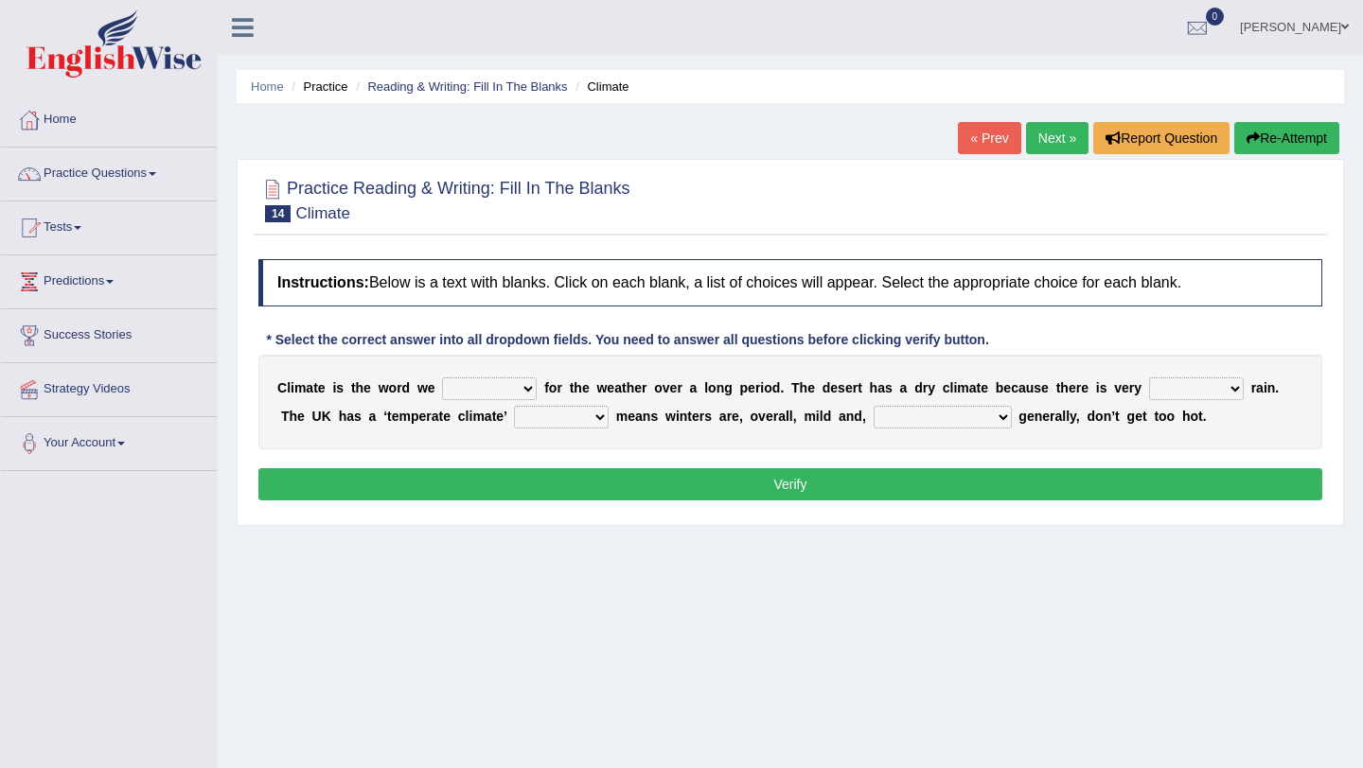
click at [490, 385] on select "give take use throw" at bounding box center [489, 389] width 95 height 23
select select "use"
click at [443, 378] on select "give take use throw" at bounding box center [489, 389] width 95 height 23
click at [1173, 390] on select "much little least less" at bounding box center [1196, 389] width 95 height 23
select select "little"
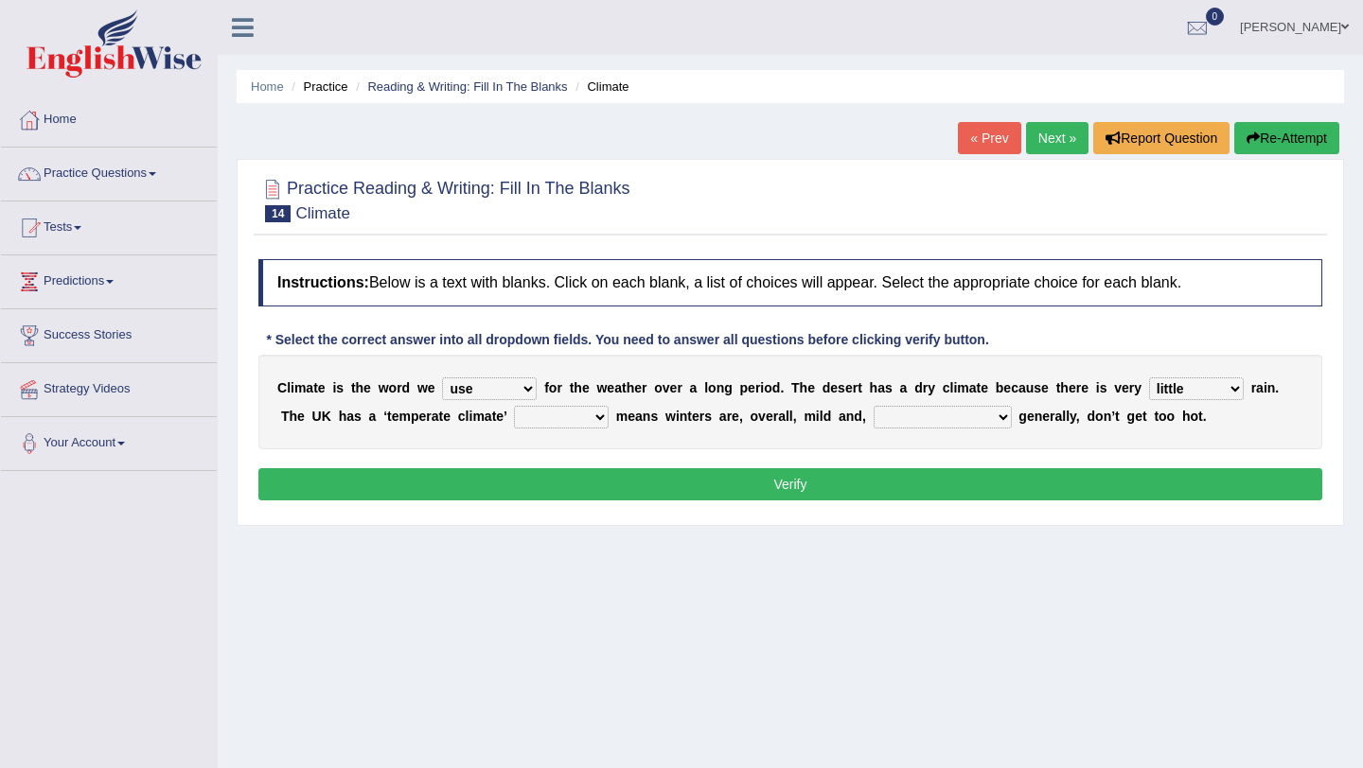
click at [1151, 378] on select "much little least less" at bounding box center [1196, 389] width 95 height 23
click at [539, 417] on select "when where which where" at bounding box center [561, 417] width 95 height 23
select select "which"
click at [517, 406] on select "when where which where" at bounding box center [561, 417] width 95 height 23
click at [890, 421] on select "weather [PERSON_NAME] [PERSON_NAME] warmer" at bounding box center [942, 417] width 138 height 23
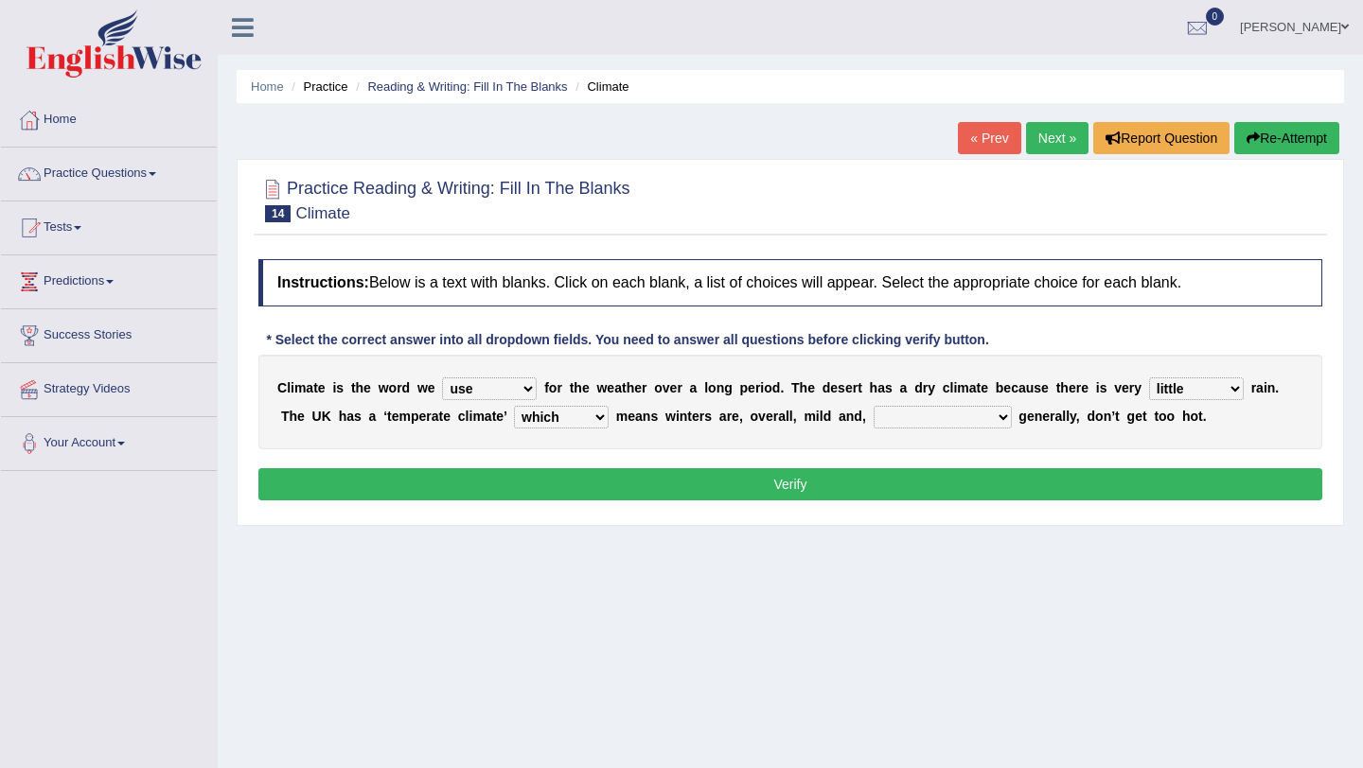
select select "weather"
click at [875, 406] on select "weather [PERSON_NAME] [PERSON_NAME] warmer" at bounding box center [942, 417] width 138 height 23
click at [888, 479] on button "Verify" at bounding box center [790, 484] width 1064 height 32
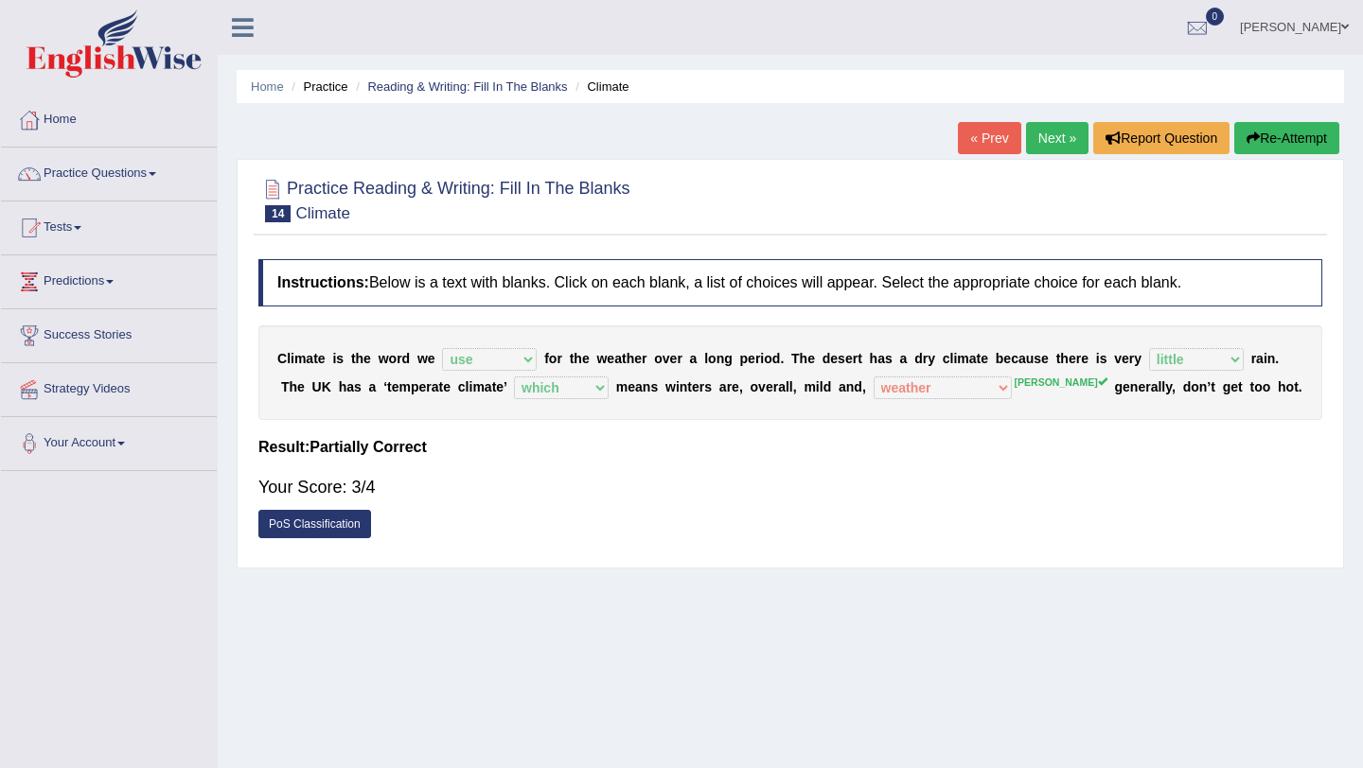
click at [1258, 133] on button "Re-Attempt" at bounding box center [1286, 138] width 105 height 32
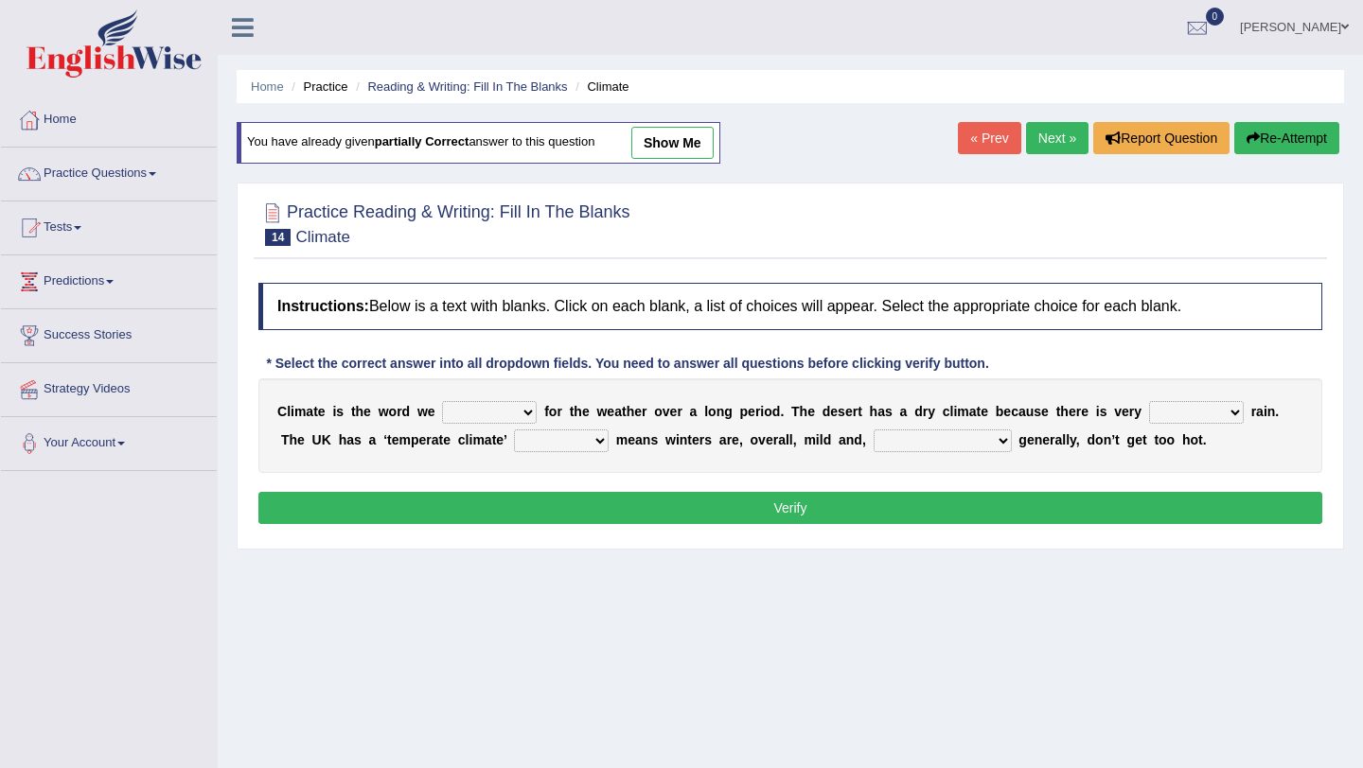
click at [470, 410] on select "give take use throw" at bounding box center [489, 412] width 95 height 23
select select "use"
click at [443, 401] on select "give take use throw" at bounding box center [489, 412] width 95 height 23
click at [1169, 413] on select "much little least less" at bounding box center [1196, 412] width 95 height 23
select select "little"
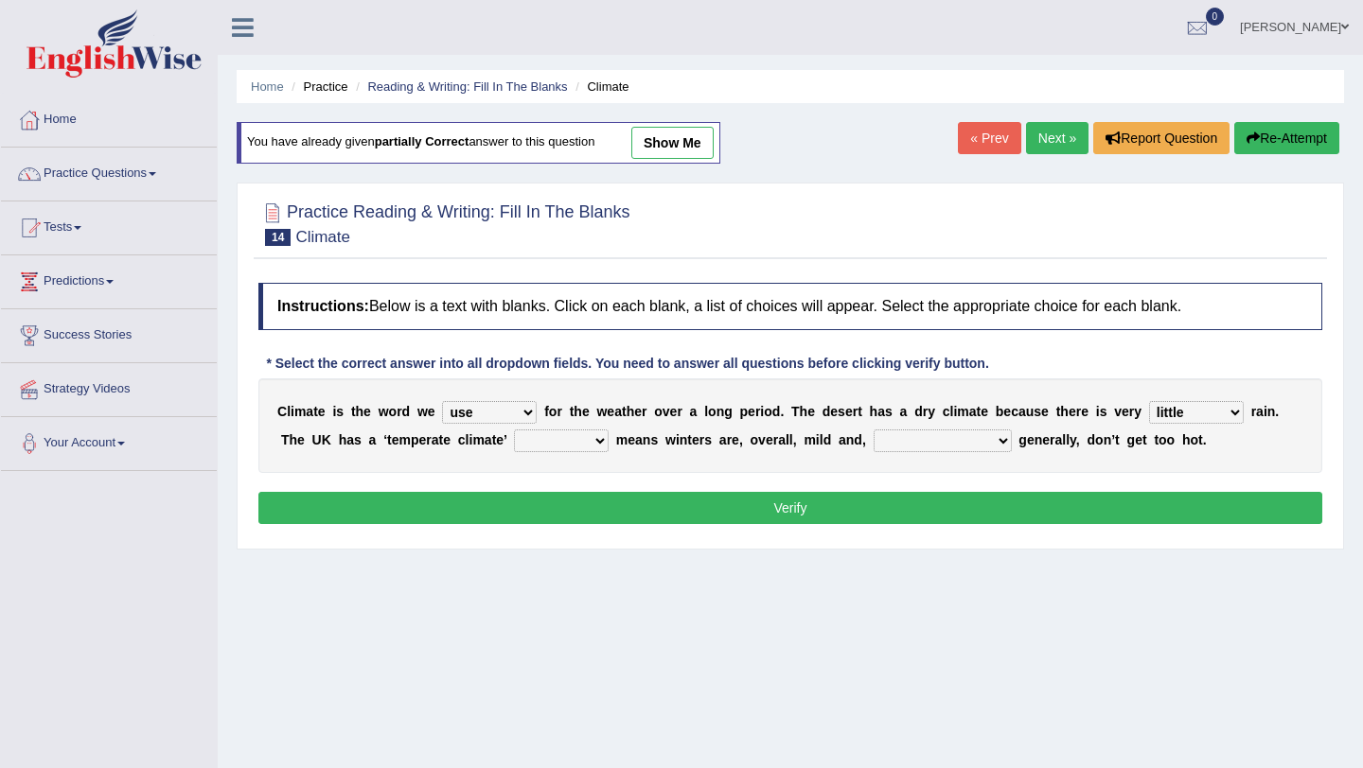
click at [1151, 401] on select "much little least less" at bounding box center [1196, 412] width 95 height 23
click at [550, 436] on select "when where which where" at bounding box center [561, 441] width 95 height 23
select select "which"
click at [517, 430] on select "when where which where" at bounding box center [561, 441] width 95 height 23
click at [929, 441] on select "weather winters summers warmer" at bounding box center [942, 441] width 138 height 23
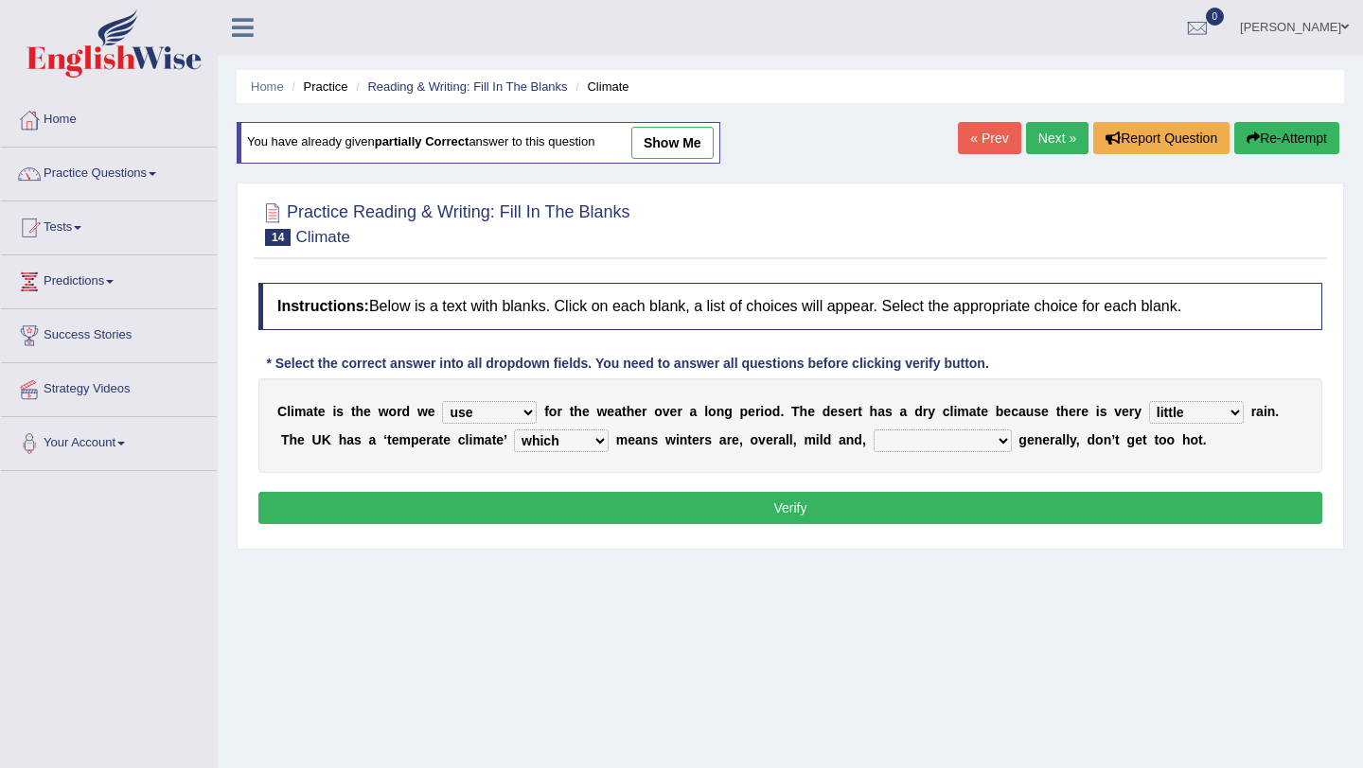
select select "summers"
click at [875, 430] on select "weather winters summers warmer" at bounding box center [942, 441] width 138 height 23
click at [929, 501] on button "Verify" at bounding box center [790, 508] width 1064 height 32
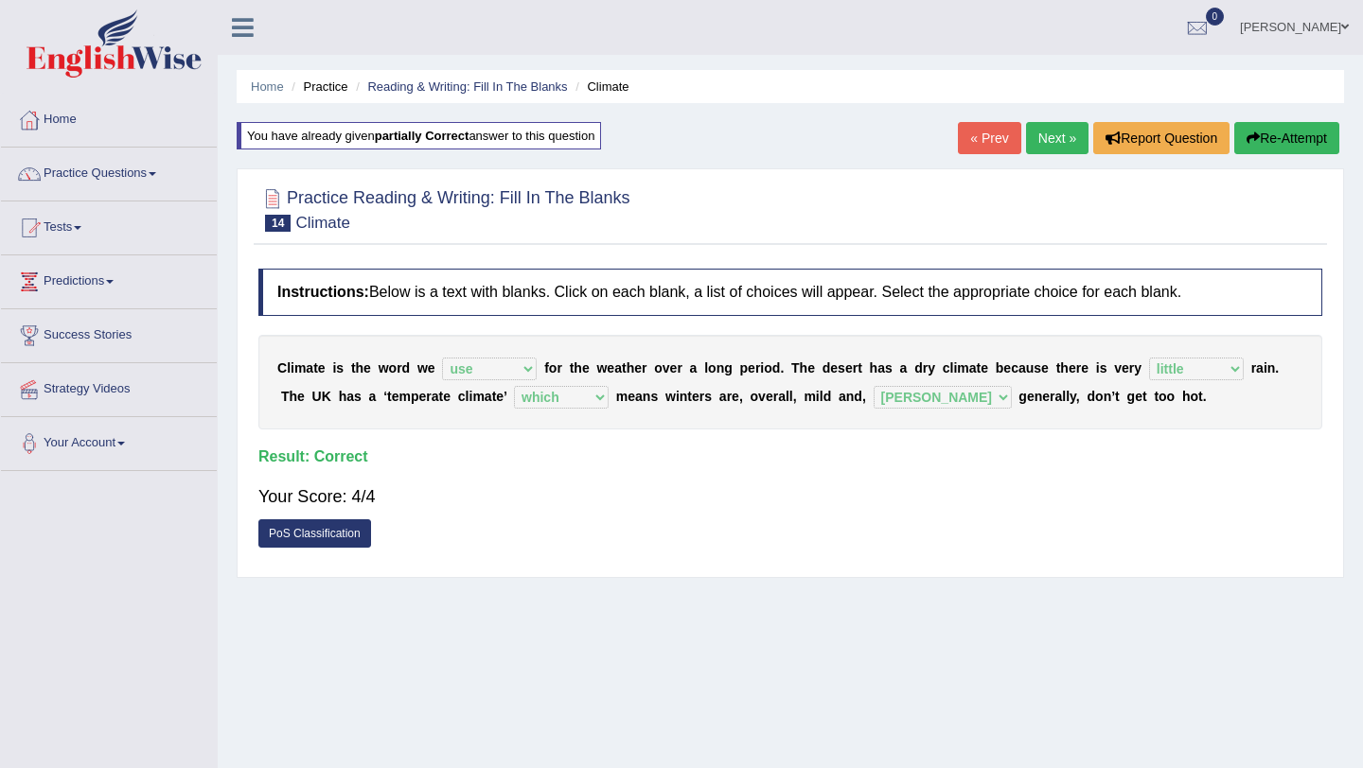
click at [1046, 139] on link "Next »" at bounding box center [1057, 138] width 62 height 32
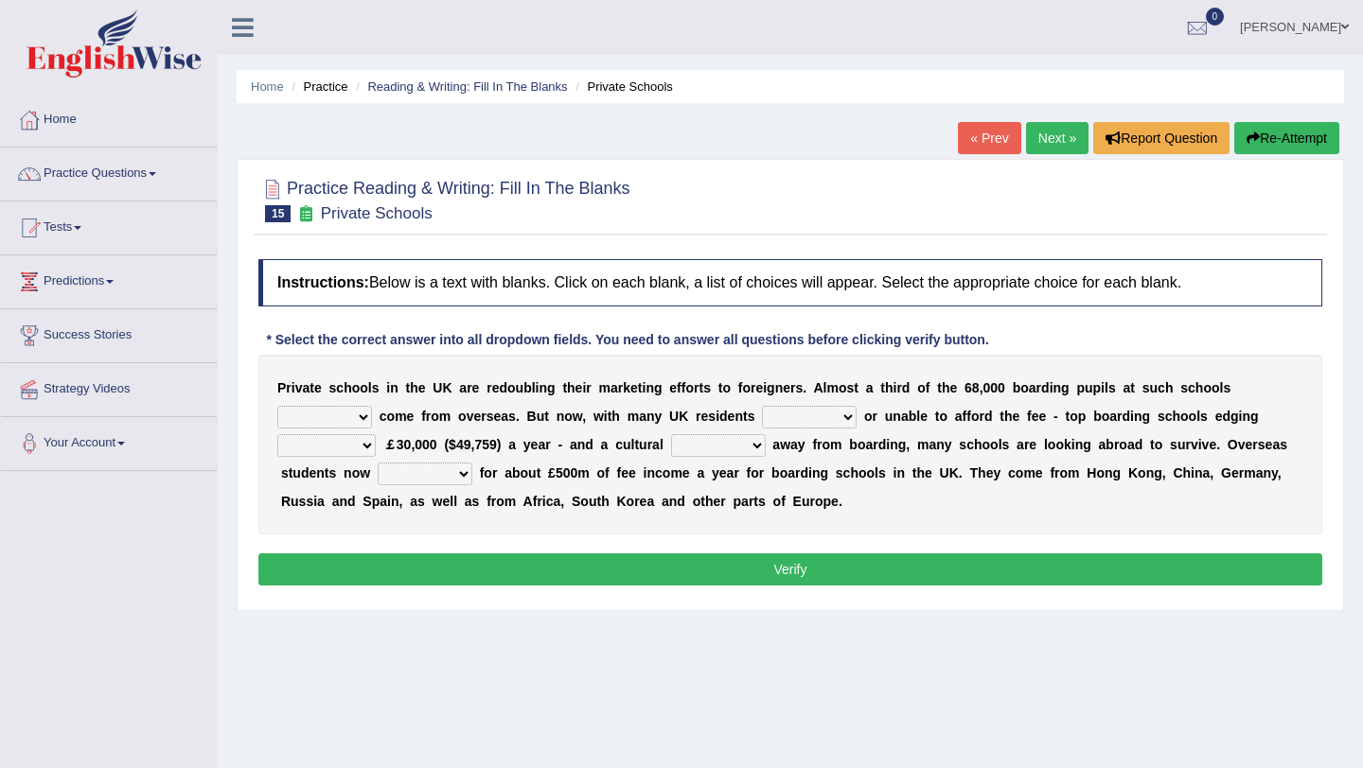
click at [308, 415] on select "all set already great news" at bounding box center [324, 417] width 95 height 23
select select "already"
click at [277, 406] on select "all set already great news" at bounding box center [324, 417] width 95 height 23
click at [796, 415] on select "answering unwilling realising storing" at bounding box center [809, 417] width 95 height 23
select select "unwilling"
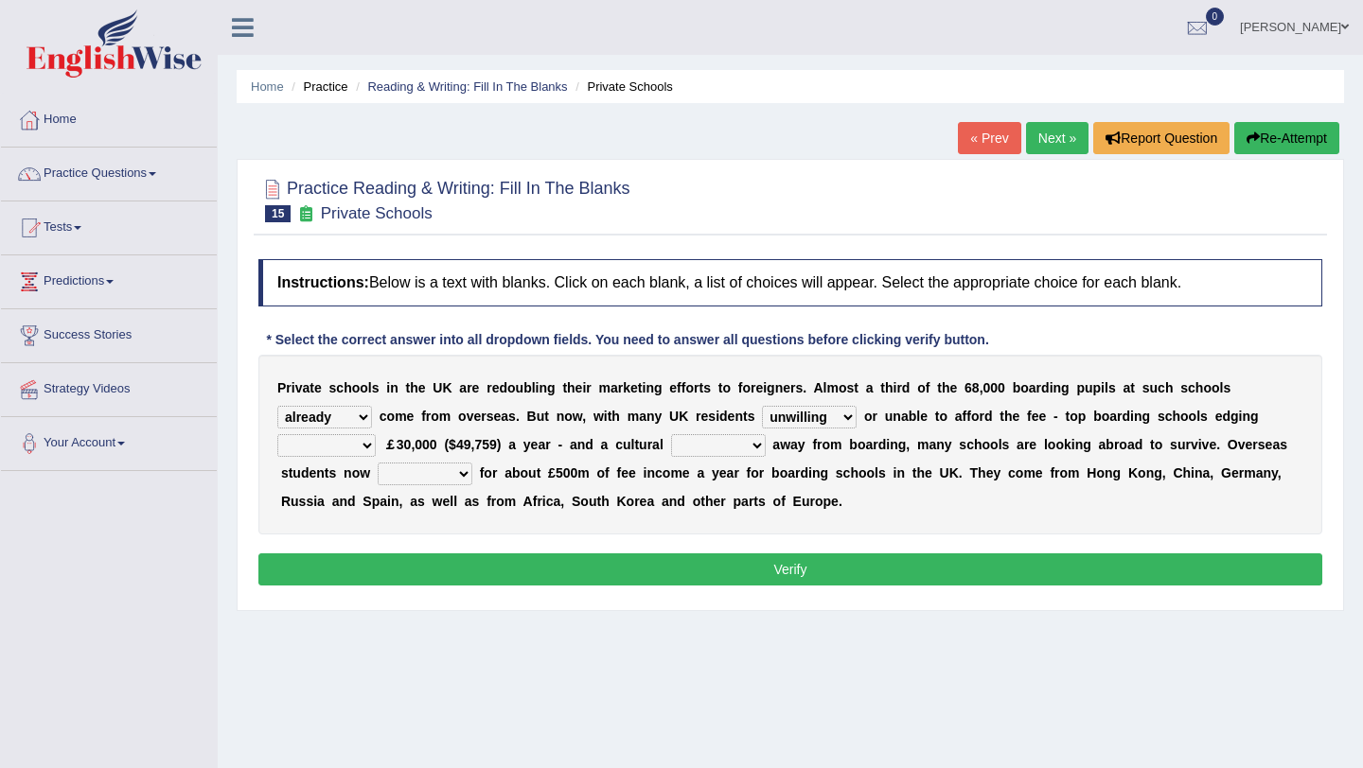
click at [762, 406] on select "answering unwilling realising storing" at bounding box center [809, 417] width 95 height 23
click at [345, 441] on select "rewards towards notification amounting" at bounding box center [326, 445] width 98 height 23
click at [277, 434] on select "rewards towards notification amounting" at bounding box center [326, 445] width 98 height 23
click at [332, 444] on select "rewards towards notification amounting" at bounding box center [326, 445] width 98 height 23
select select "amounting"
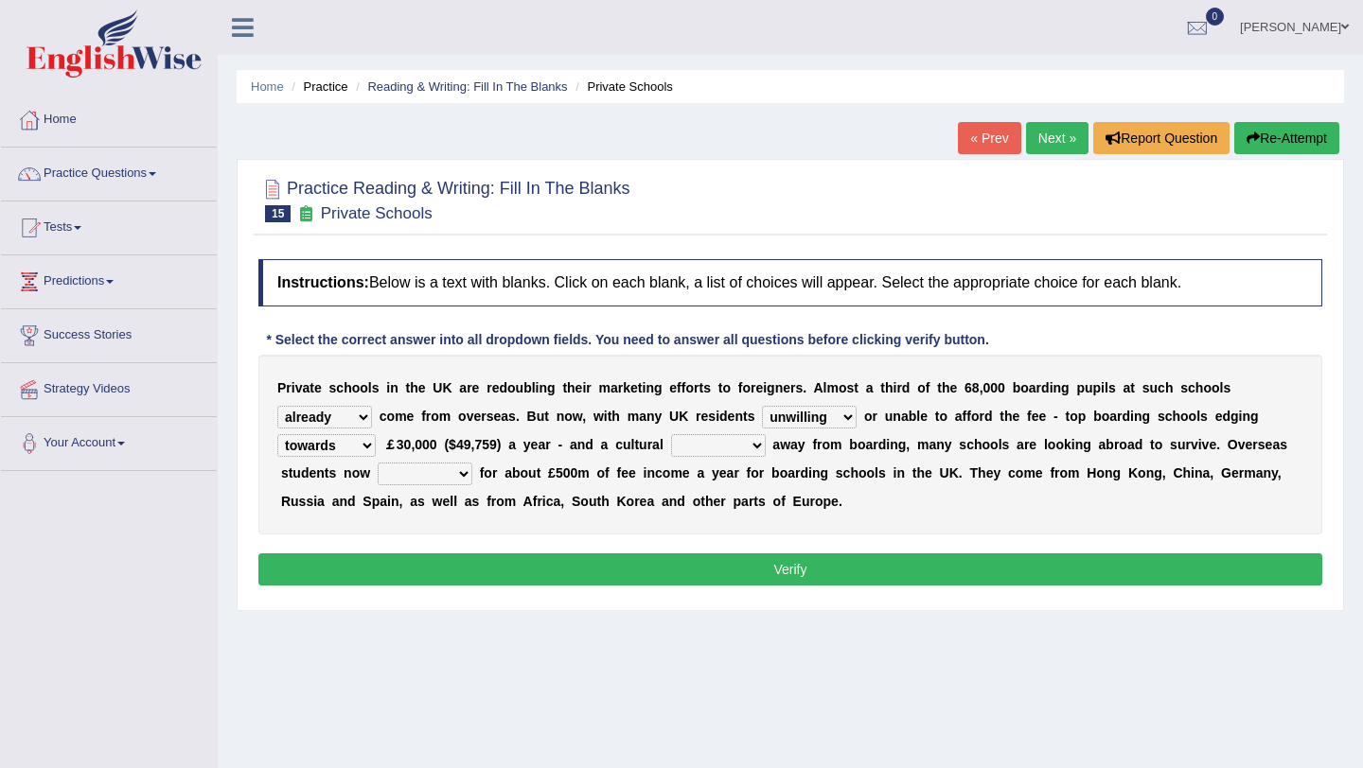
click at [277, 434] on select "rewards towards notification amounting" at bounding box center [326, 445] width 98 height 23
click at [691, 447] on select "go rattle shatter shift" at bounding box center [718, 445] width 95 height 23
click at [671, 434] on select "go rattle shatter shift" at bounding box center [718, 445] width 95 height 23
click at [723, 445] on select "go rattle shatter shift" at bounding box center [718, 445] width 95 height 23
select select "shift"
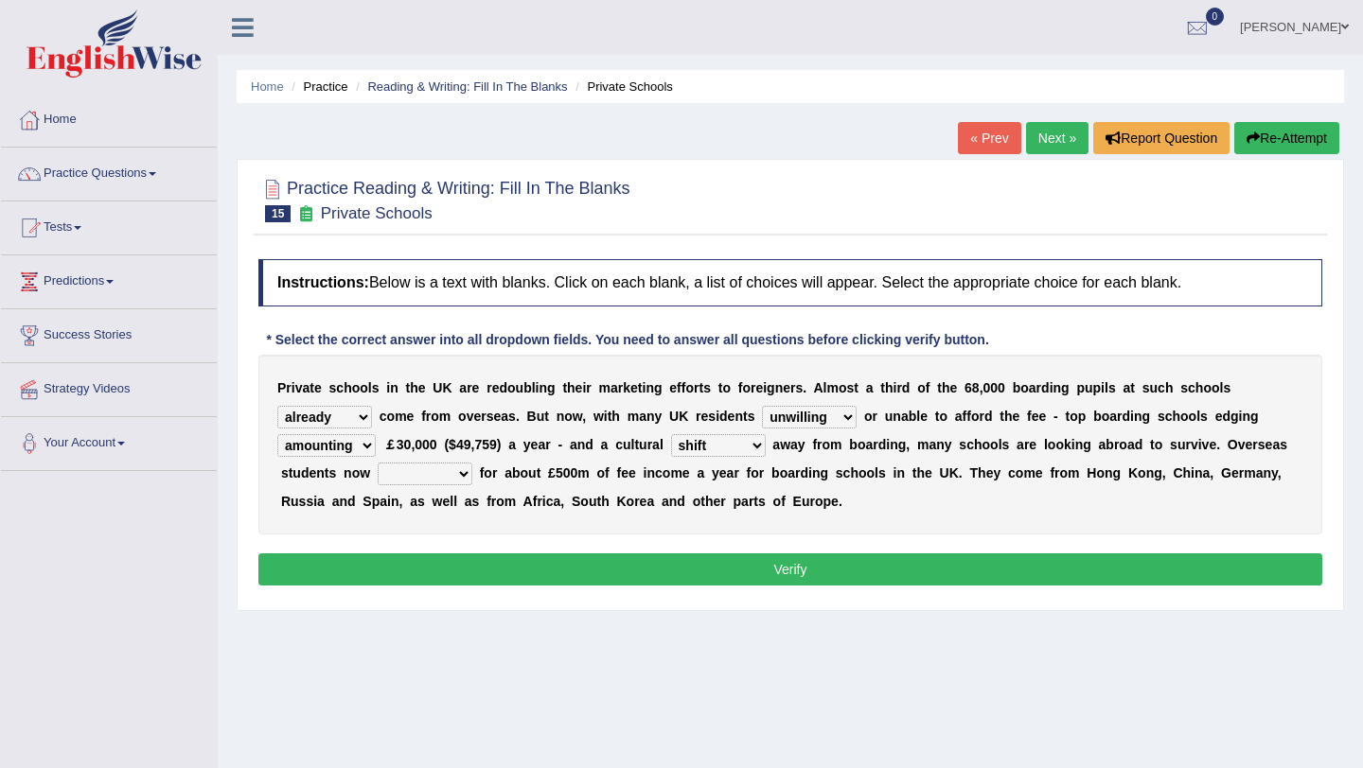
click at [671, 434] on select "go rattle shatter shift" at bounding box center [718, 445] width 95 height 23
click at [446, 479] on select "hold think account say" at bounding box center [425, 474] width 95 height 23
select select "think"
click at [378, 463] on select "hold think account say" at bounding box center [425, 474] width 95 height 23
click at [453, 567] on button "Verify" at bounding box center [790, 570] width 1064 height 32
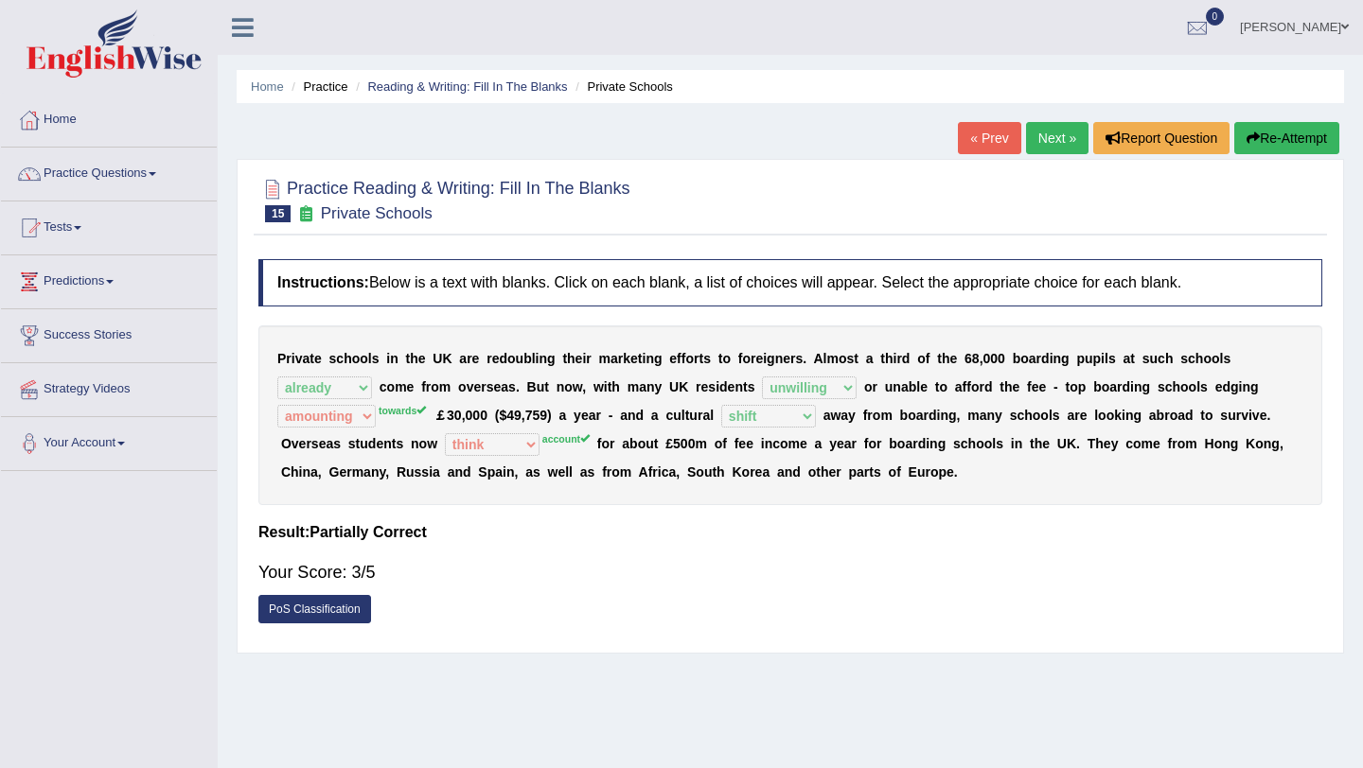
click at [1279, 140] on button "Re-Attempt" at bounding box center [1286, 138] width 105 height 32
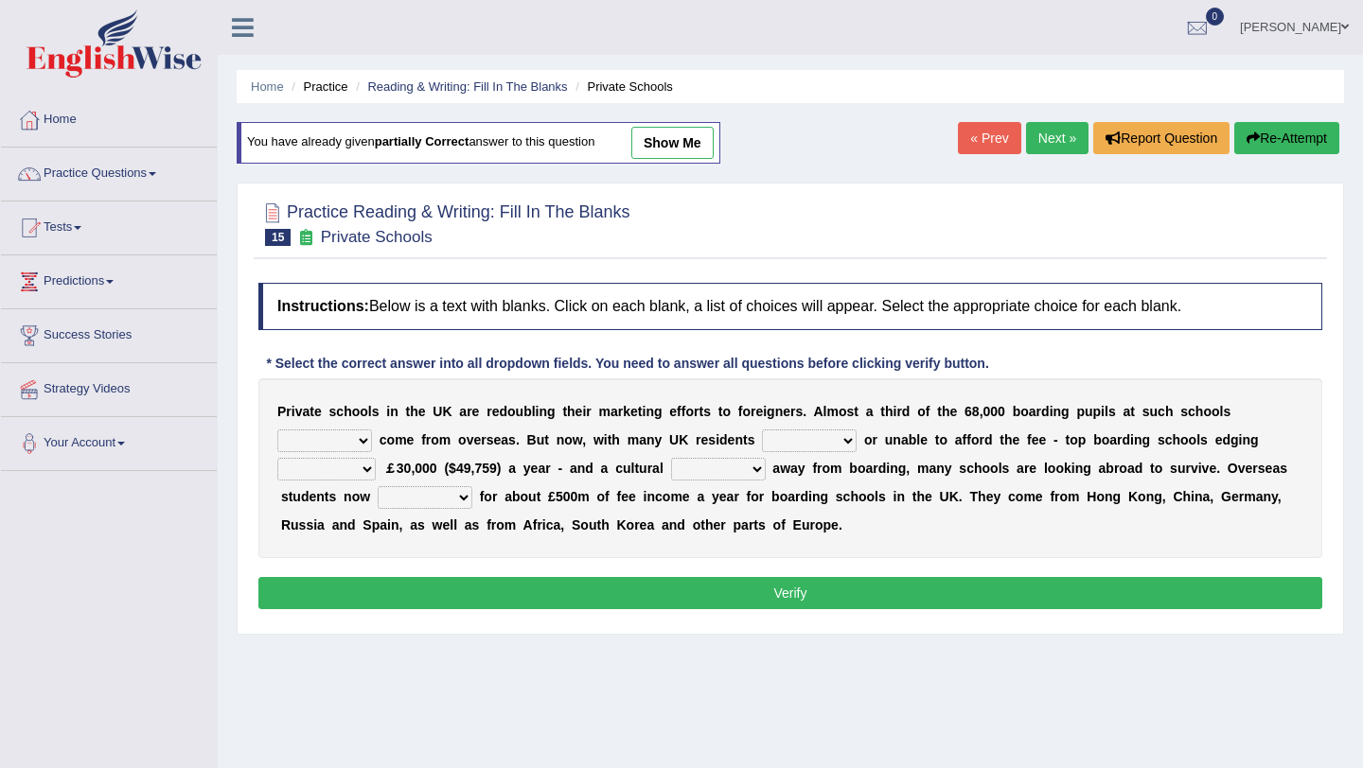
click at [340, 439] on select "all set already great news" at bounding box center [324, 441] width 95 height 23
select select "already"
click at [277, 430] on select "all set already great news" at bounding box center [324, 441] width 95 height 23
click at [790, 438] on select "answering unwilling realising storing" at bounding box center [809, 441] width 95 height 23
select select "unwilling"
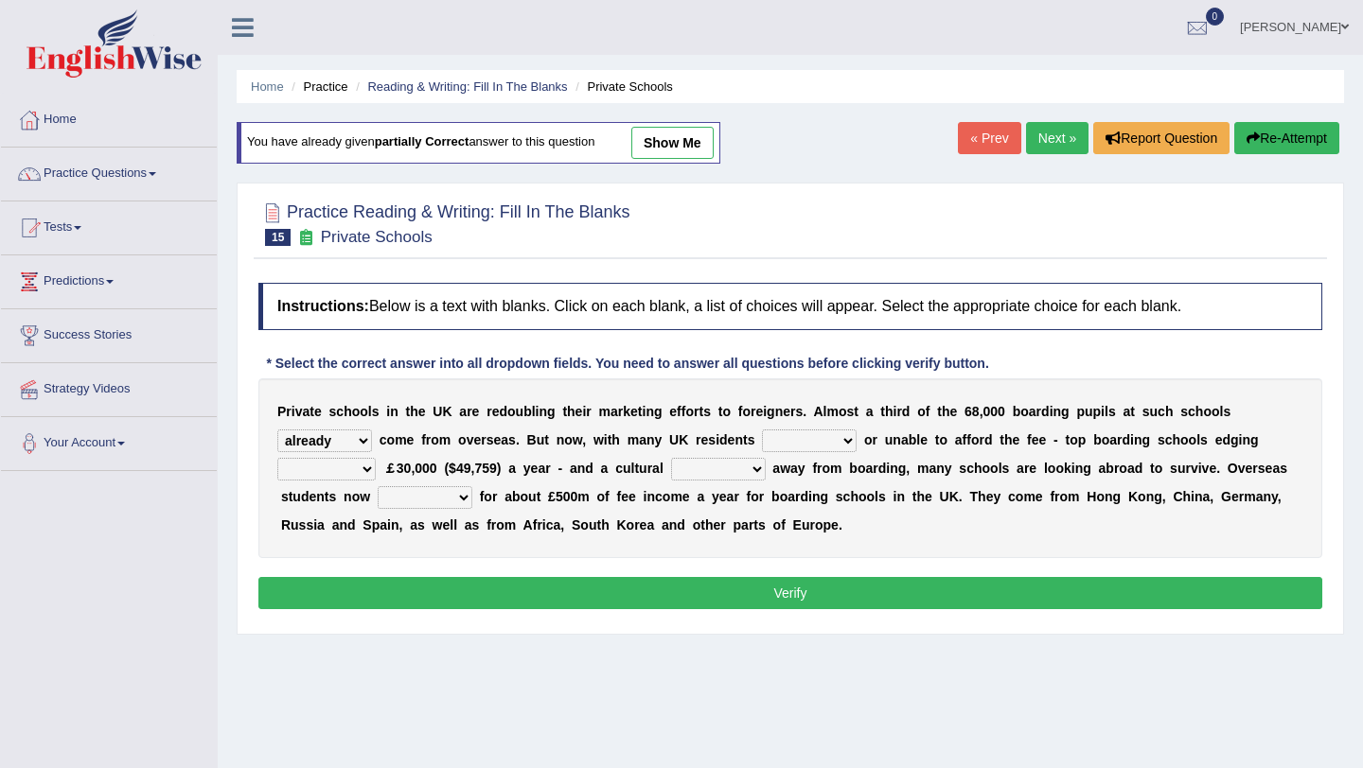
click at [762, 430] on select "answering unwilling realising storing" at bounding box center [809, 441] width 95 height 23
click at [346, 464] on select "rewards towards notification amounting" at bounding box center [326, 469] width 98 height 23
select select "rewards"
click at [277, 458] on select "rewards towards notification amounting" at bounding box center [326, 469] width 98 height 23
click at [731, 469] on select "go rattle shatter shift" at bounding box center [718, 469] width 95 height 23
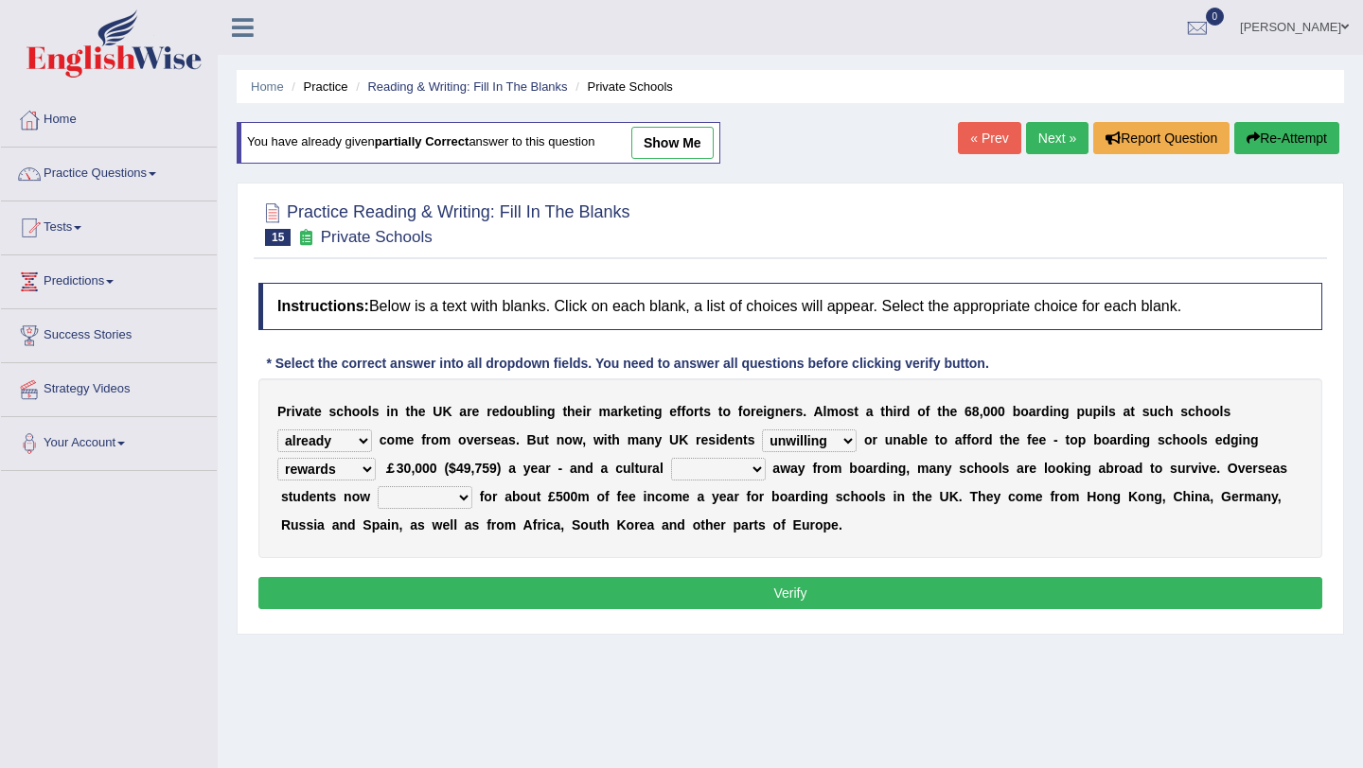
select select "shift"
click at [671, 458] on select "go rattle shatter shift" at bounding box center [718, 469] width 95 height 23
click at [428, 499] on select "hold think account say" at bounding box center [425, 497] width 95 height 23
select select "account"
click at [378, 486] on select "hold think account say" at bounding box center [425, 497] width 95 height 23
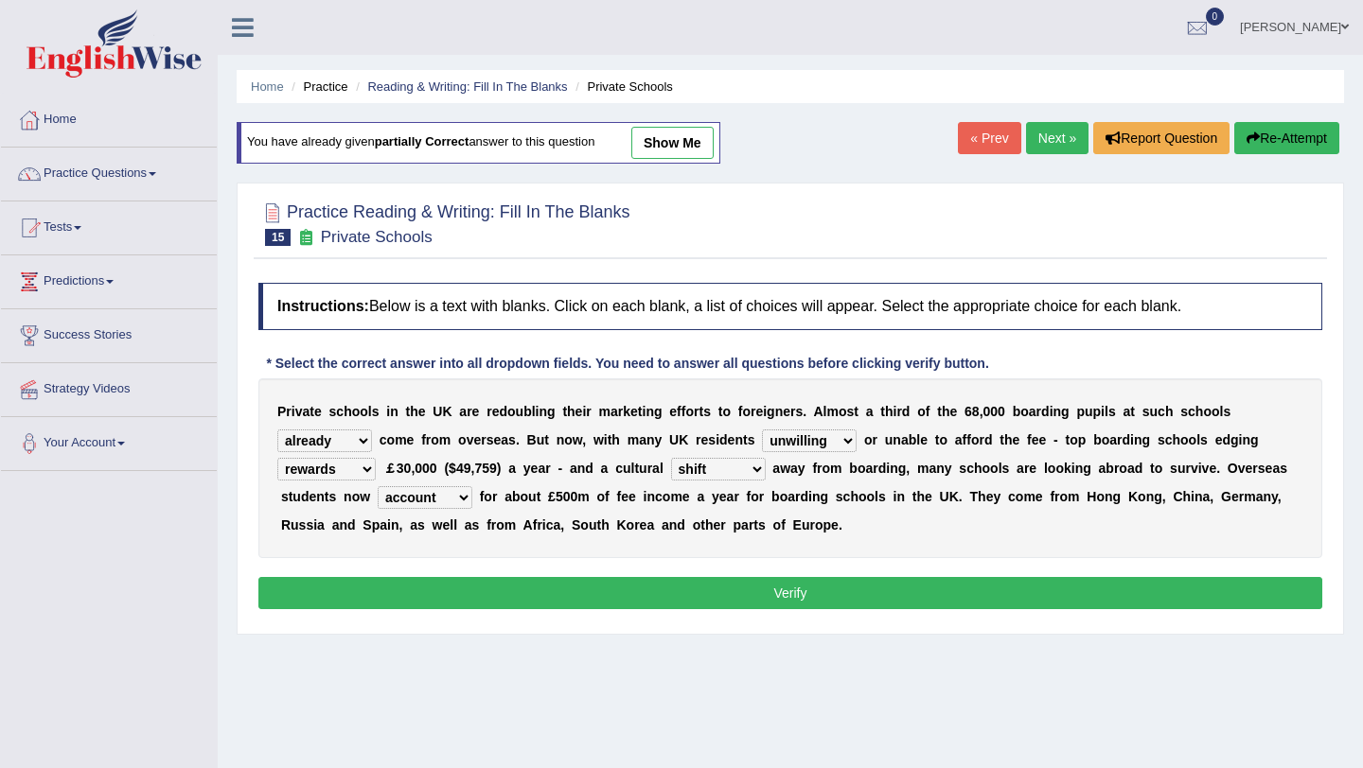
click at [455, 591] on button "Verify" at bounding box center [790, 593] width 1064 height 32
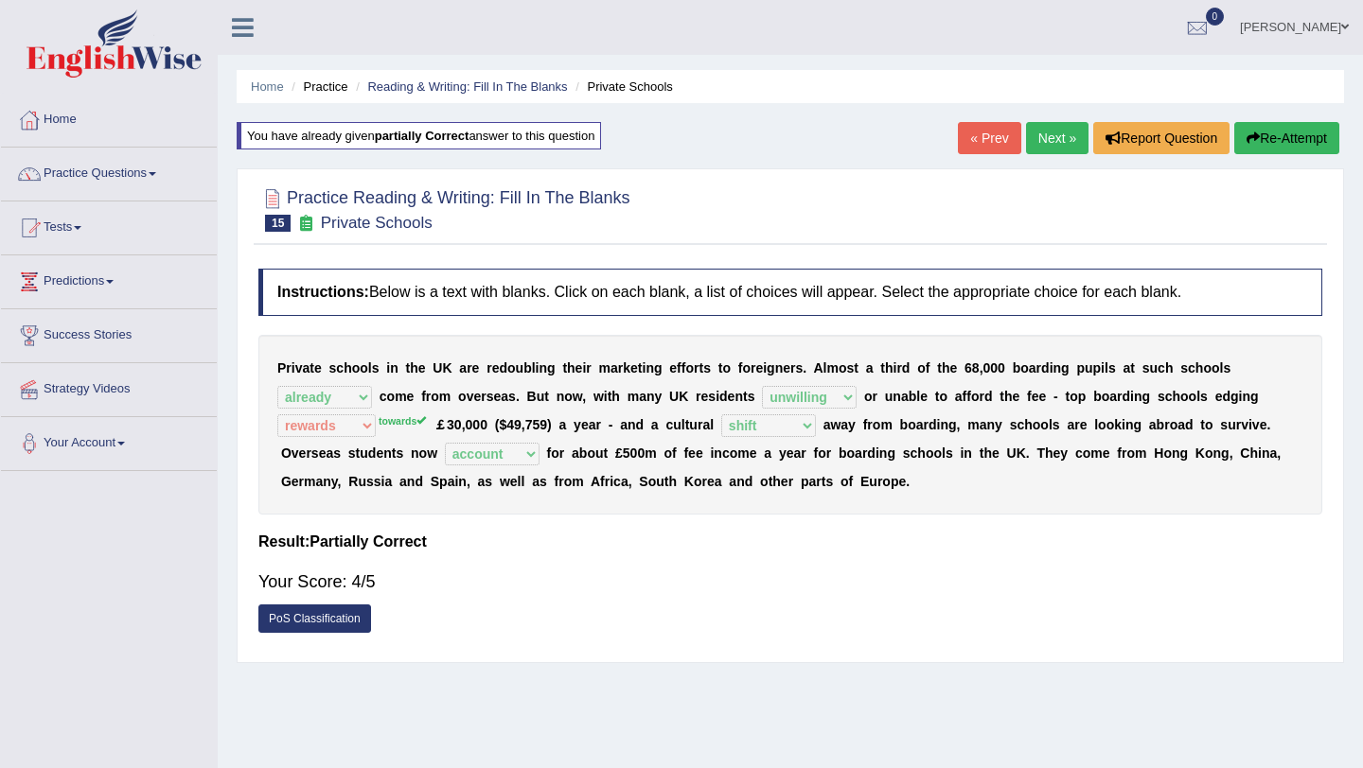
click at [1056, 132] on link "Next »" at bounding box center [1057, 138] width 62 height 32
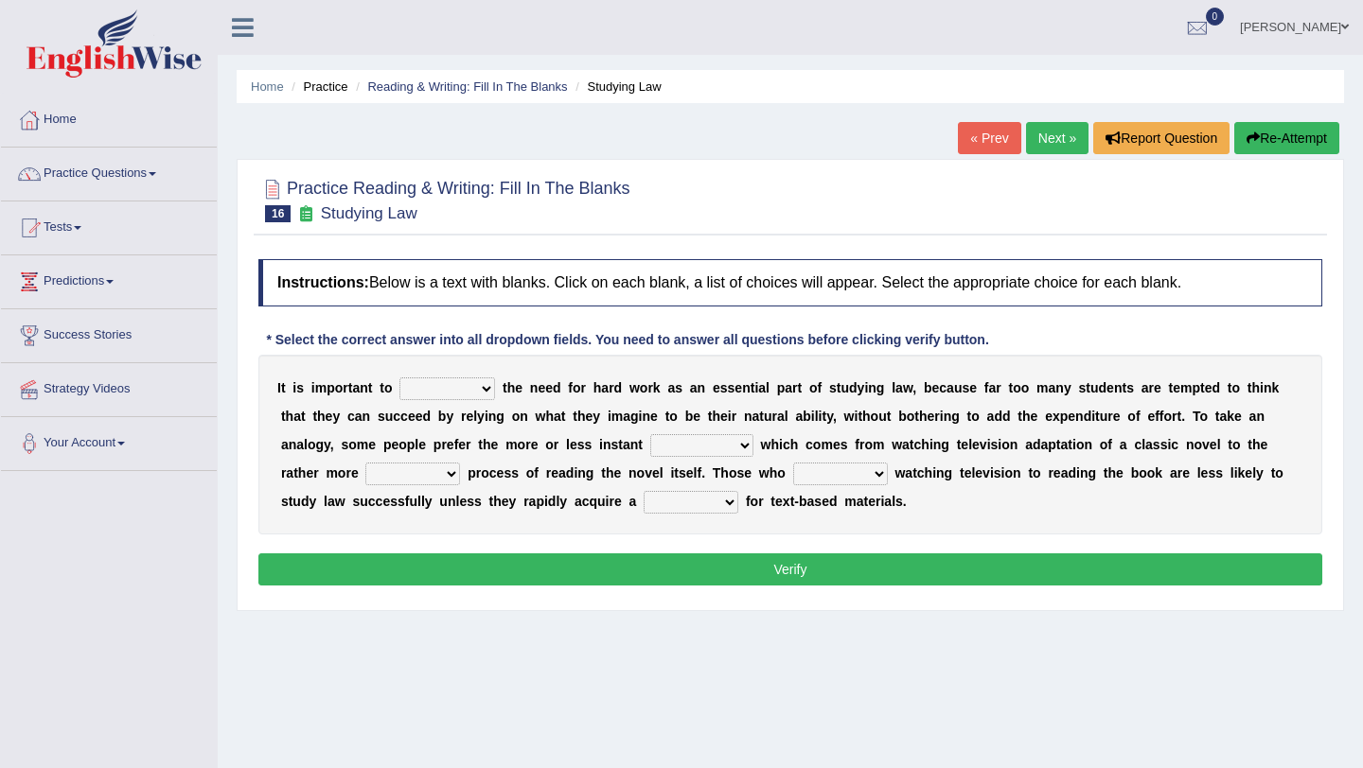
click at [437, 385] on select "emphasise criticise adjust replicate" at bounding box center [447, 389] width 96 height 23
select select "criticise"
click at [399, 378] on select "emphasise criticise adjust replicate" at bounding box center [447, 389] width 96 height 23
click at [670, 448] on select "satisfaction reaction gratification adjusted" at bounding box center [701, 445] width 103 height 23
select select "satisfaction"
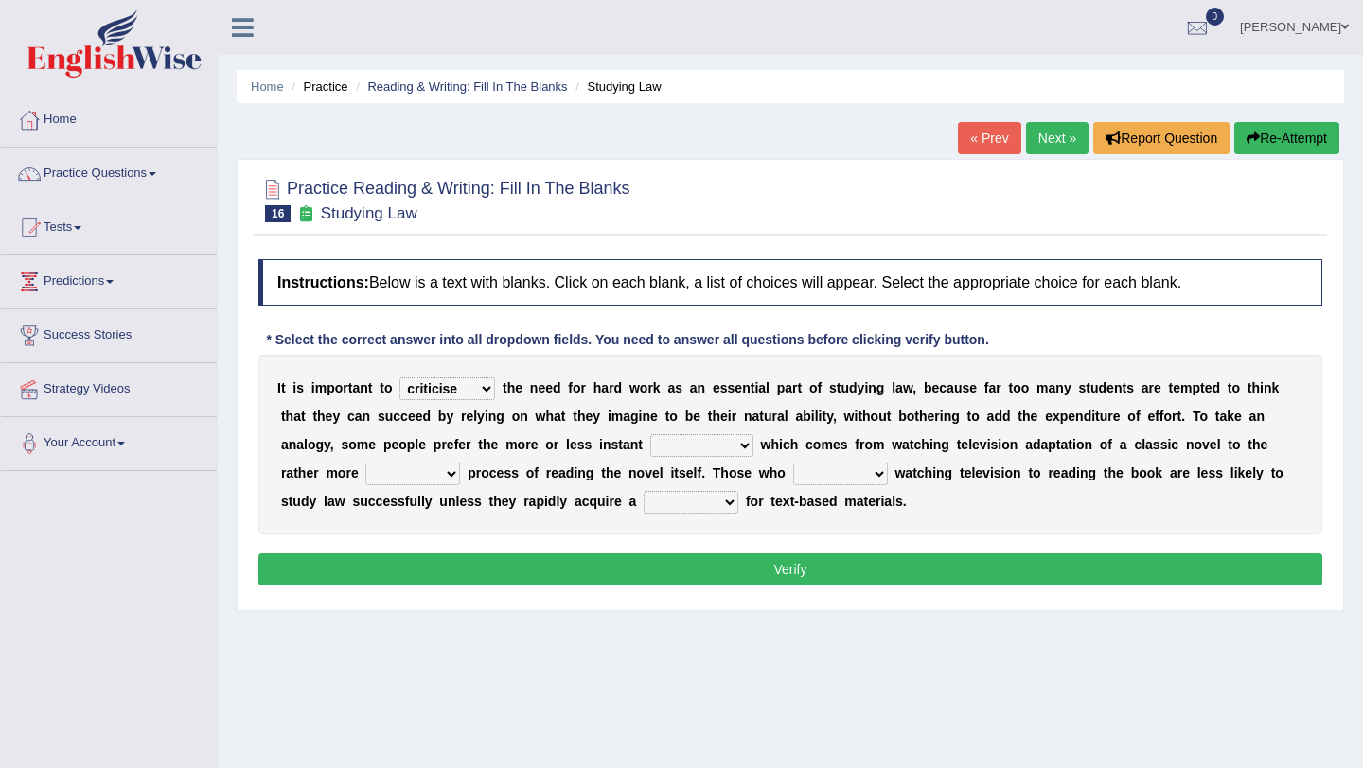
click at [650, 434] on select "satisfaction reaction gratification adjusted" at bounding box center [701, 445] width 103 height 23
click at [433, 475] on select "fulfilling laborious acquire broken" at bounding box center [412, 474] width 95 height 23
select select "fulfilling"
click at [366, 463] on select "fulfilling laborious acquire broken" at bounding box center [412, 474] width 95 height 23
click at [817, 475] on select "refer prefer stuff knot" at bounding box center [840, 474] width 95 height 23
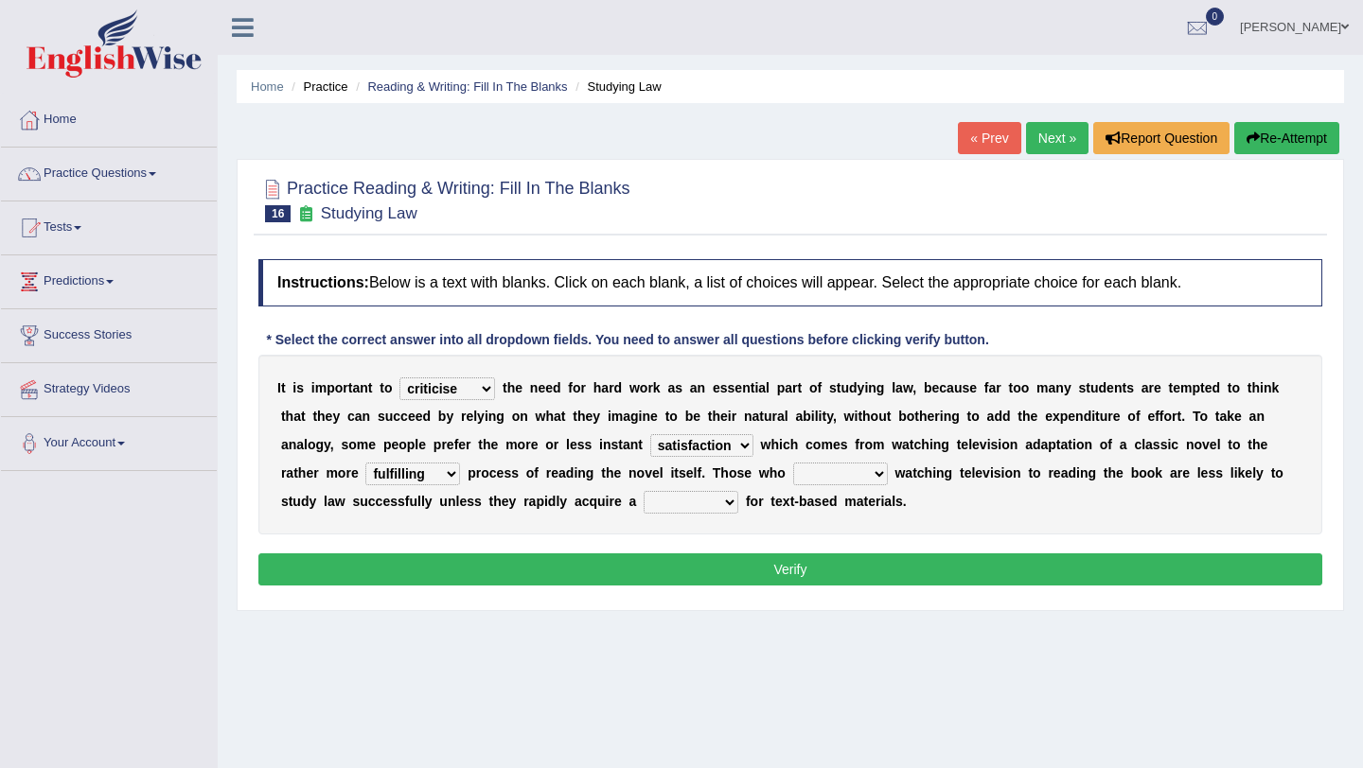
select select "prefer"
click at [793, 463] on select "refer prefer stuff knot" at bounding box center [840, 474] width 95 height 23
click at [675, 500] on select "judgement waste taste set" at bounding box center [690, 502] width 95 height 23
select select "taste"
click at [643, 491] on select "judgement waste taste set" at bounding box center [690, 502] width 95 height 23
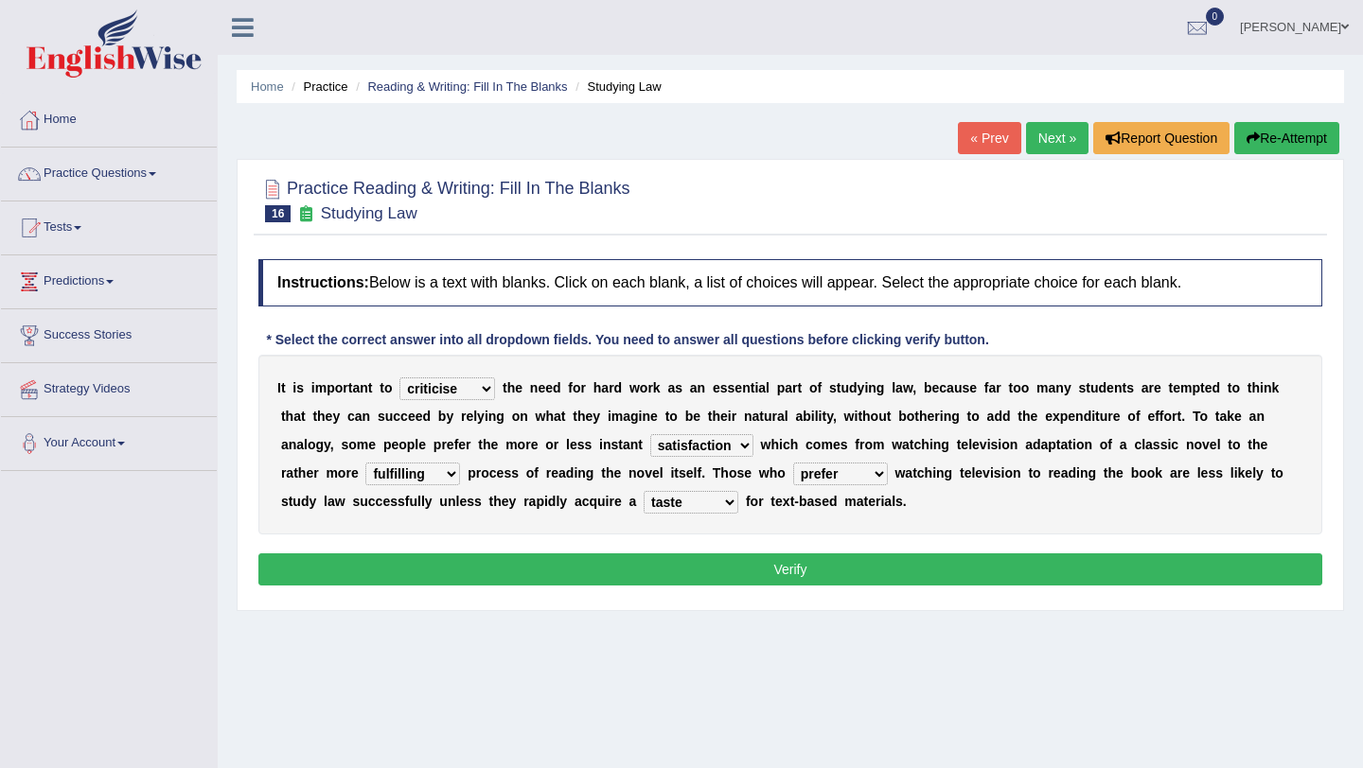
click at [671, 558] on button "Verify" at bounding box center [790, 570] width 1064 height 32
